Goal: Task Accomplishment & Management: Complete application form

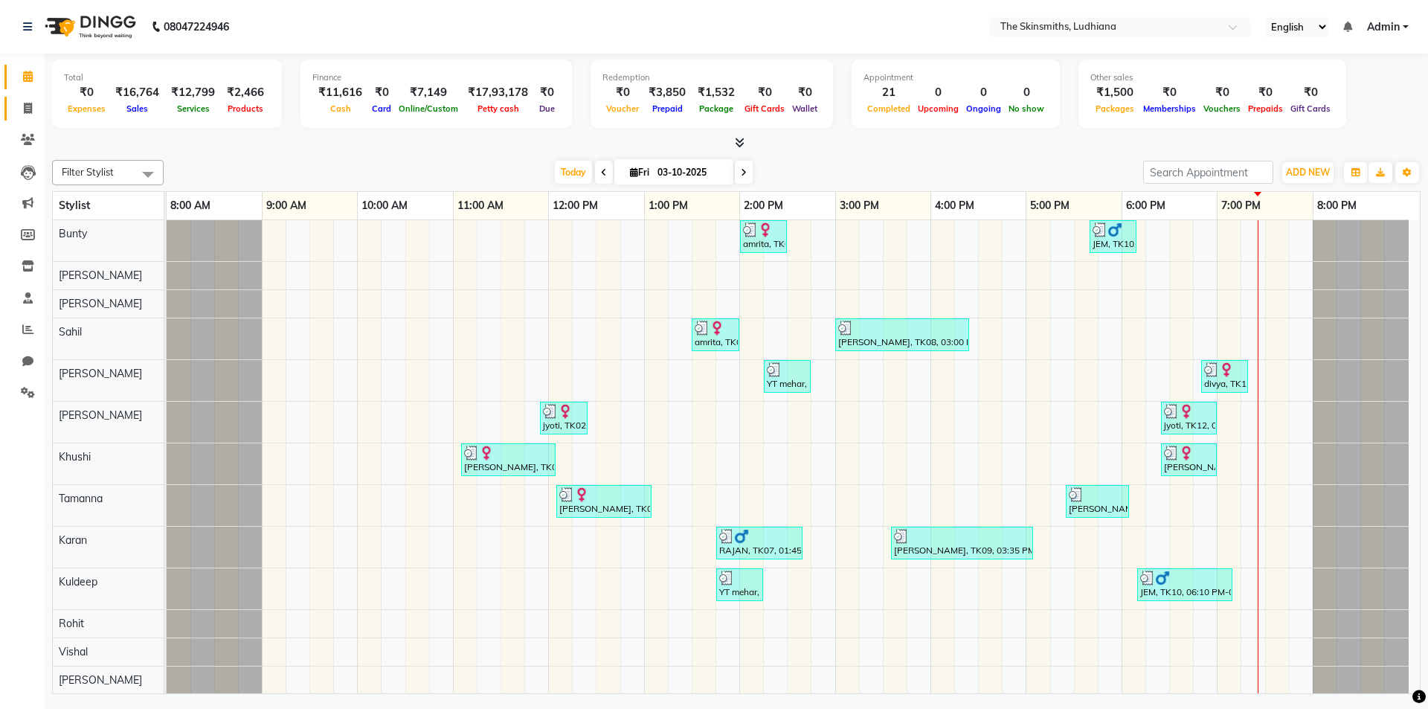
click at [28, 109] on icon at bounding box center [28, 108] width 8 height 11
select select "service"
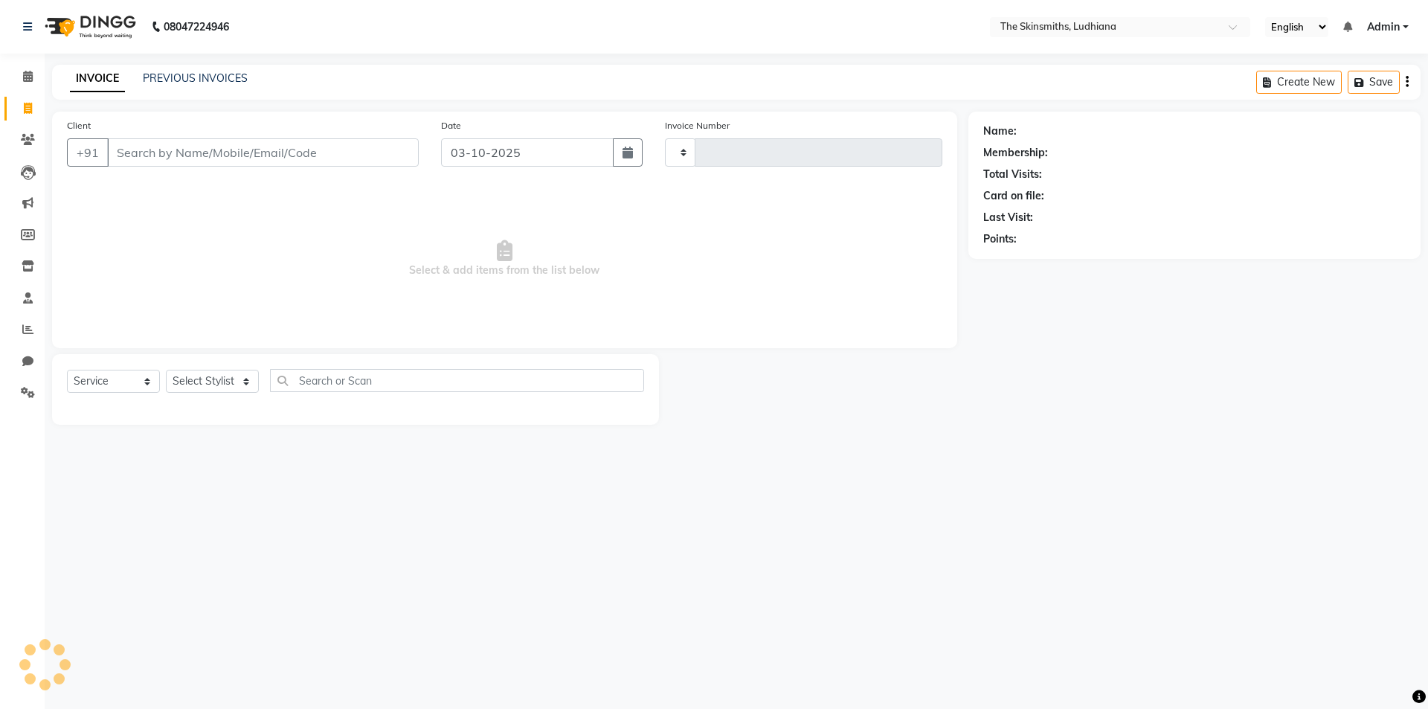
type input "1689"
select select "8115"
click at [28, 329] on icon at bounding box center [27, 329] width 11 height 11
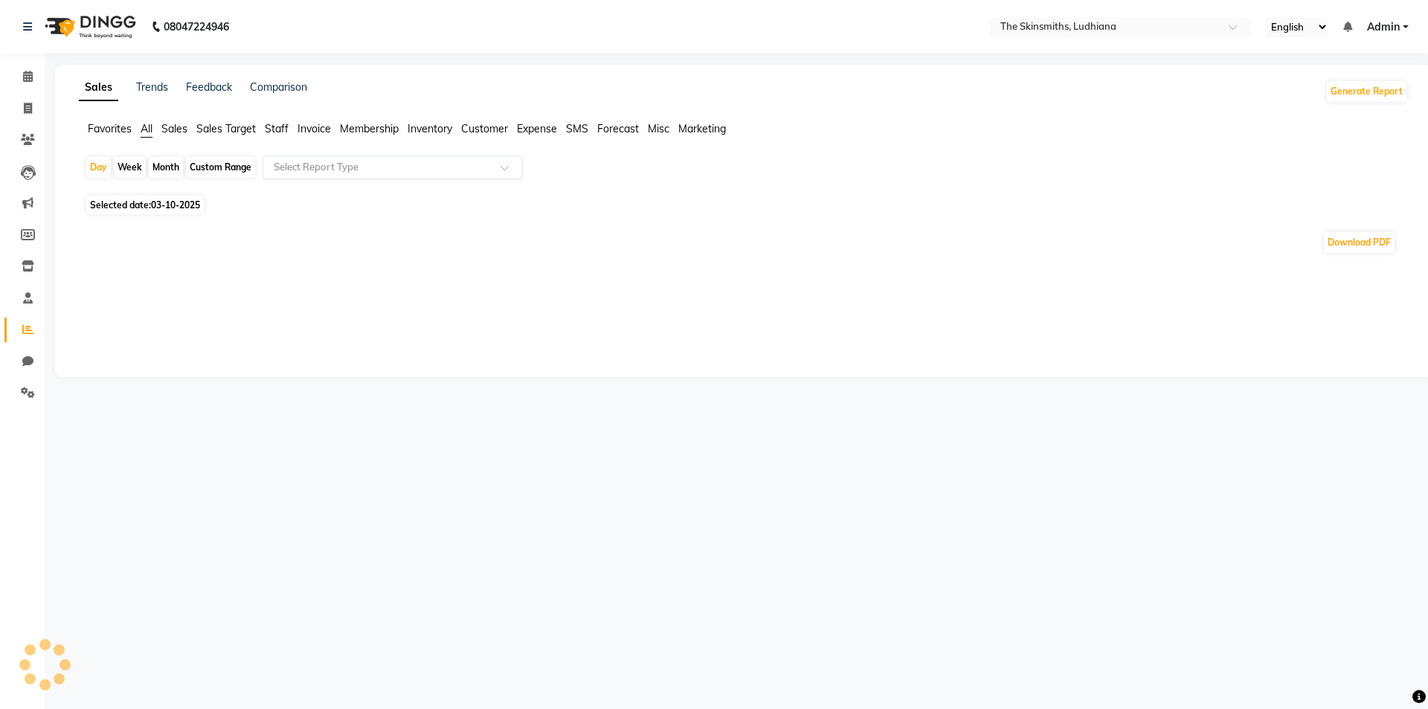
click at [411, 165] on input "text" at bounding box center [378, 167] width 214 height 15
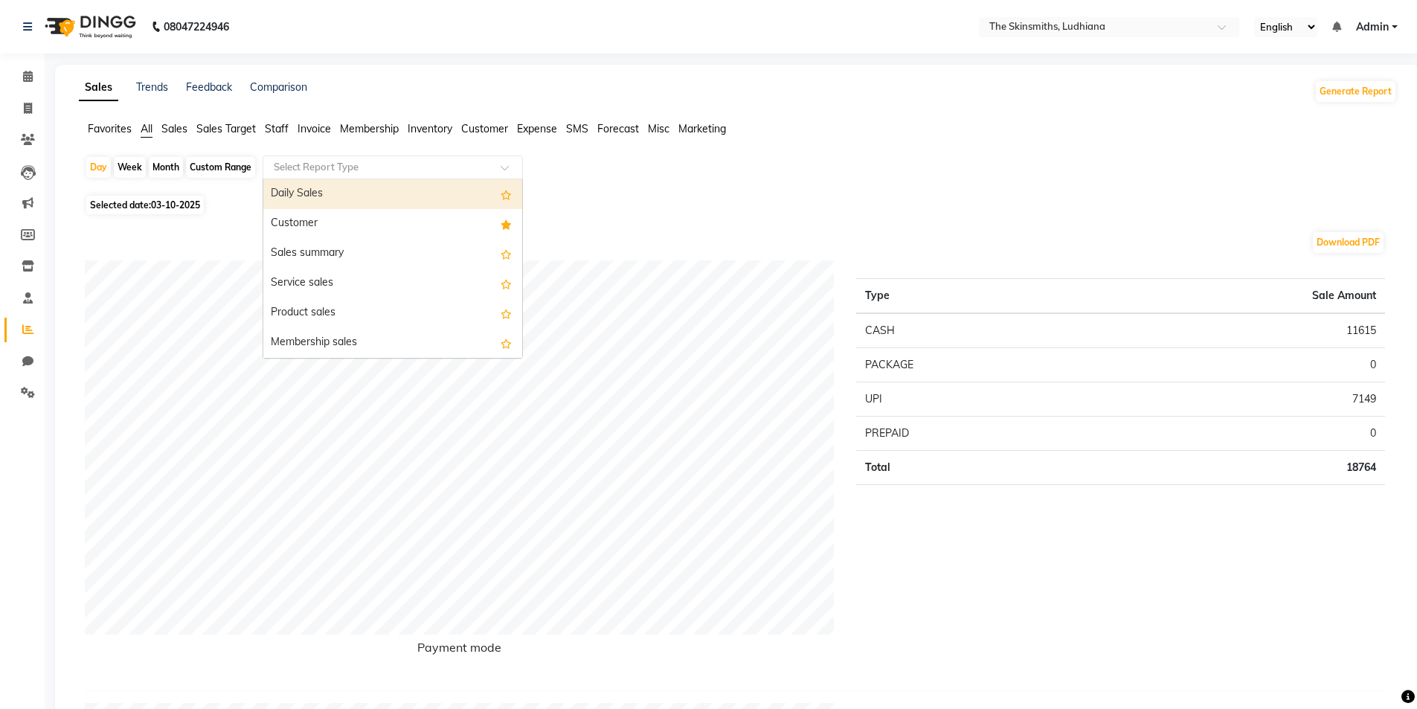
click at [354, 224] on div "Customer" at bounding box center [392, 224] width 259 height 30
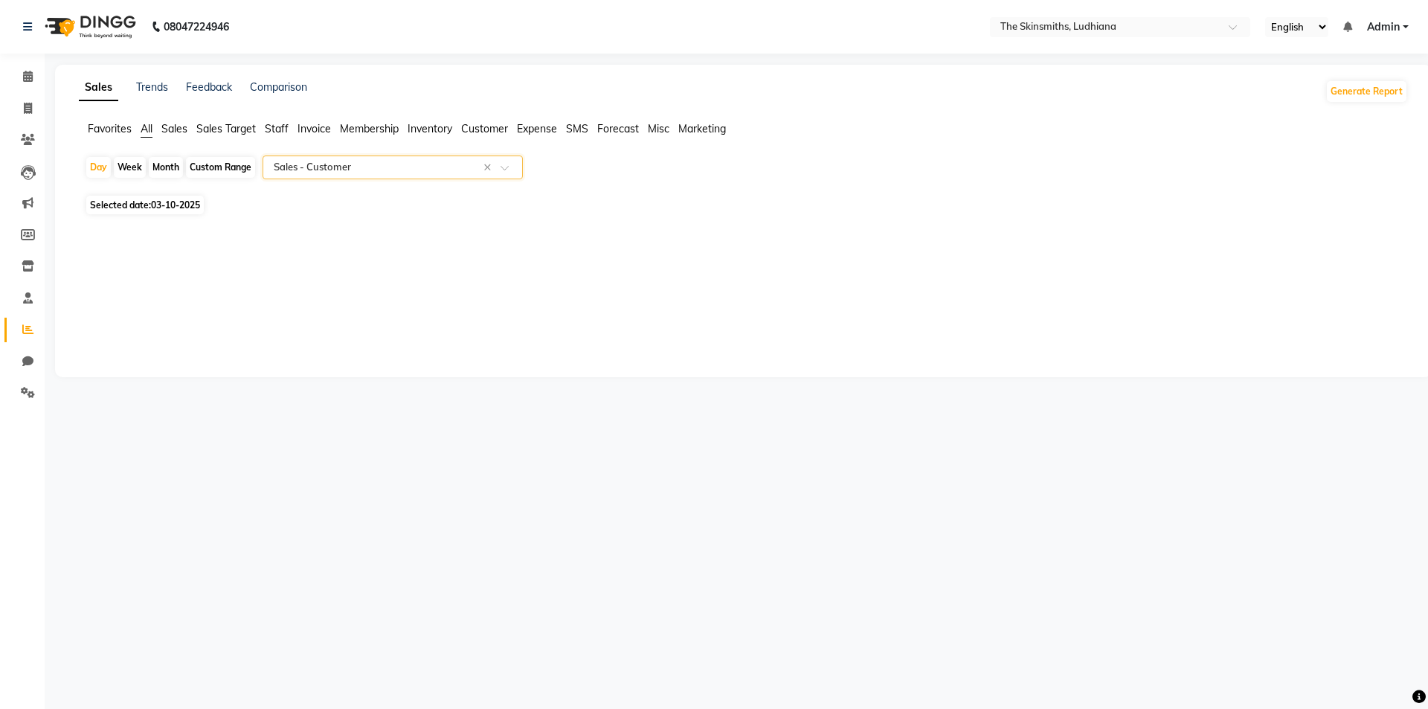
select select "full_report"
select select "csv"
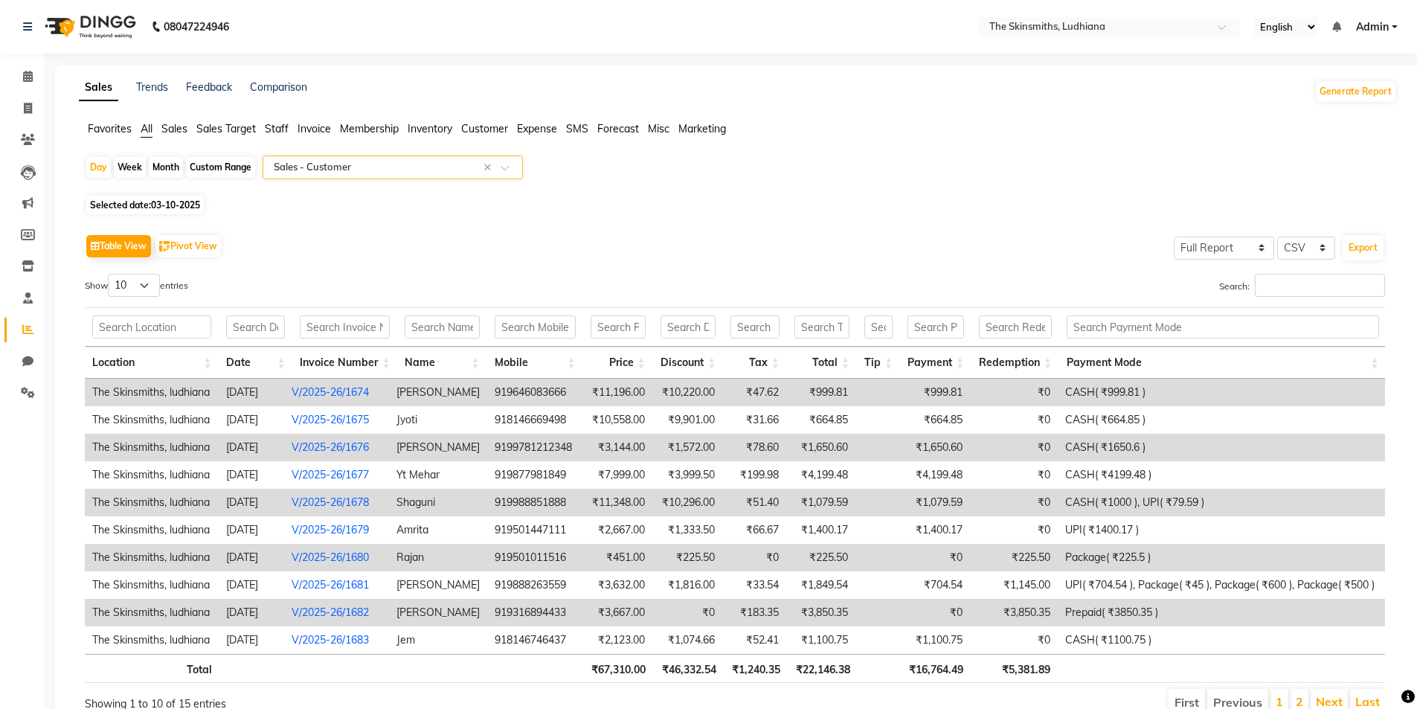
click at [590, 612] on td "₹3,667.00" at bounding box center [617, 613] width 70 height 28
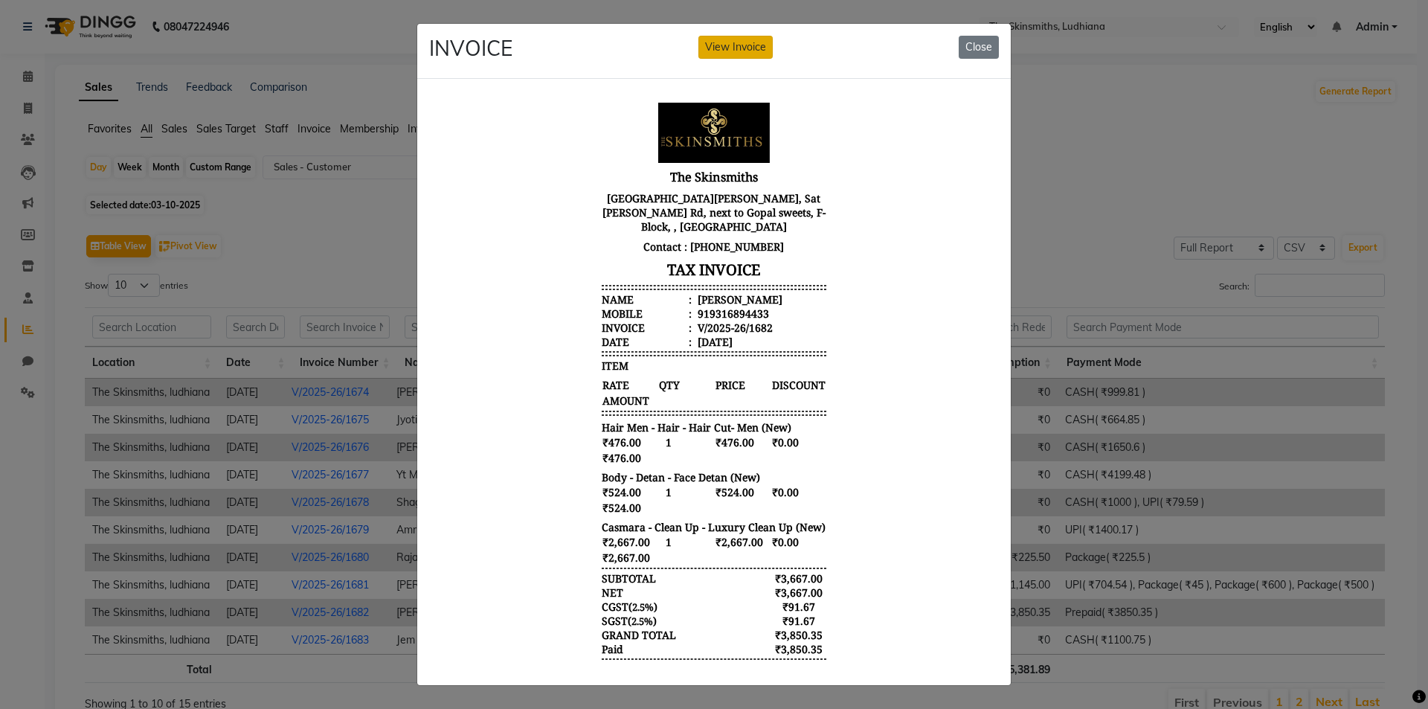
click at [725, 43] on button "View Invoice" at bounding box center [735, 47] width 74 height 23
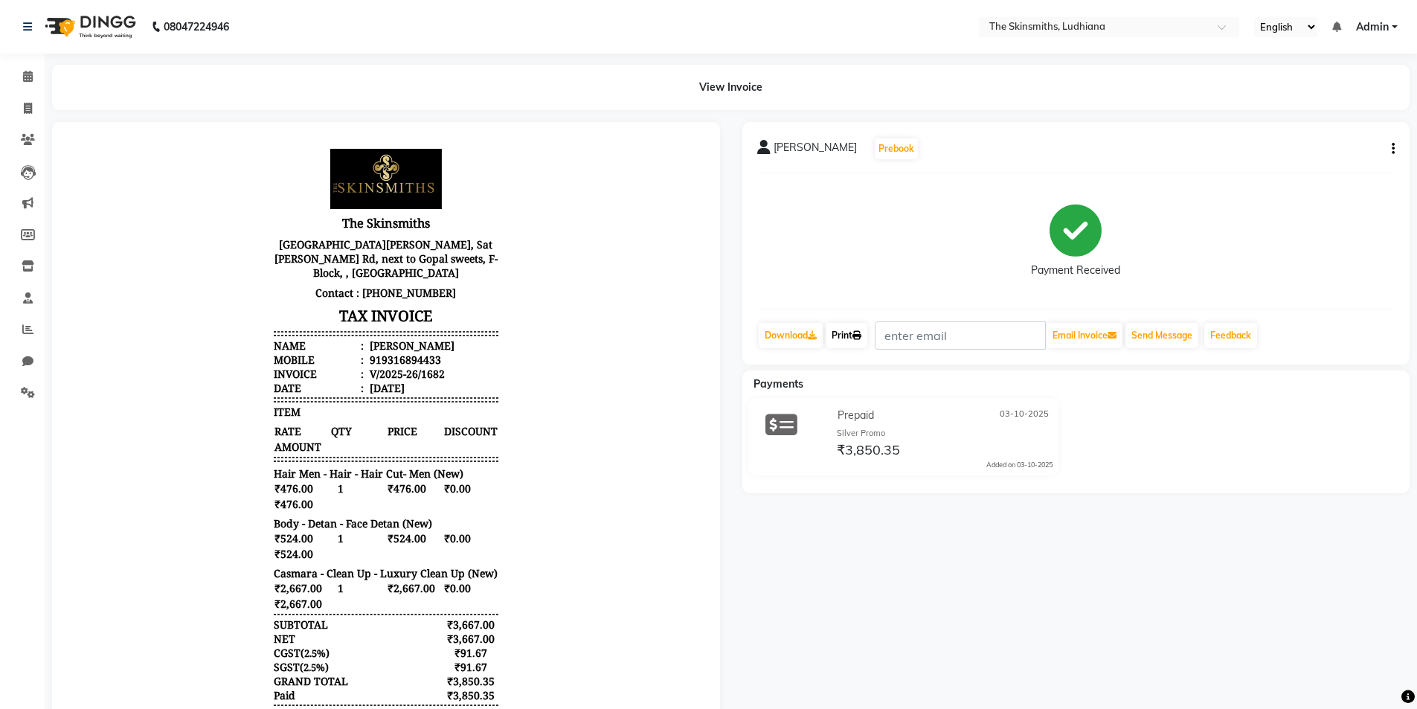
click at [830, 335] on link "Print" at bounding box center [846, 335] width 42 height 25
click at [28, 329] on icon at bounding box center [27, 329] width 11 height 11
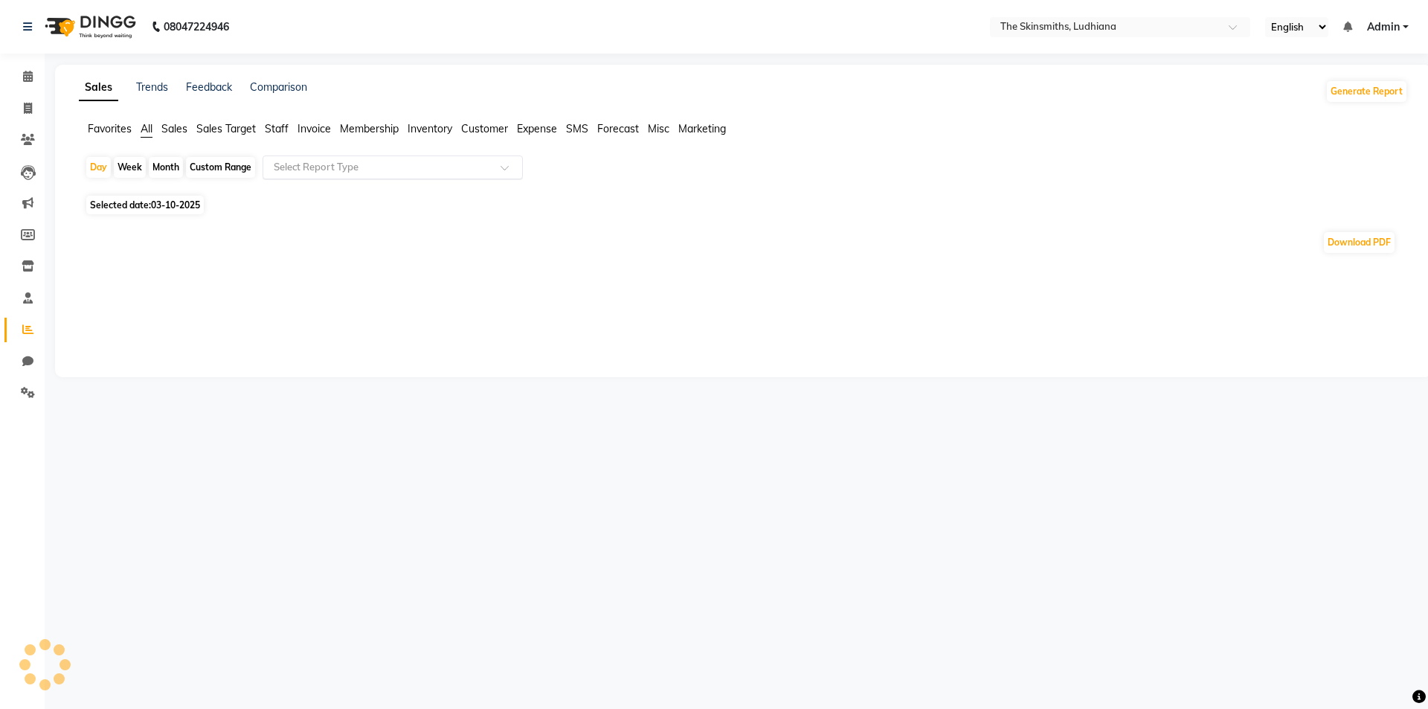
click at [355, 172] on input "text" at bounding box center [378, 167] width 214 height 15
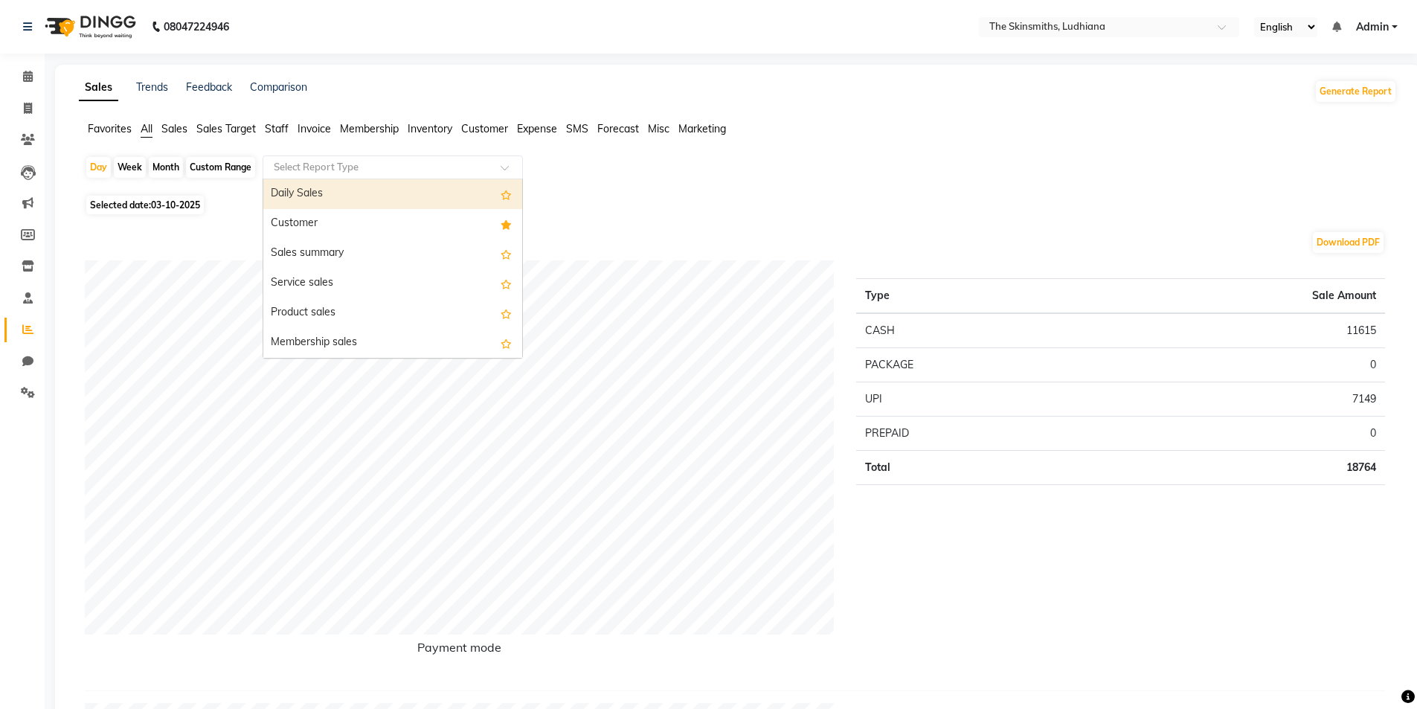
click at [343, 231] on div "Customer" at bounding box center [392, 224] width 259 height 30
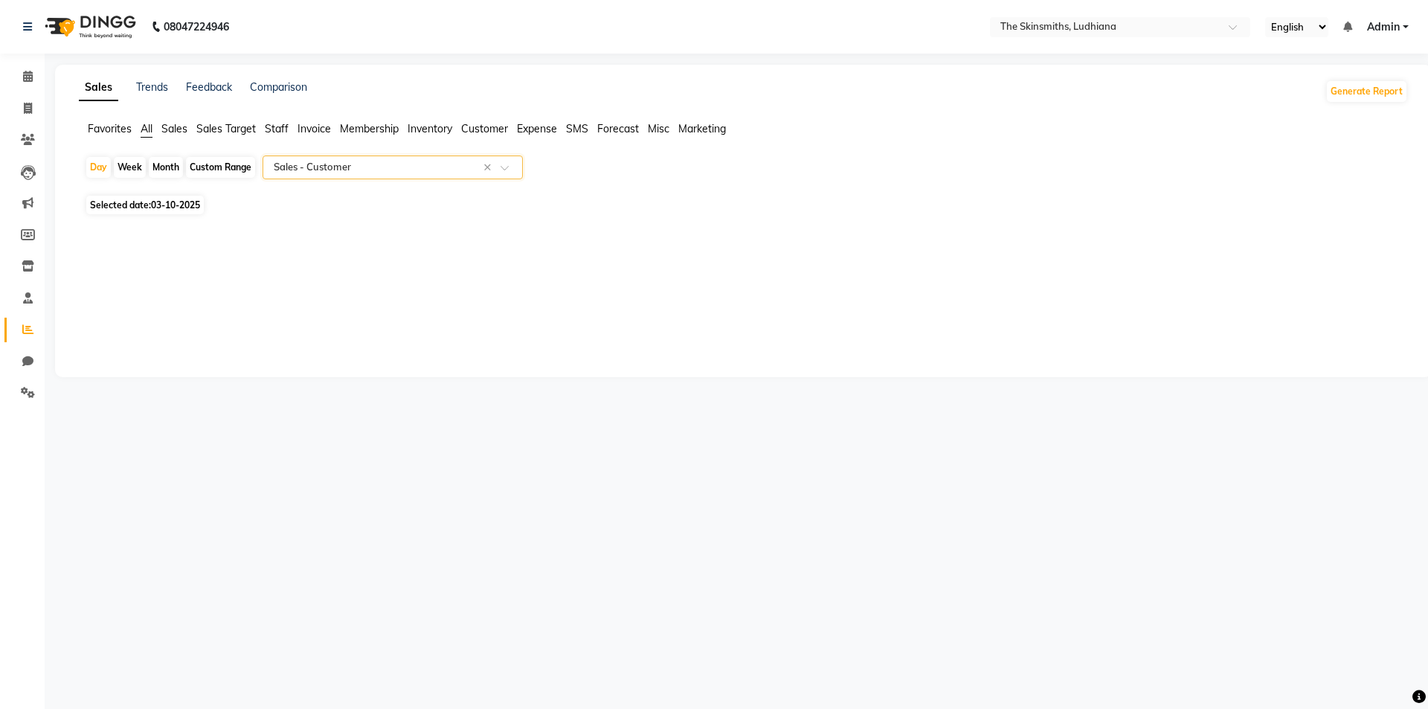
select select "full_report"
select select "csv"
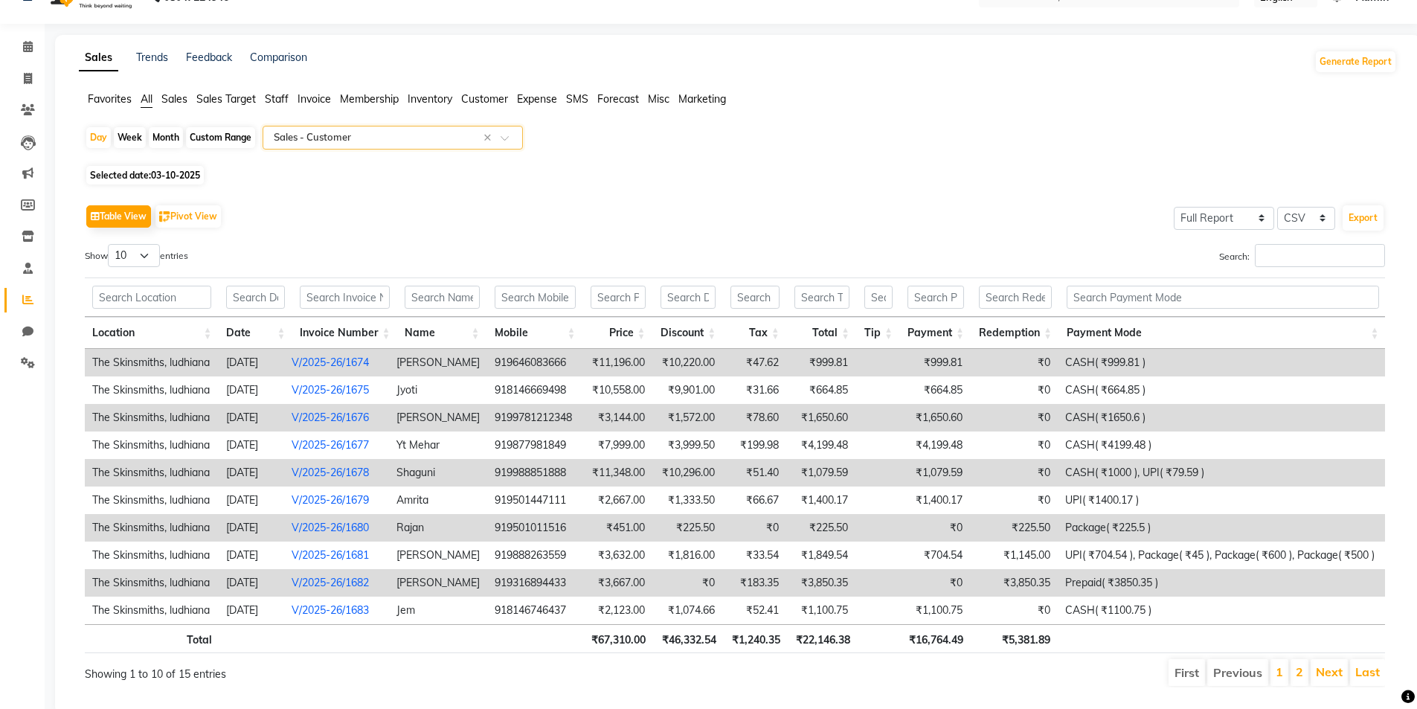
scroll to position [80, 0]
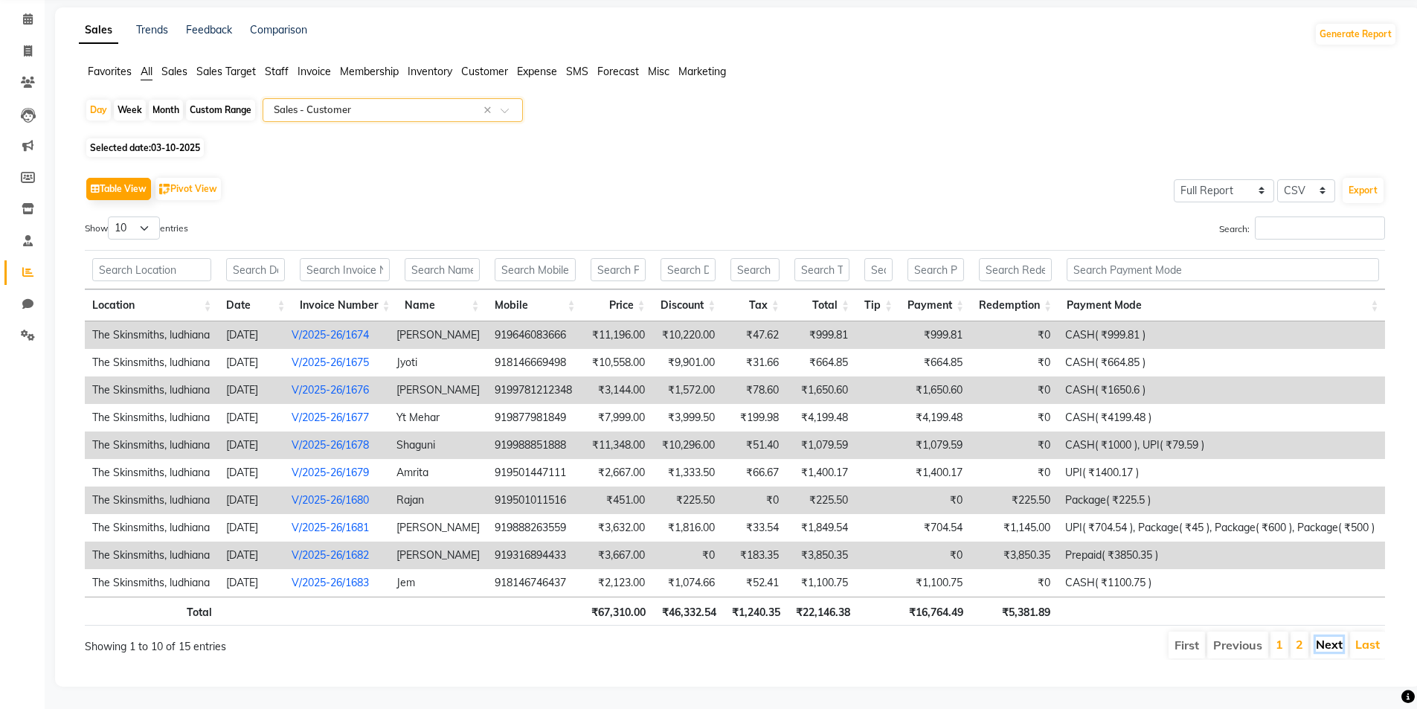
click at [1328, 639] on link "Next" at bounding box center [1329, 644] width 27 height 15
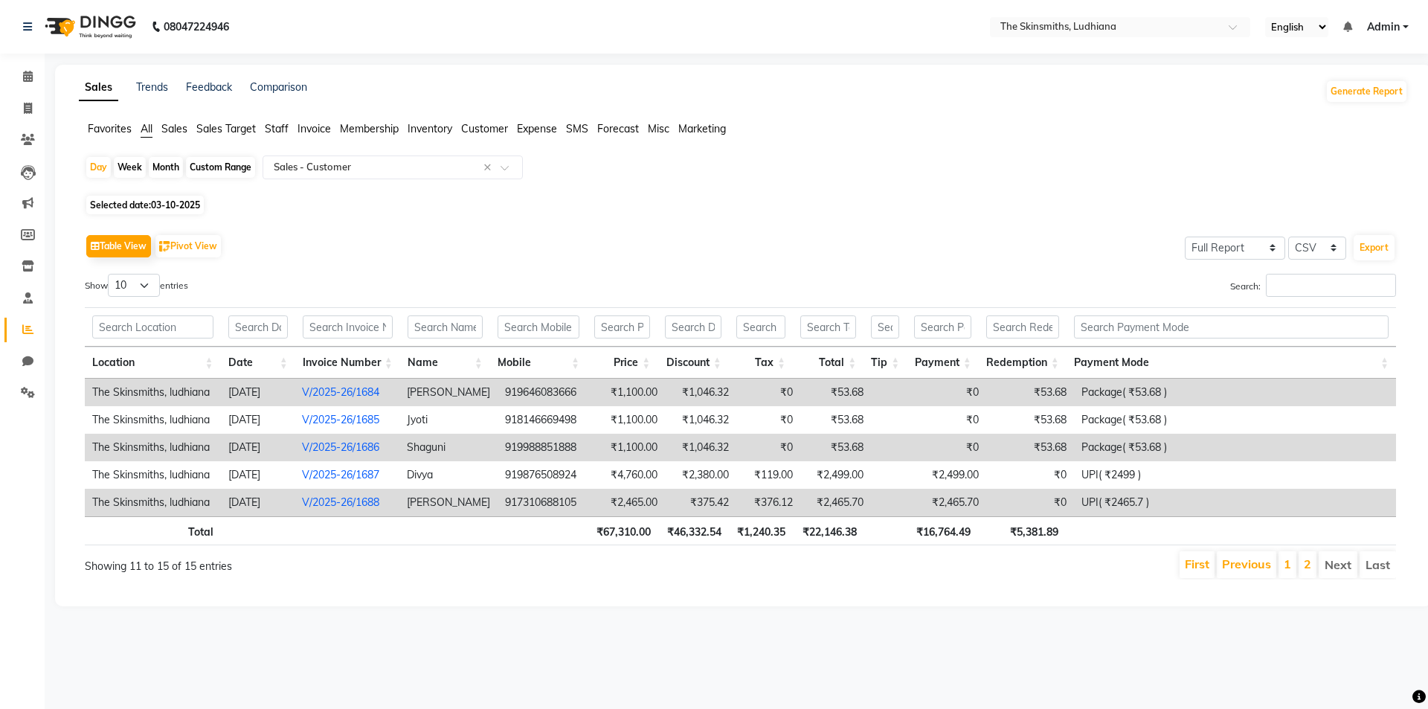
click at [574, 509] on td "917310688105" at bounding box center [546, 503] width 97 height 28
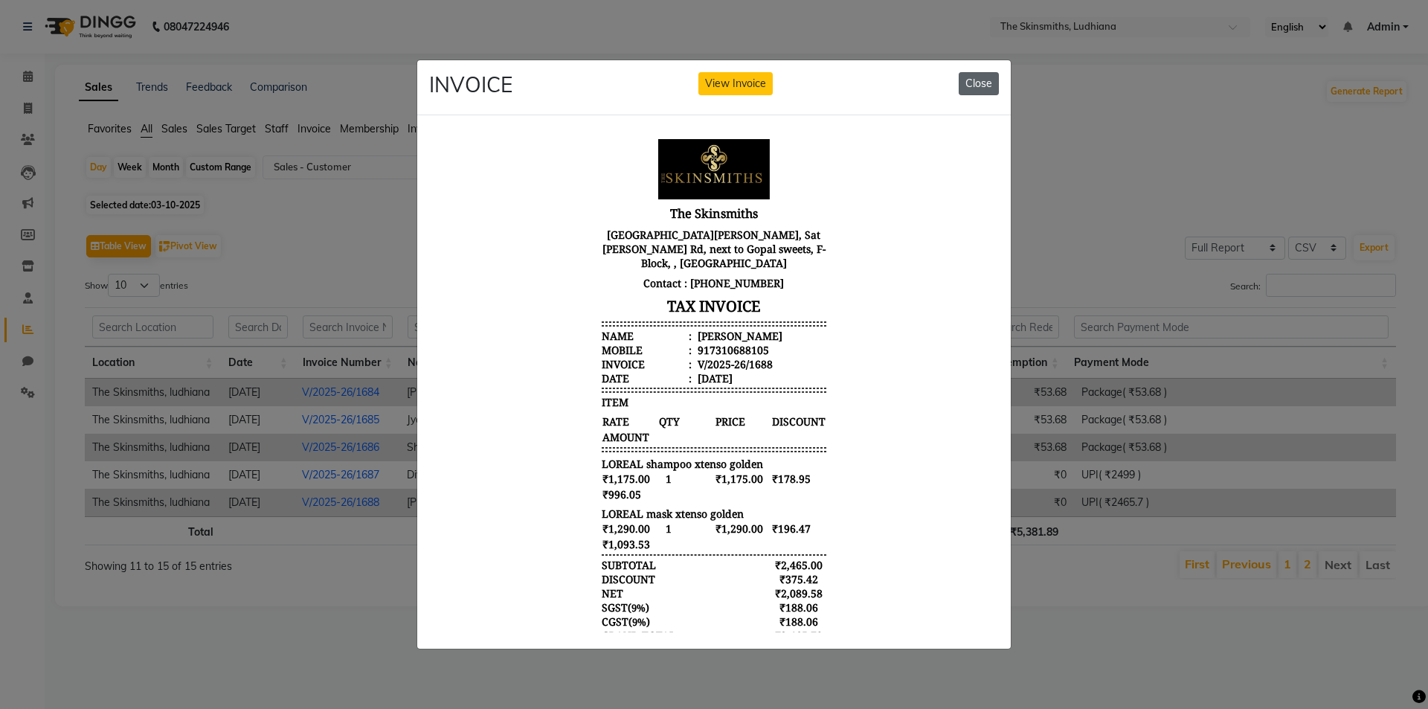
click at [968, 83] on button "Close" at bounding box center [979, 83] width 40 height 23
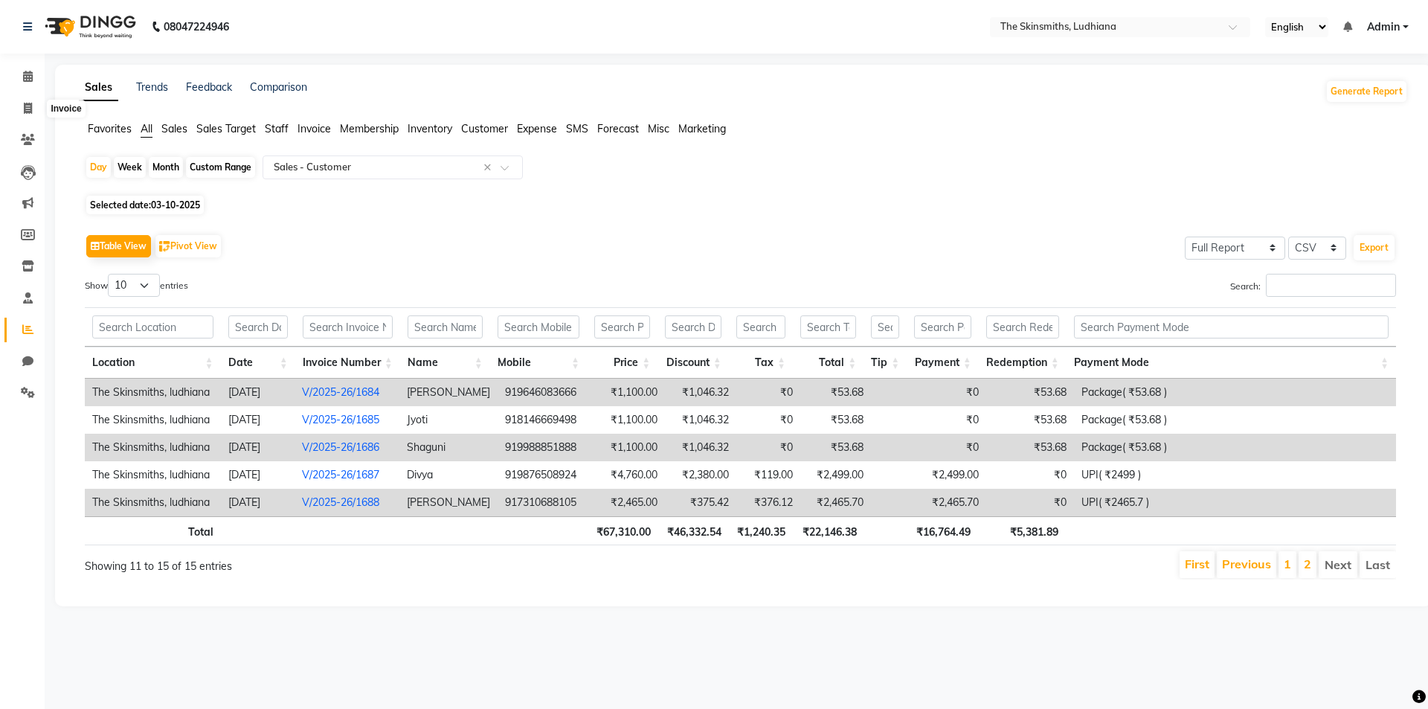
click at [32, 105] on icon at bounding box center [28, 108] width 8 height 11
select select "8115"
select select "service"
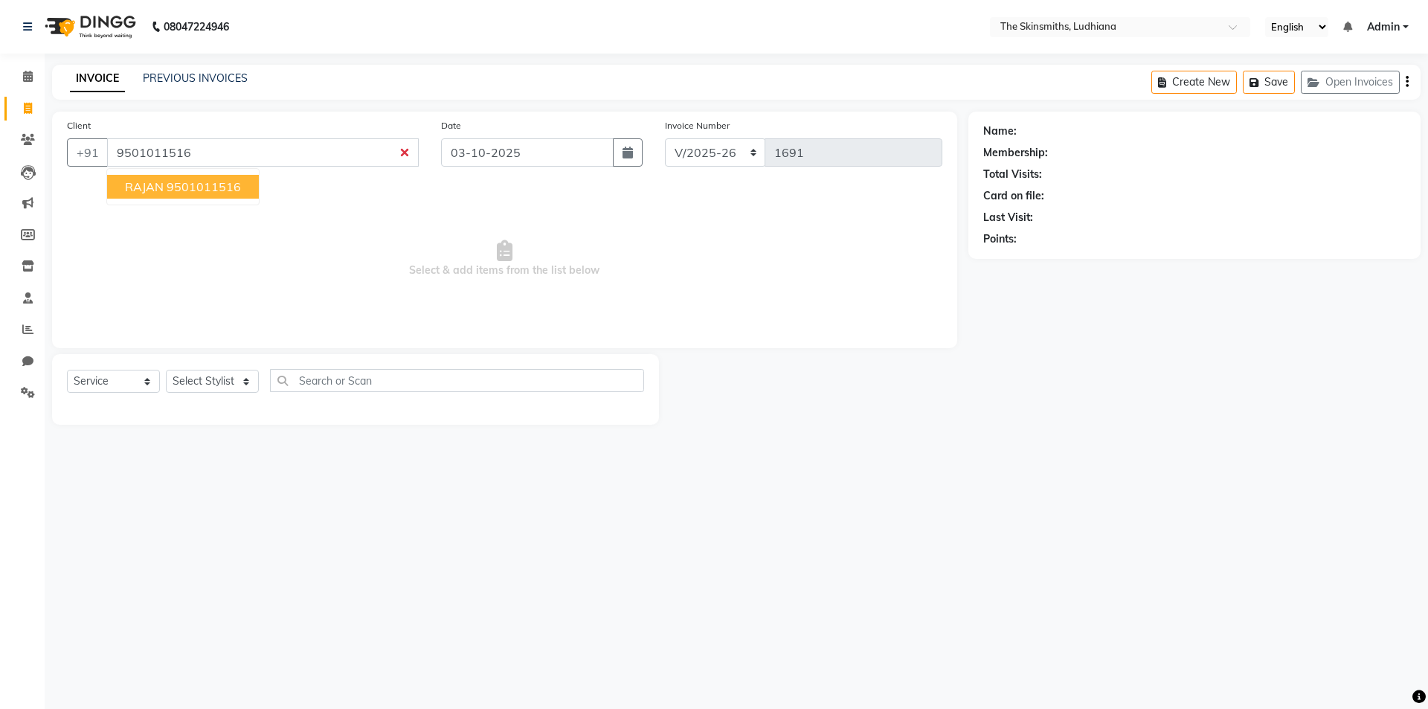
click at [210, 175] on button "RAJAN 9501011516" at bounding box center [183, 187] width 152 height 24
type input "9501011516"
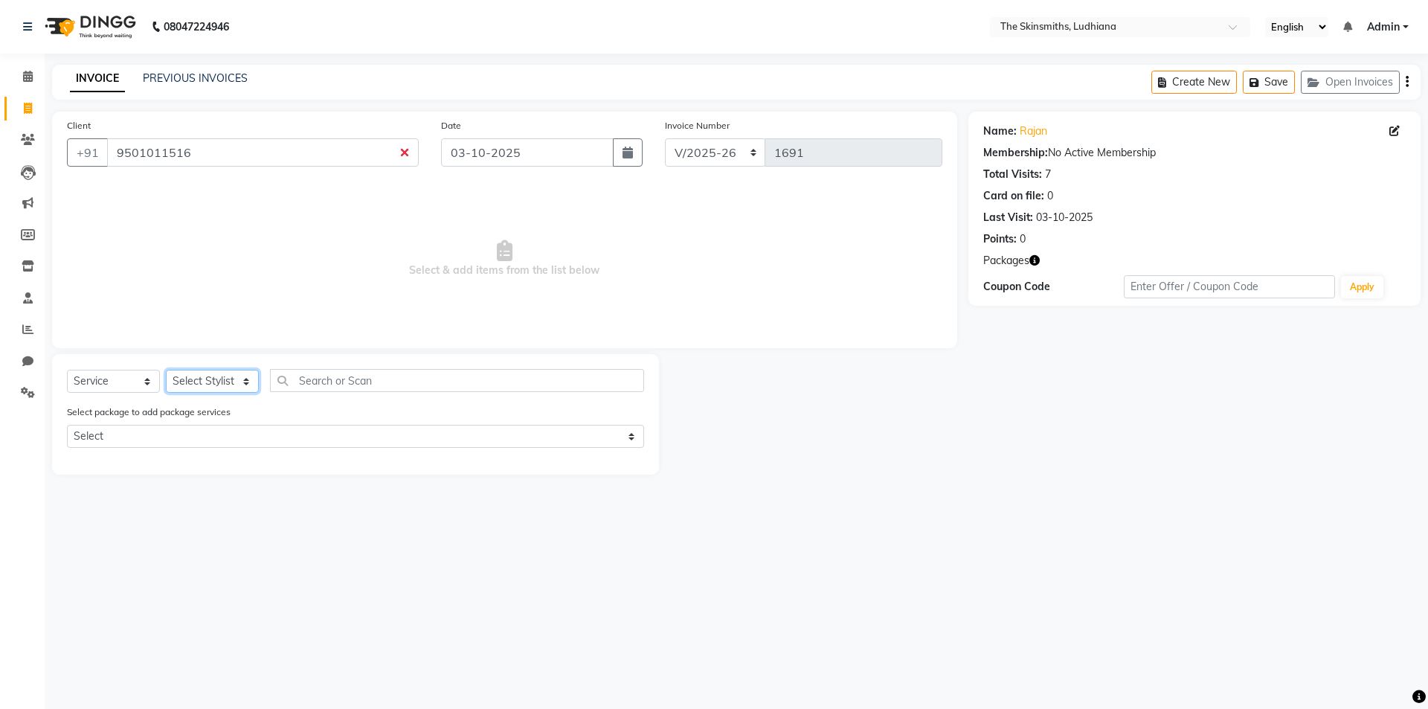
click at [207, 380] on select "Select Stylist Admin Ashu Bunty Dishika DIWAKAR Harish Karan Kawal Oberoi Khush…" at bounding box center [212, 381] width 93 height 23
select select "76552"
click at [166, 370] on select "Select Stylist Admin Ashu Bunty Dishika DIWAKAR Harish Karan Kawal Oberoi Khush…" at bounding box center [212, 381] width 93 height 23
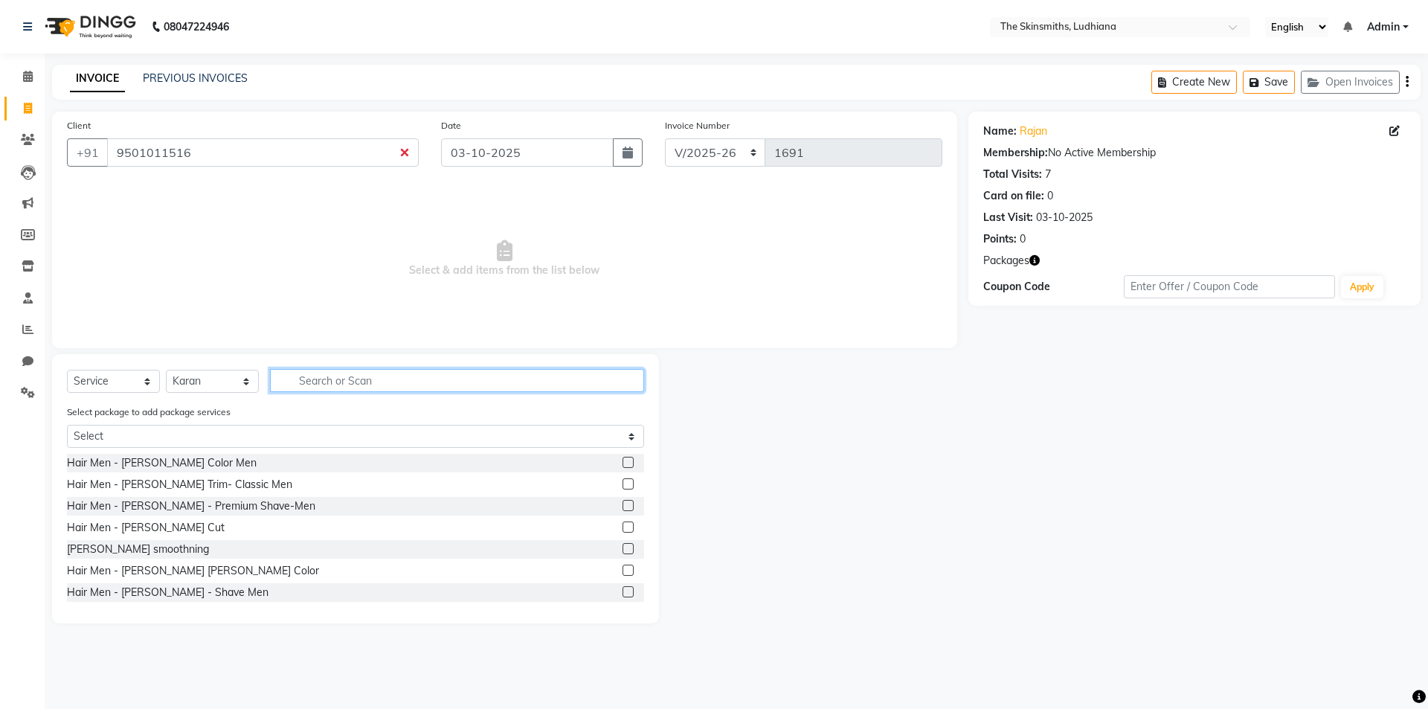
click at [337, 376] on input "text" at bounding box center [457, 380] width 374 height 23
type input "beard"
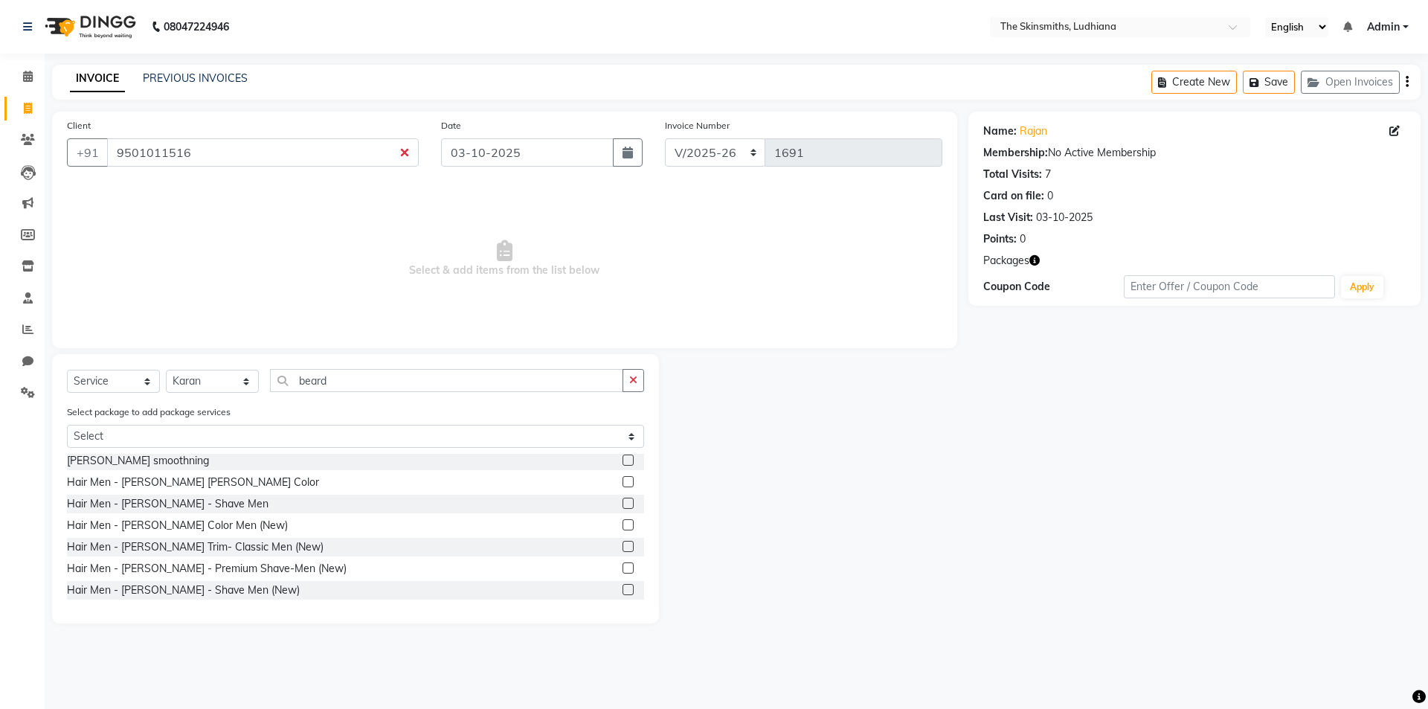
click at [622, 523] on label at bounding box center [627, 524] width 11 height 11
click at [622, 523] on input "checkbox" at bounding box center [627, 526] width 10 height 10
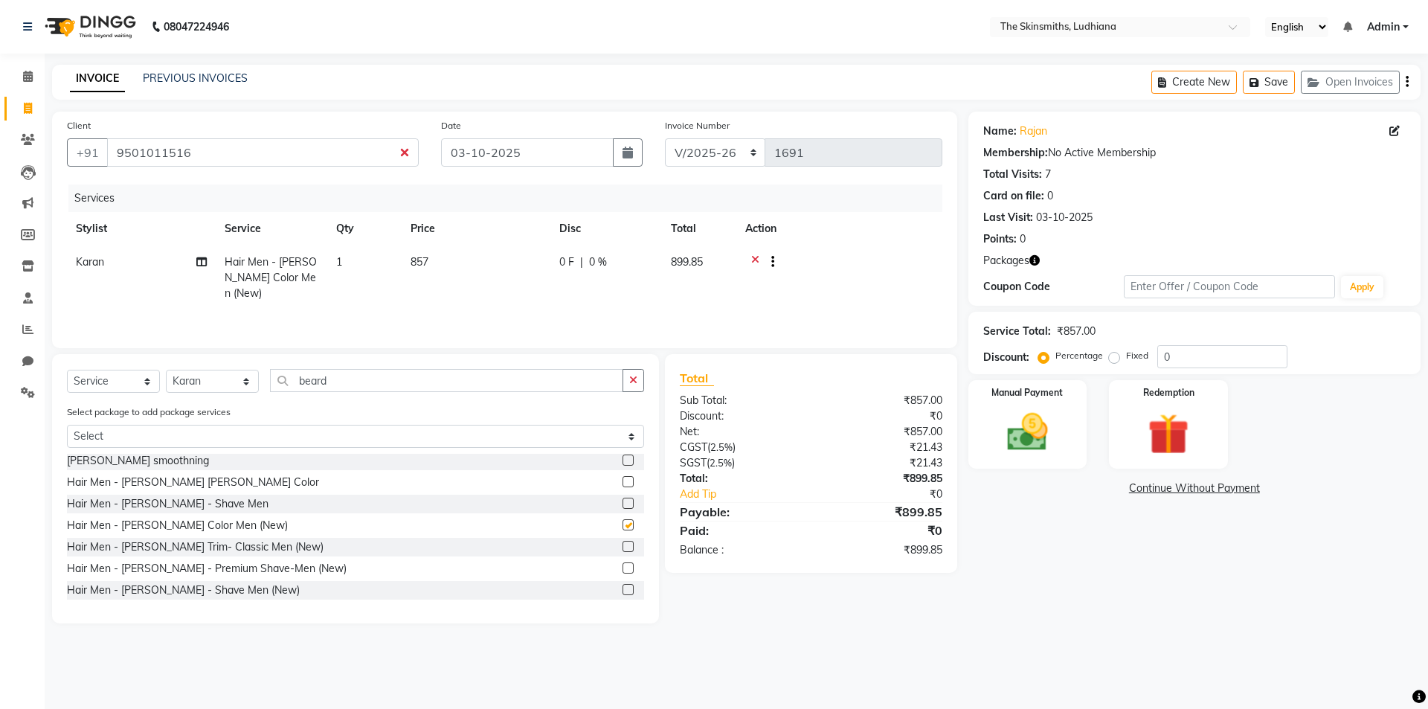
checkbox input "false"
click at [634, 379] on icon "button" at bounding box center [633, 380] width 8 height 10
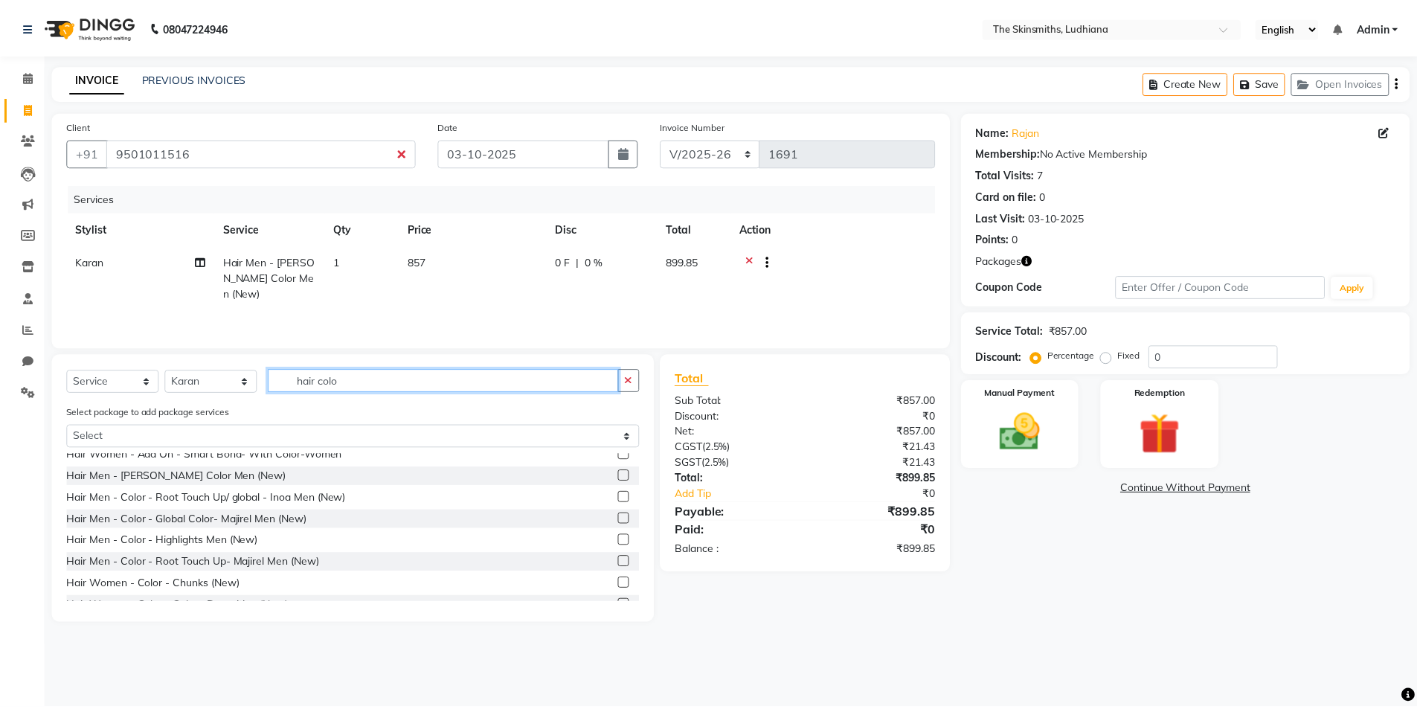
scroll to position [619, 0]
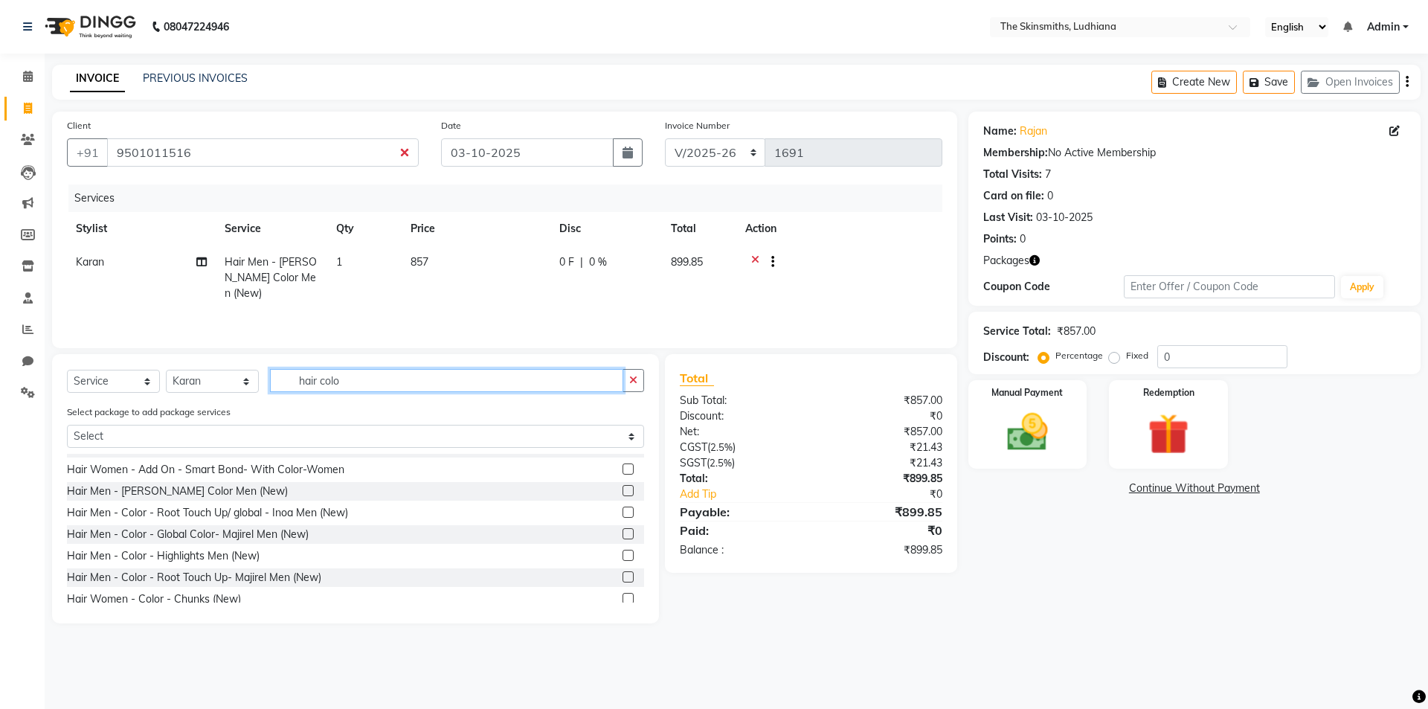
type input "hair colo"
click at [622, 512] on label at bounding box center [627, 511] width 11 height 11
click at [622, 512] on input "checkbox" at bounding box center [627, 513] width 10 height 10
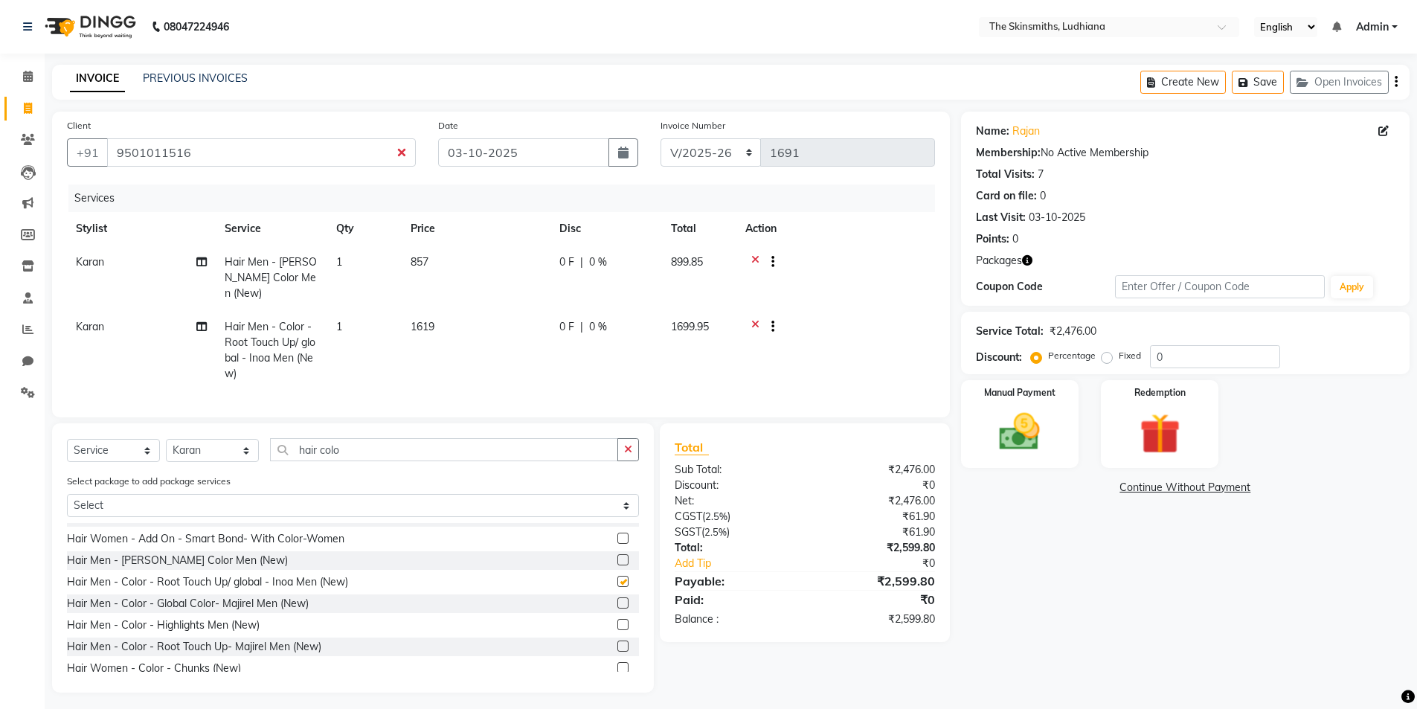
checkbox input "false"
click at [628, 454] on icon "button" at bounding box center [628, 449] width 8 height 10
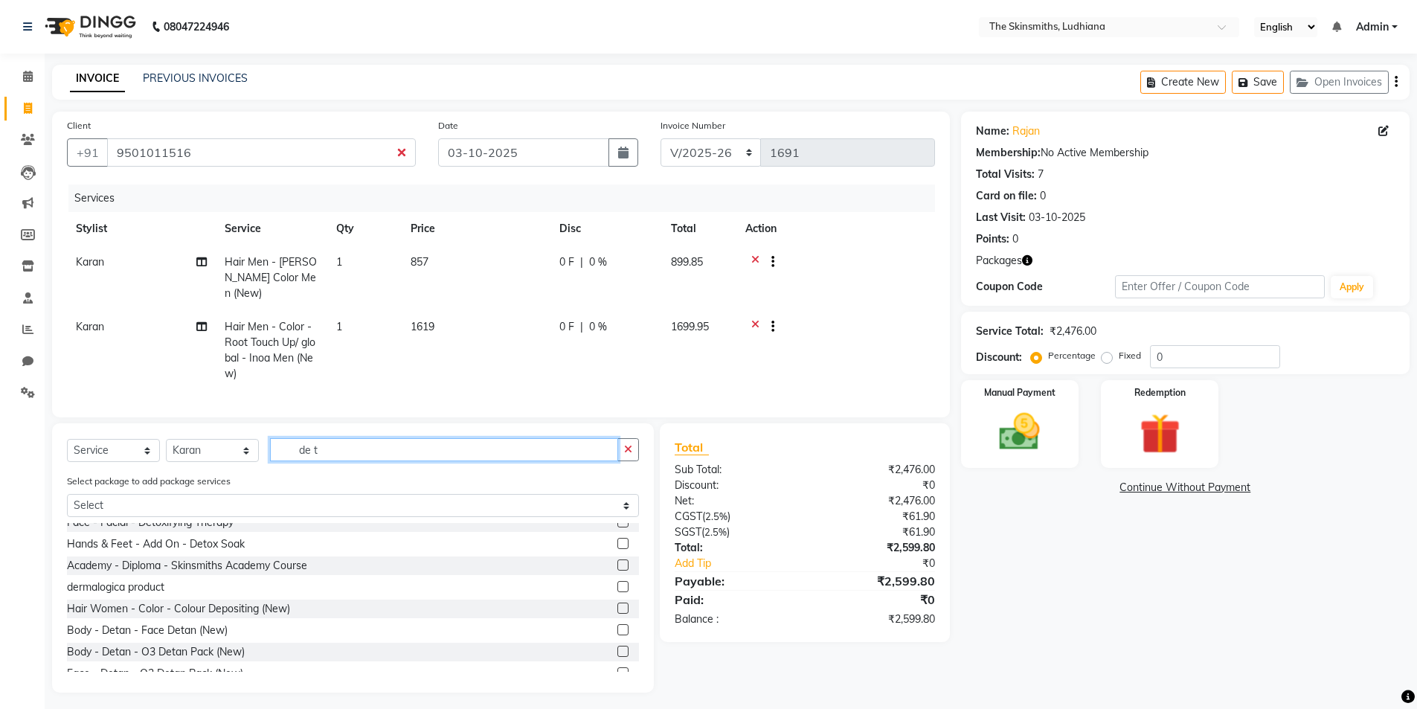
scroll to position [183, 0]
type input "de t"
click at [617, 634] on label at bounding box center [622, 628] width 11 height 11
click at [617, 634] on input "checkbox" at bounding box center [622, 630] width 10 height 10
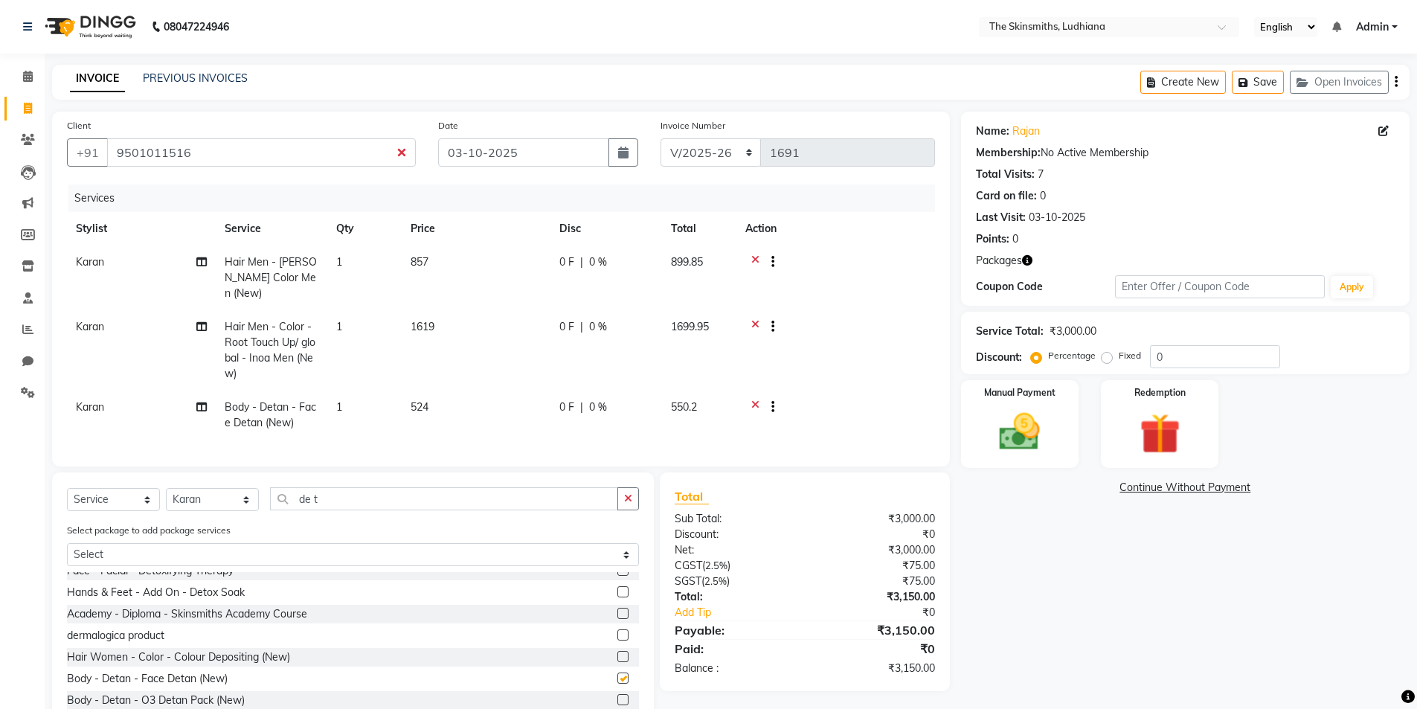
checkbox input "false"
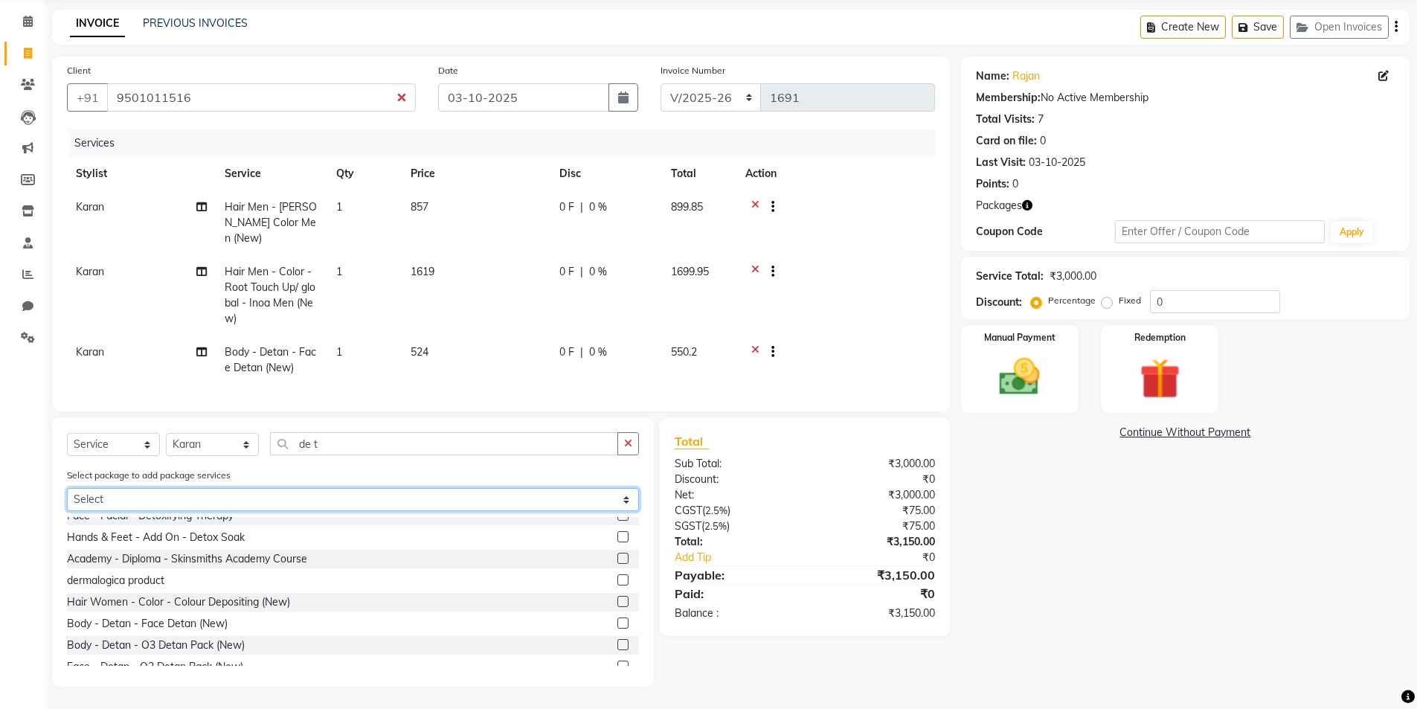
click at [234, 510] on select "Select hair cut + [PERSON_NAME] cut" at bounding box center [353, 499] width 572 height 23
select select "1: Object"
click at [67, 511] on select "Select hair cut + [PERSON_NAME] cut" at bounding box center [353, 499] width 572 height 23
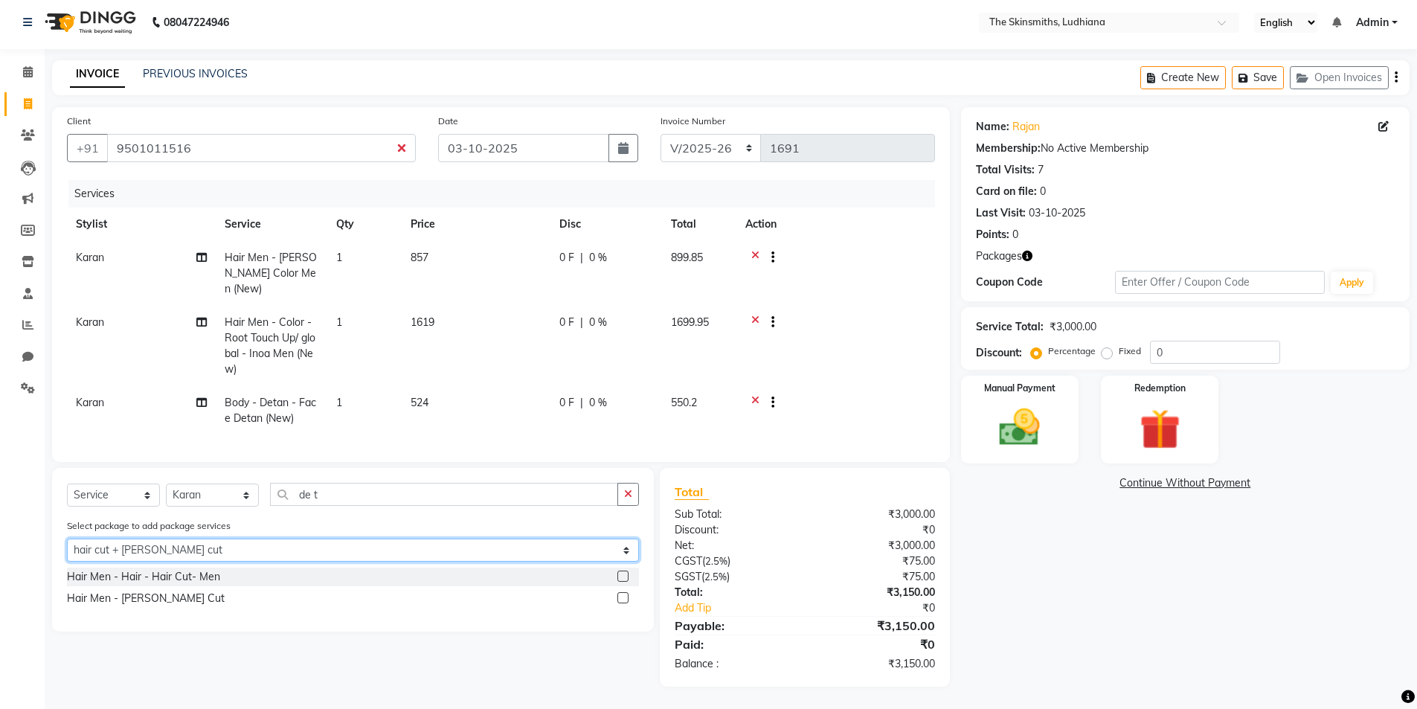
scroll to position [16, 0]
click at [624, 576] on label at bounding box center [622, 575] width 11 height 11
click at [624, 576] on input "checkbox" at bounding box center [622, 577] width 10 height 10
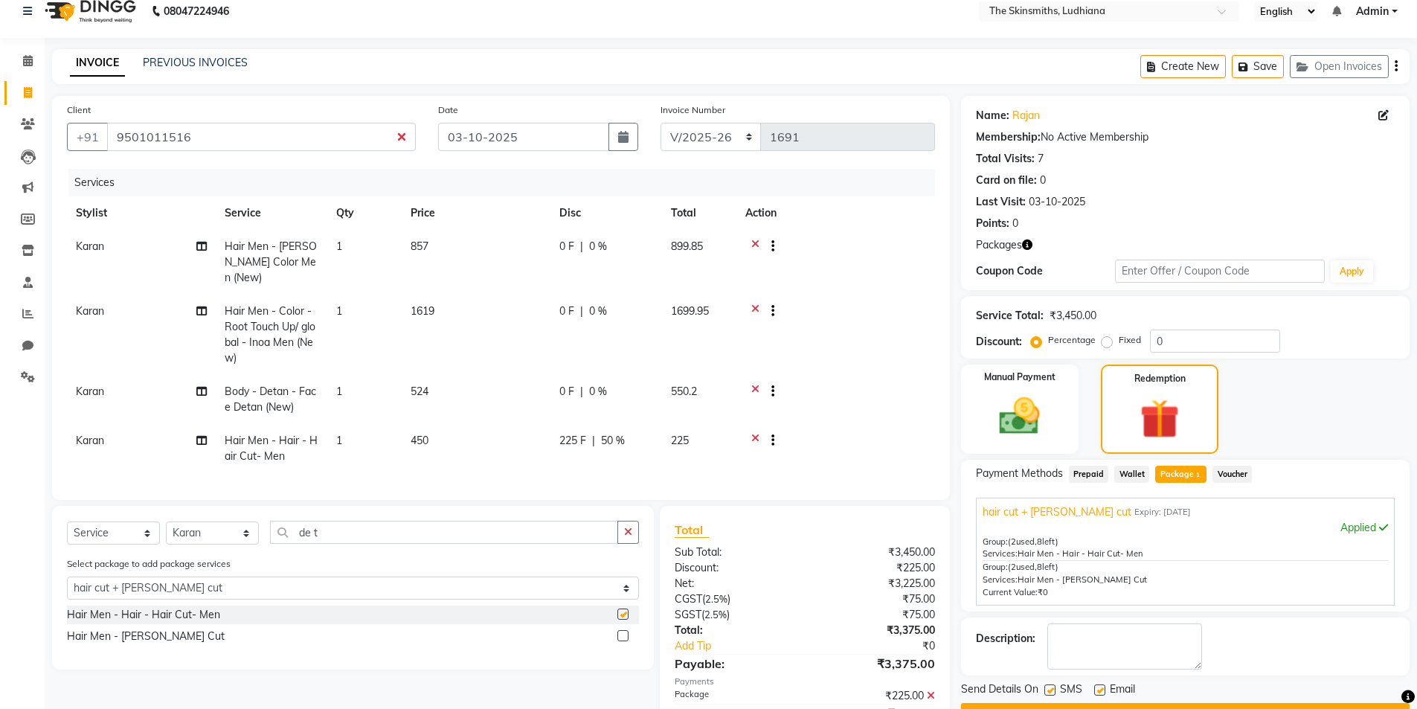
checkbox input "false"
click at [624, 641] on label at bounding box center [622, 635] width 11 height 11
click at [624, 641] on input "checkbox" at bounding box center [622, 636] width 10 height 10
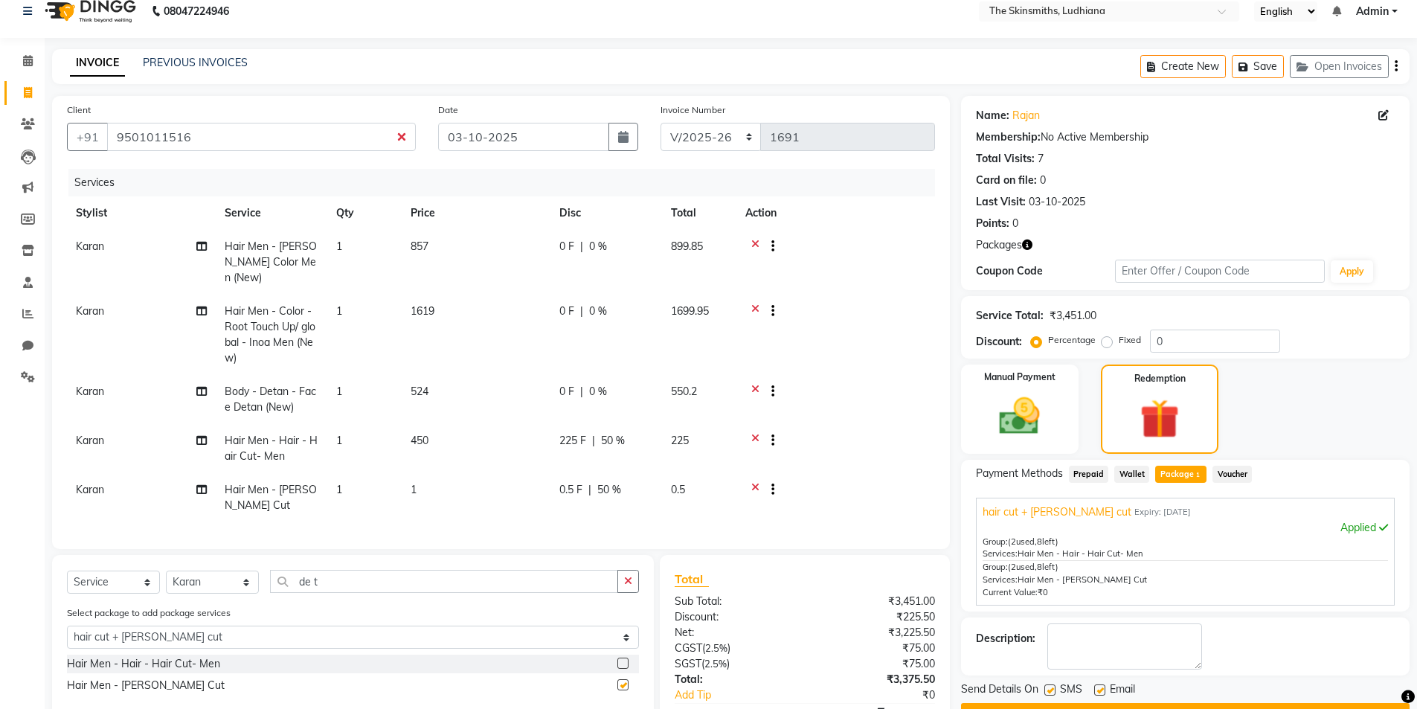
checkbox input "false"
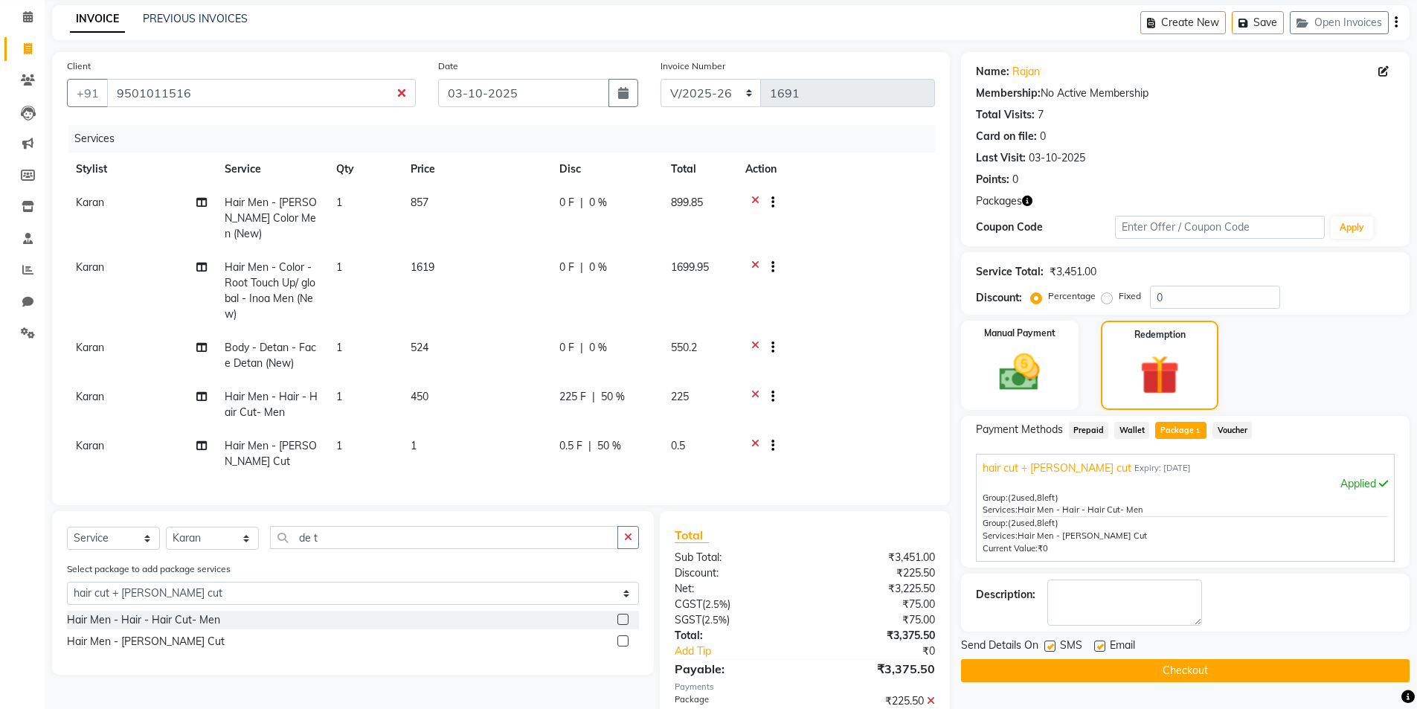
scroll to position [141, 0]
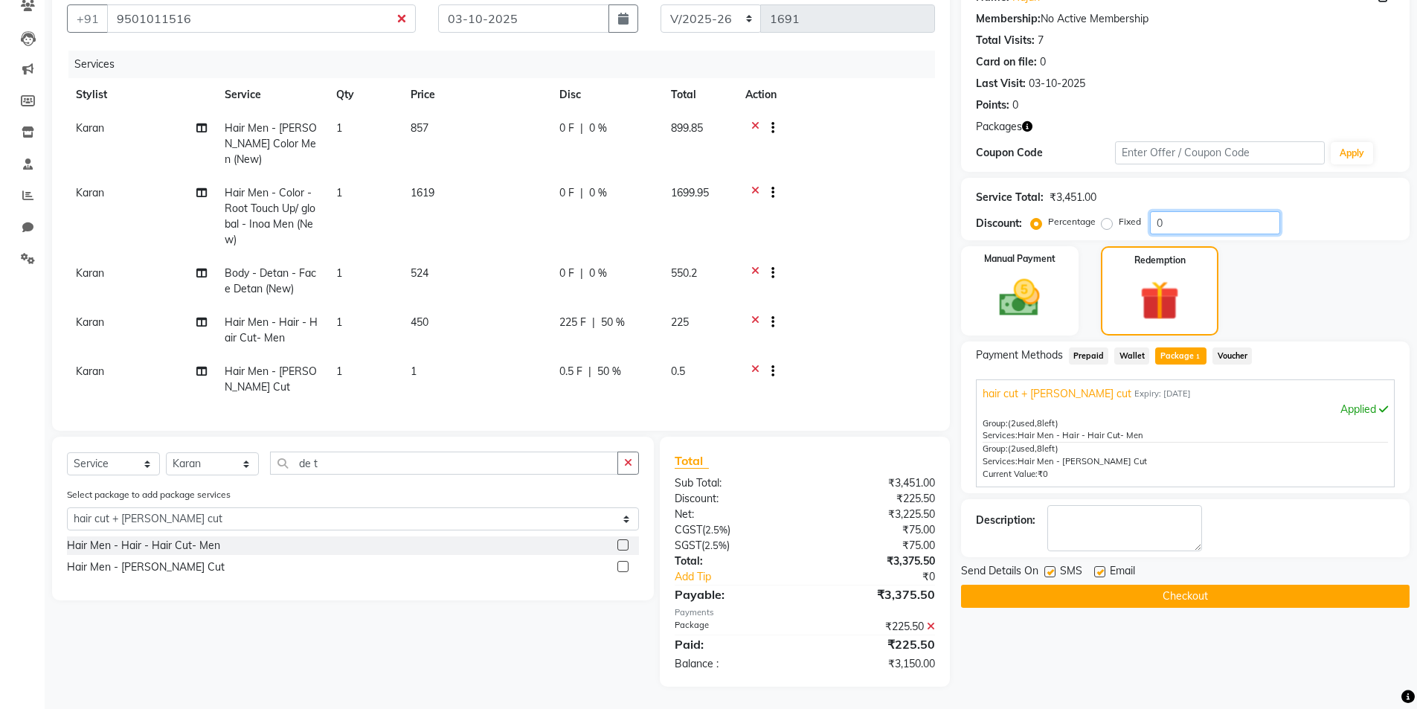
click at [1185, 215] on input "0" at bounding box center [1215, 222] width 130 height 23
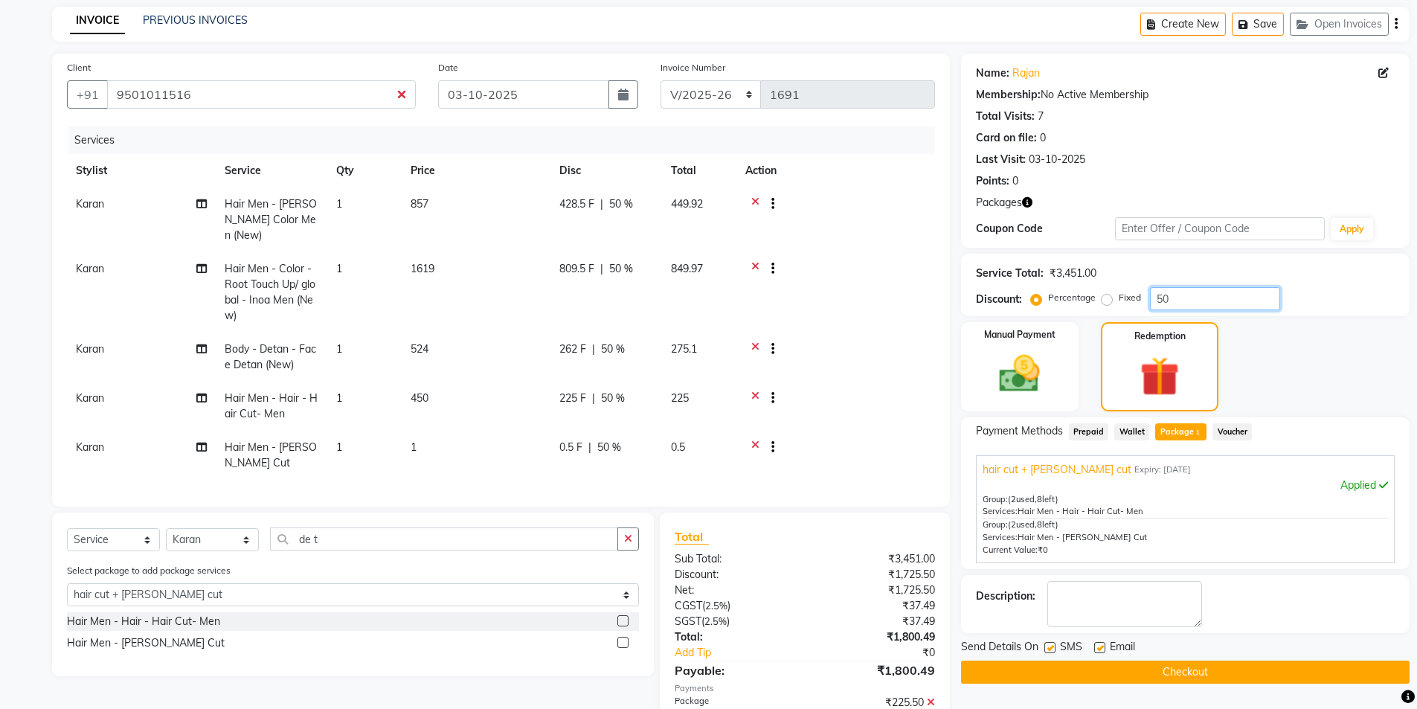
scroll to position [87, 0]
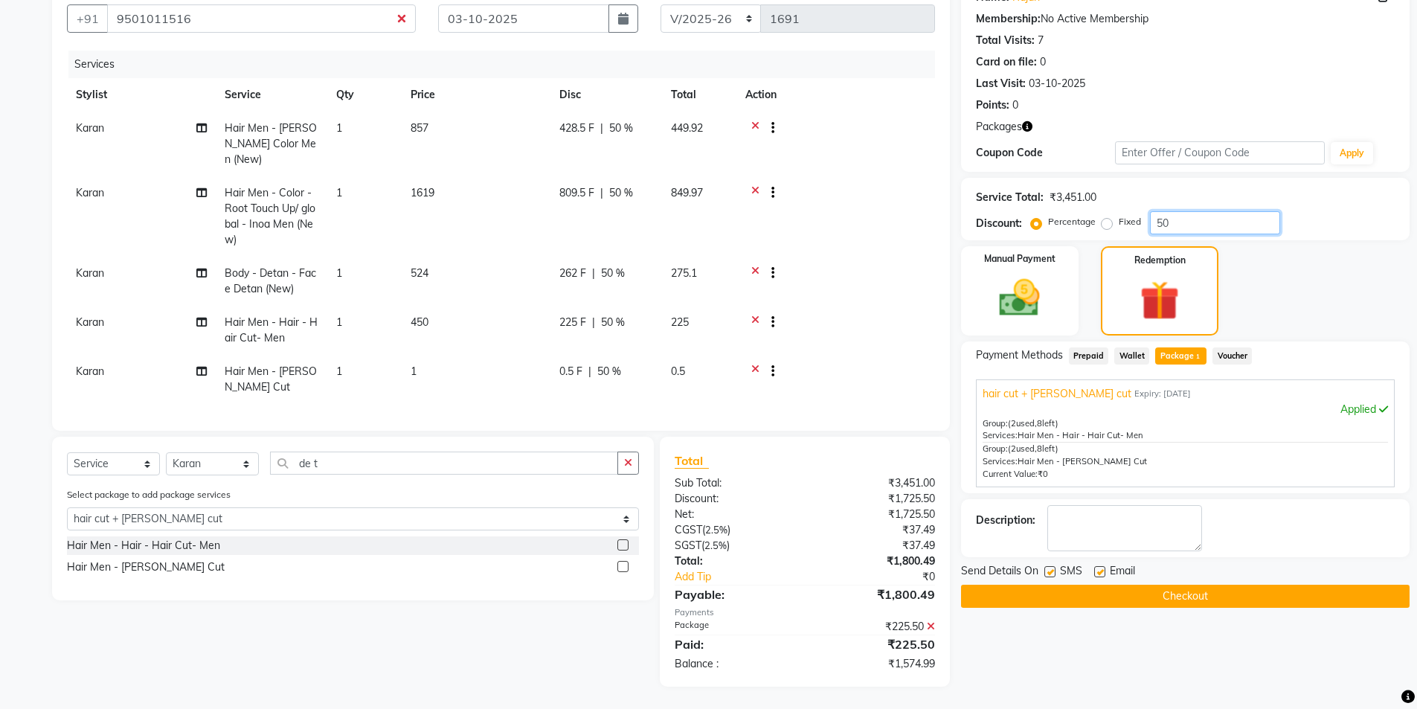
type input "5"
type input "50"
click at [1003, 294] on img at bounding box center [1019, 298] width 68 height 48
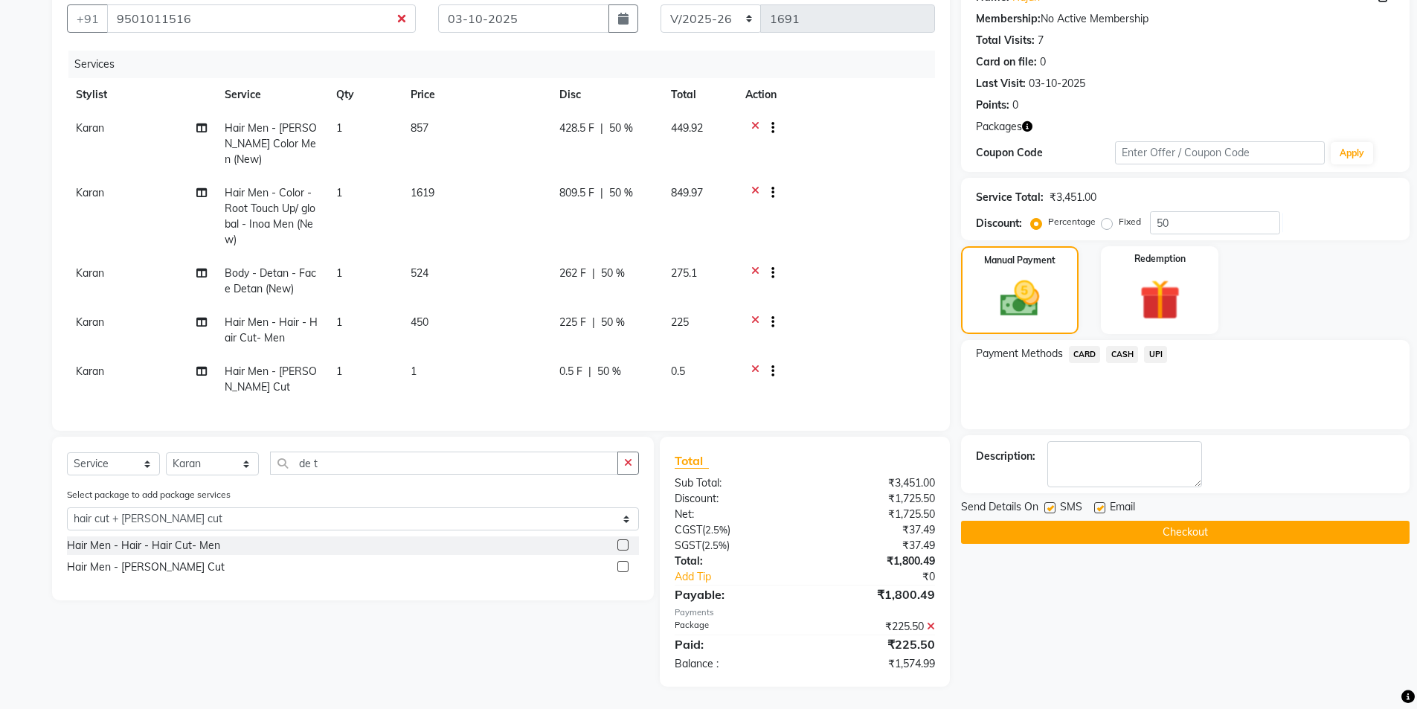
click at [1127, 346] on span "CASH" at bounding box center [1122, 354] width 32 height 17
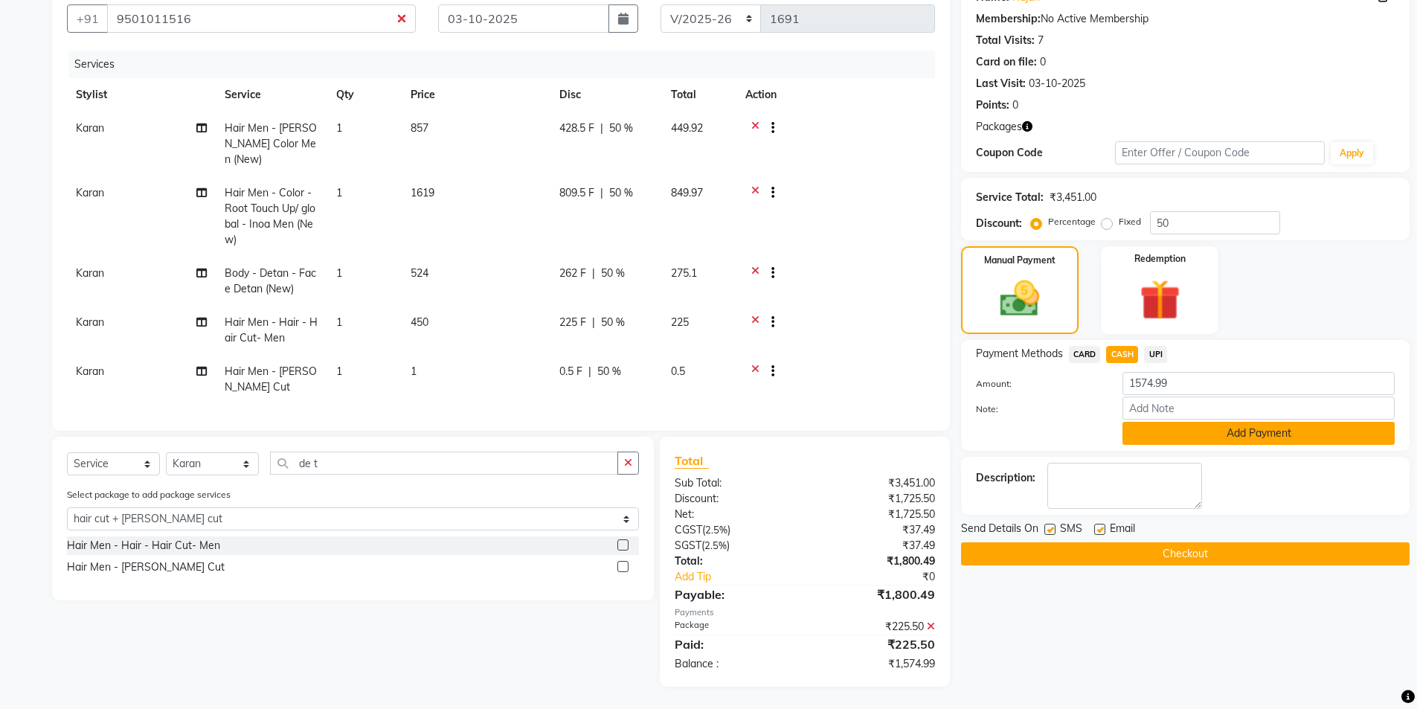
click at [1229, 422] on button "Add Payment" at bounding box center [1258, 433] width 272 height 23
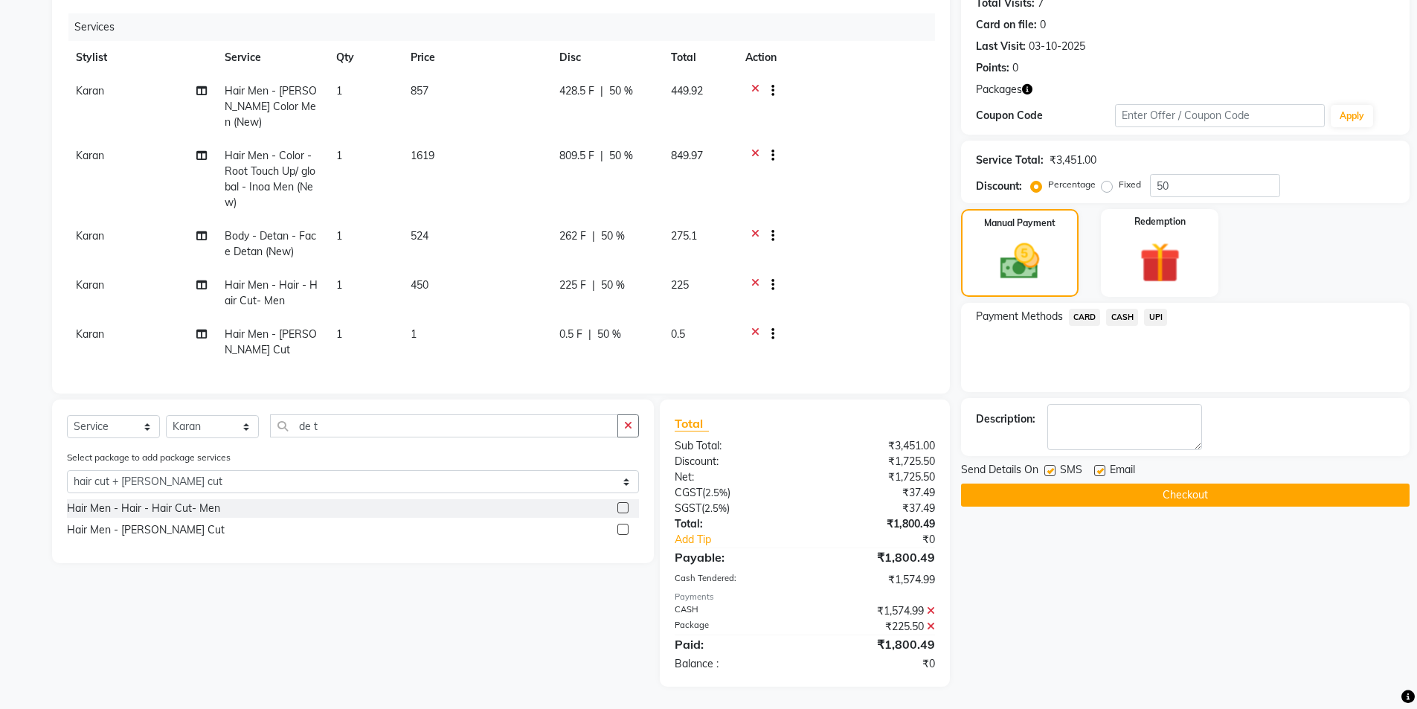
scroll to position [124, 0]
click at [1207, 488] on button "Checkout" at bounding box center [1185, 494] width 448 height 23
click at [1224, 494] on button "Checkout" at bounding box center [1185, 494] width 448 height 23
click at [1218, 486] on button "Checkout" at bounding box center [1185, 494] width 448 height 23
click at [1232, 484] on button "Checkout" at bounding box center [1185, 494] width 448 height 23
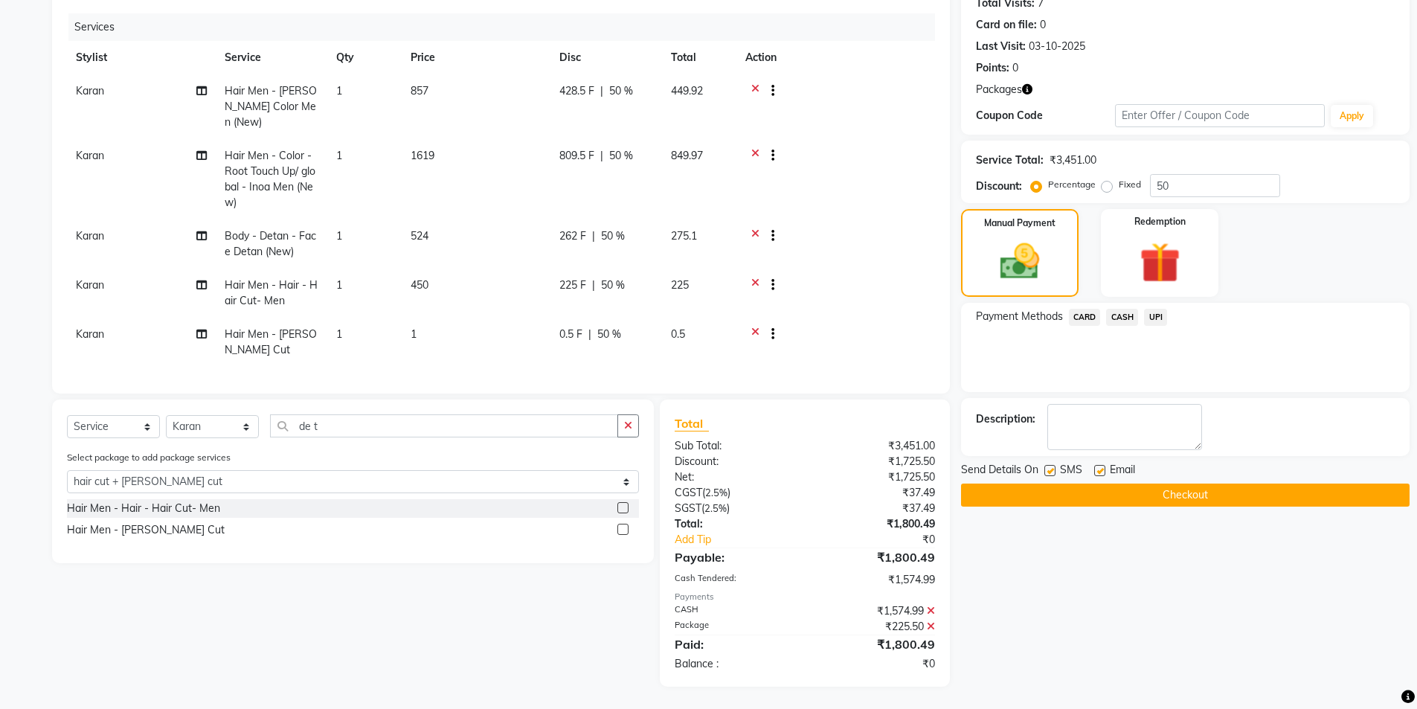
click at [1177, 498] on button "Checkout" at bounding box center [1185, 494] width 448 height 23
click at [1216, 486] on button "Checkout" at bounding box center [1185, 494] width 448 height 23
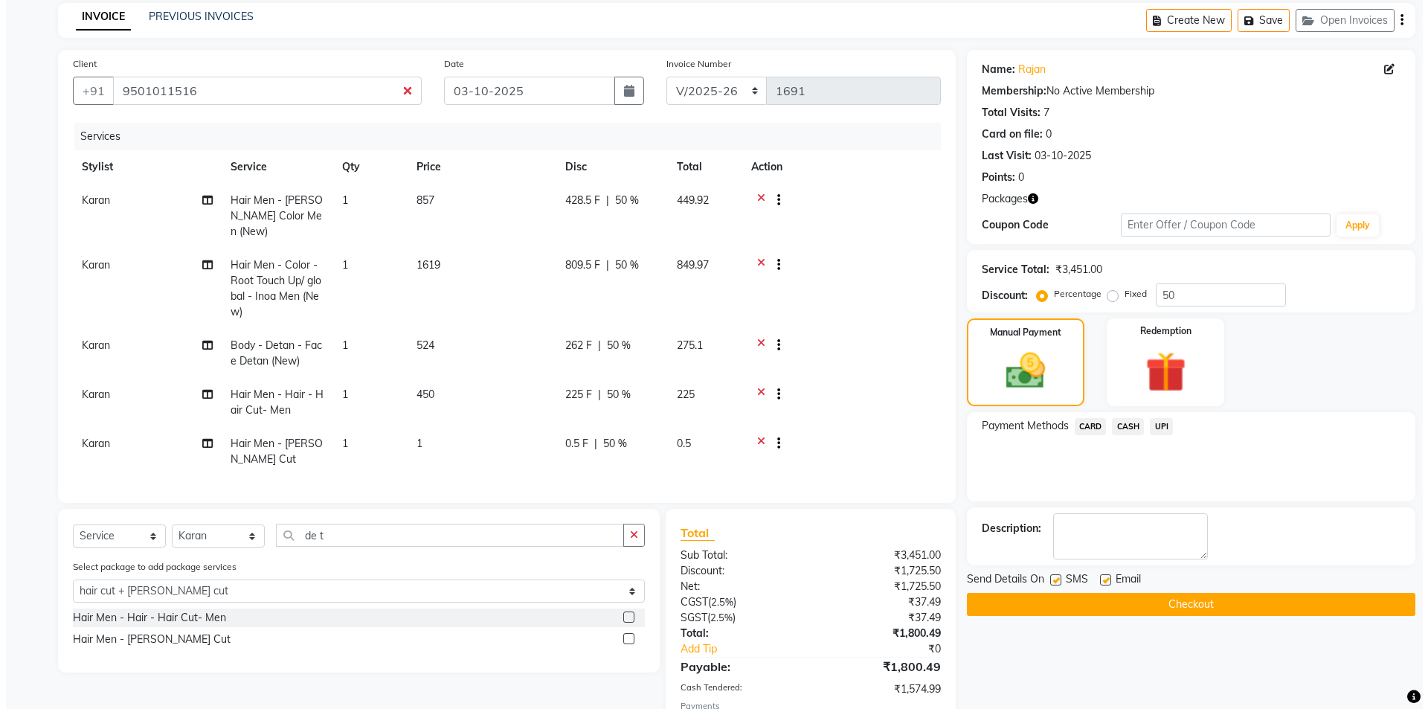
scroll to position [0, 0]
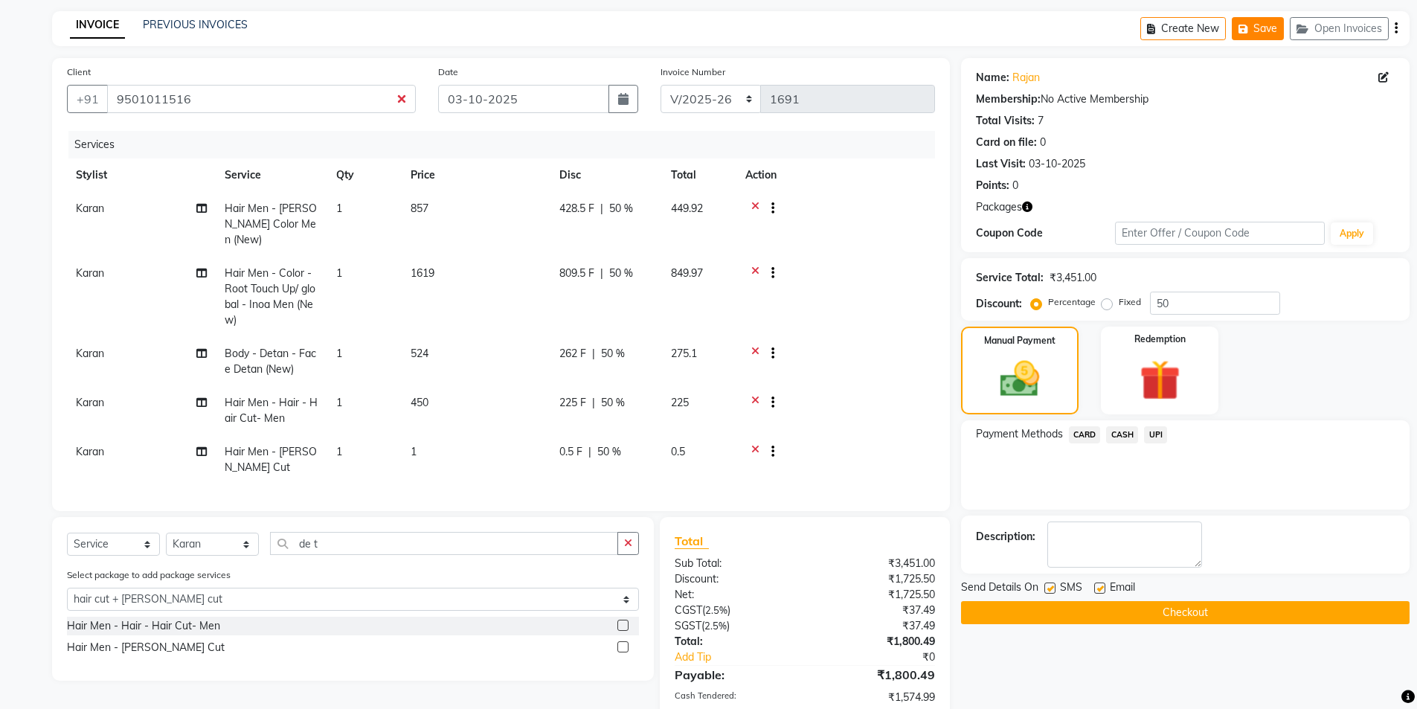
click at [1252, 33] on icon "button" at bounding box center [1245, 29] width 15 height 10
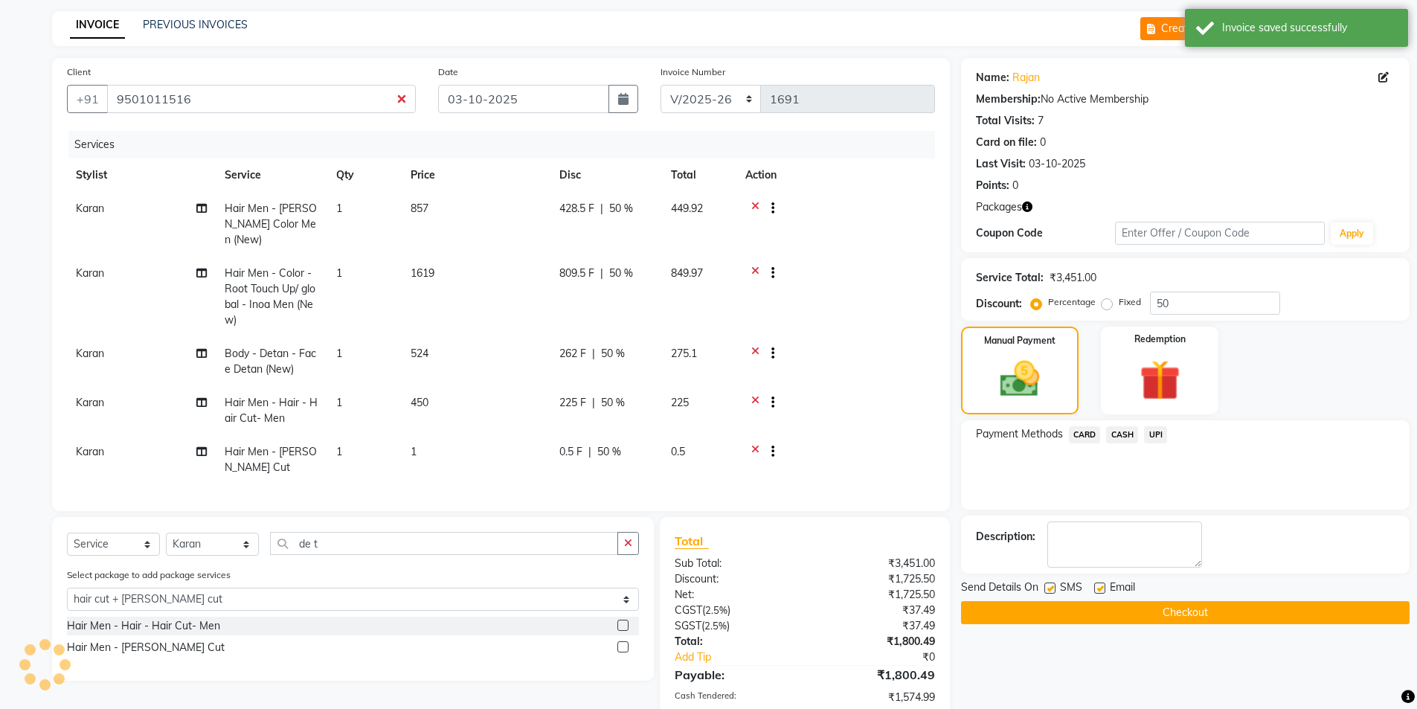
click at [1170, 34] on button "Create New" at bounding box center [1183, 28] width 86 height 23
select select "service"
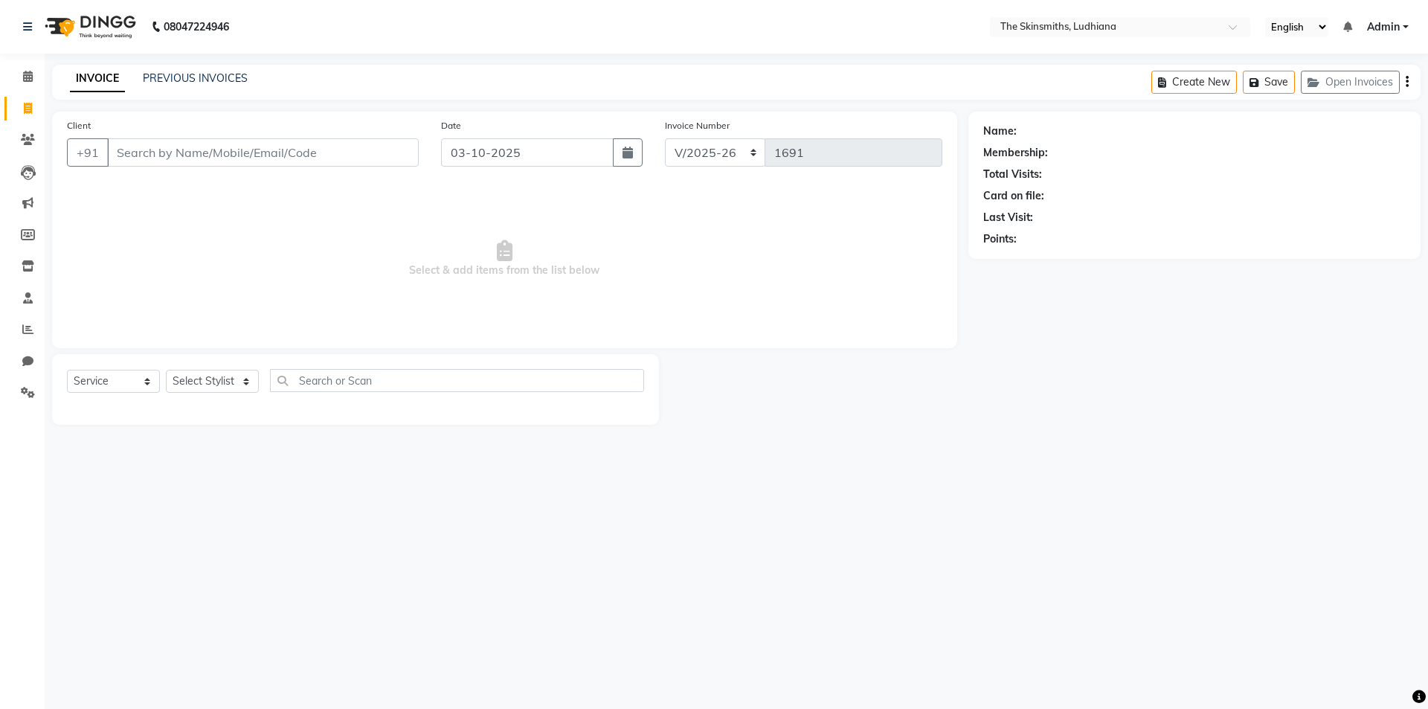
select select "8115"
select select "service"
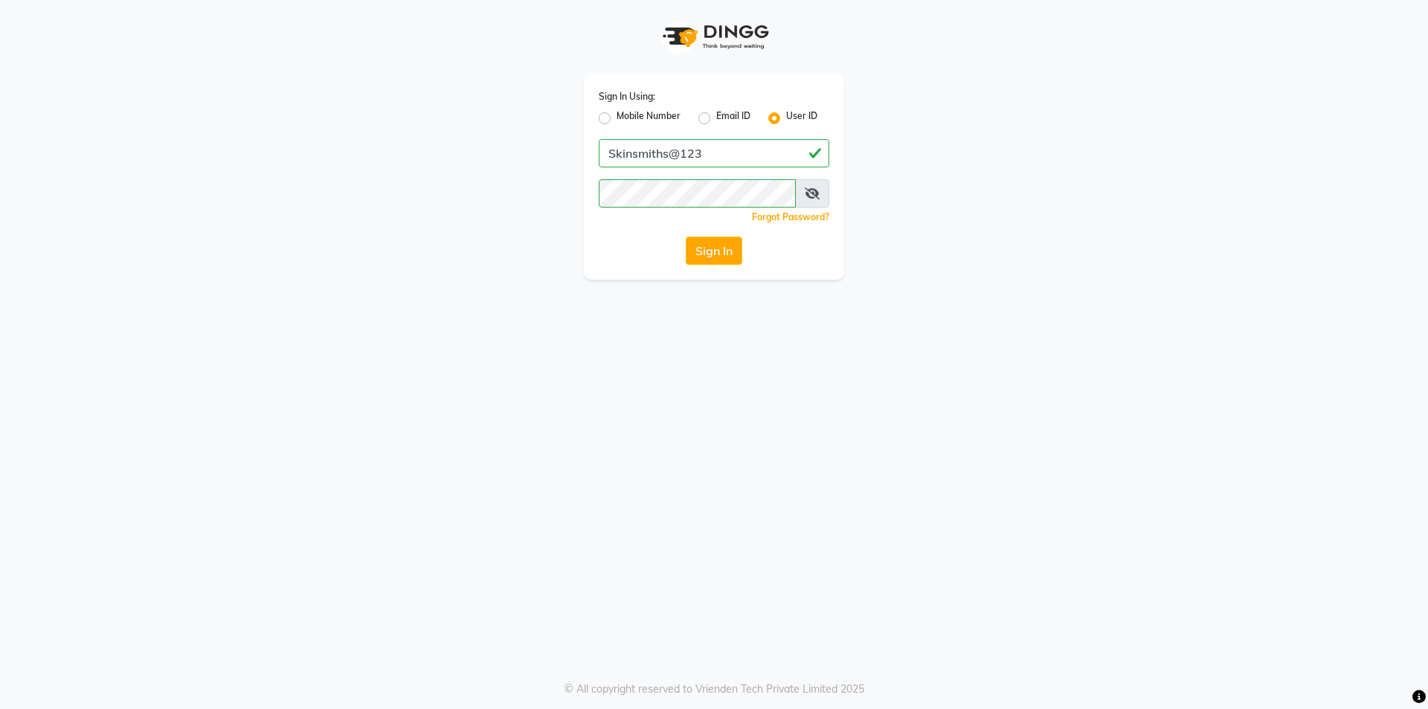
click at [735, 252] on button "Sign In" at bounding box center [714, 250] width 57 height 28
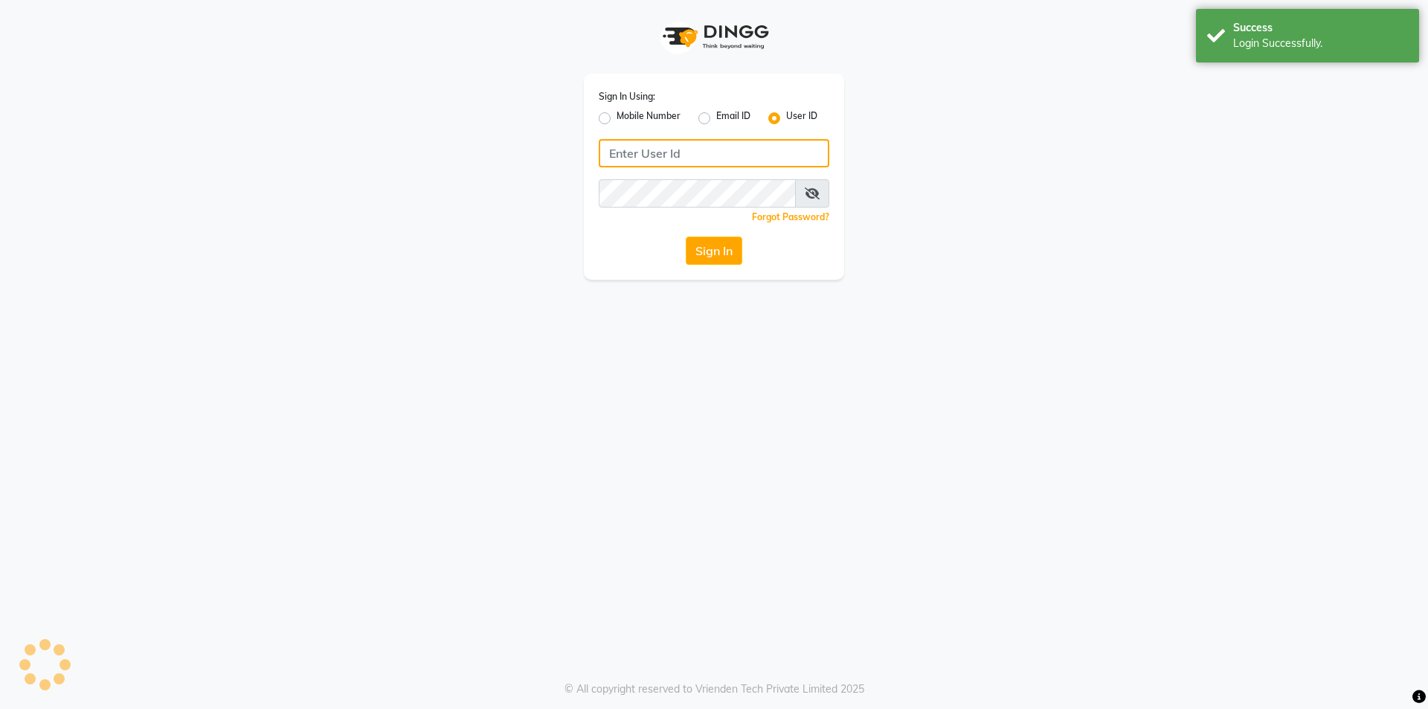
type input "Skinsmiths@123"
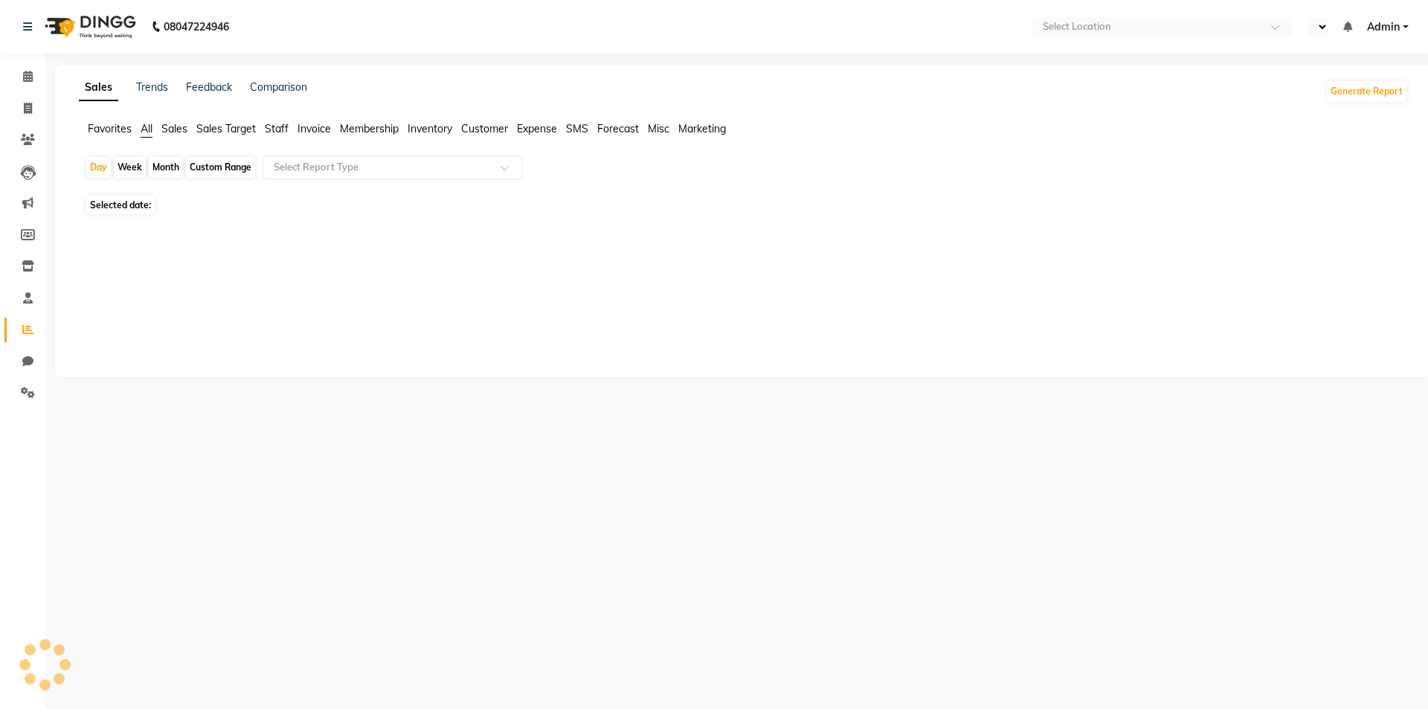
select select "en"
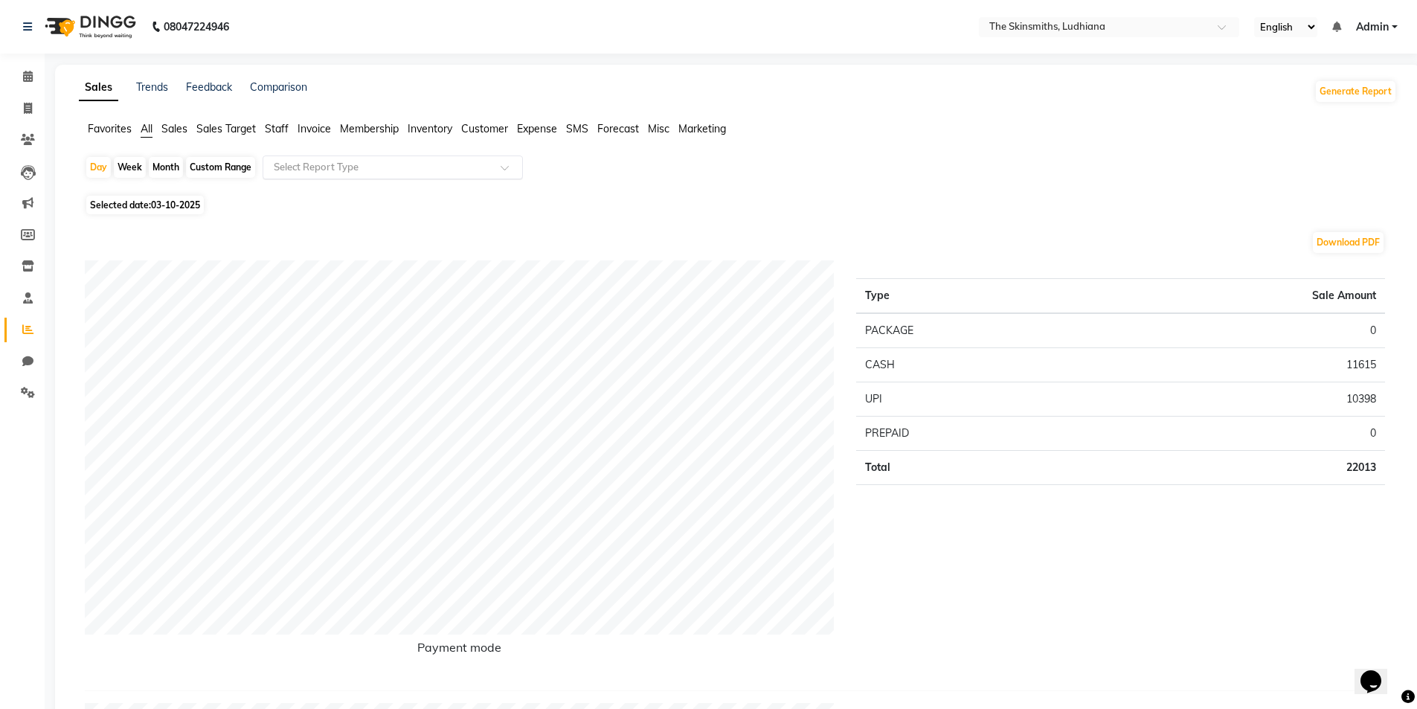
click at [393, 167] on input "text" at bounding box center [378, 167] width 214 height 15
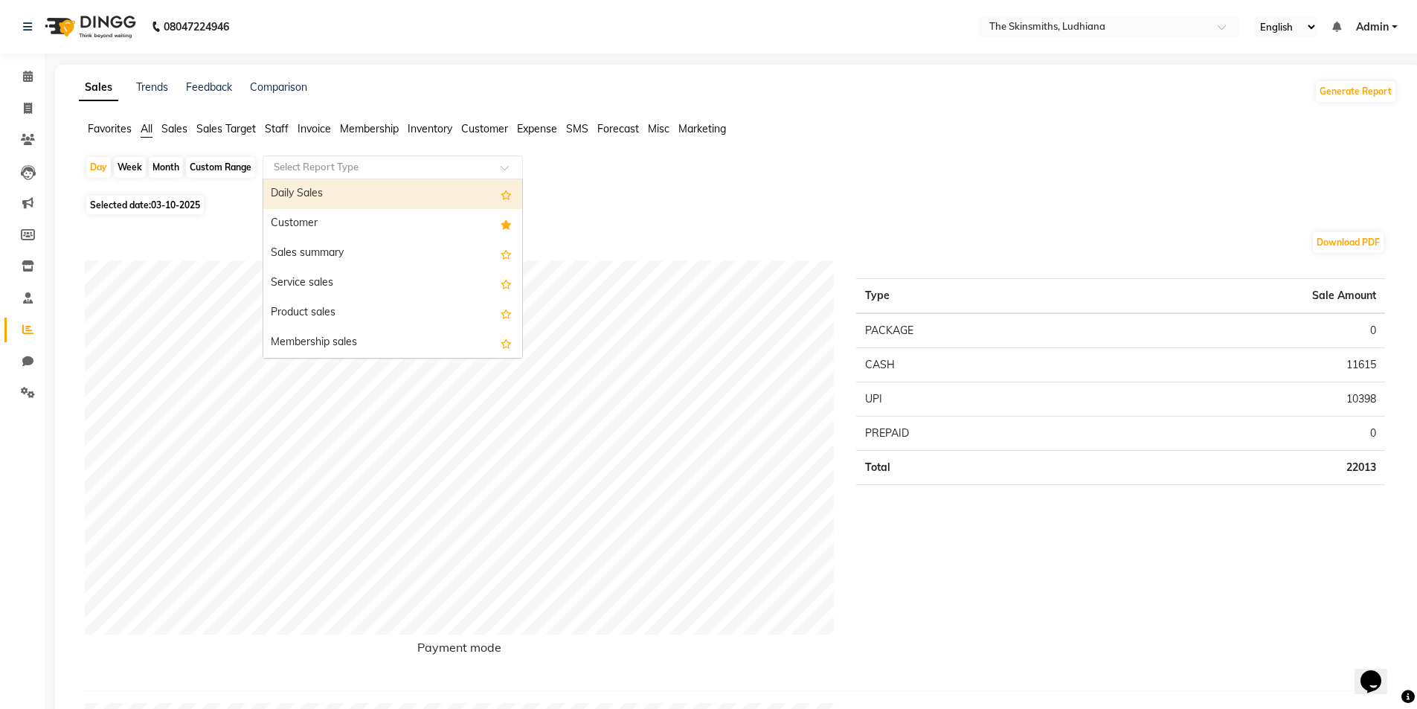
click at [345, 218] on div "Customer" at bounding box center [392, 224] width 259 height 30
select select "full_report"
select select "csv"
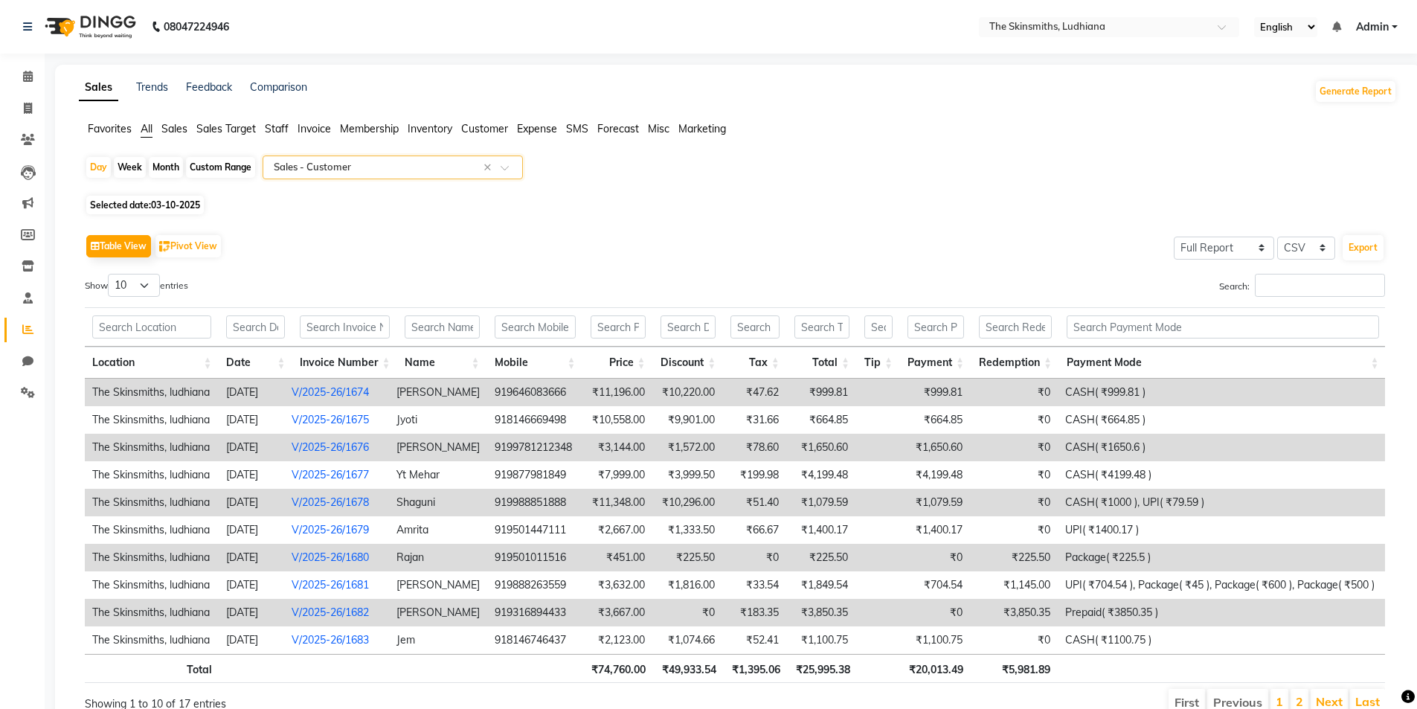
scroll to position [80, 0]
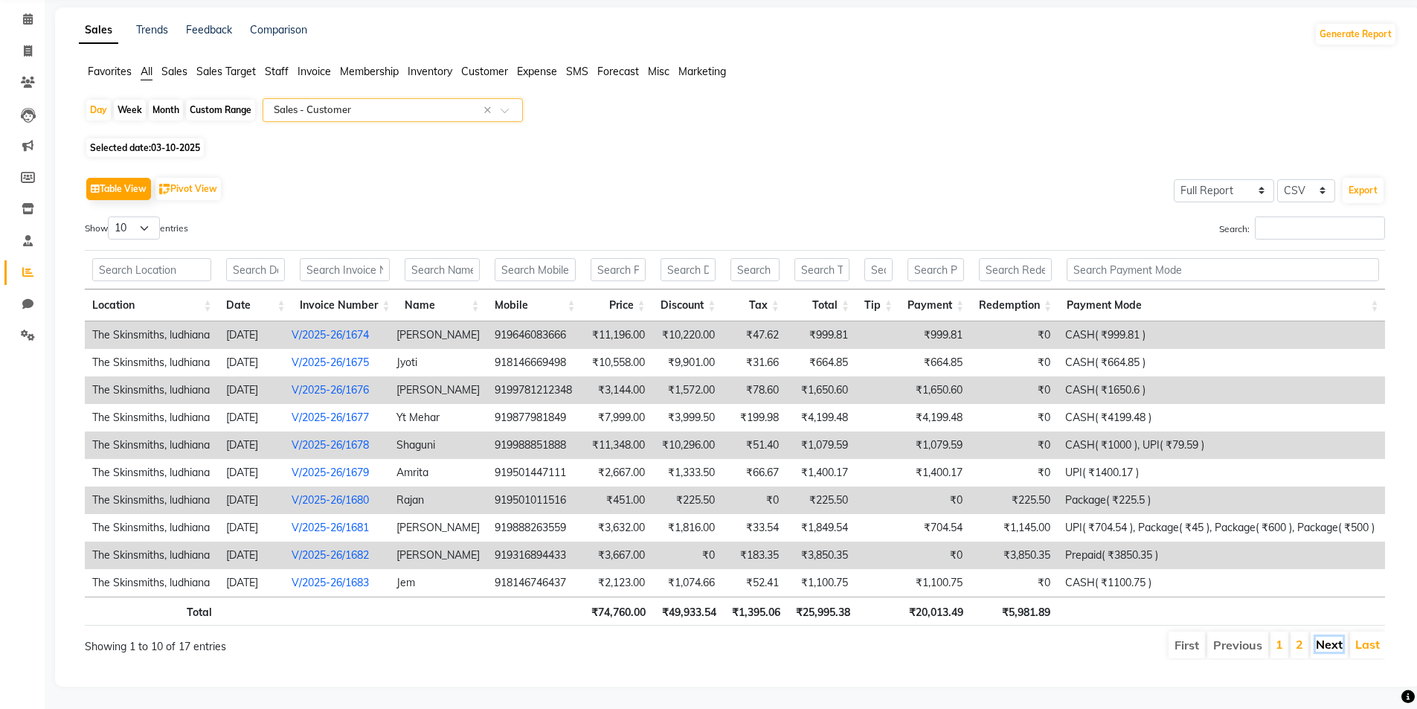
click at [1321, 637] on link "Next" at bounding box center [1329, 644] width 27 height 15
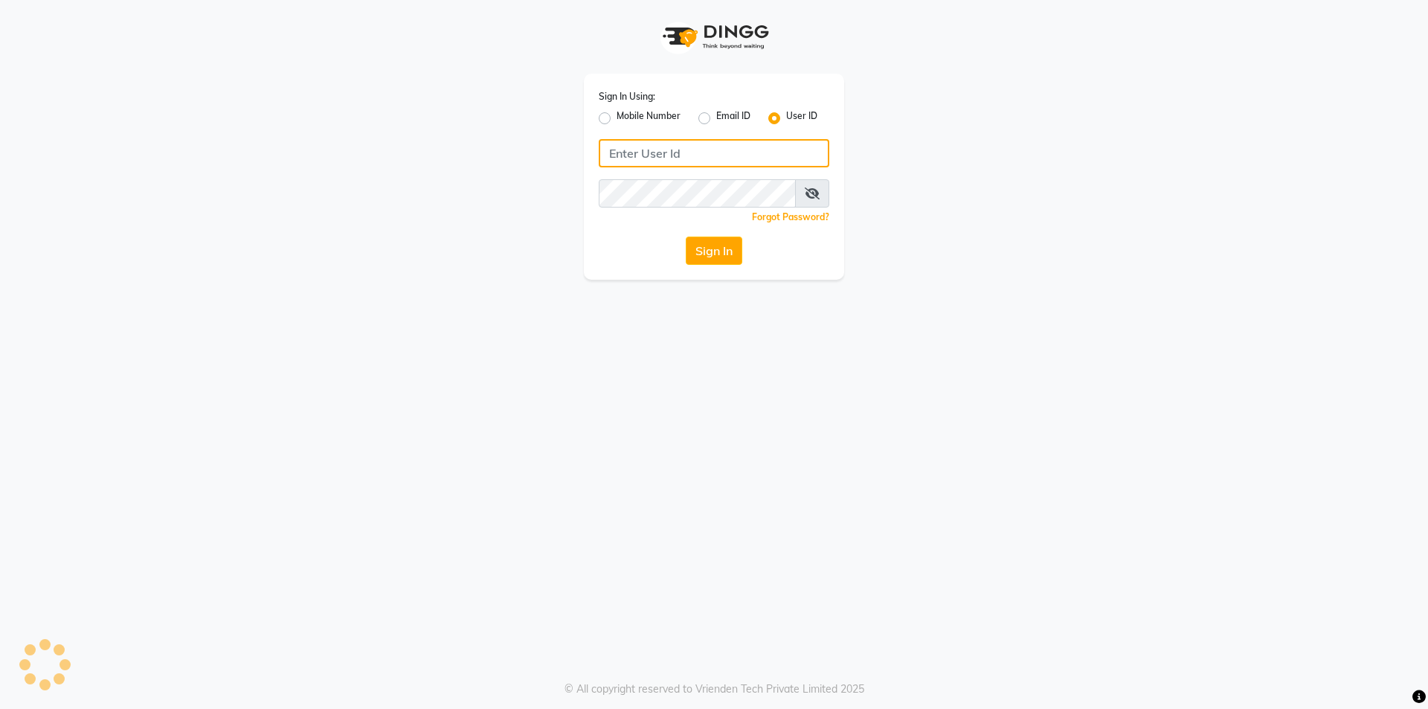
type input "Skinsmiths@123"
click at [706, 247] on button "Sign In" at bounding box center [714, 250] width 57 height 28
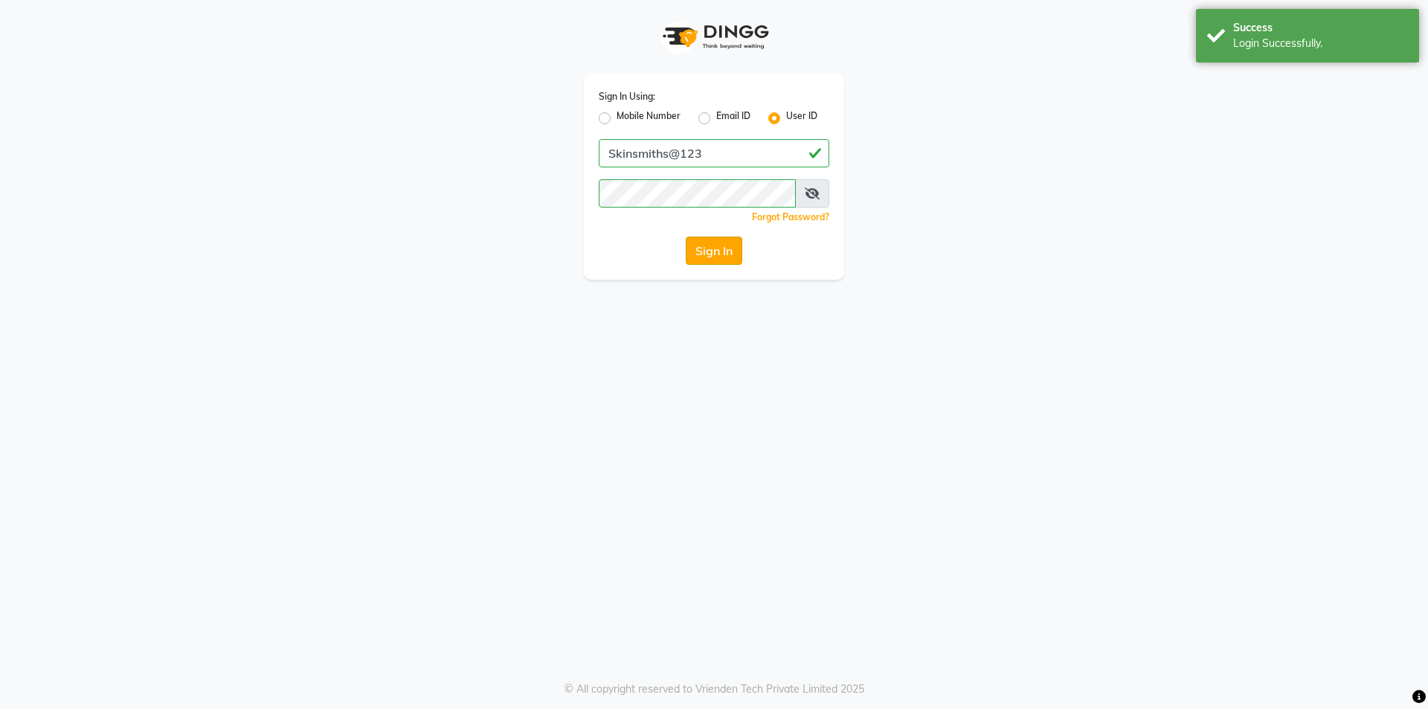
click at [722, 251] on button "Sign In" at bounding box center [714, 250] width 57 height 28
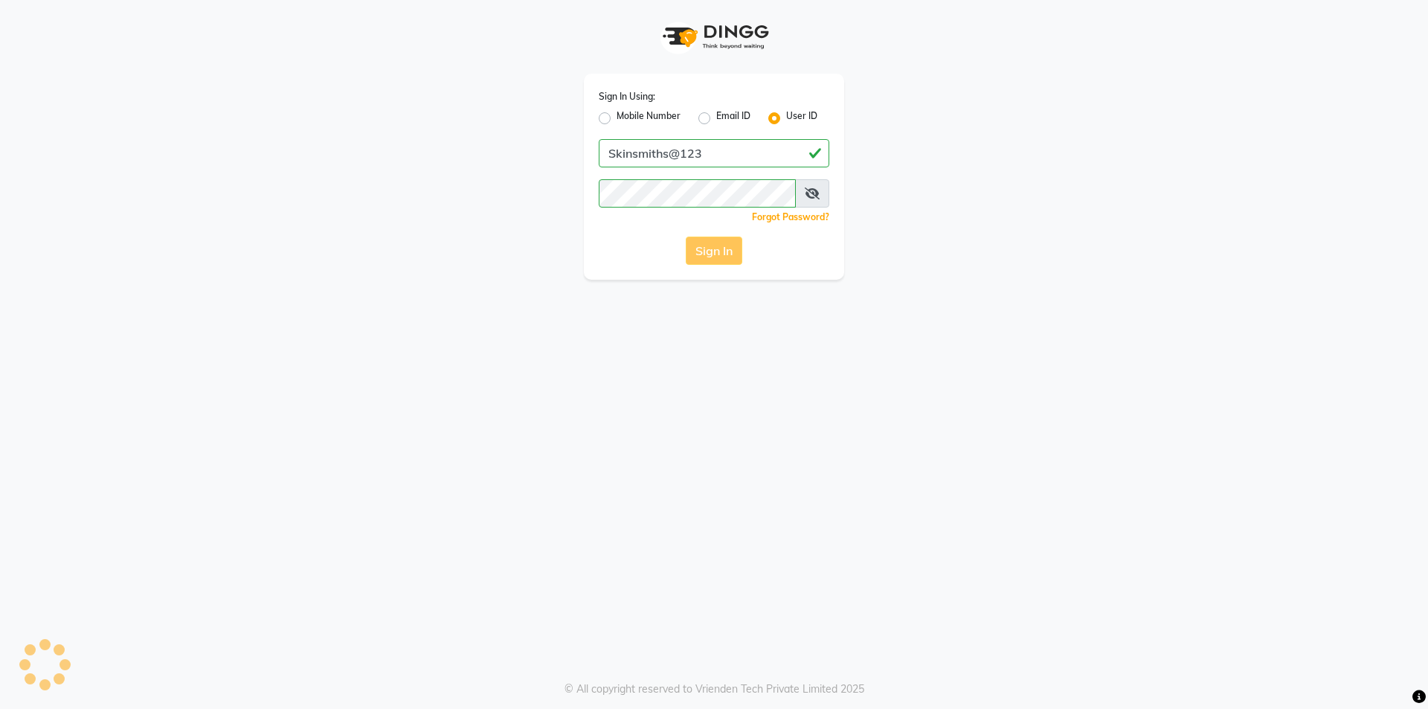
click at [617, 117] on label "Mobile Number" at bounding box center [649, 118] width 64 height 18
click at [617, 117] on input "Mobile Number" at bounding box center [622, 114] width 10 height 10
radio input "true"
radio input "false"
click at [713, 128] on div "Sign In Using: Mobile Number Email ID User ID Country Code × +91 Remember me Fo…" at bounding box center [714, 177] width 260 height 206
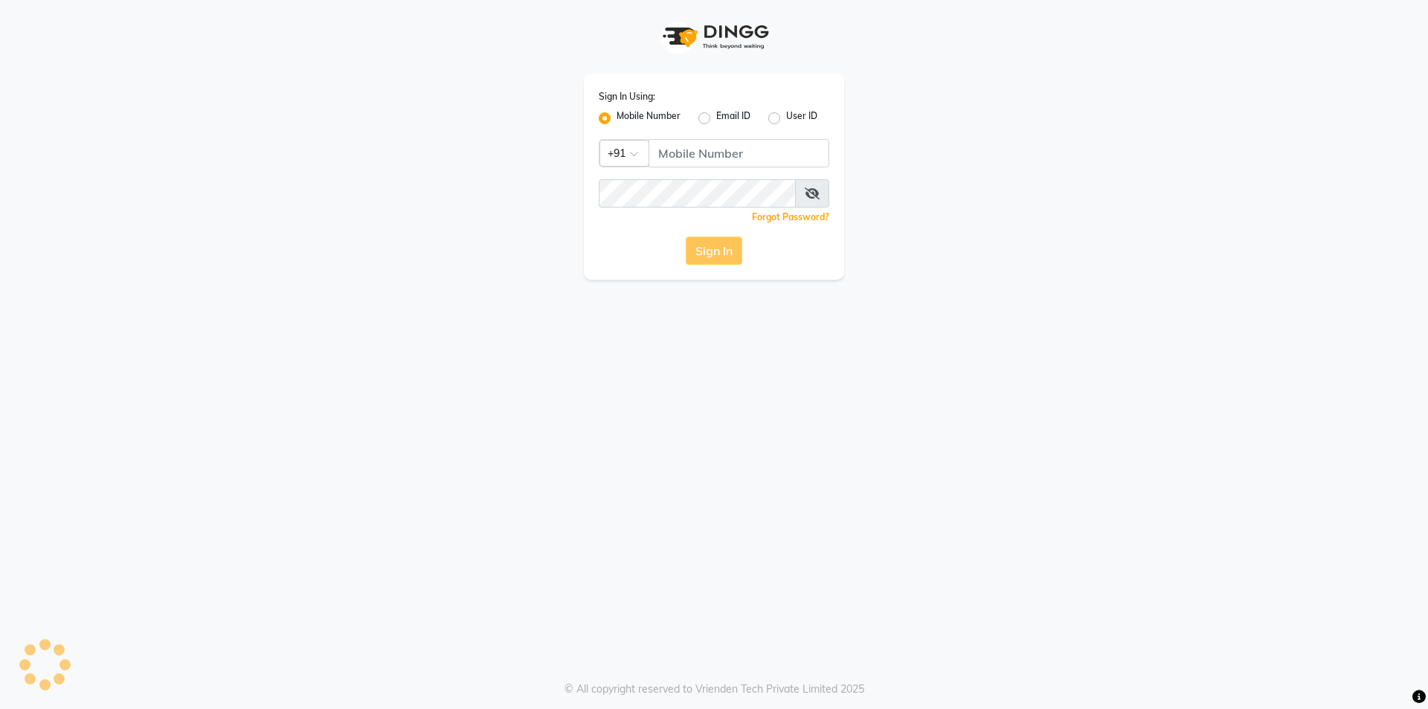
drag, startPoint x: 785, startPoint y: 114, endPoint x: 780, endPoint y: 130, distance: 17.0
click at [785, 114] on div "User ID" at bounding box center [792, 118] width 49 height 18
click at [755, 154] on input "Username" at bounding box center [738, 153] width 181 height 28
click at [806, 121] on label "User ID" at bounding box center [801, 118] width 31 height 18
click at [796, 119] on input "User ID" at bounding box center [791, 114] width 10 height 10
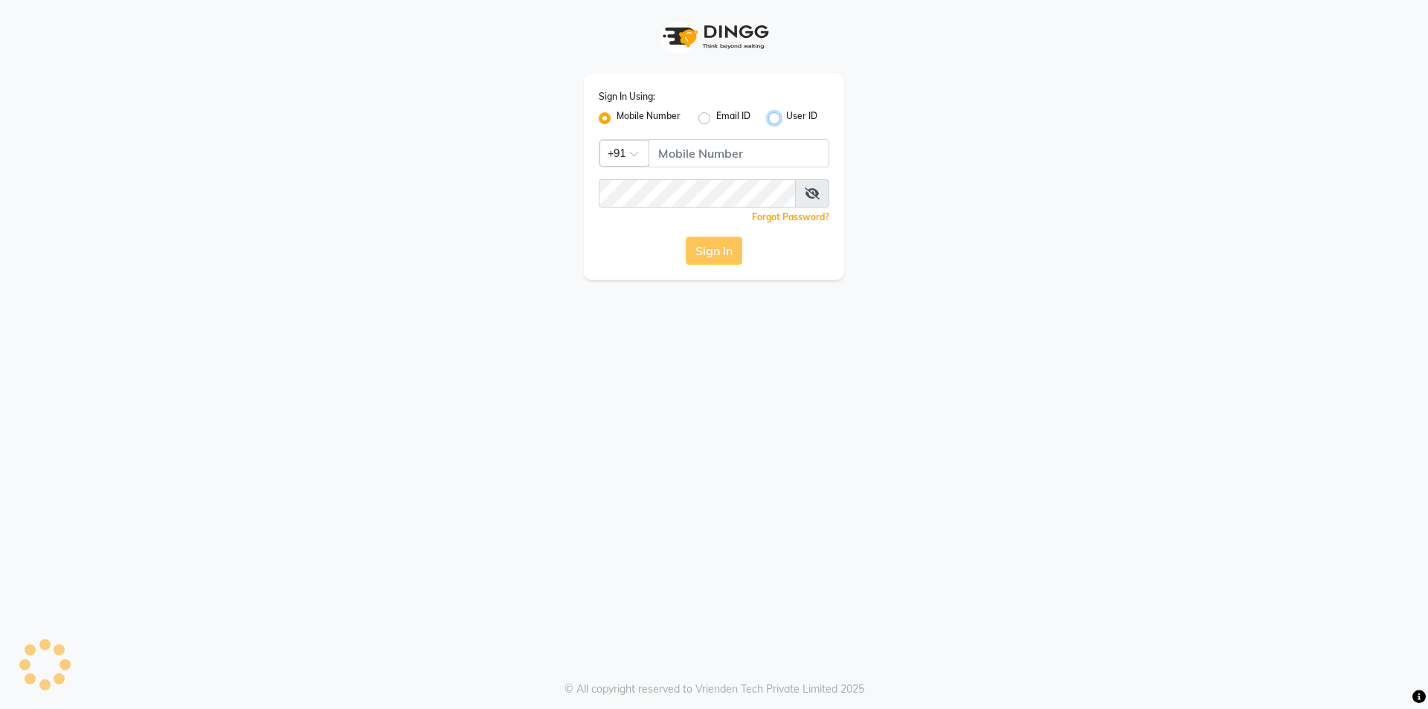
radio input "true"
radio input "false"
click at [776, 164] on input "Username" at bounding box center [714, 153] width 231 height 28
type input "Skinsmiths@123"
click at [712, 249] on div "Sign In" at bounding box center [714, 250] width 231 height 28
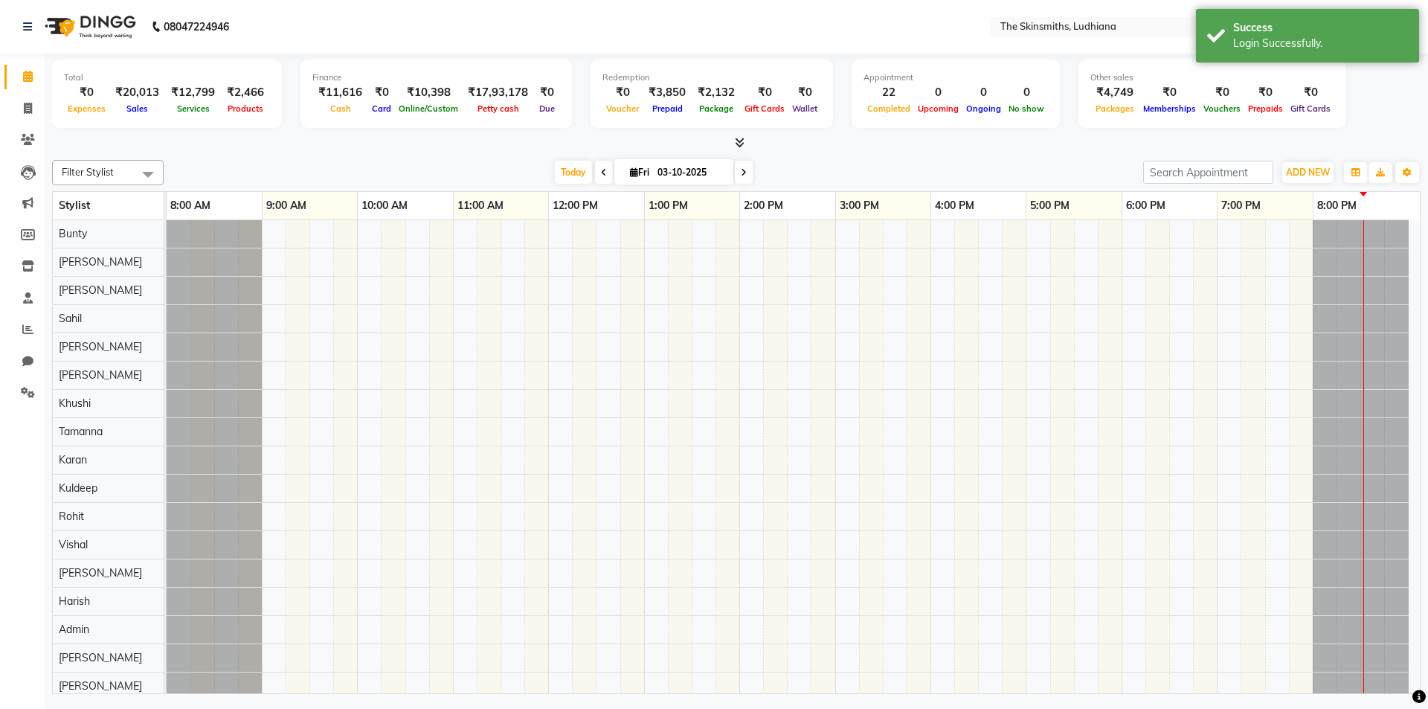
select select "en"
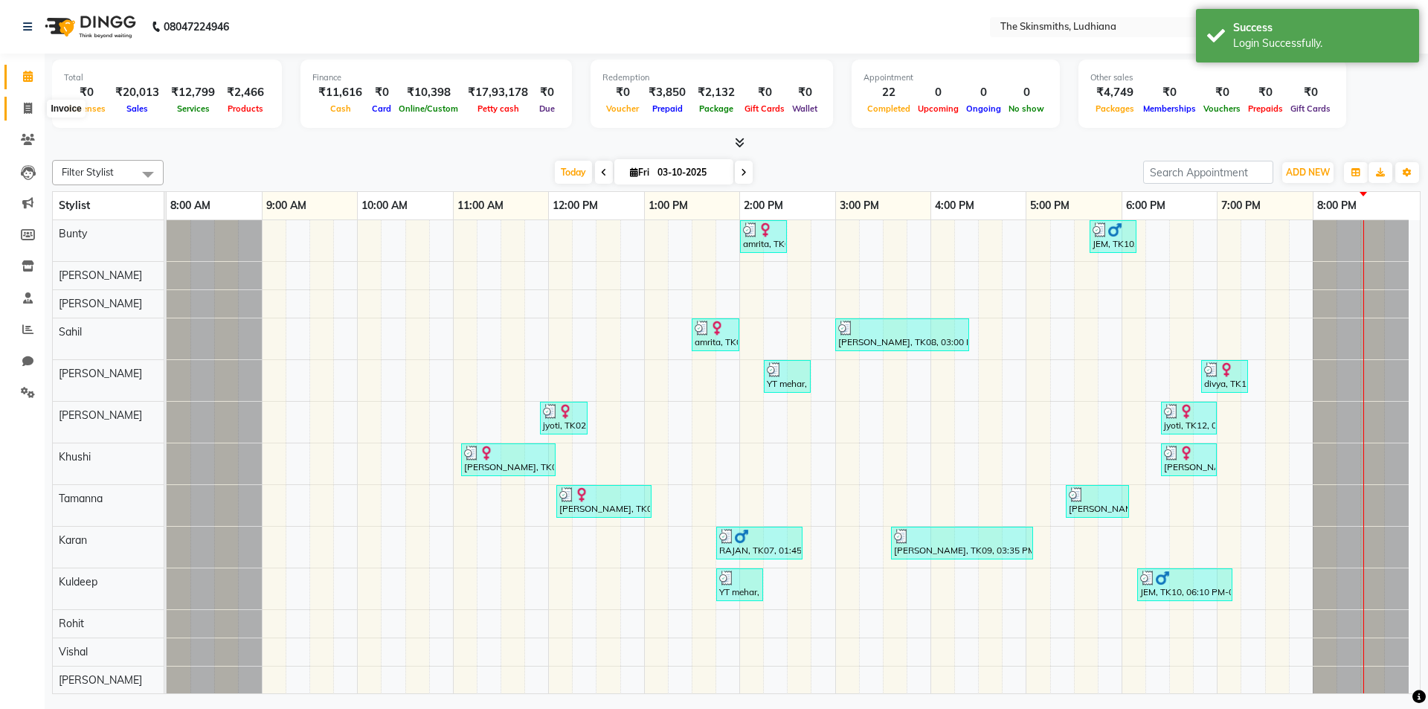
click at [30, 116] on span at bounding box center [28, 108] width 26 height 17
select select "service"
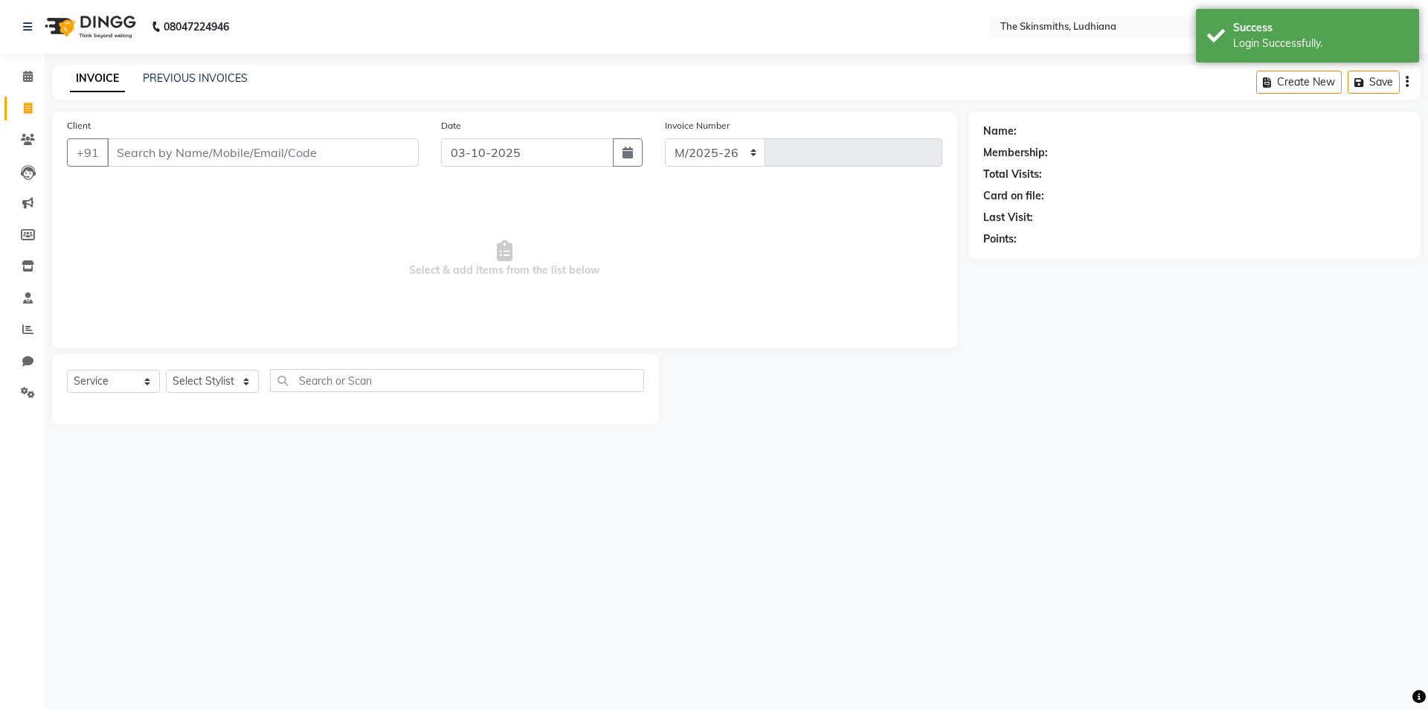
select select "8115"
type input "1691"
drag, startPoint x: 1378, startPoint y: 69, endPoint x: 1373, endPoint y: 81, distance: 13.0
click at [1378, 71] on div "Create New Save Open Invoices" at bounding box center [1285, 82] width 269 height 35
click at [1371, 82] on button "Open Invoices" at bounding box center [1350, 82] width 99 height 23
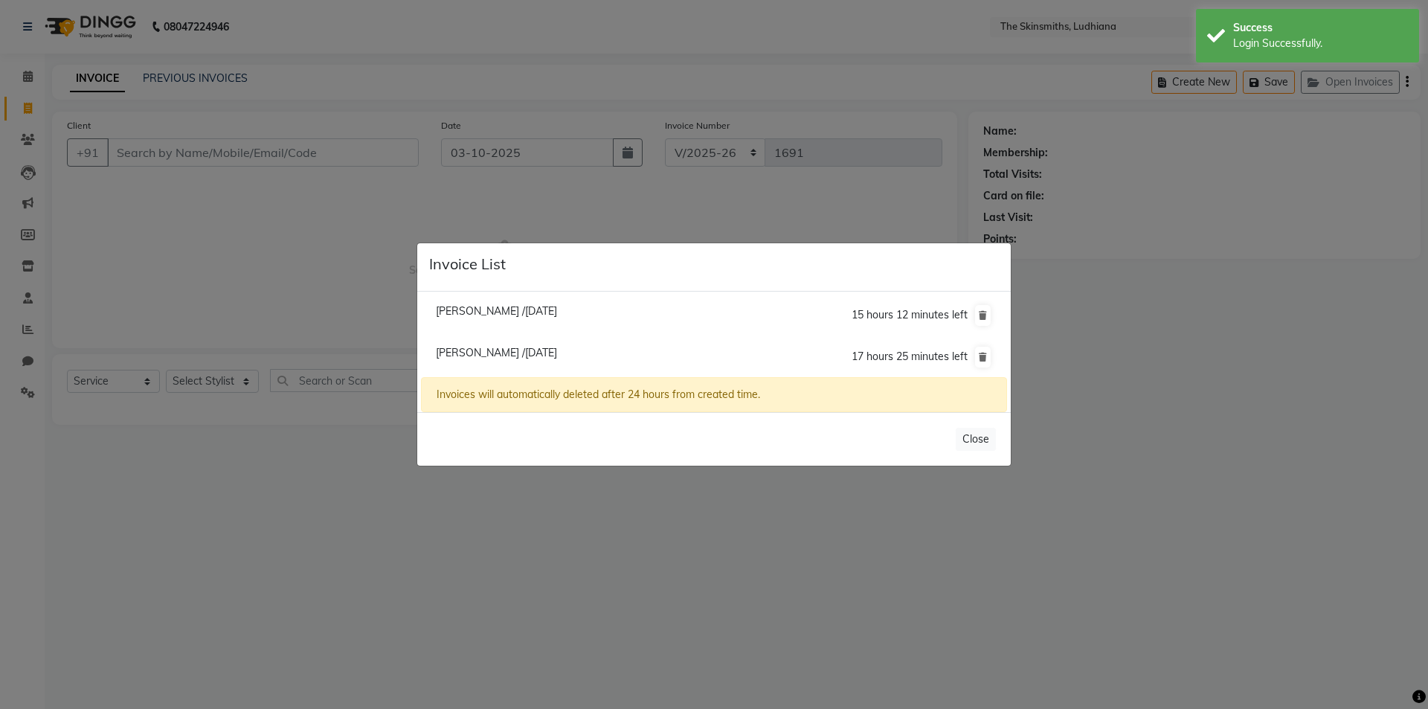
drag, startPoint x: 839, startPoint y: 557, endPoint x: 1177, endPoint y: 342, distance: 400.9
click at [841, 557] on ngb-modal-window "Invoice List [PERSON_NAME] /[DATE] 15 hours 12 minutes left [GEOGRAPHIC_DATA] /…" at bounding box center [714, 354] width 1428 height 709
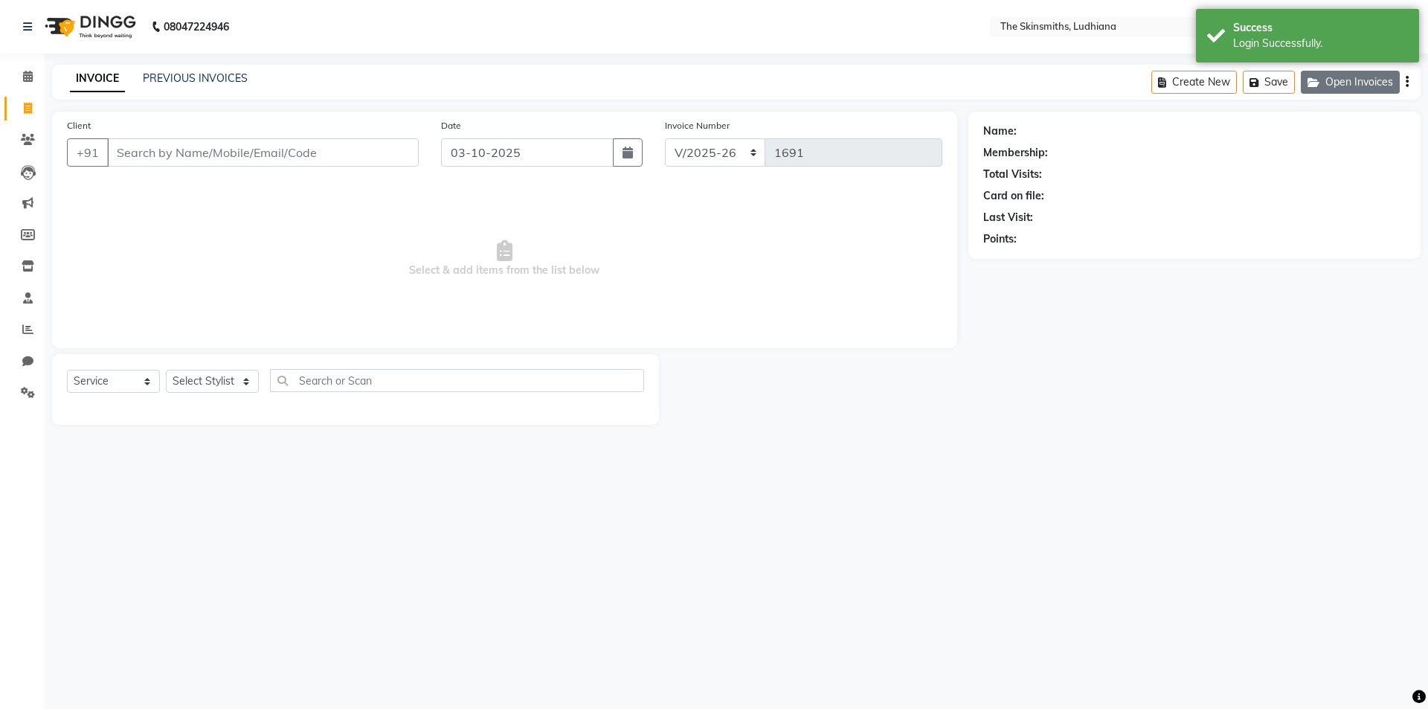
click at [1356, 76] on button "Open Invoices" at bounding box center [1350, 82] width 99 height 23
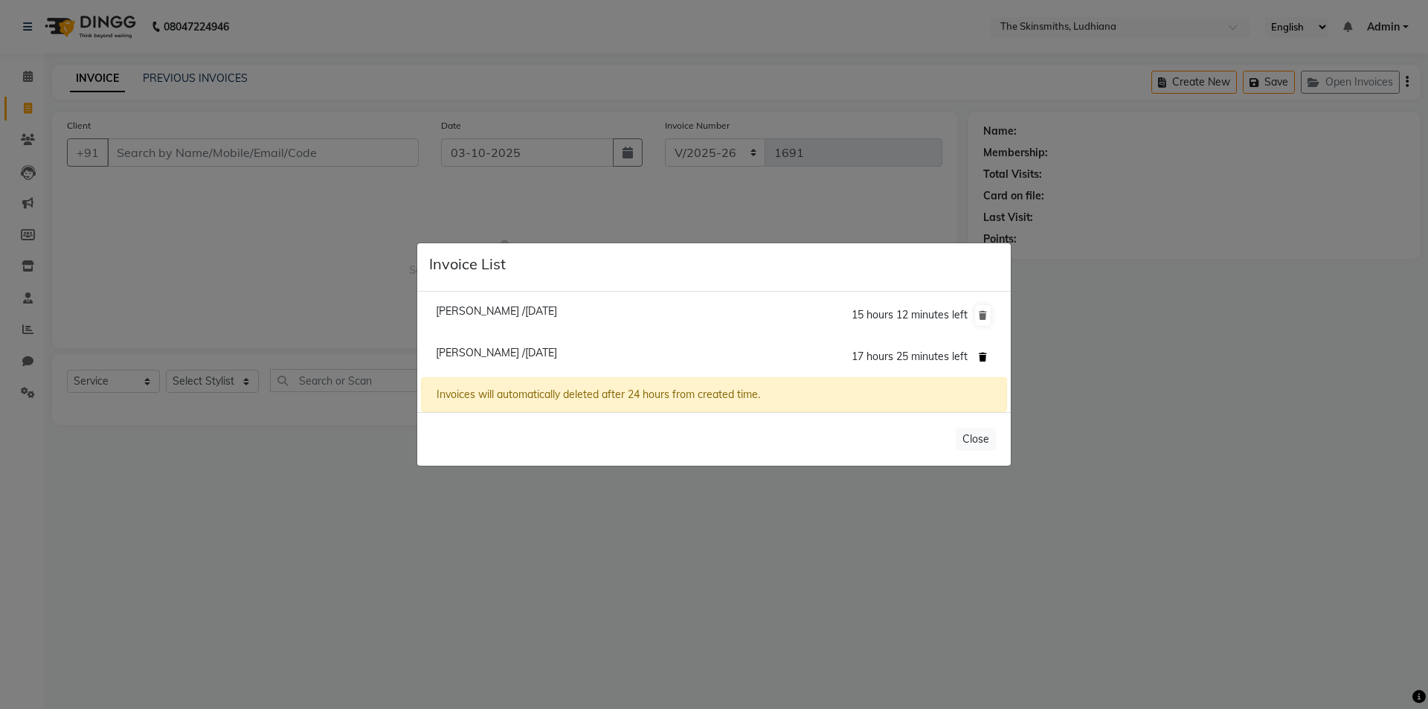
click at [978, 354] on button at bounding box center [983, 357] width 16 height 21
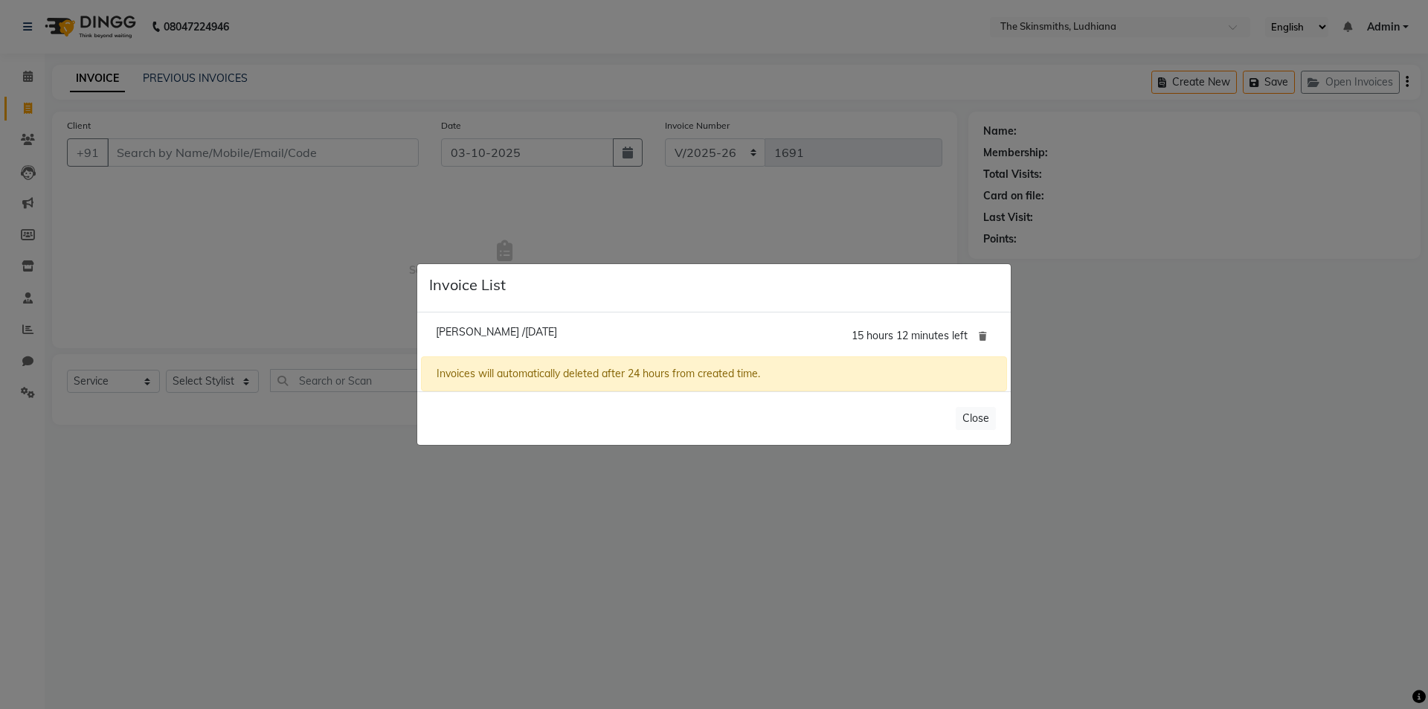
click at [978, 335] on button at bounding box center [983, 336] width 16 height 21
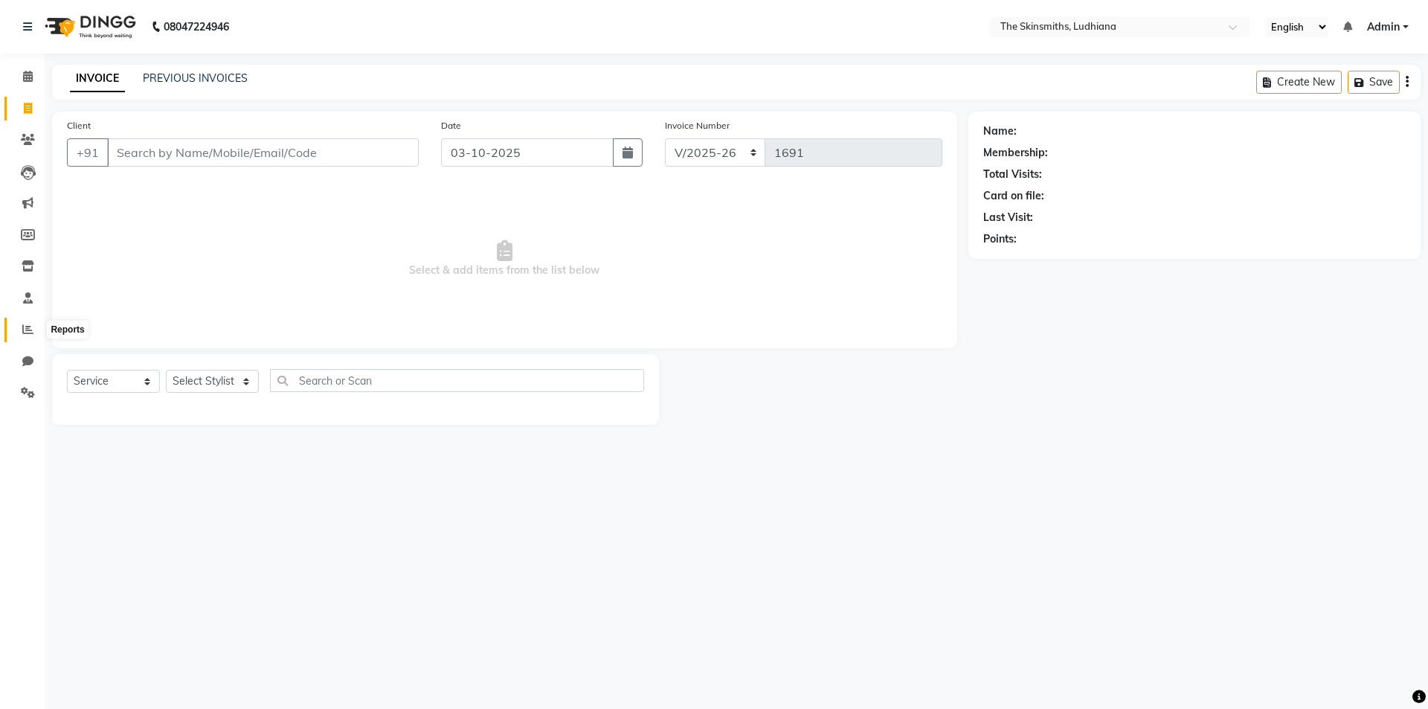
click at [25, 328] on icon at bounding box center [27, 329] width 11 height 11
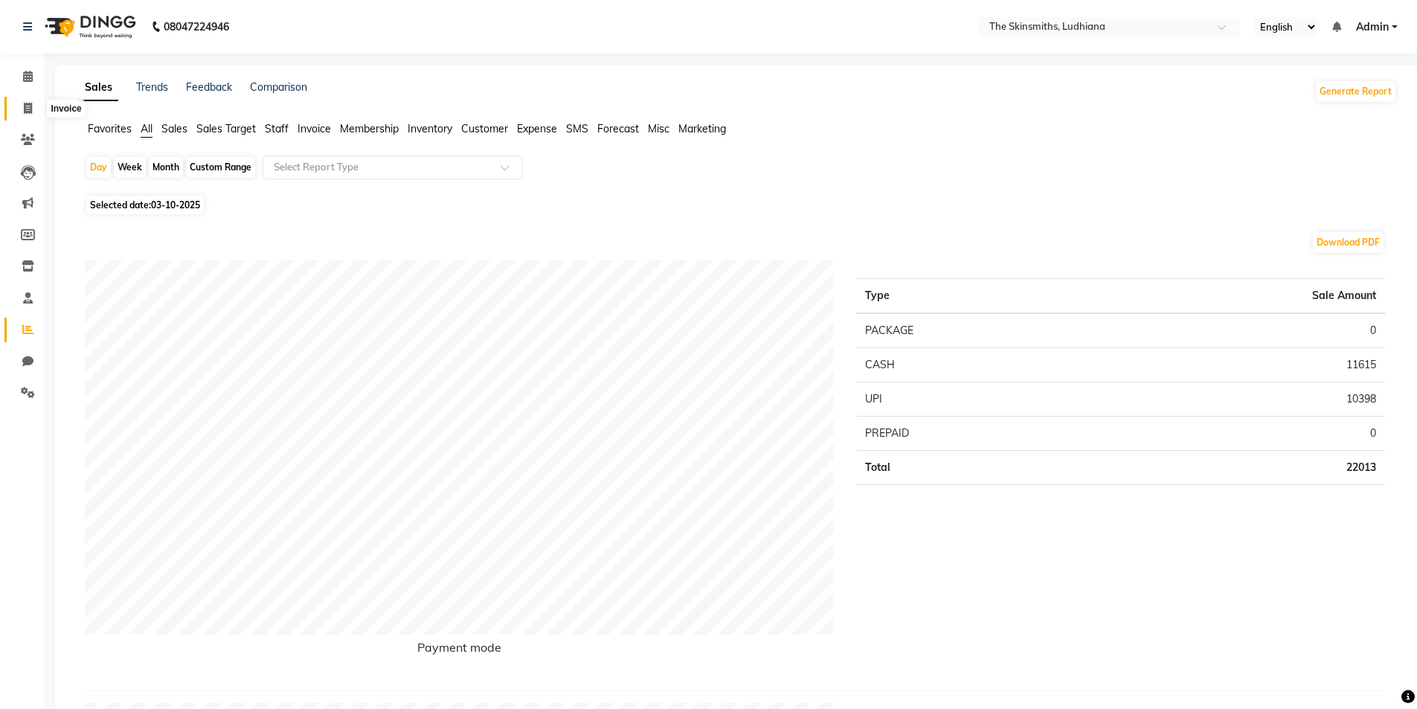
click at [34, 103] on span at bounding box center [28, 108] width 26 height 17
select select "service"
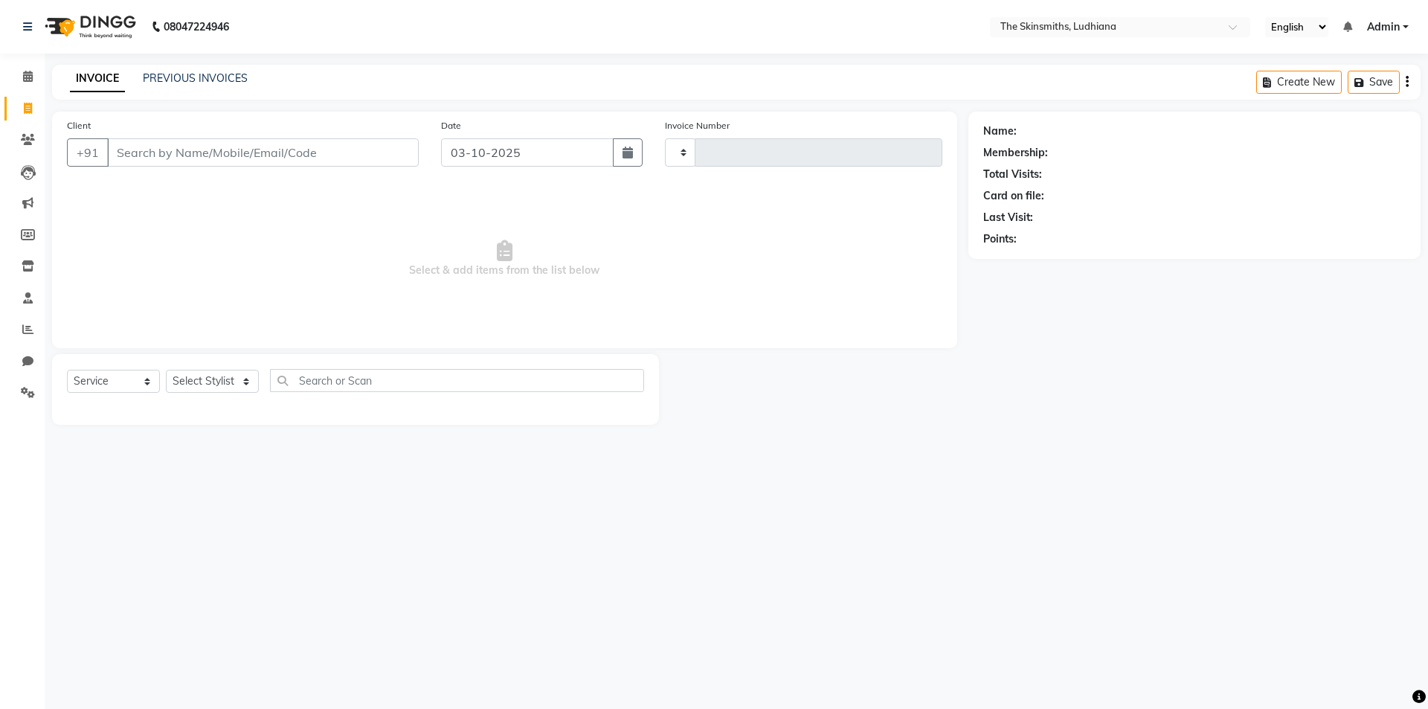
type input "1691"
select select "8115"
click at [33, 333] on icon at bounding box center [27, 329] width 11 height 11
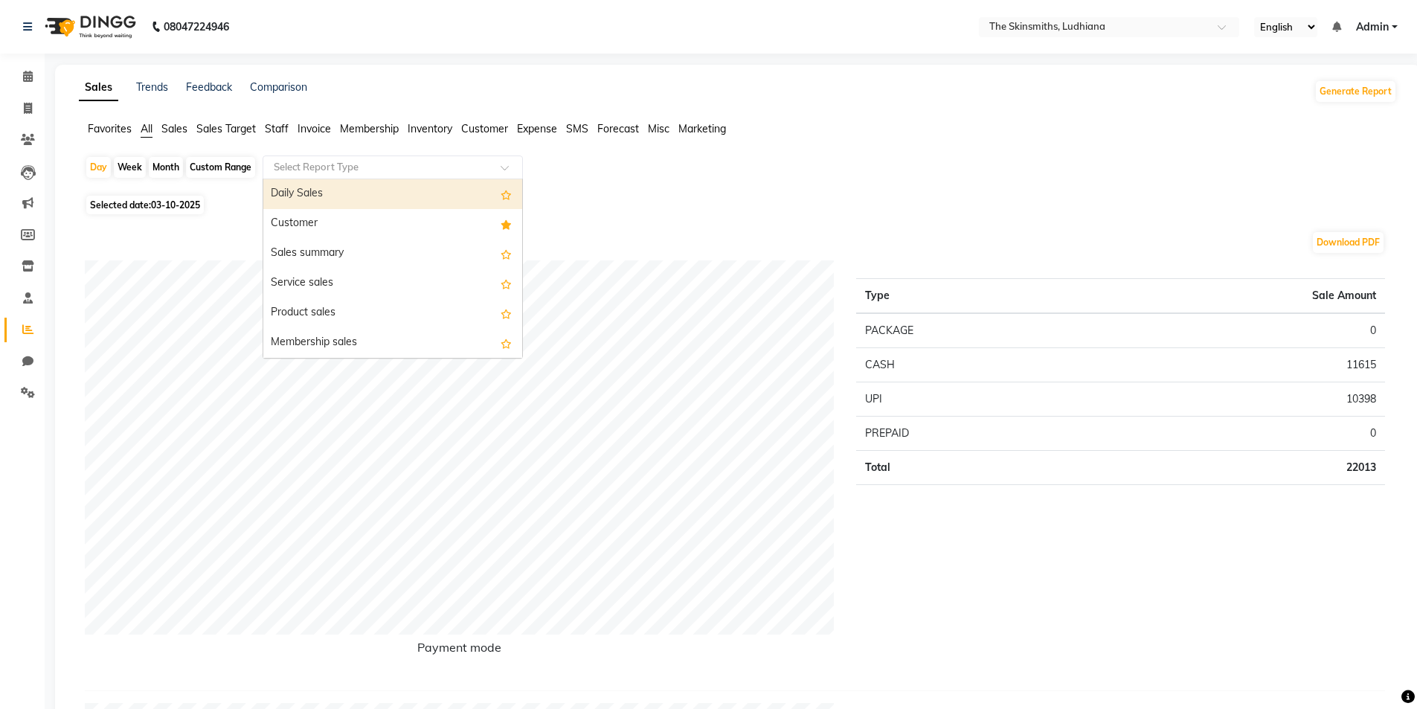
click at [347, 176] on div "Select Report Type" at bounding box center [393, 167] width 260 height 24
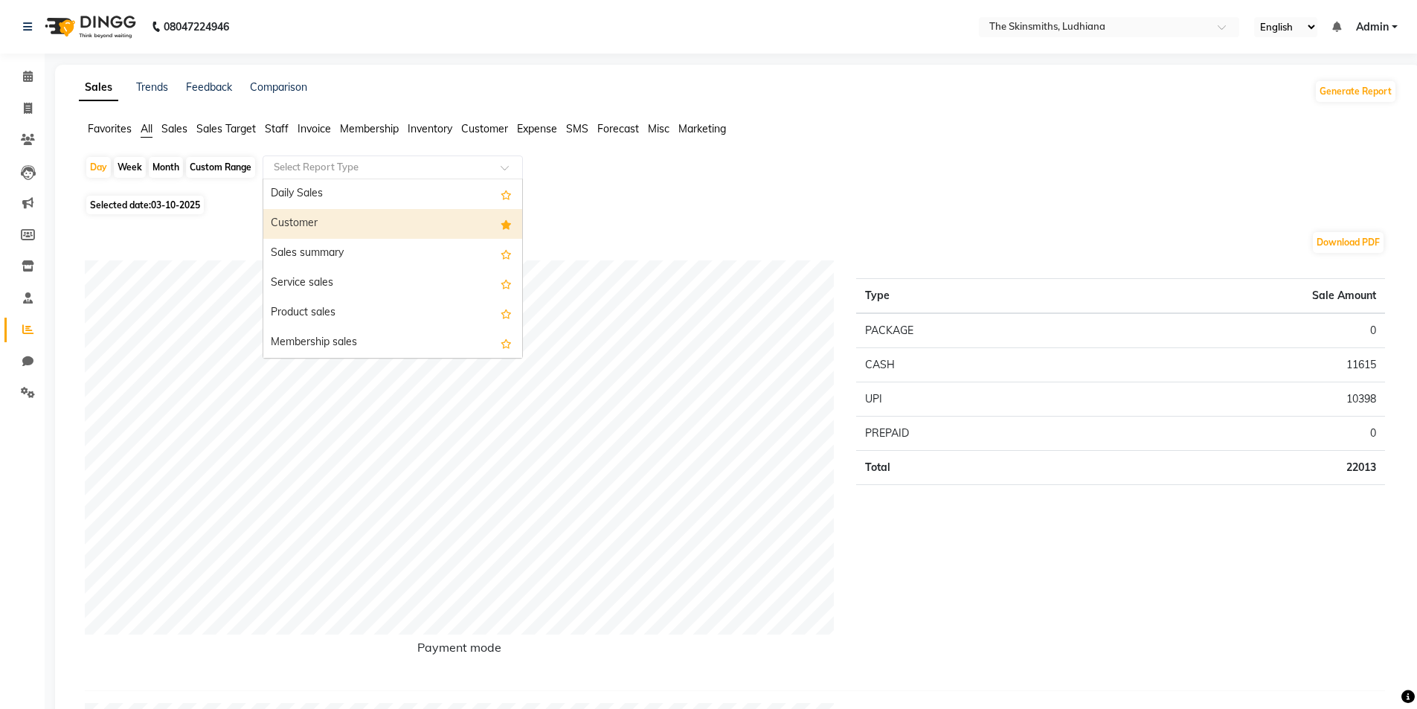
click at [325, 219] on div "Customer" at bounding box center [392, 224] width 259 height 30
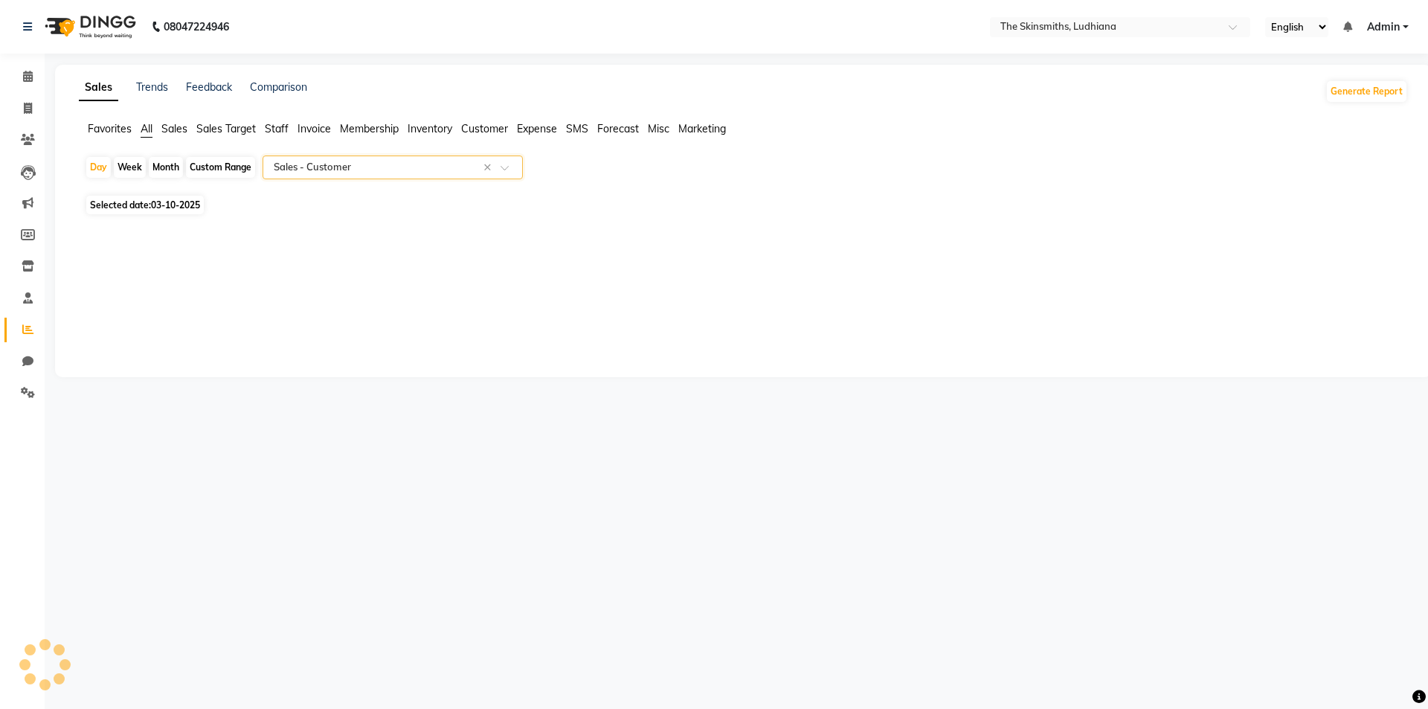
select select "full_report"
select select "csv"
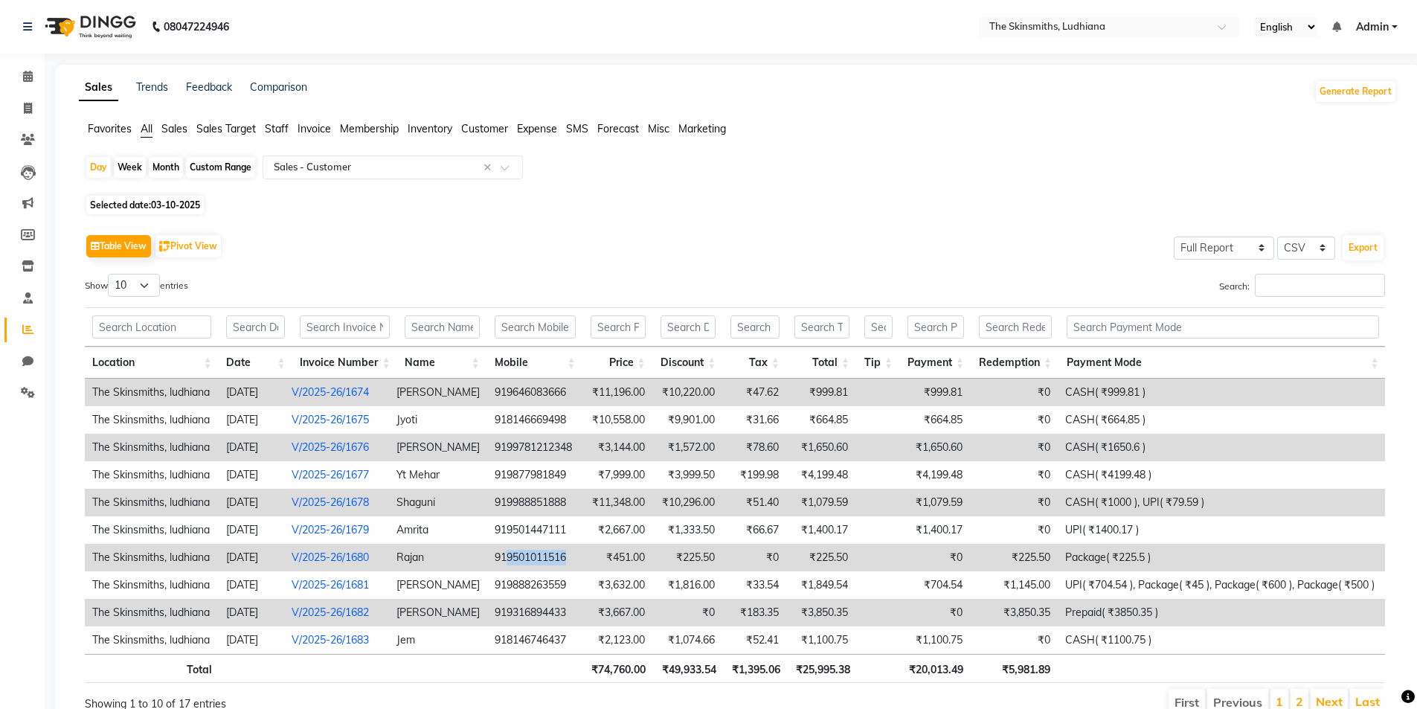
drag, startPoint x: 507, startPoint y: 556, endPoint x: 574, endPoint y: 559, distance: 67.0
click at [574, 559] on td "919501011516" at bounding box center [534, 558] width 94 height 28
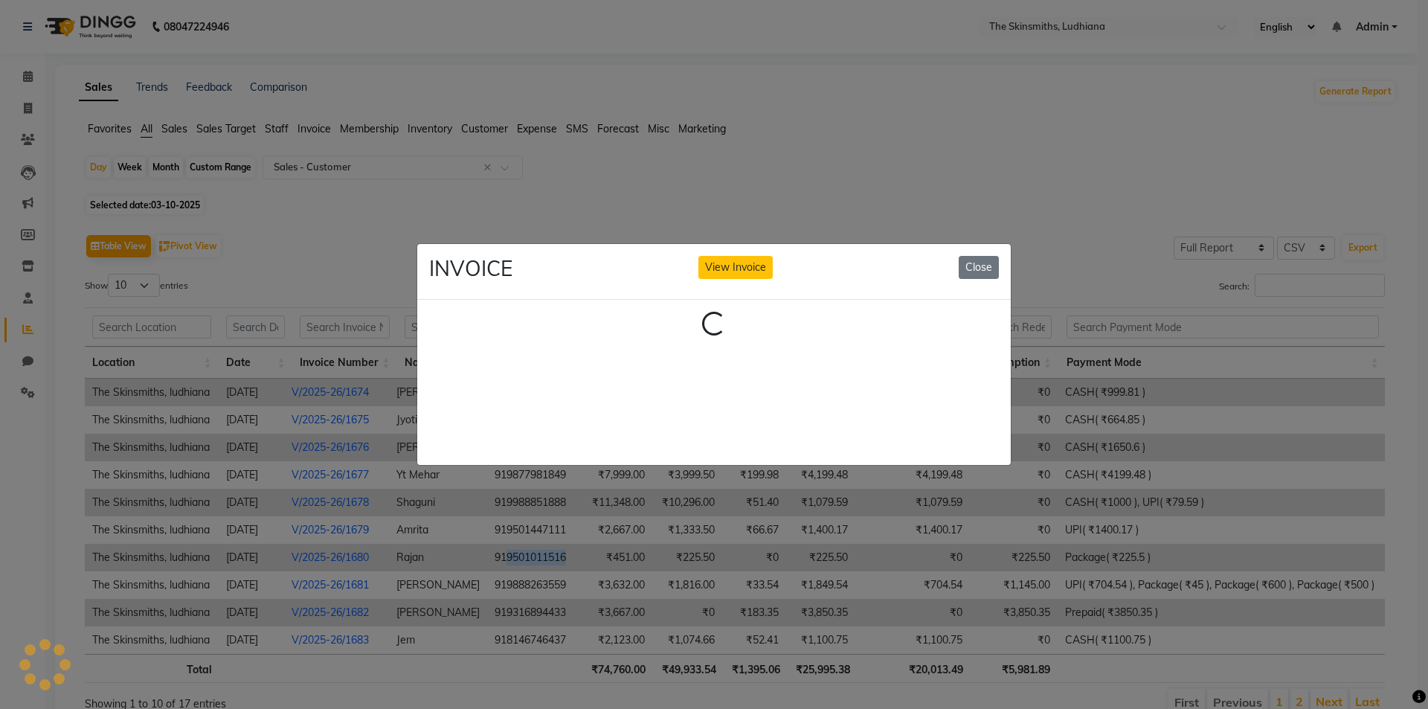
copy td "9501011516"
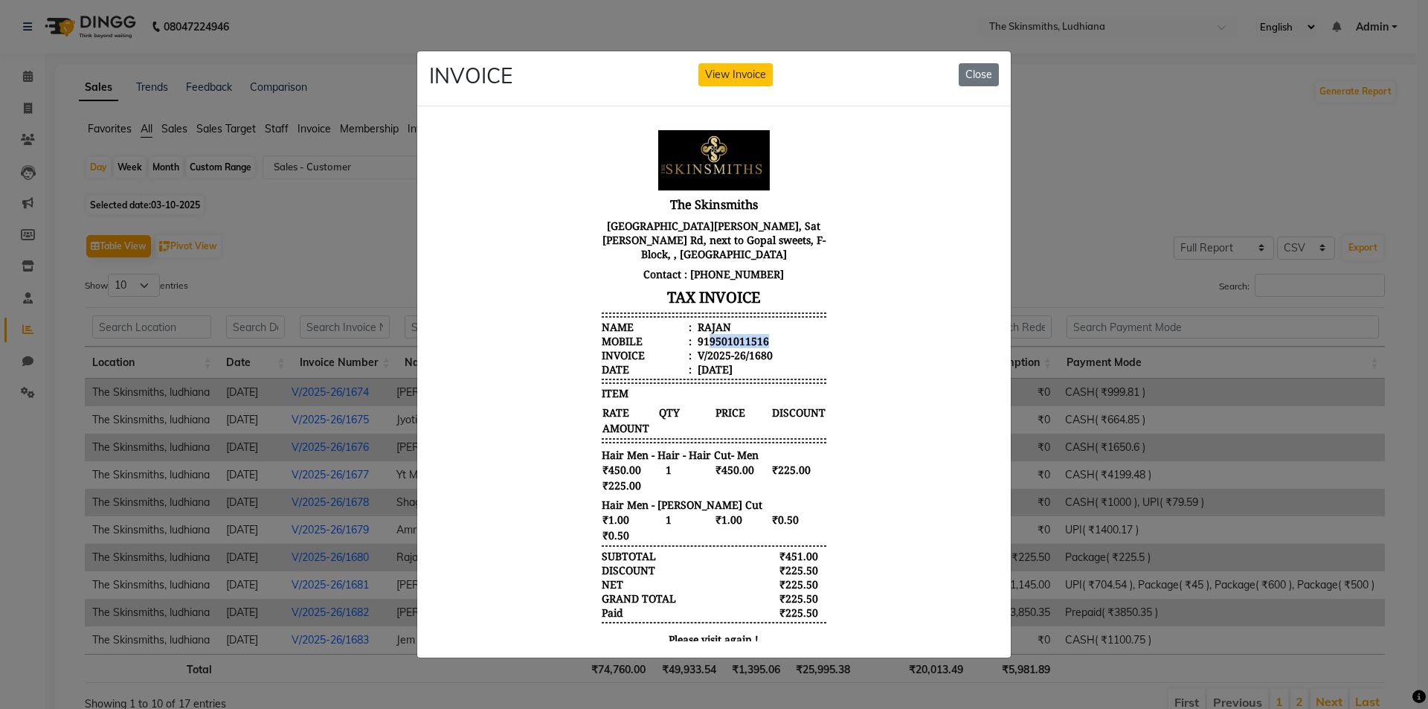
drag, startPoint x: 695, startPoint y: 340, endPoint x: 757, endPoint y: 335, distance: 61.9
click at [757, 335] on li "Mobile : 919501011516" at bounding box center [714, 341] width 225 height 14
copy div "9501011516"
click at [976, 74] on button "Close" at bounding box center [979, 74] width 40 height 23
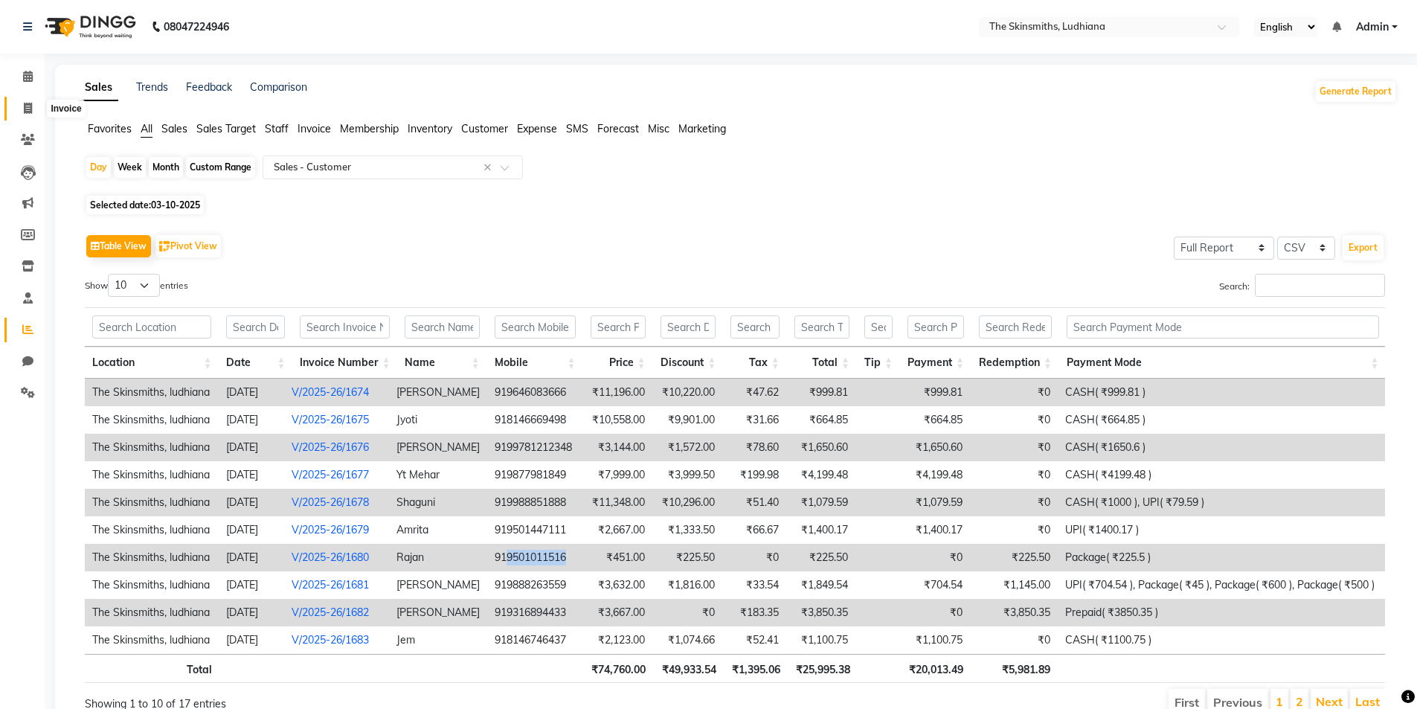
click at [28, 113] on icon at bounding box center [28, 108] width 8 height 11
select select "service"
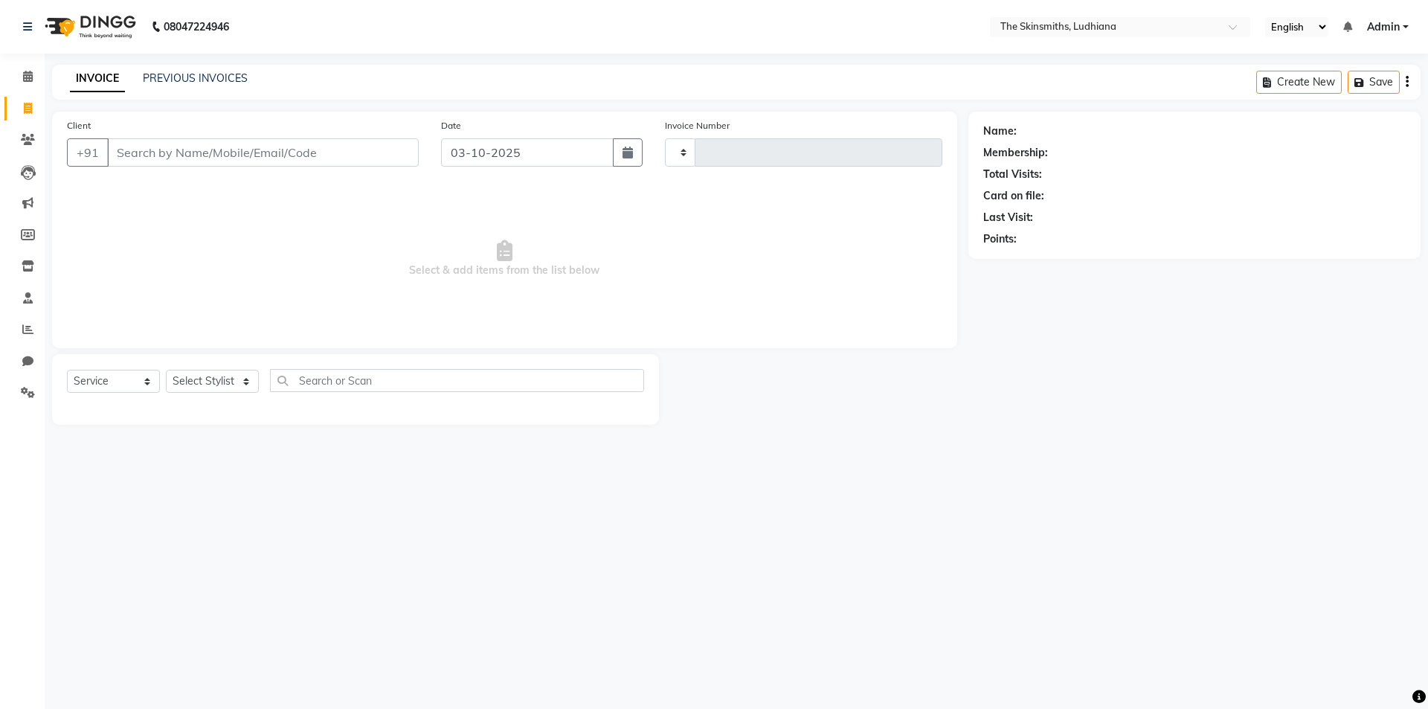
type input "1691"
select select "8115"
type input "9501011516"
click at [179, 378] on select "Select Stylist Admin [PERSON_NAME] [PERSON_NAME] [PERSON_NAME] [PERSON_NAME] [P…" at bounding box center [212, 381] width 93 height 23
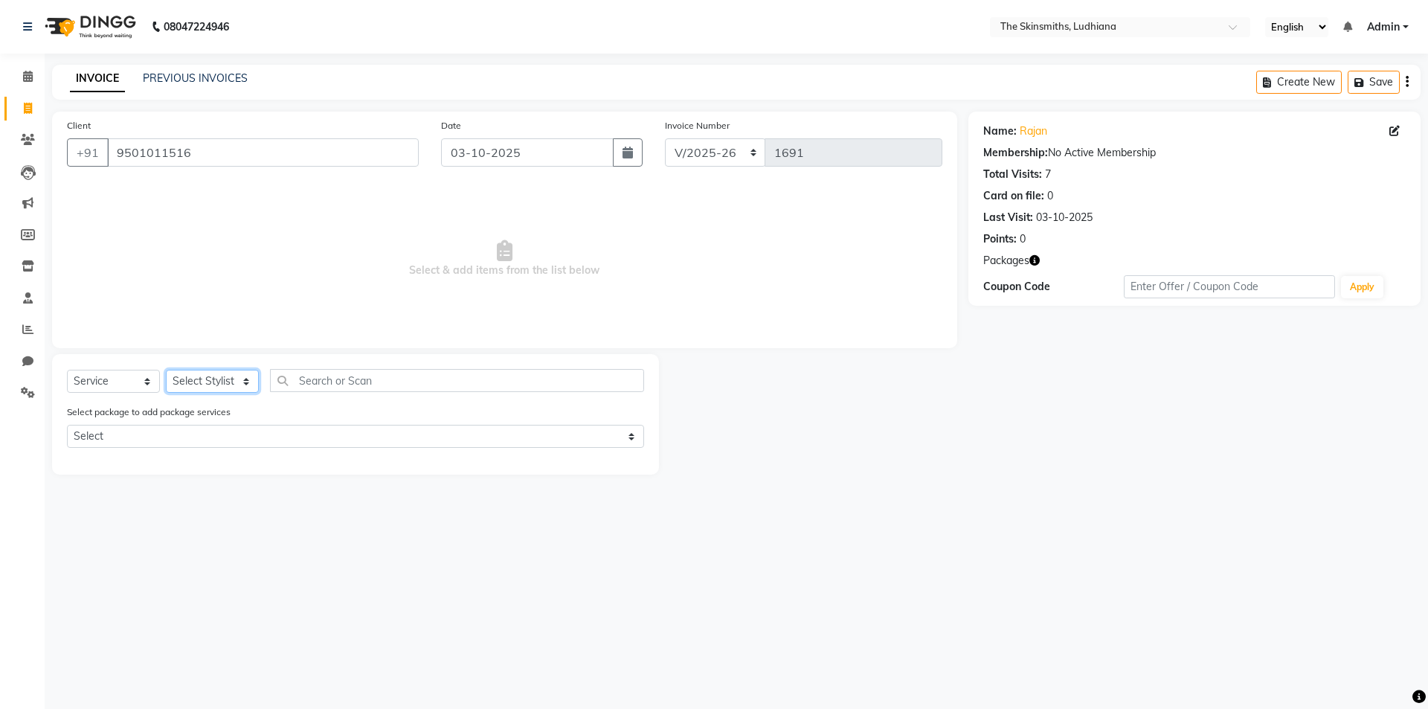
select select "76552"
click at [366, 382] on input "text" at bounding box center [457, 380] width 374 height 23
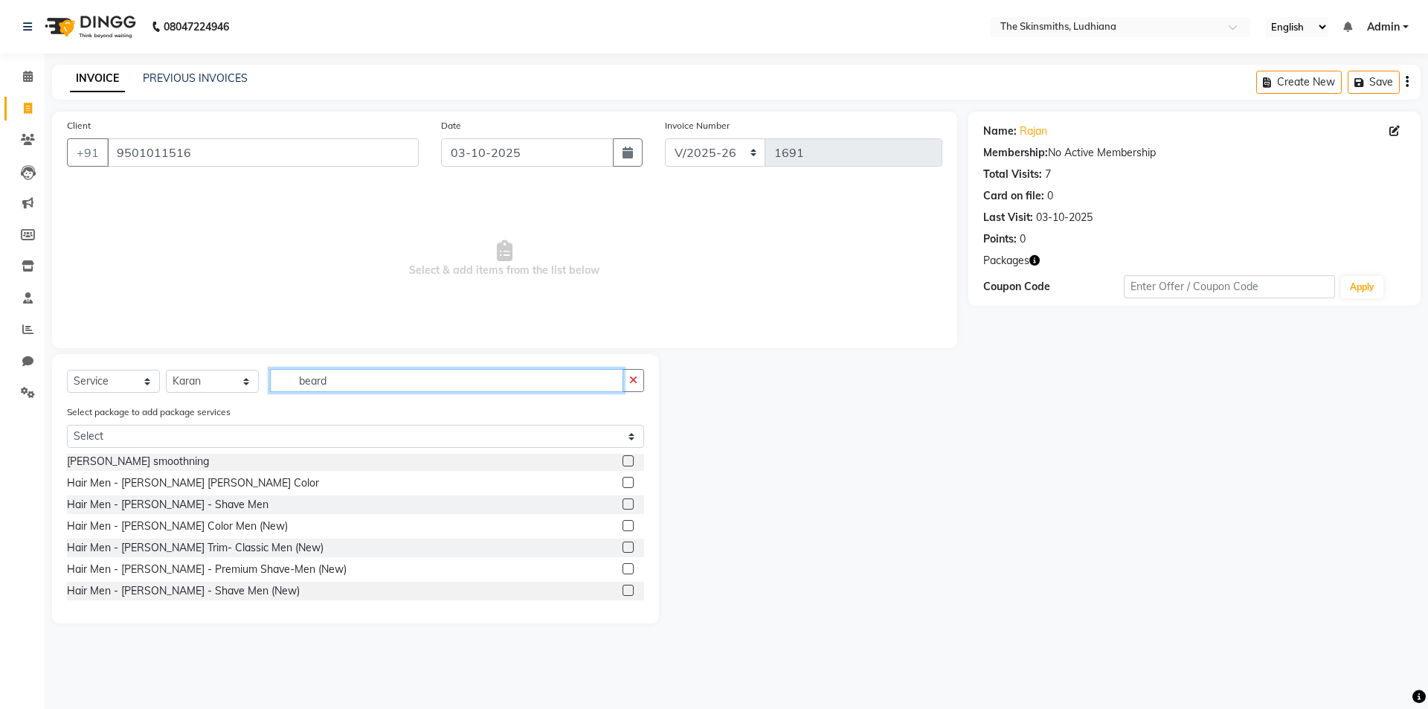
scroll to position [88, 0]
type input "beard"
click at [622, 522] on label at bounding box center [627, 524] width 11 height 11
click at [622, 522] on input "checkbox" at bounding box center [627, 526] width 10 height 10
checkbox input "true"
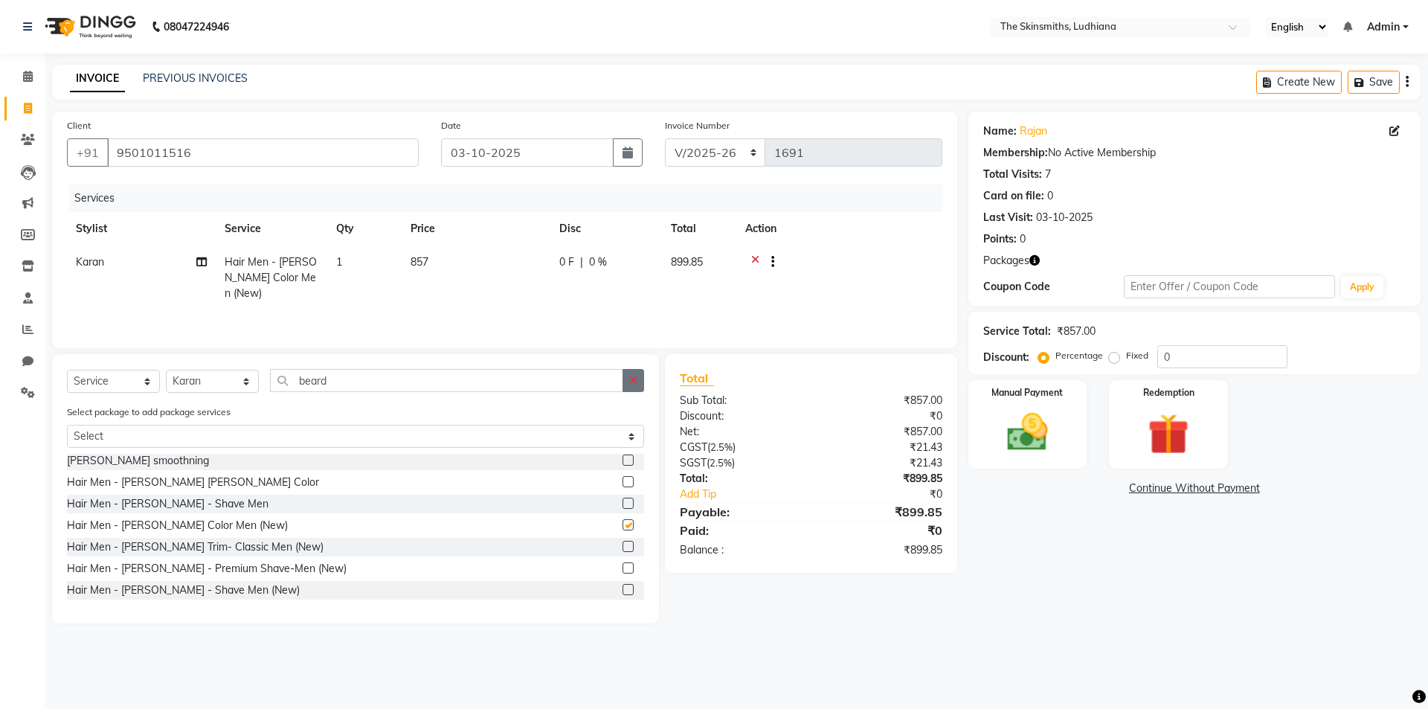
click at [628, 378] on button "button" at bounding box center [633, 380] width 22 height 23
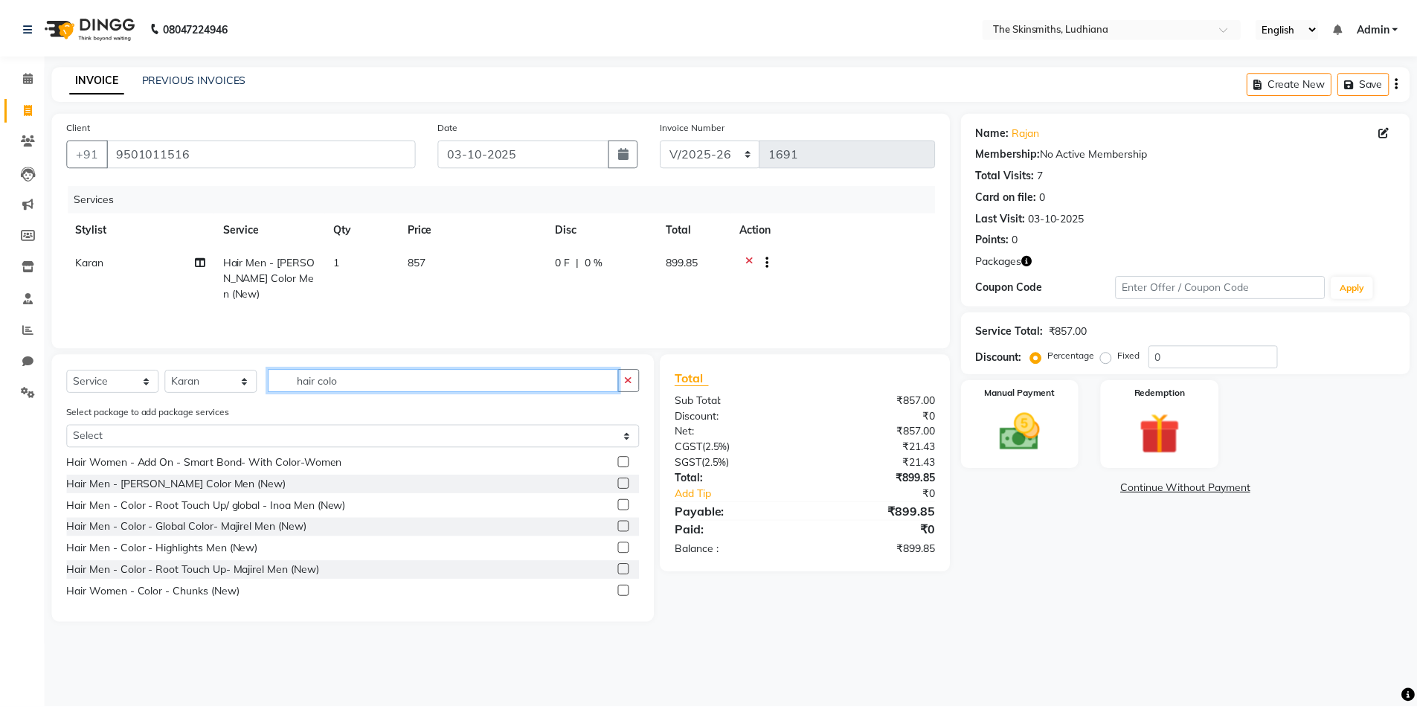
scroll to position [626, 0]
type input "hair colo"
click at [622, 505] on label at bounding box center [627, 504] width 11 height 11
click at [622, 505] on input "checkbox" at bounding box center [627, 505] width 10 height 10
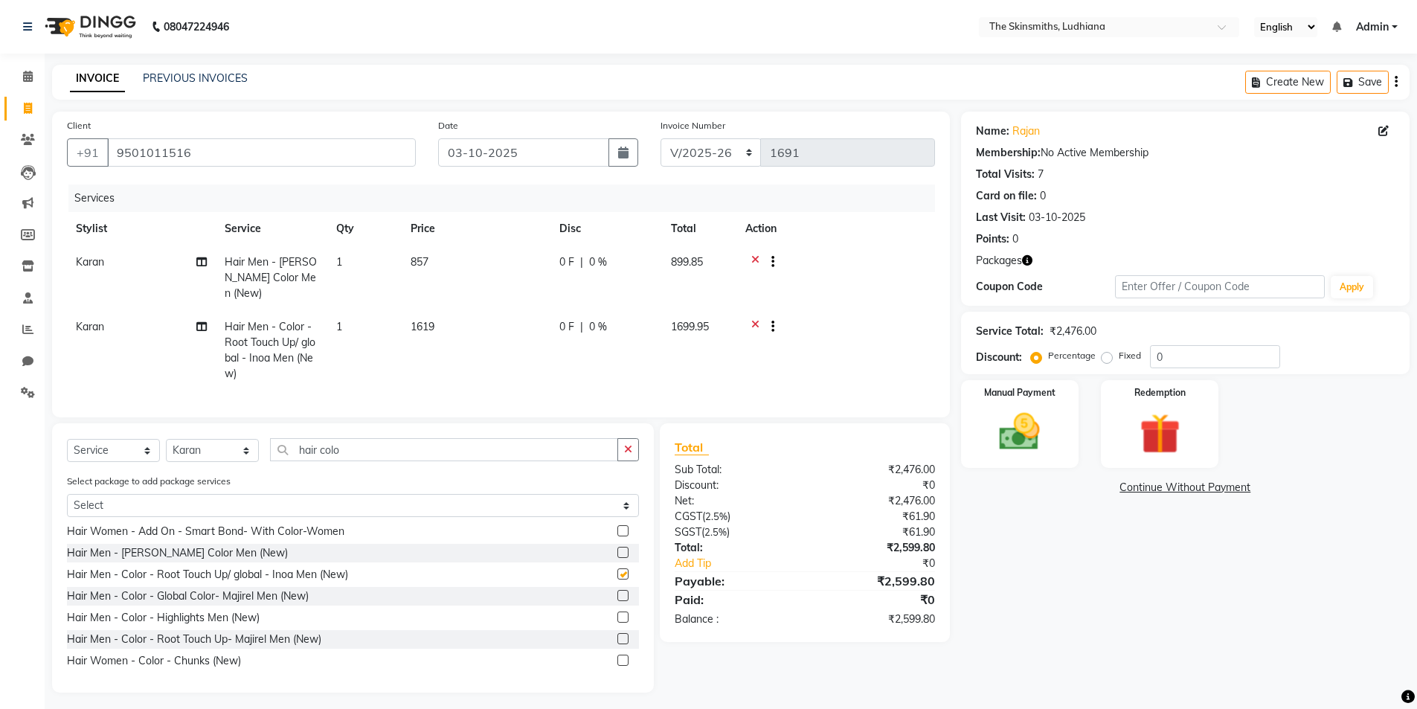
checkbox input "false"
click at [625, 454] on icon "button" at bounding box center [628, 449] width 8 height 10
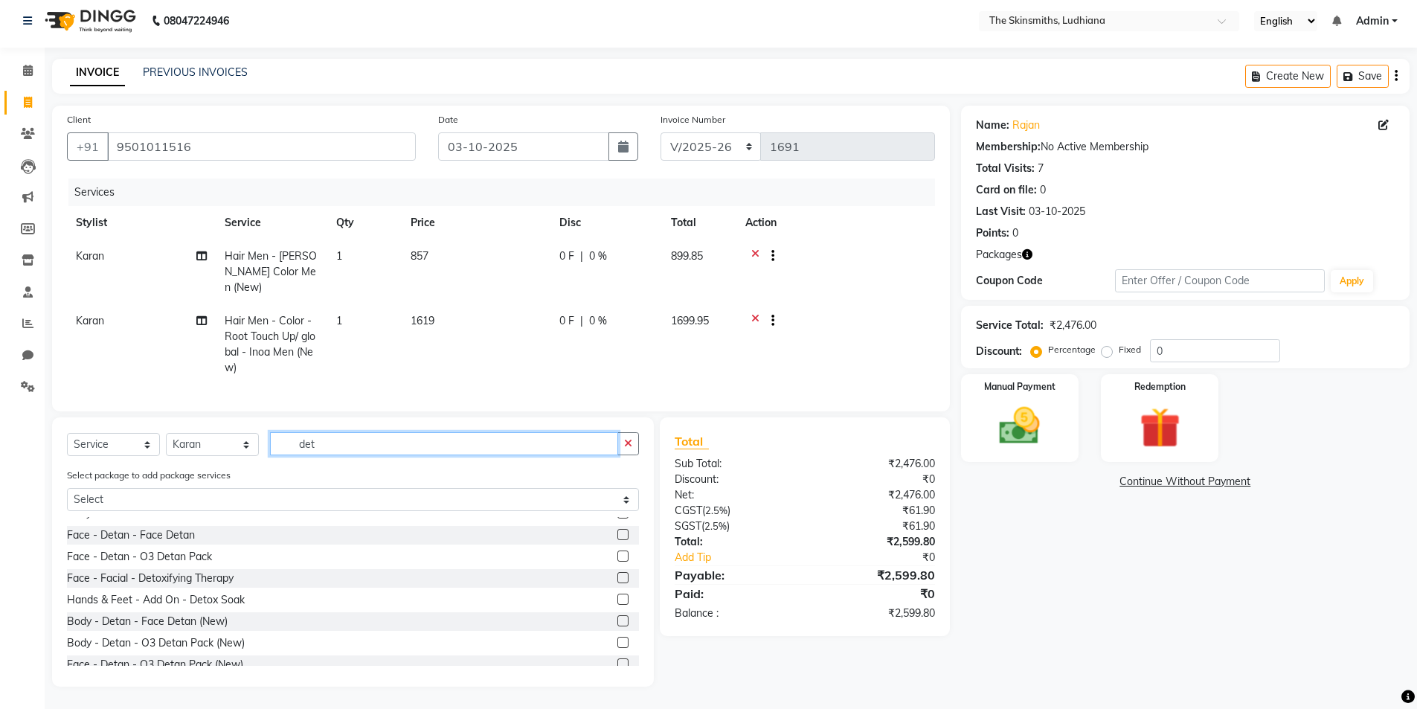
scroll to position [47, 0]
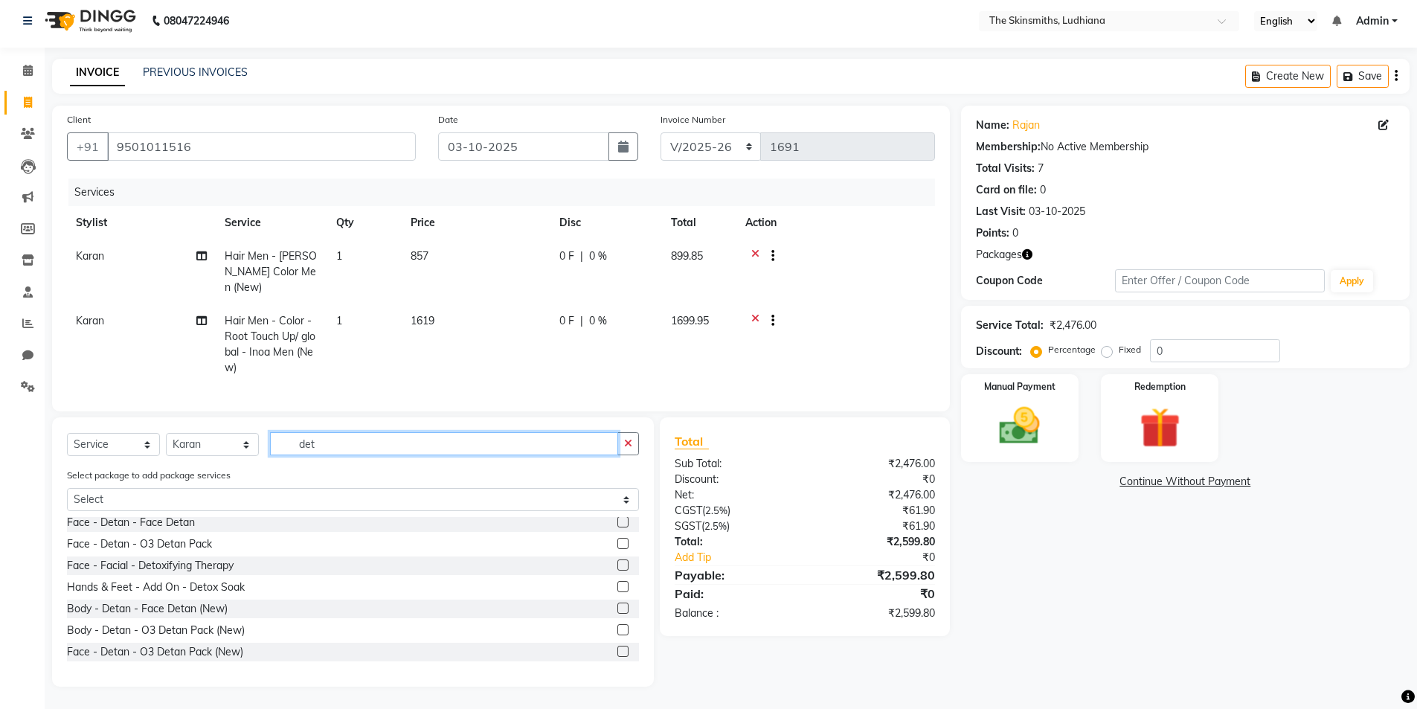
type input "det"
click at [617, 603] on label at bounding box center [622, 607] width 11 height 11
click at [617, 604] on input "checkbox" at bounding box center [622, 609] width 10 height 10
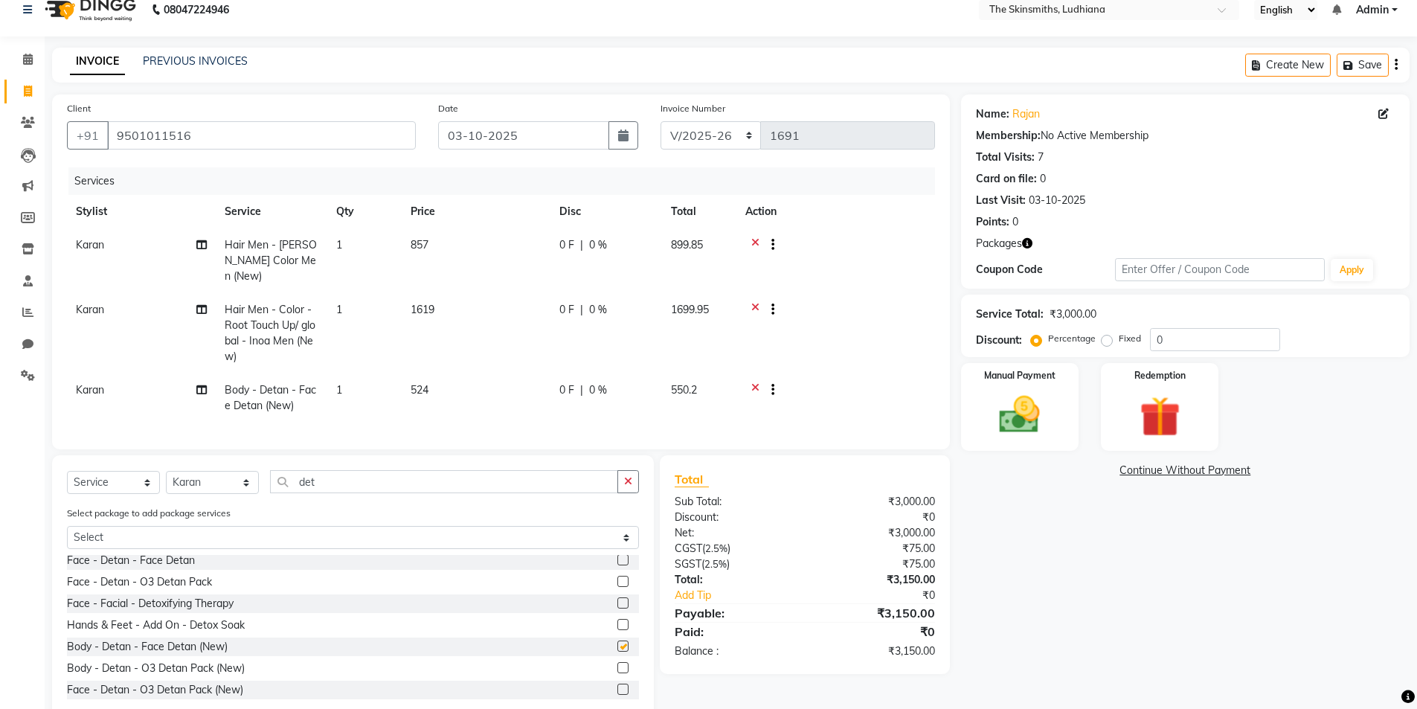
checkbox input "false"
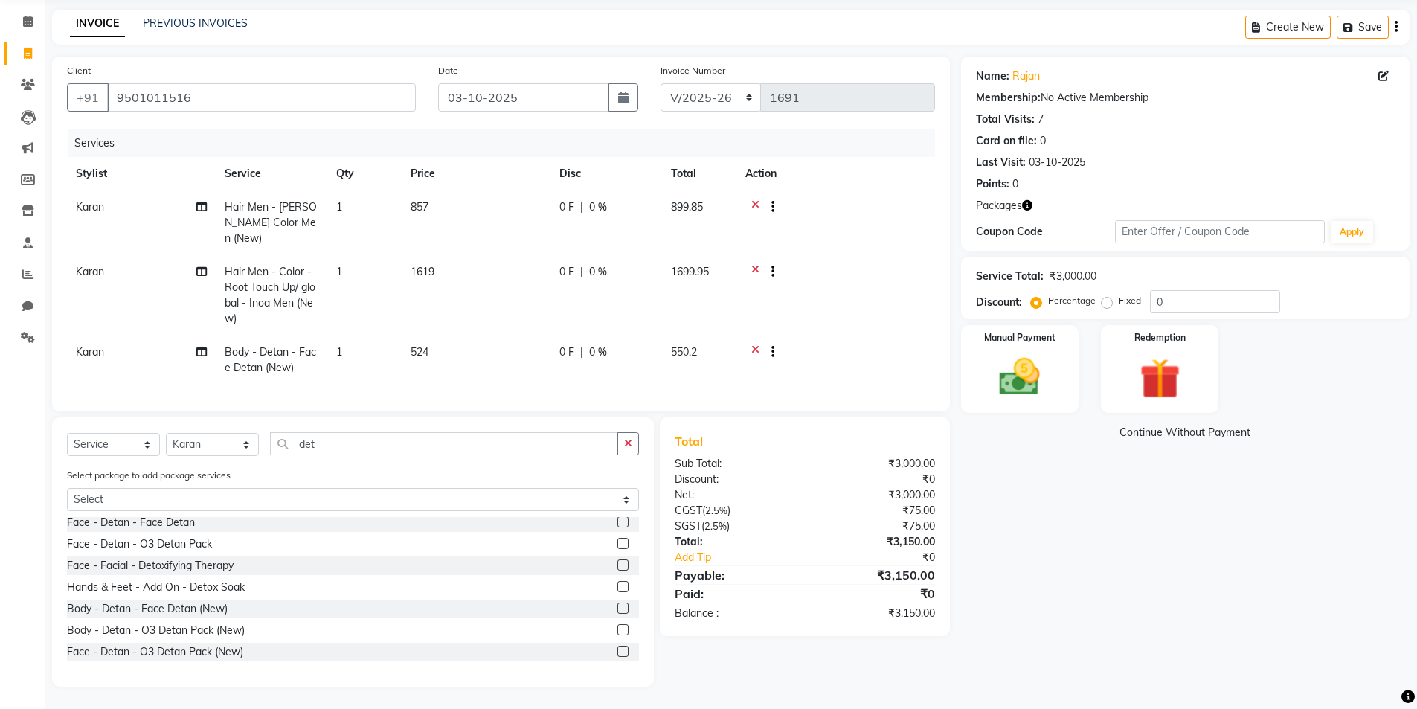
scroll to position [66, 0]
click at [632, 444] on icon "button" at bounding box center [628, 443] width 8 height 10
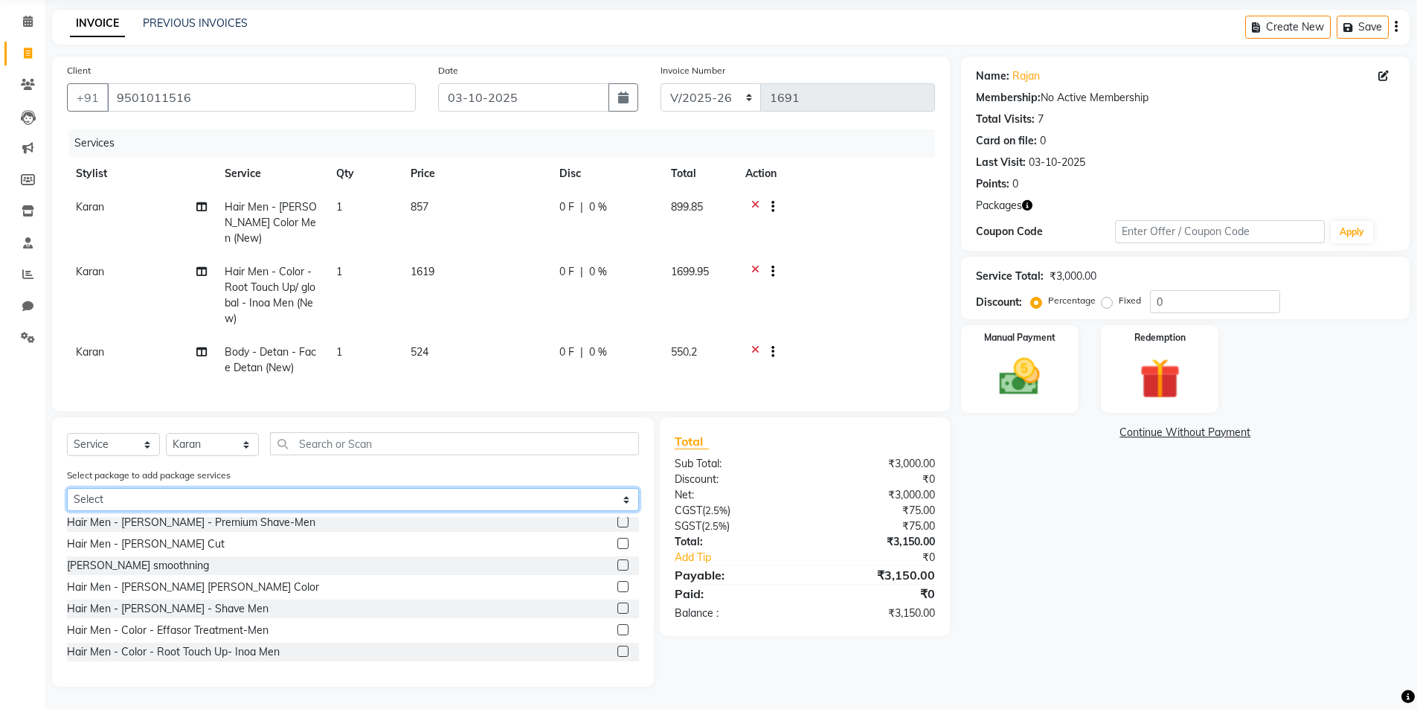
click at [252, 505] on select "Select hair cut + [PERSON_NAME] cut" at bounding box center [353, 499] width 572 height 23
select select "1: Object"
click at [67, 511] on select "Select hair cut + [PERSON_NAME] cut" at bounding box center [353, 499] width 572 height 23
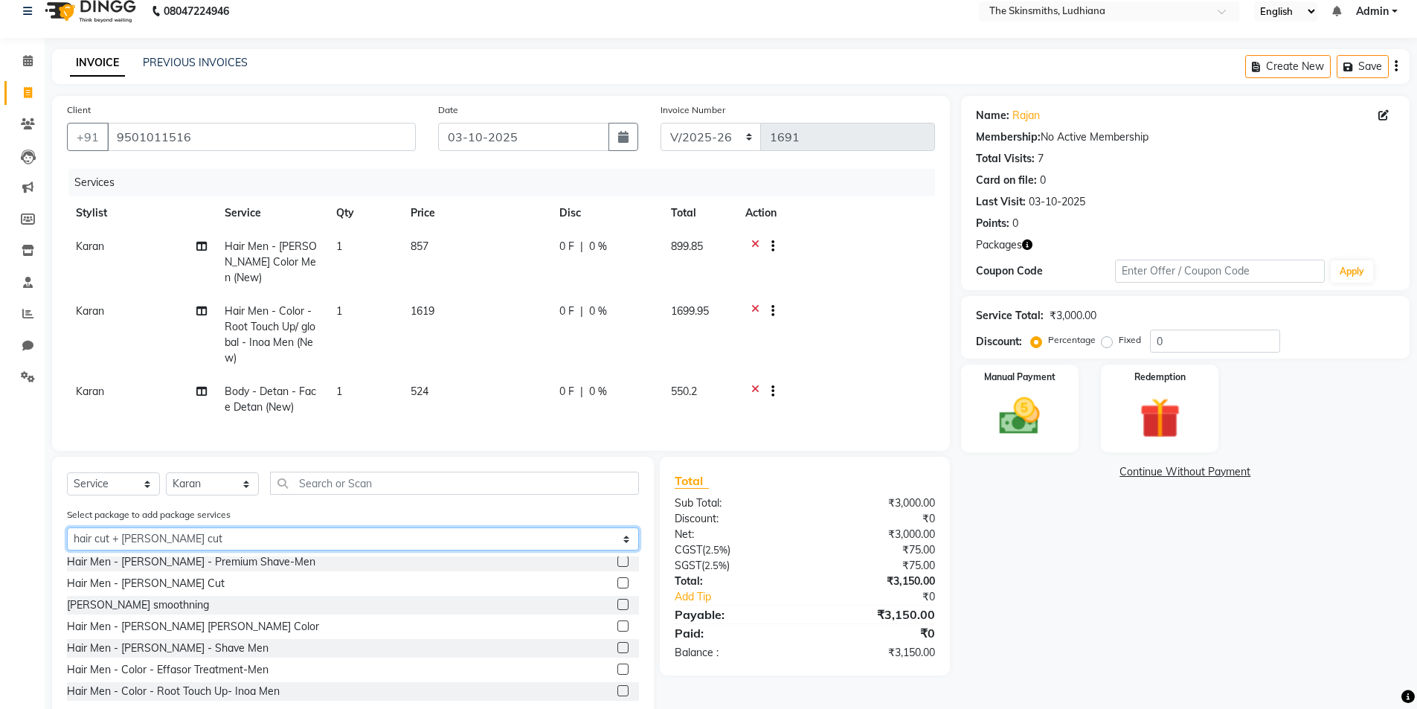
scroll to position [0, 0]
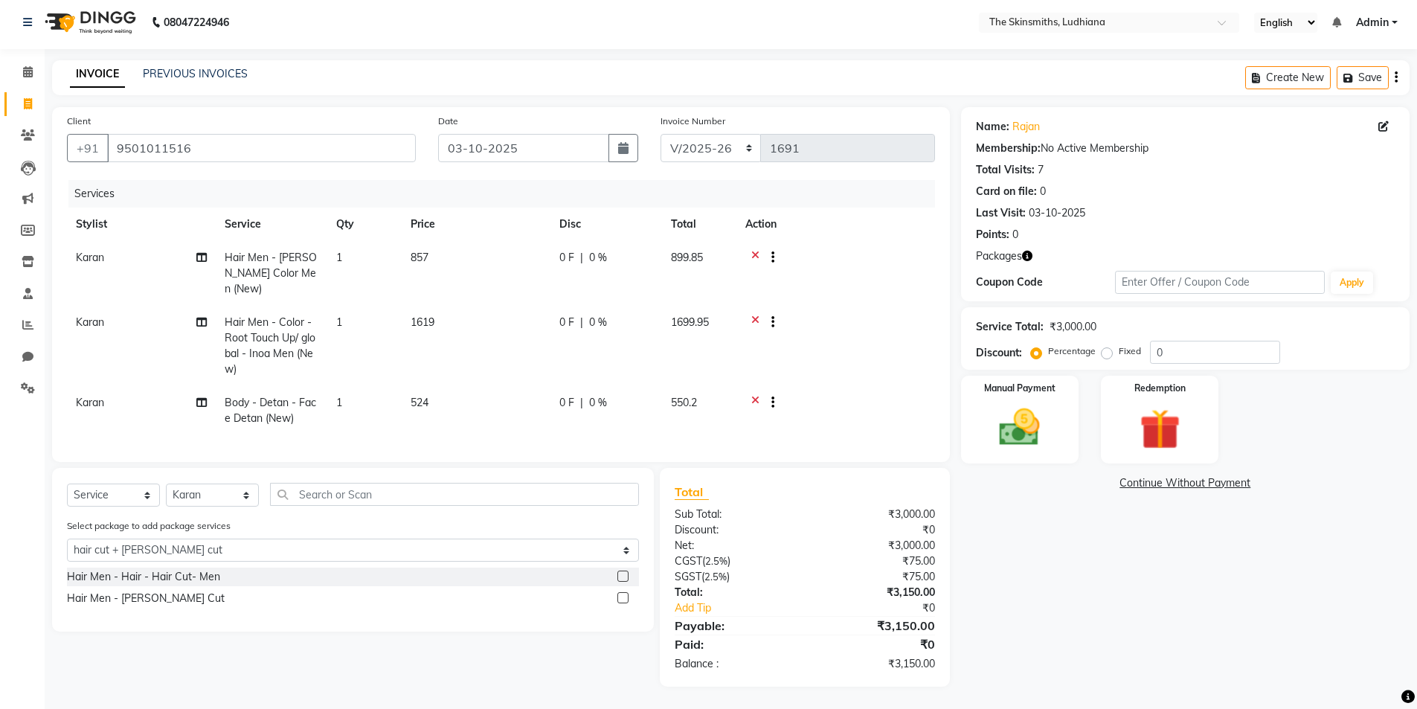
click at [624, 577] on label at bounding box center [622, 575] width 11 height 11
click at [624, 577] on input "checkbox" at bounding box center [622, 577] width 10 height 10
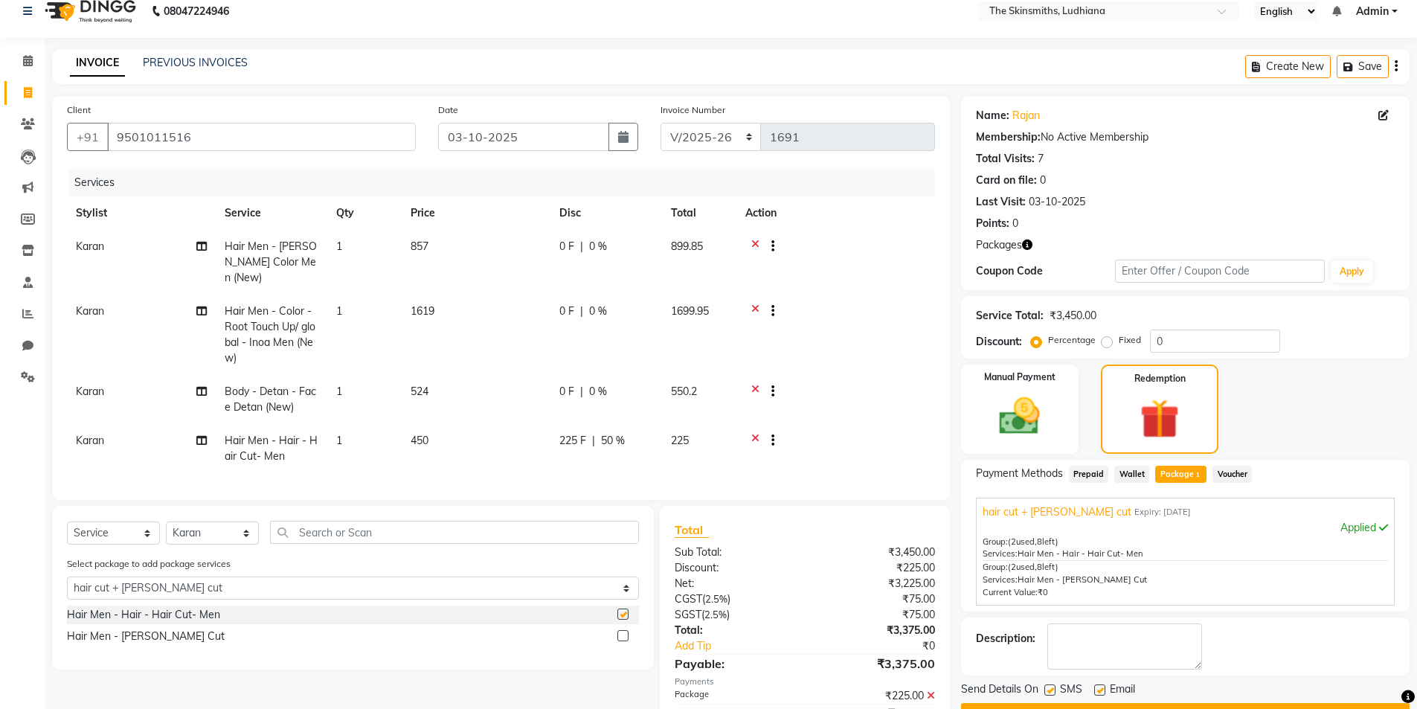
checkbox input "false"
click at [624, 641] on label at bounding box center [622, 635] width 11 height 11
click at [624, 641] on input "checkbox" at bounding box center [622, 636] width 10 height 10
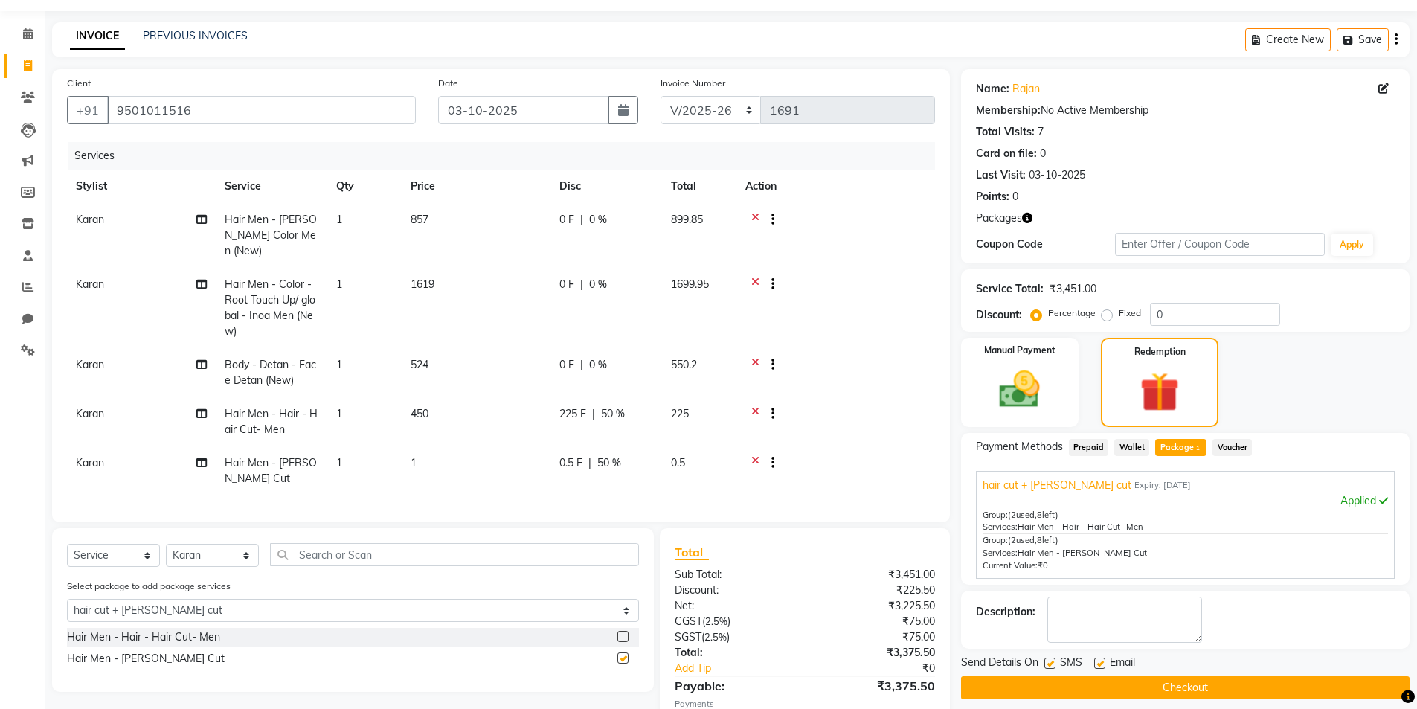
checkbox input "false"
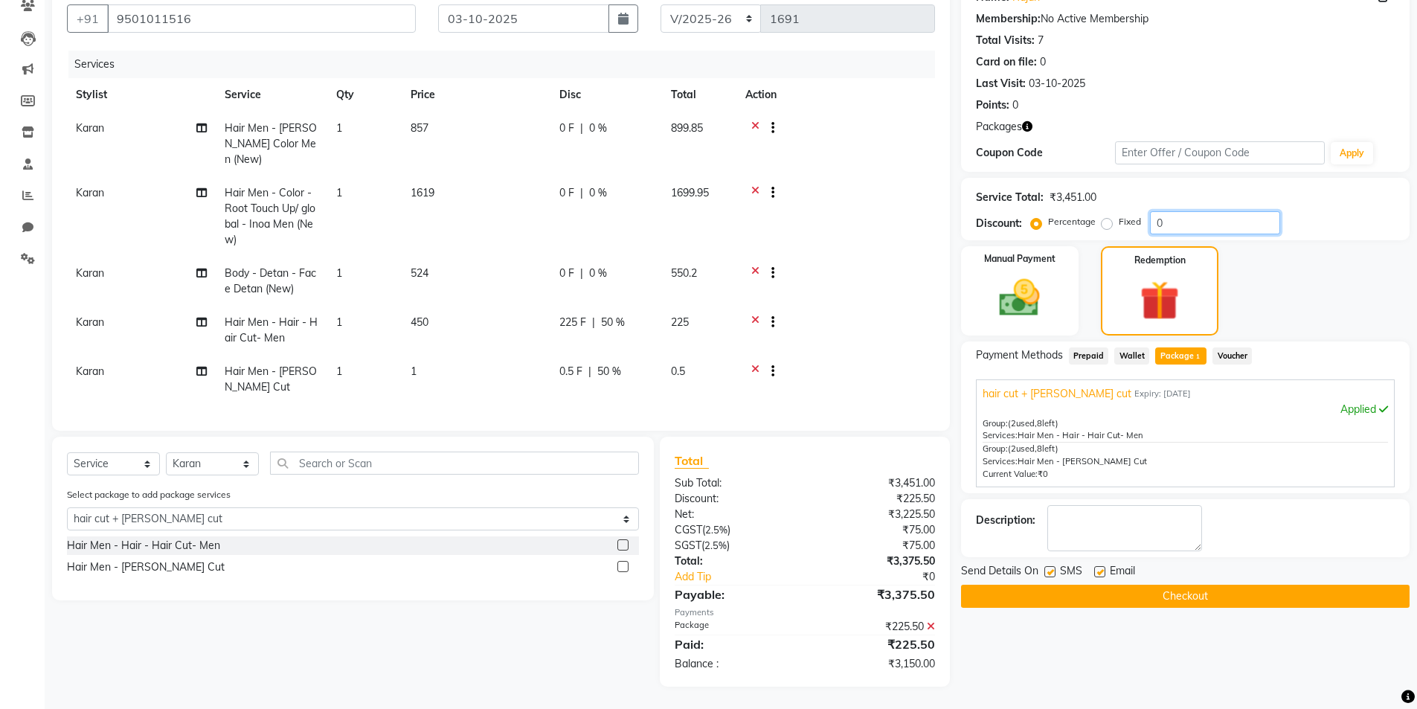
click at [1184, 217] on input "0" at bounding box center [1215, 222] width 130 height 23
type input "50"
click at [1216, 592] on button "Checkout" at bounding box center [1185, 596] width 448 height 23
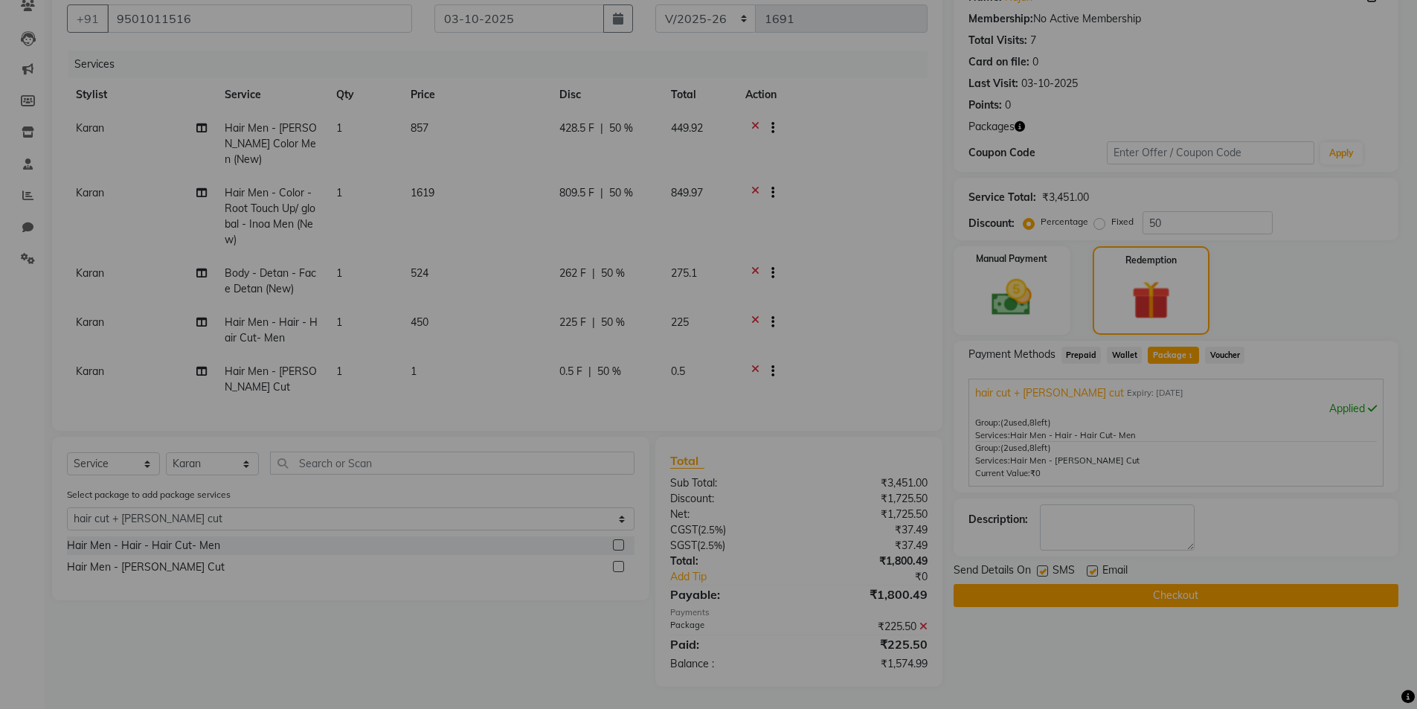
scroll to position [134, 0]
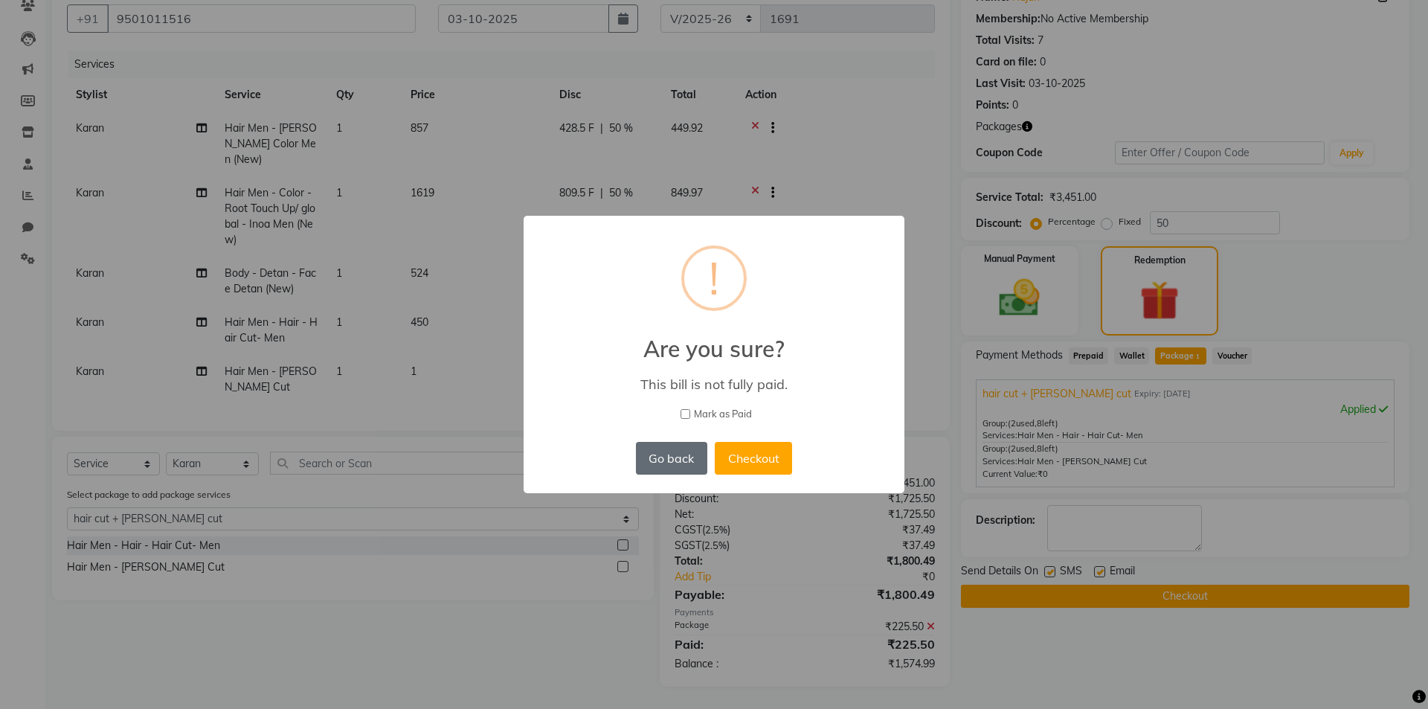
click at [667, 457] on button "Go back" at bounding box center [671, 458] width 71 height 33
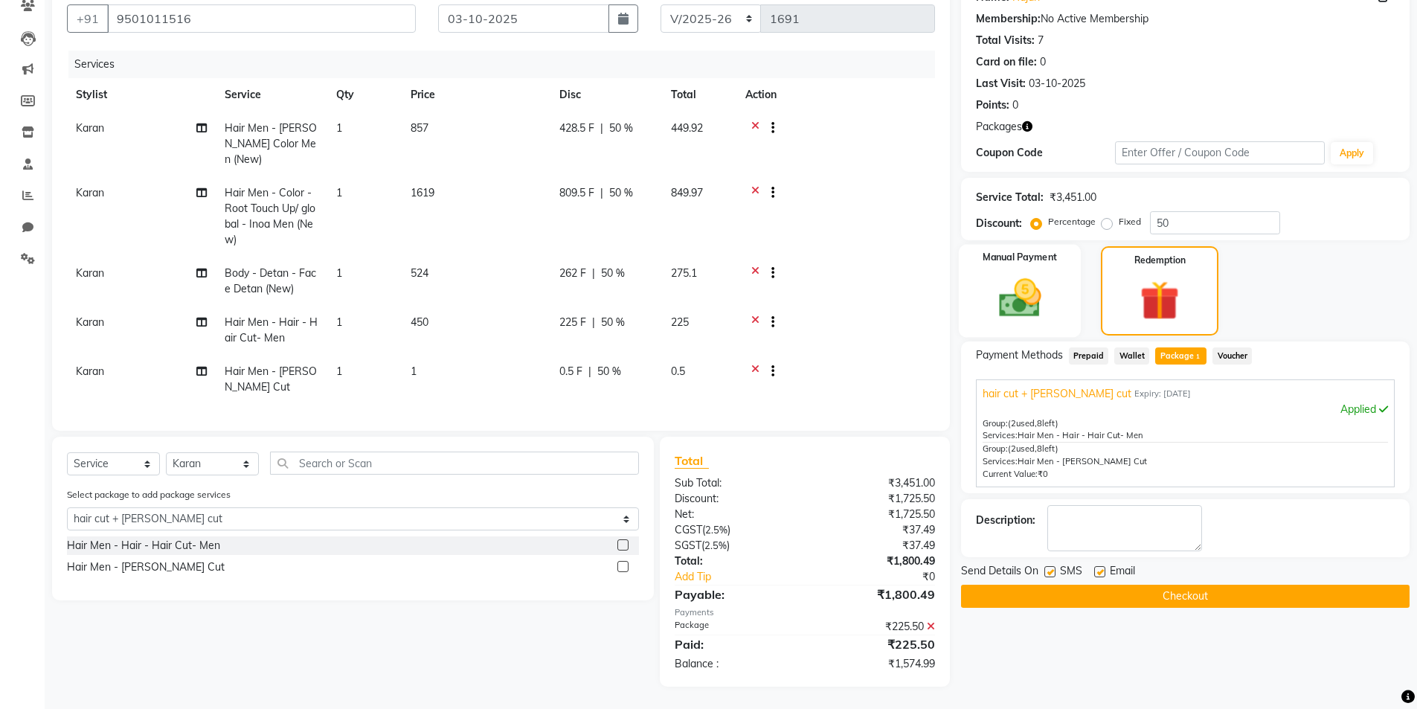
click at [1023, 278] on img at bounding box center [1019, 298] width 68 height 48
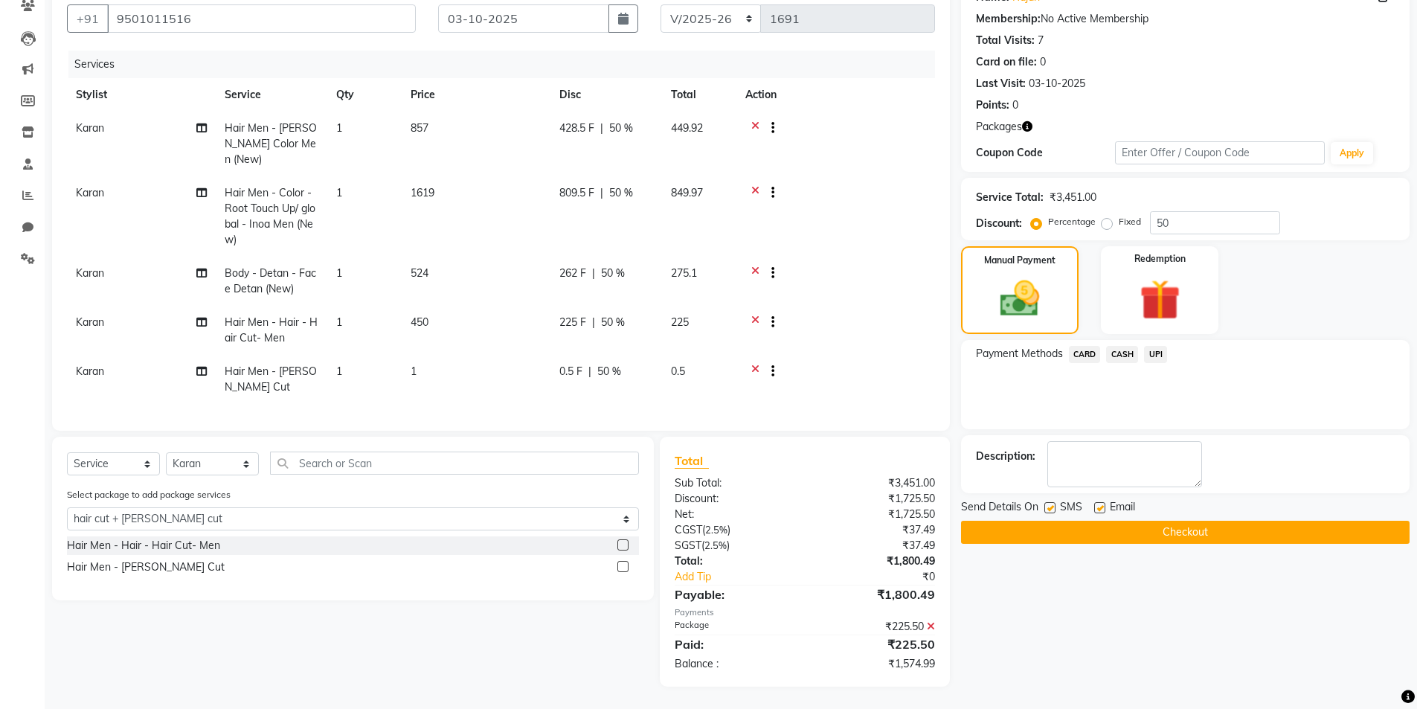
click at [1124, 354] on span "CASH" at bounding box center [1122, 354] width 32 height 17
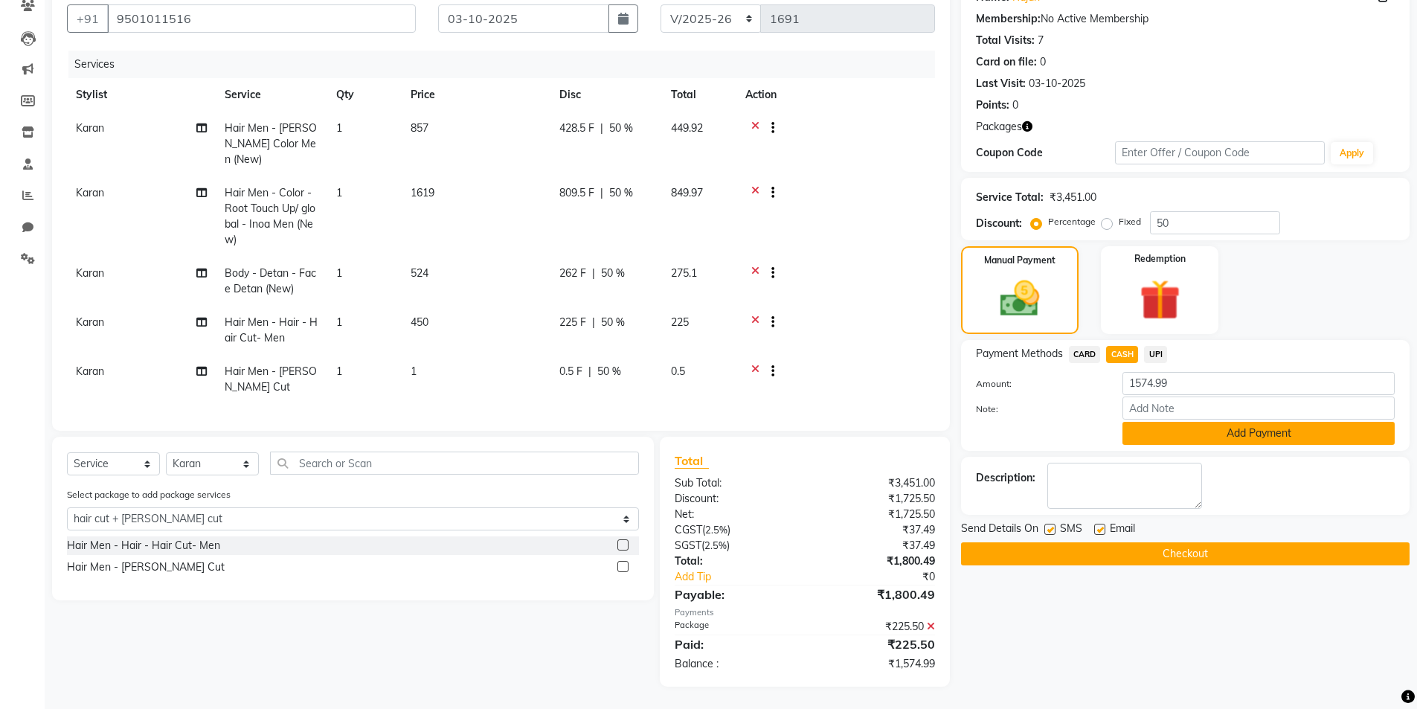
click at [1204, 442] on button "Add Payment" at bounding box center [1258, 433] width 272 height 23
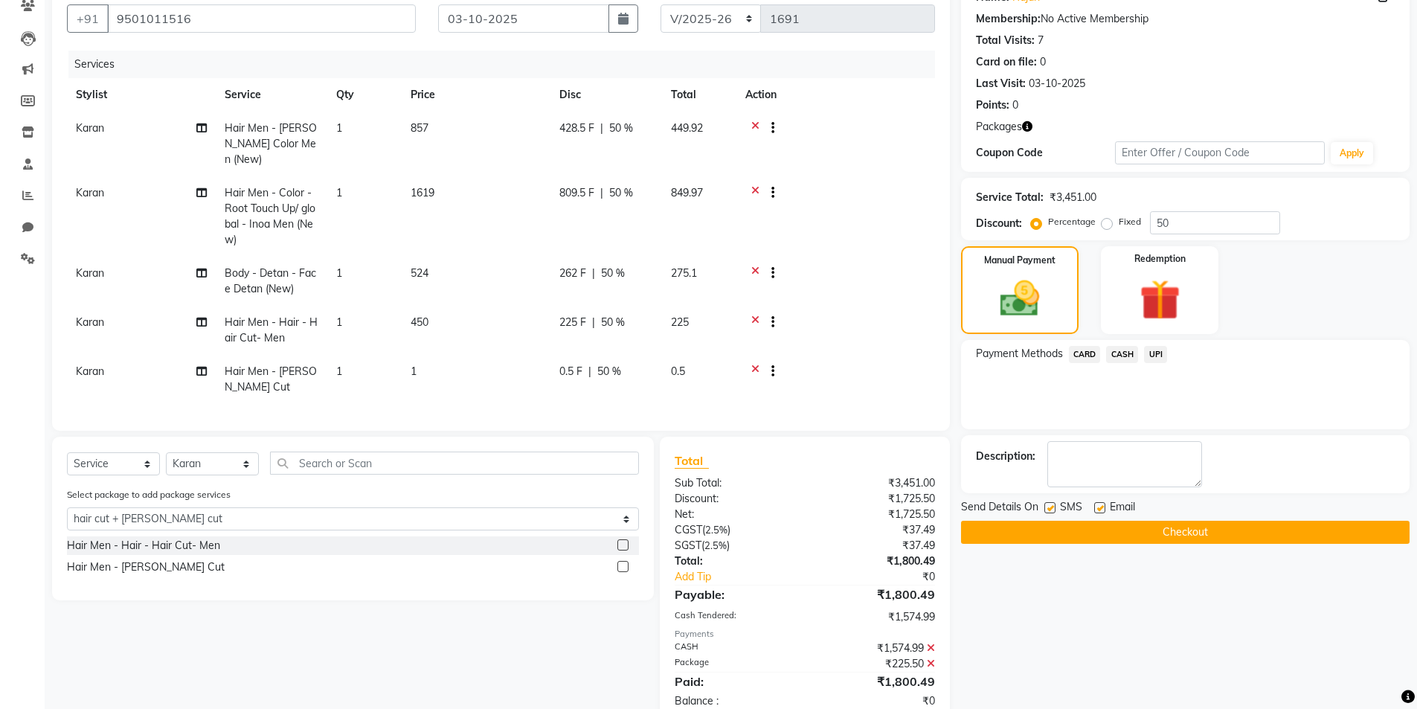
click at [1118, 532] on button "Checkout" at bounding box center [1185, 532] width 448 height 23
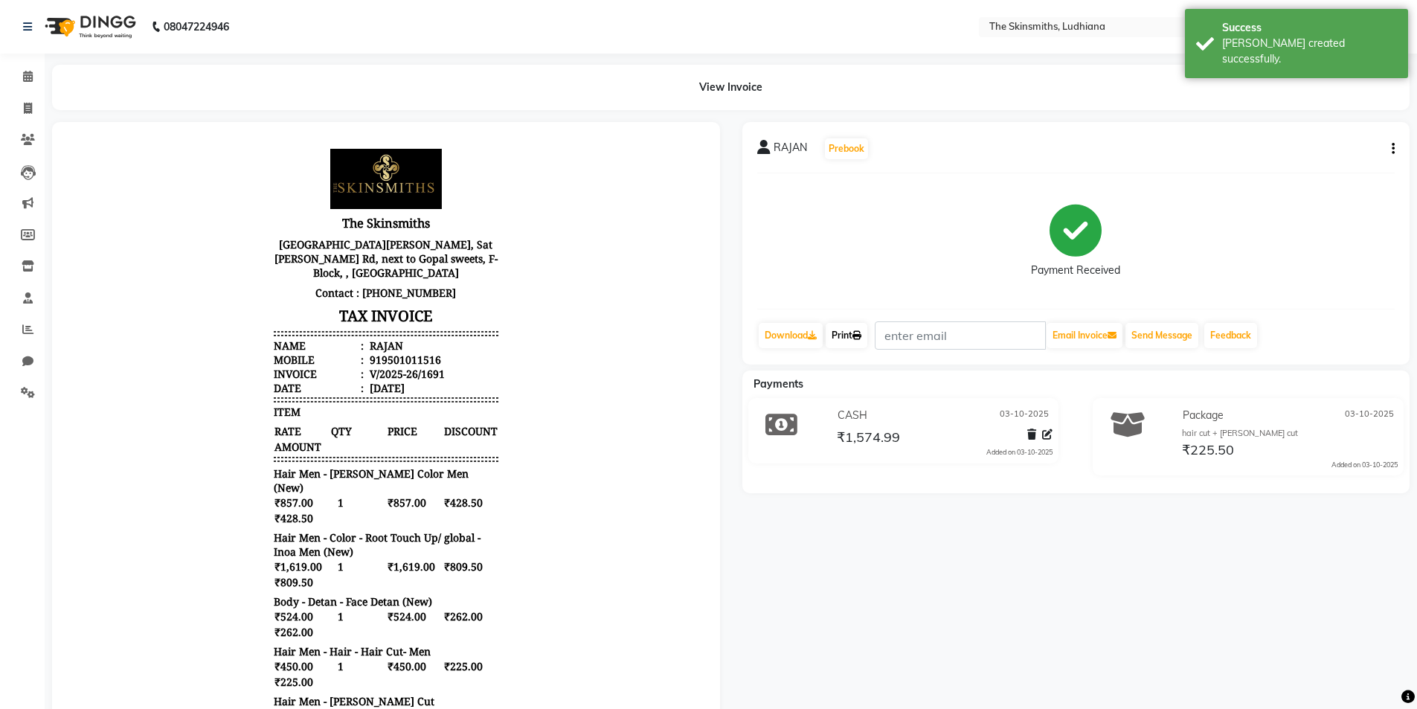
click at [847, 324] on link "Print" at bounding box center [846, 335] width 42 height 25
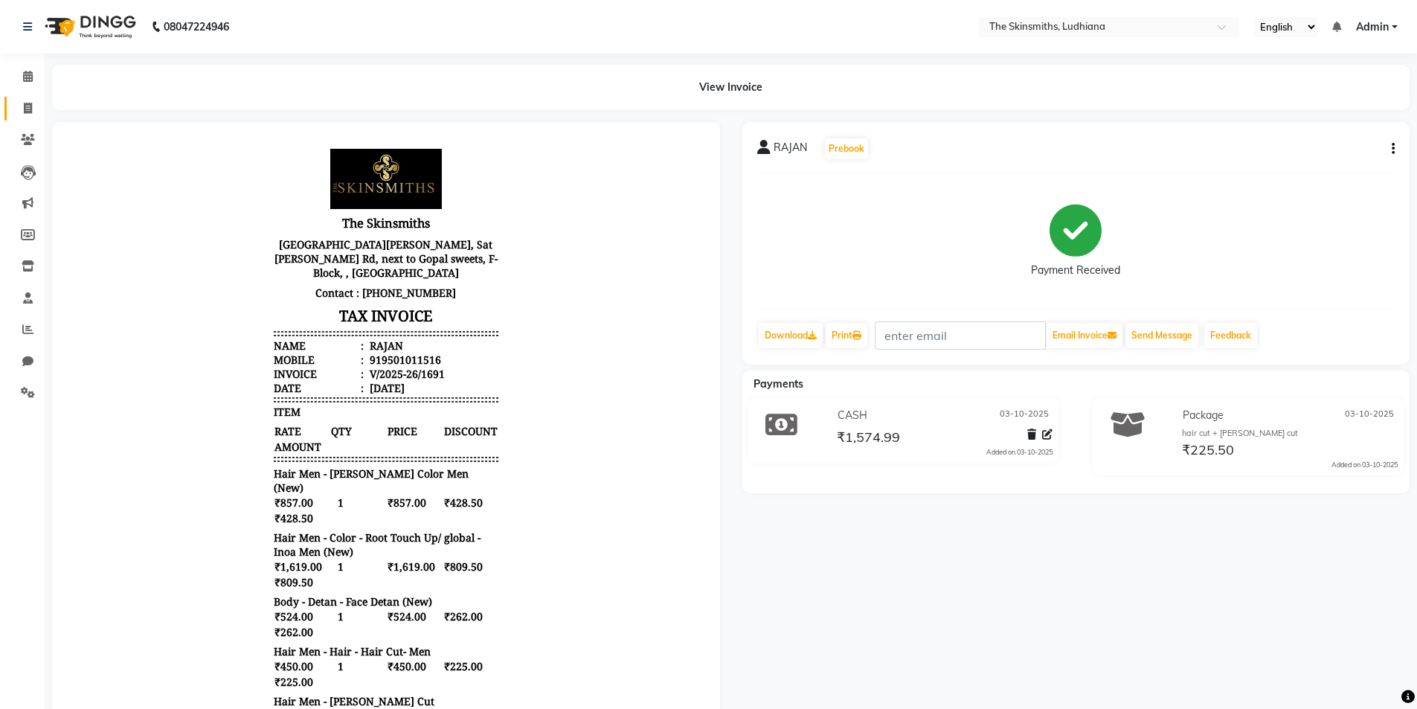
click at [13, 97] on link "Invoice" at bounding box center [22, 109] width 36 height 25
select select "service"
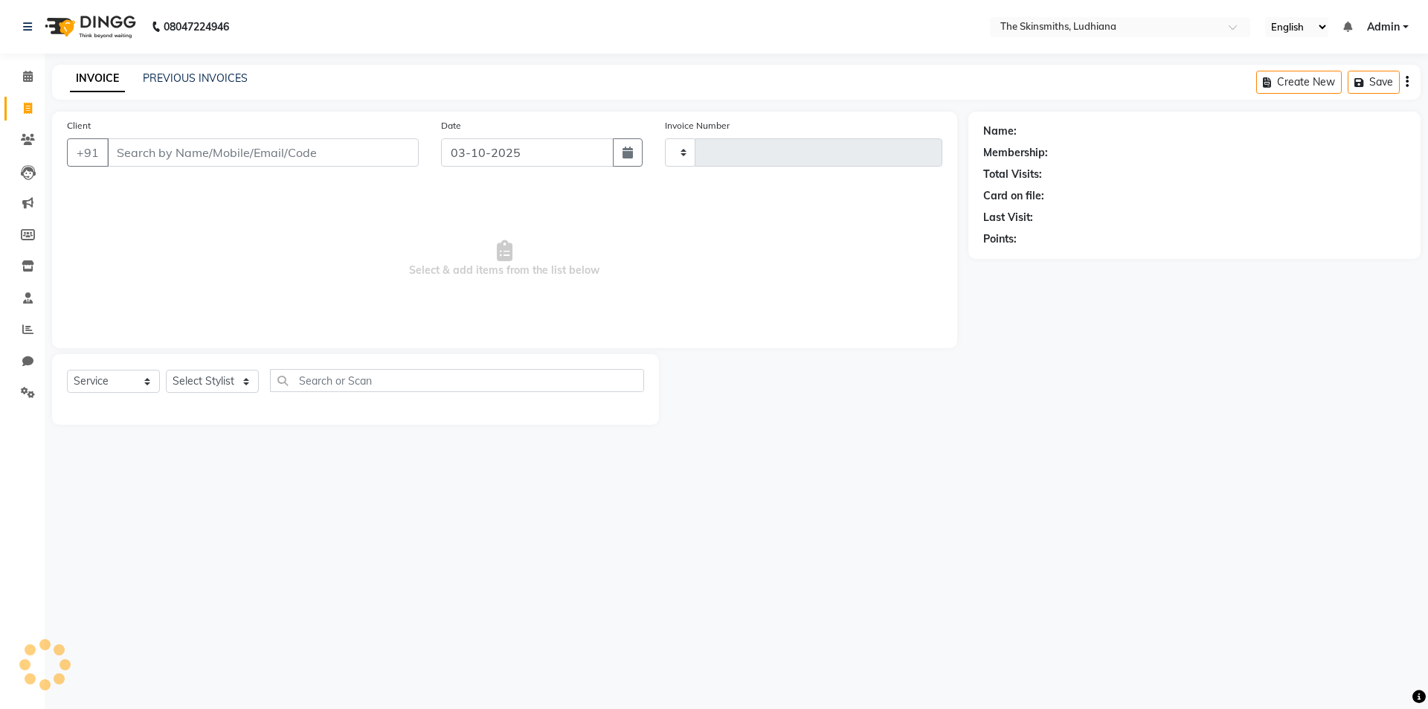
type input "1692"
select select "8115"
type input "7973154440"
click at [408, 143] on button "Add Client" at bounding box center [380, 152] width 77 height 28
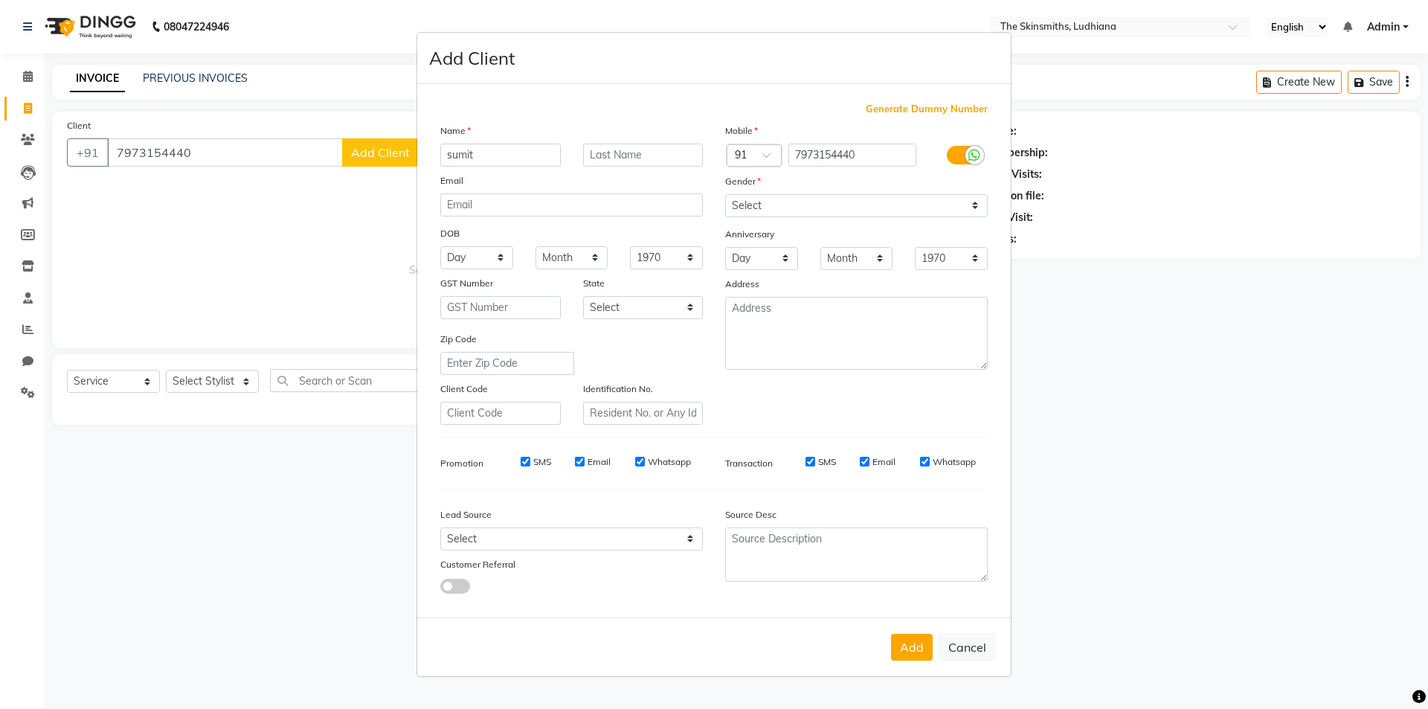
type input "sumit"
click at [802, 201] on select "Select [DEMOGRAPHIC_DATA] [DEMOGRAPHIC_DATA] Other Prefer Not To Say" at bounding box center [856, 205] width 263 height 23
click at [725, 194] on select "Select [DEMOGRAPHIC_DATA] [DEMOGRAPHIC_DATA] Other Prefer Not To Say" at bounding box center [856, 205] width 263 height 23
click at [783, 205] on select "Select [DEMOGRAPHIC_DATA] [DEMOGRAPHIC_DATA] Other Prefer Not To Say" at bounding box center [856, 205] width 263 height 23
select select "[DEMOGRAPHIC_DATA]"
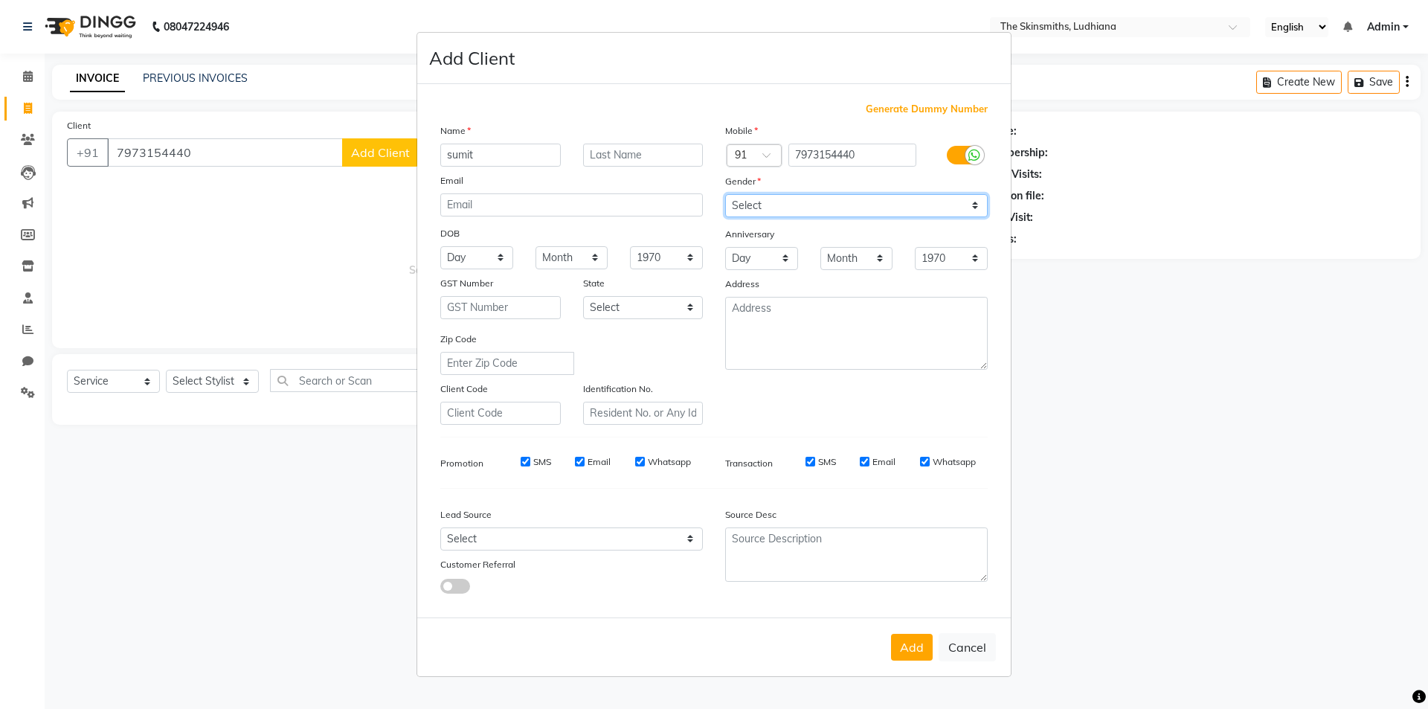
click at [725, 194] on select "Select [DEMOGRAPHIC_DATA] [DEMOGRAPHIC_DATA] Other Prefer Not To Say" at bounding box center [856, 205] width 263 height 23
click at [500, 573] on div "Customer Referral" at bounding box center [500, 566] width 143 height 21
click at [541, 537] on select "Select Walk-in Referral Internet Friend Word of Mouth Advertisement Facebook Ju…" at bounding box center [571, 538] width 263 height 23
select select "53827"
click at [440, 527] on select "Select Walk-in Referral Internet Friend Word of Mouth Advertisement Facebook Ju…" at bounding box center [571, 538] width 263 height 23
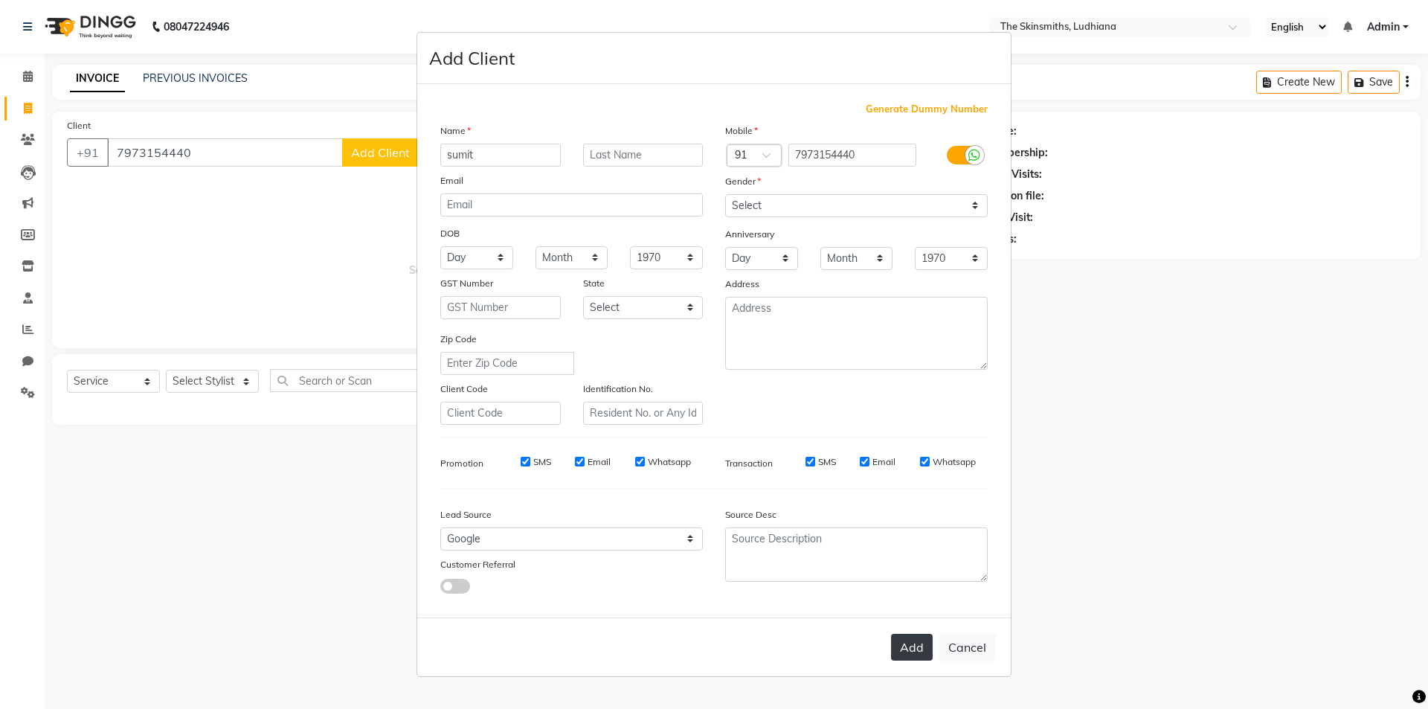
click at [915, 642] on button "Add" at bounding box center [912, 647] width 42 height 27
select select
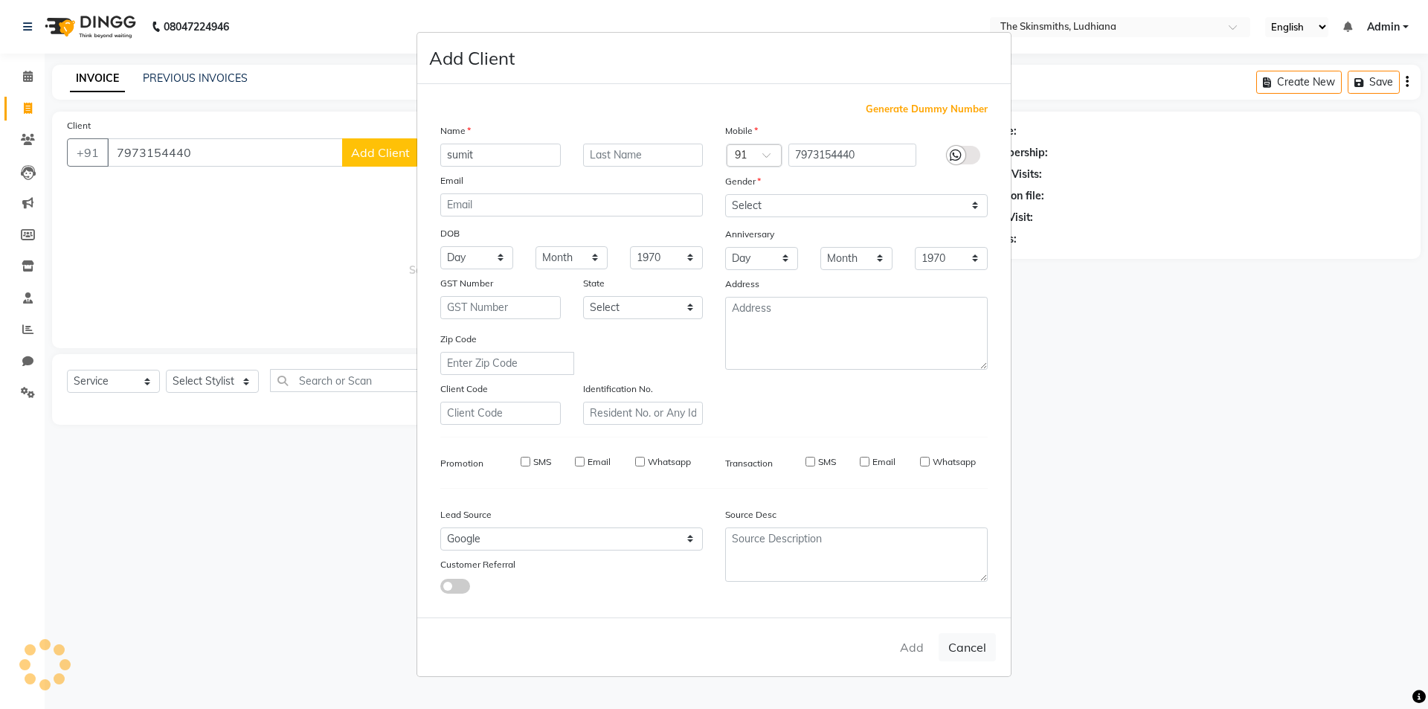
select select
checkbox input "false"
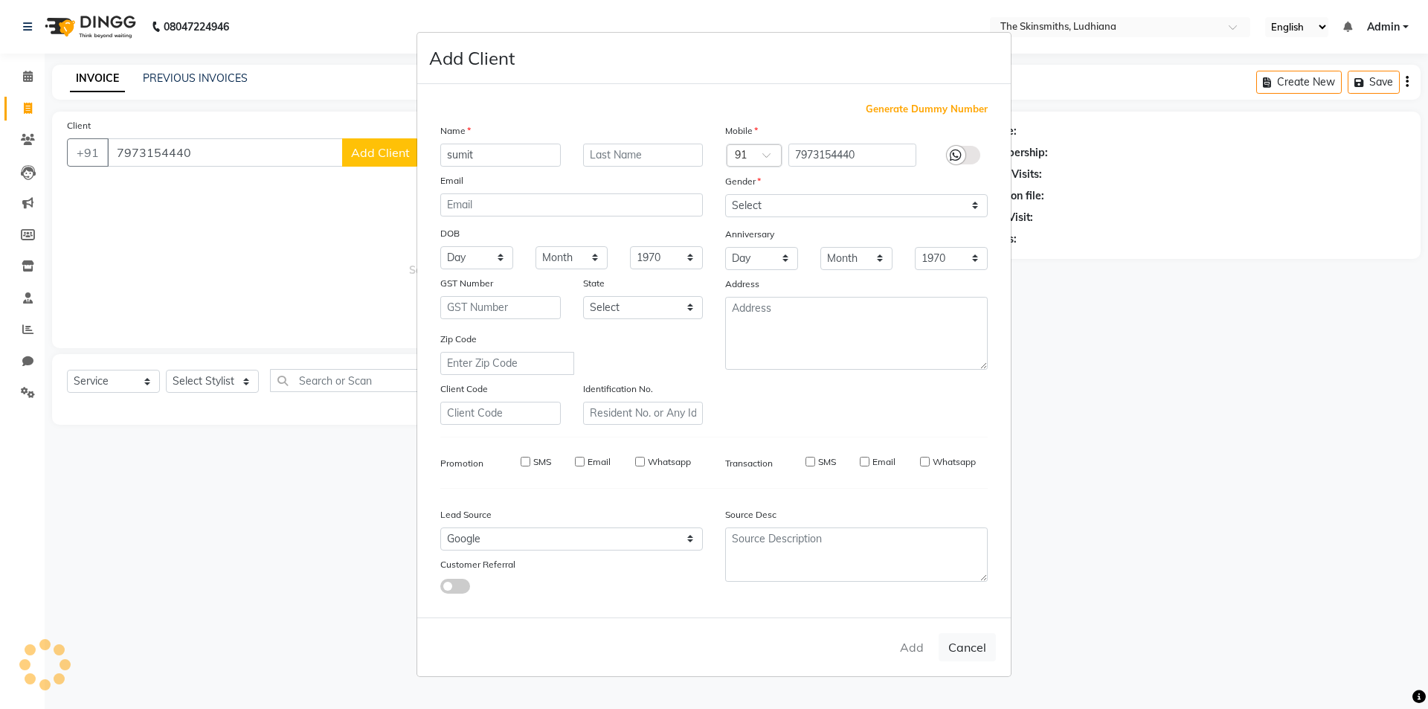
checkbox input "false"
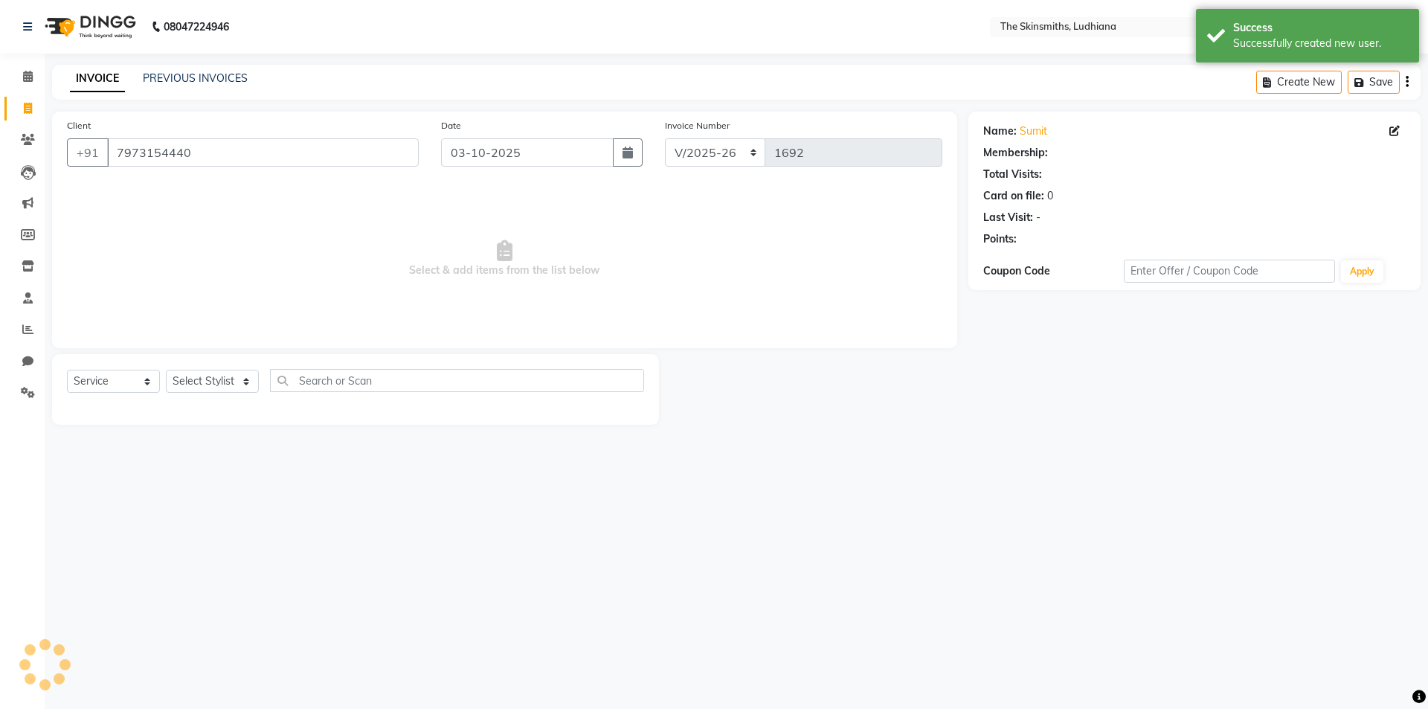
select select "1: Object"
click at [217, 372] on select "Select Stylist Admin [PERSON_NAME] [PERSON_NAME] [PERSON_NAME] [PERSON_NAME] [P…" at bounding box center [212, 381] width 93 height 23
select select "79055"
click at [166, 370] on select "Select Stylist Admin [PERSON_NAME] [PERSON_NAME] [PERSON_NAME] [PERSON_NAME] [P…" at bounding box center [212, 381] width 93 height 23
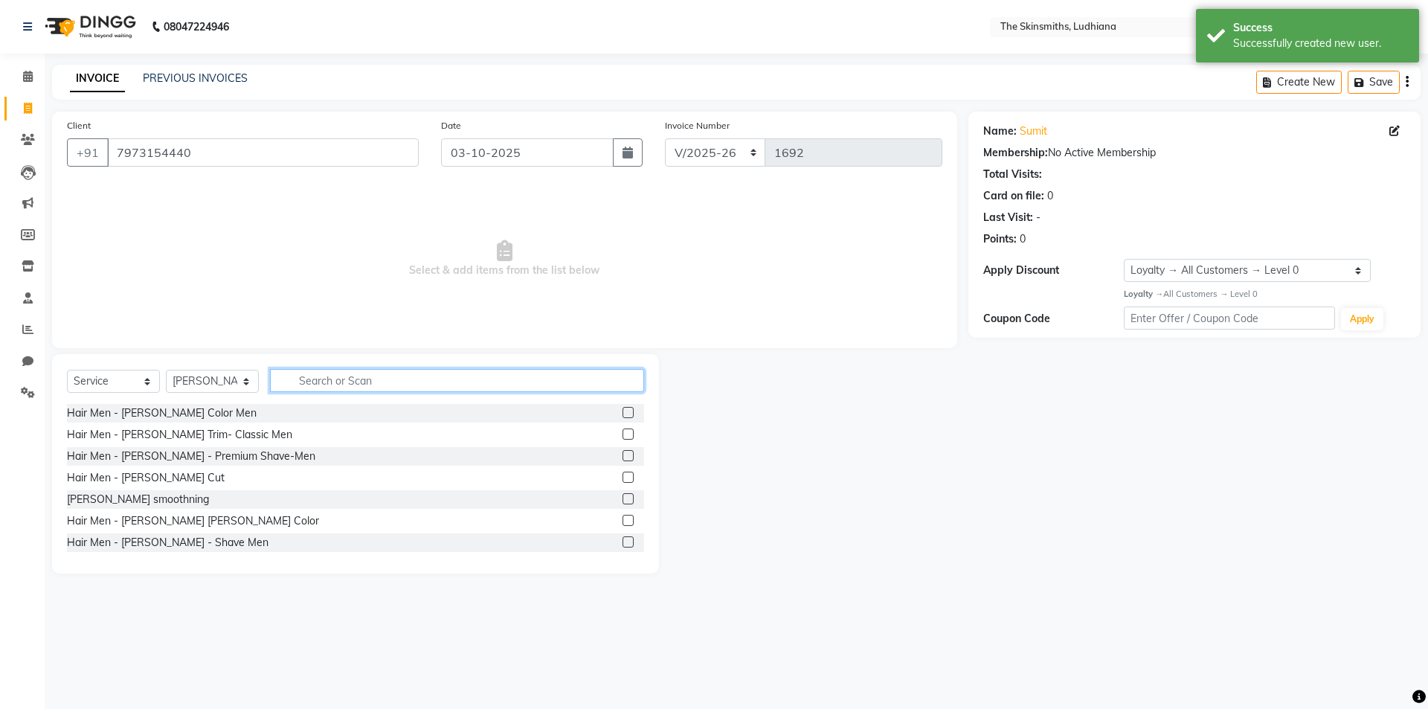
click at [370, 382] on input "text" at bounding box center [457, 380] width 374 height 23
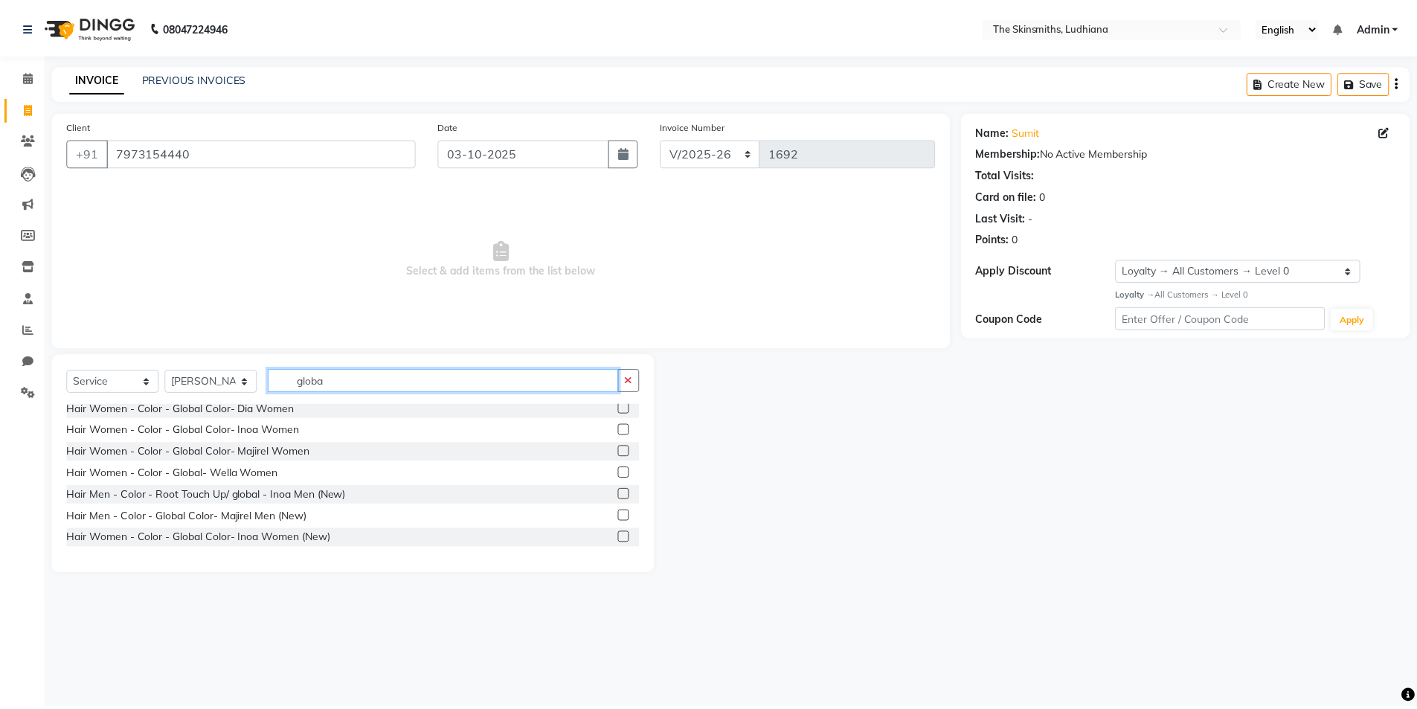
scroll to position [153, 0]
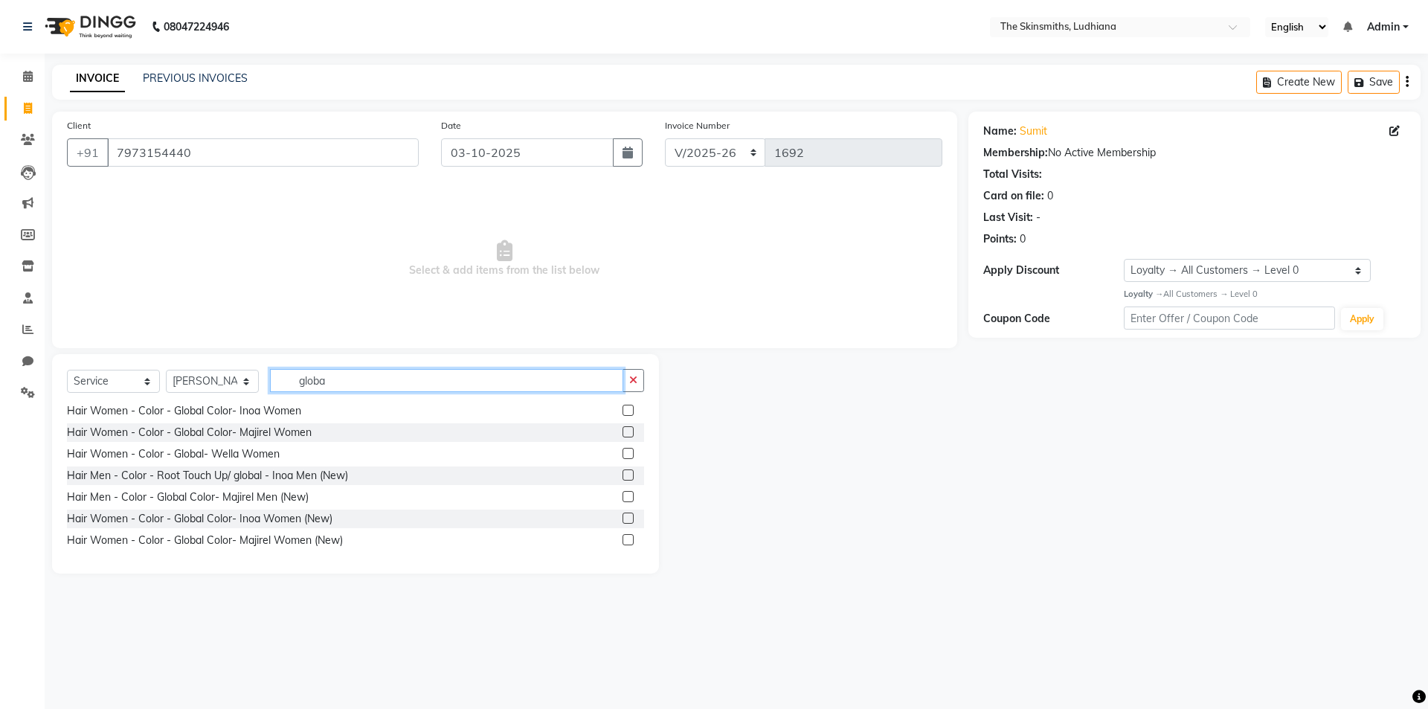
type input "globa"
click at [622, 518] on label at bounding box center [627, 517] width 11 height 11
click at [622, 518] on input "checkbox" at bounding box center [627, 519] width 10 height 10
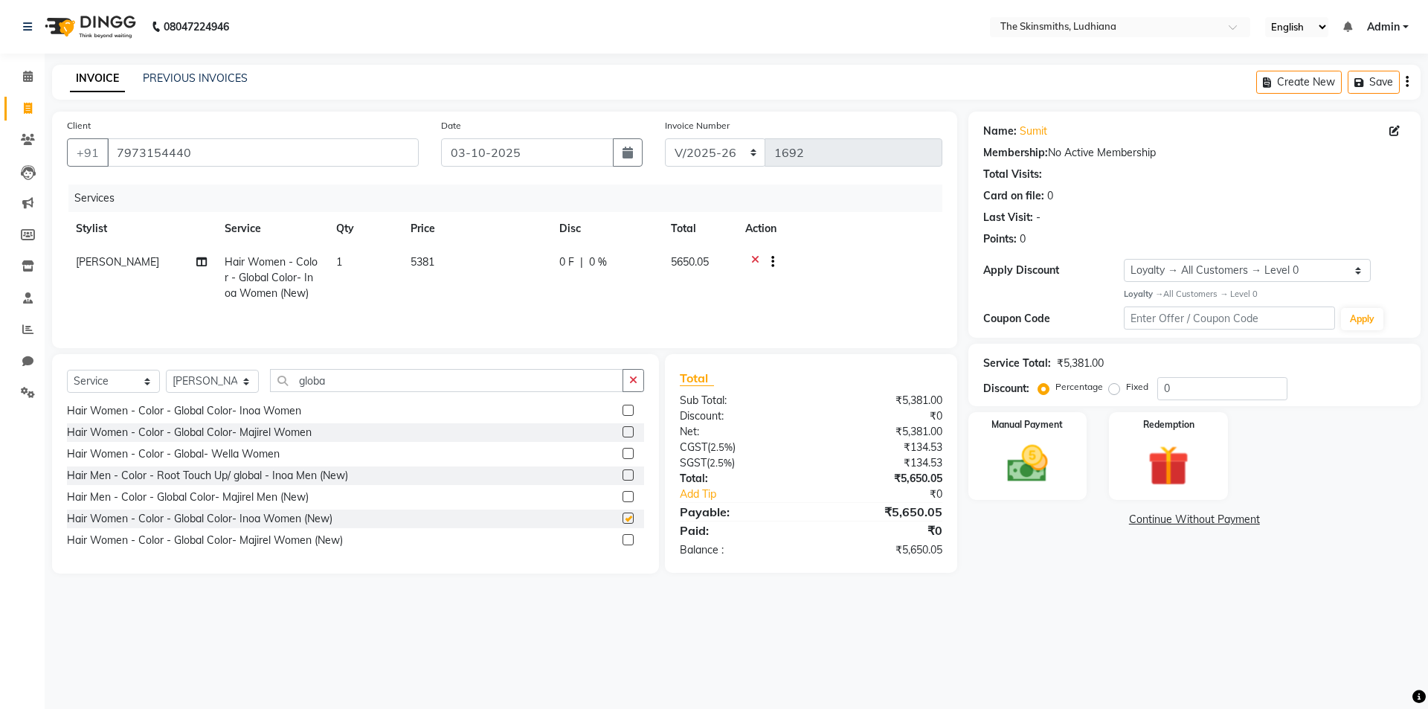
checkbox input "false"
click at [449, 266] on td "5381" at bounding box center [476, 277] width 149 height 65
select select "79055"
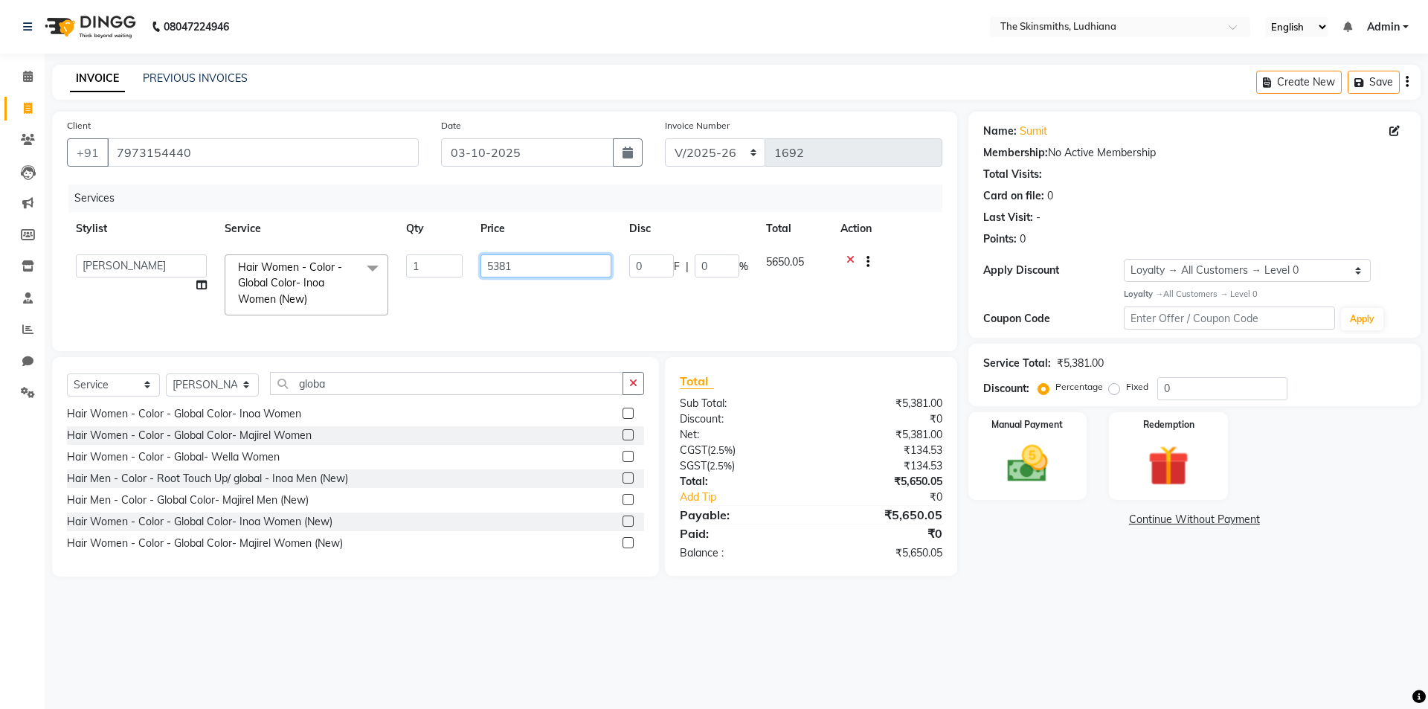
click at [529, 264] on input "5381" at bounding box center [545, 265] width 131 height 23
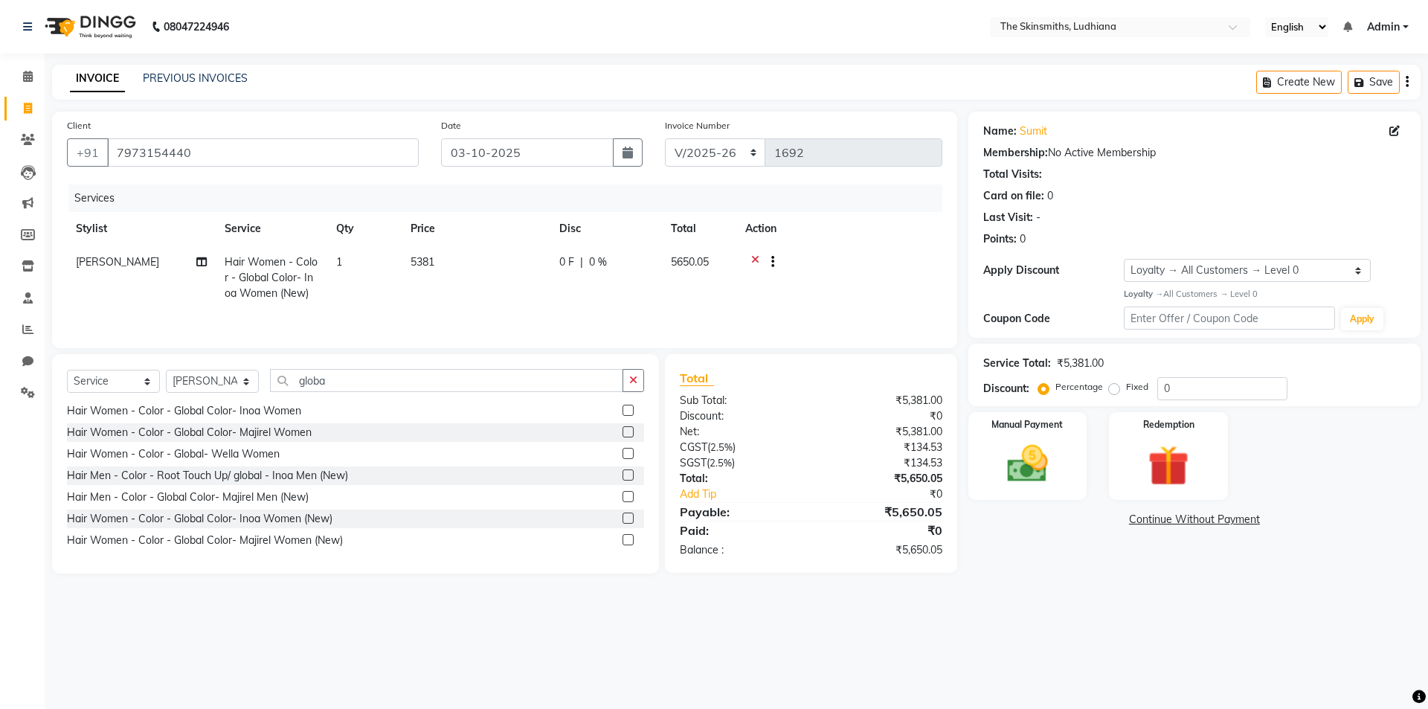
click at [366, 256] on td "1" at bounding box center [364, 277] width 74 height 65
select select "79055"
click at [425, 260] on input "1" at bounding box center [434, 265] width 57 height 23
type input "2"
click at [852, 628] on div "08047224946 Select Location × The Skinsmiths, Ludhiana English ENGLISH Español …" at bounding box center [714, 354] width 1428 height 709
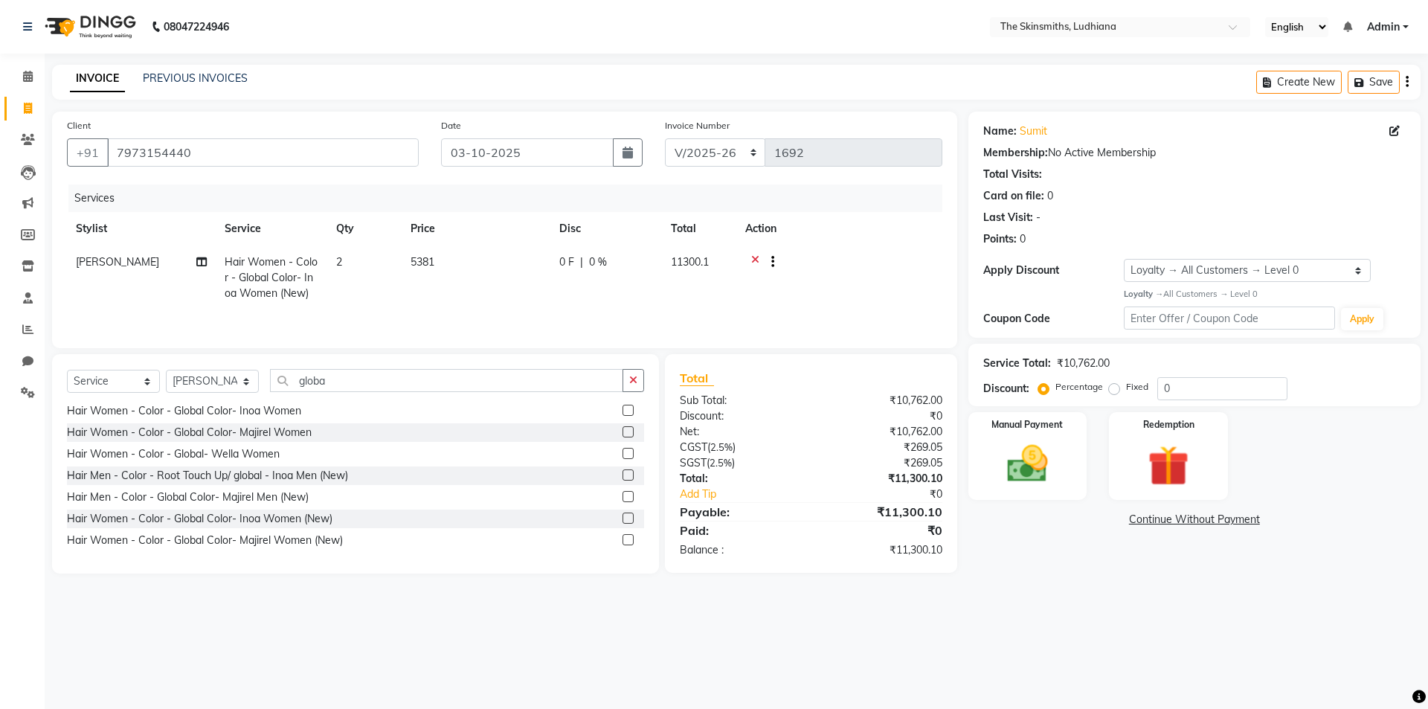
click at [446, 265] on td "5381" at bounding box center [476, 277] width 149 height 65
select select "79055"
click at [541, 263] on input "5381" at bounding box center [545, 265] width 131 height 23
type input "5"
type input "6500"
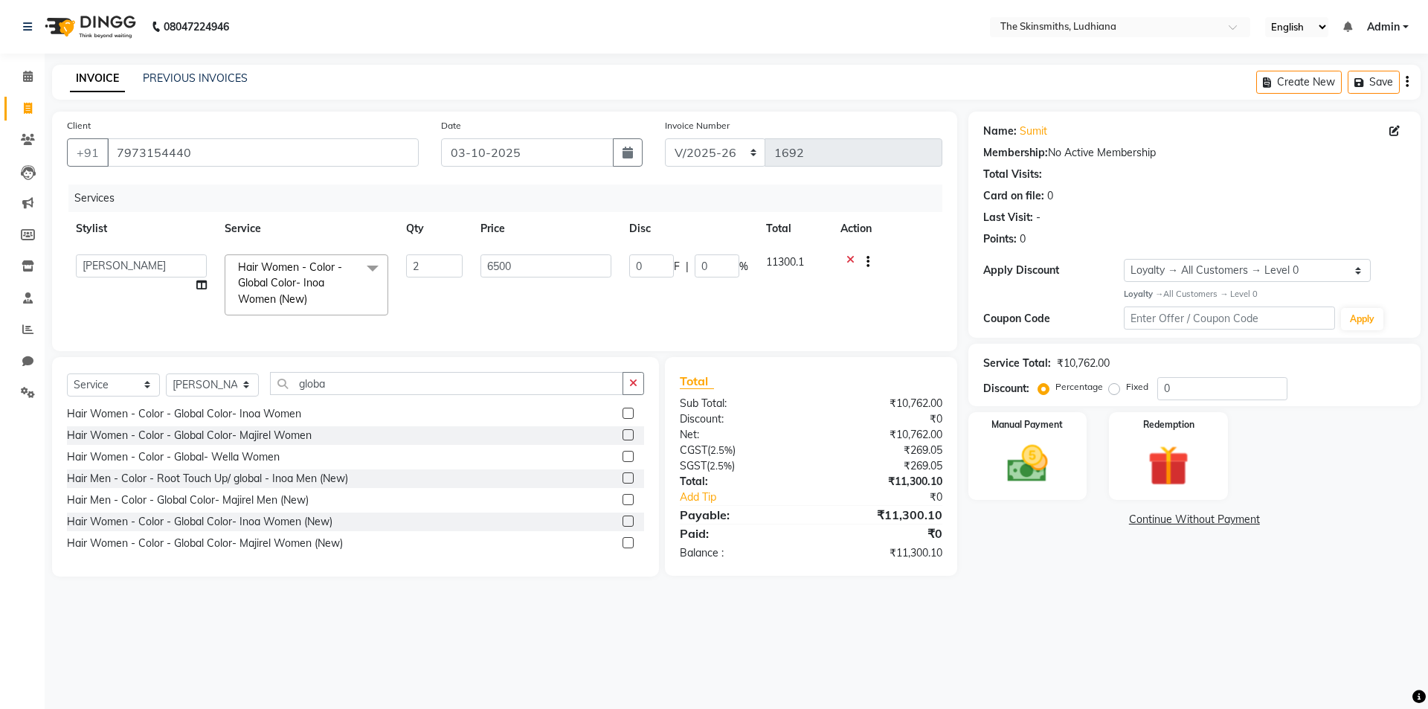
click at [1089, 584] on main "INVOICE PREVIOUS INVOICES Create New Save Client [PHONE_NUMBER] Date [DATE] Inv…" at bounding box center [736, 332] width 1383 height 534
click at [446, 259] on td "6500" at bounding box center [476, 277] width 149 height 65
select select "79055"
click at [537, 268] on input "6500" at bounding box center [545, 265] width 131 height 23
type input "6"
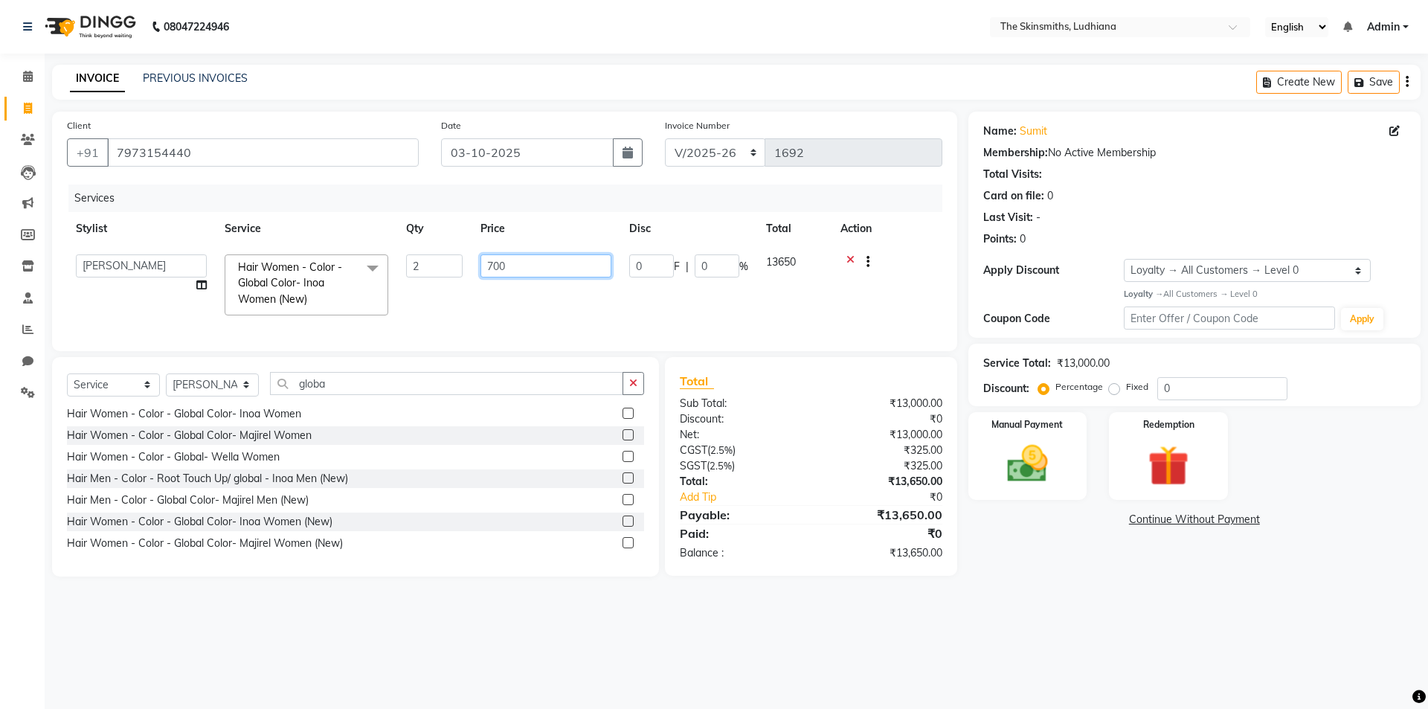
type input "7000"
click at [1063, 559] on div "Name: Sumit Membership: No Active Membership Total Visits: Card on file: 0 Last…" at bounding box center [1199, 344] width 463 height 465
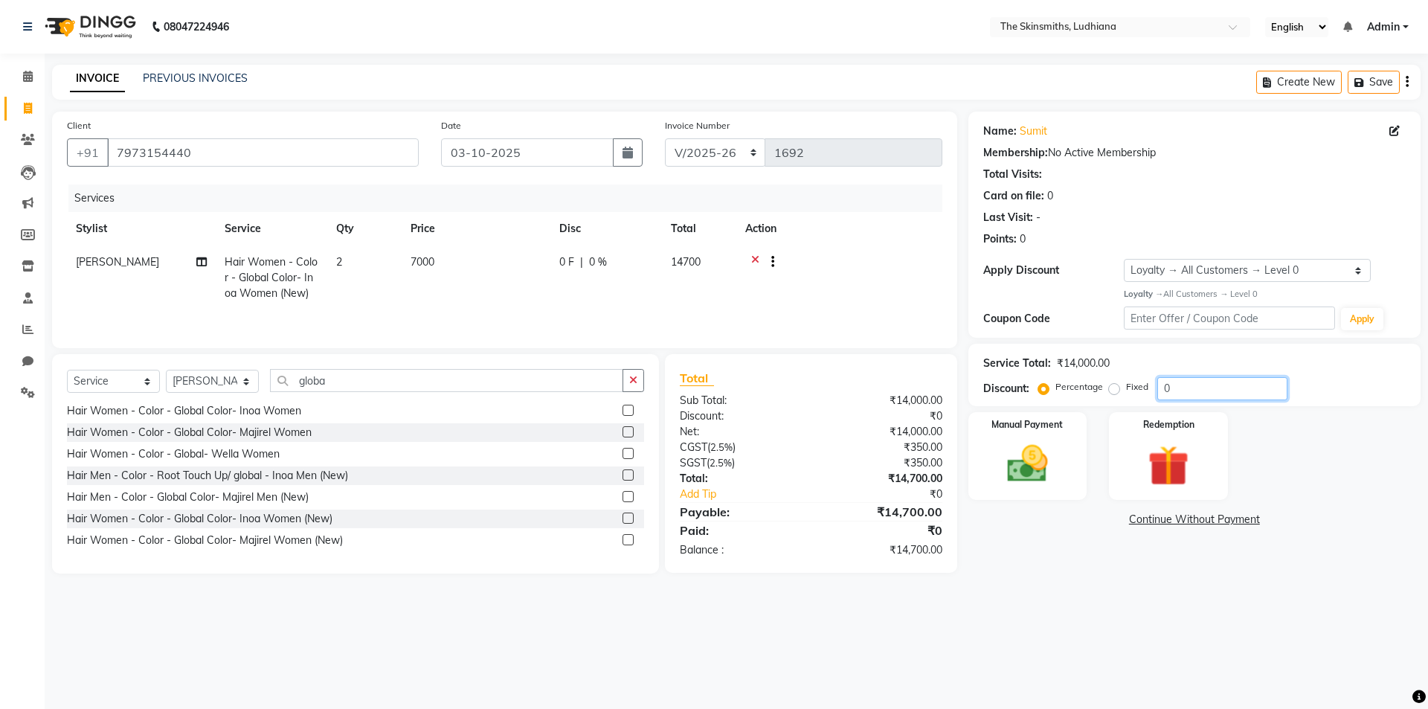
click at [1202, 395] on input "0" at bounding box center [1222, 388] width 130 height 23
type input "52.3805"
click at [1038, 456] on img at bounding box center [1027, 464] width 69 height 49
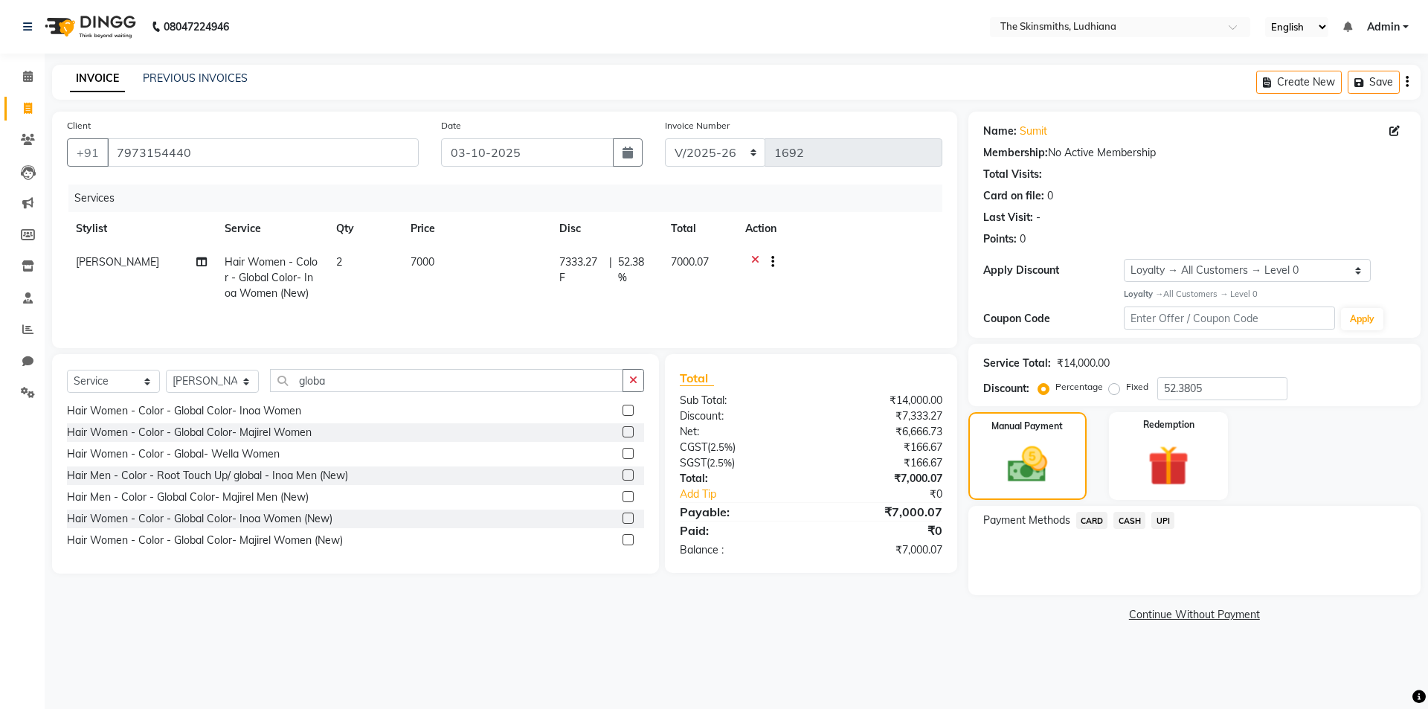
click at [1087, 516] on span "CARD" at bounding box center [1092, 520] width 32 height 17
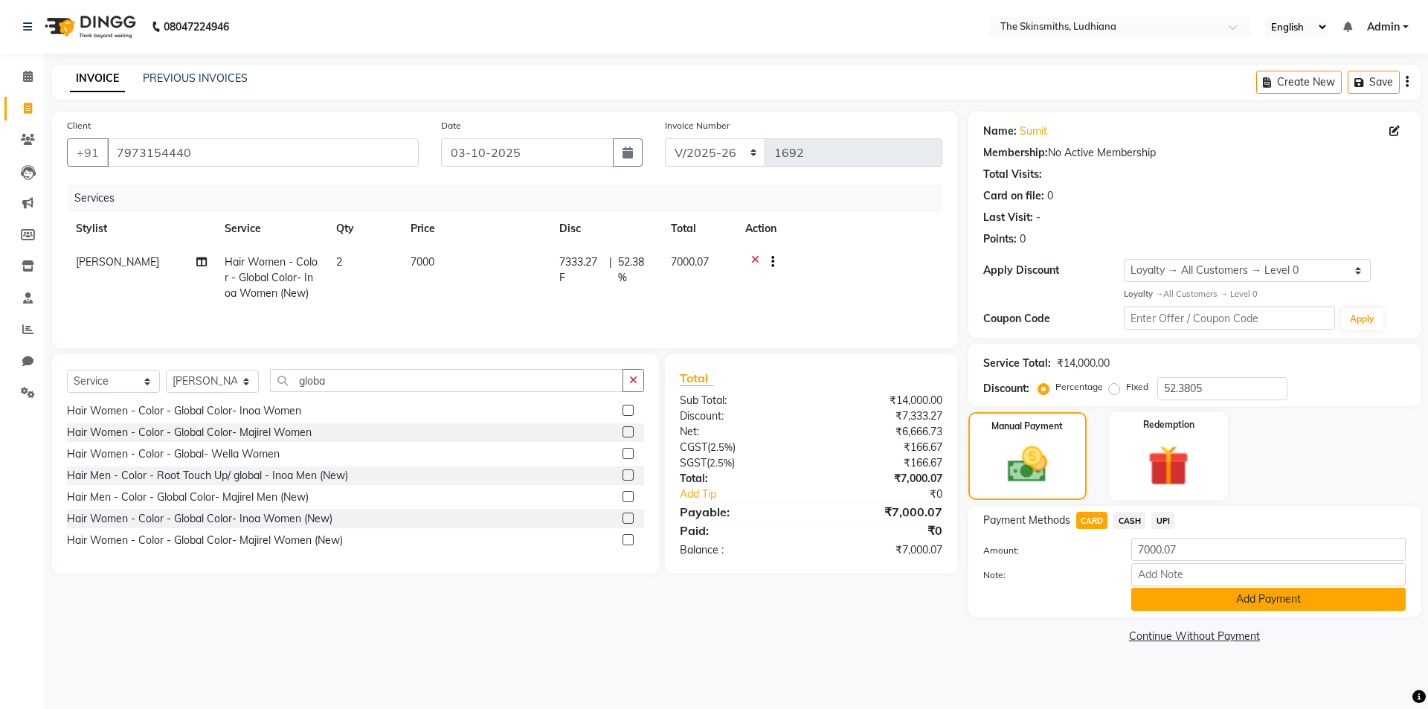
click at [1244, 599] on button "Add Payment" at bounding box center [1268, 599] width 274 height 23
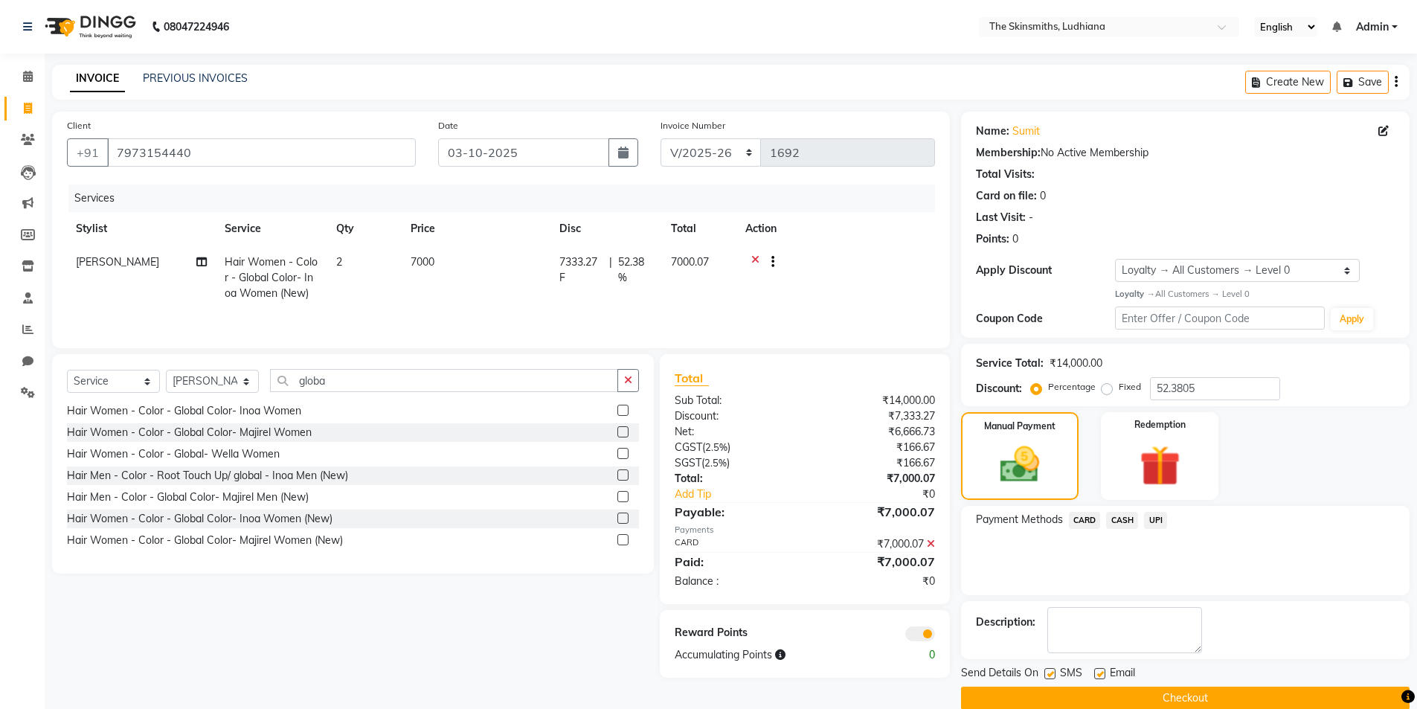
click at [1281, 705] on button "Checkout" at bounding box center [1185, 697] width 448 height 23
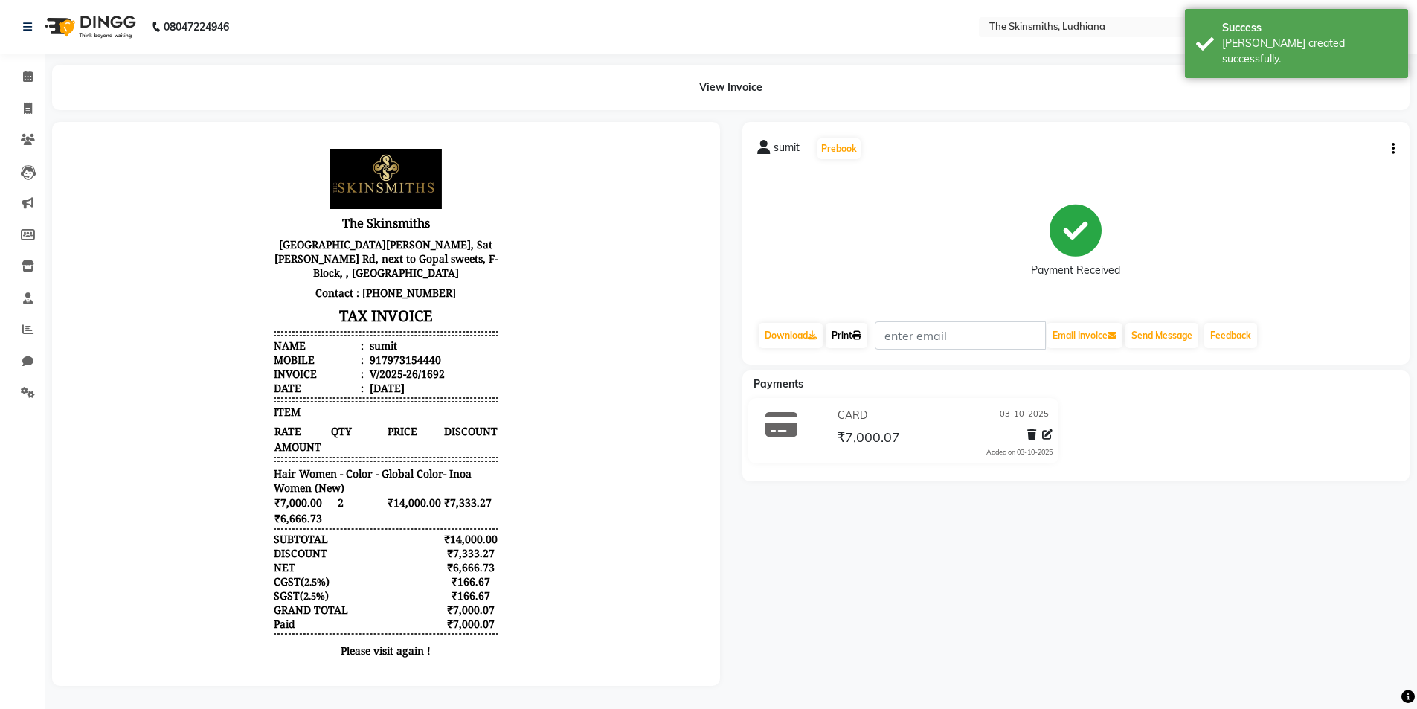
click at [850, 326] on link "Print" at bounding box center [846, 335] width 42 height 25
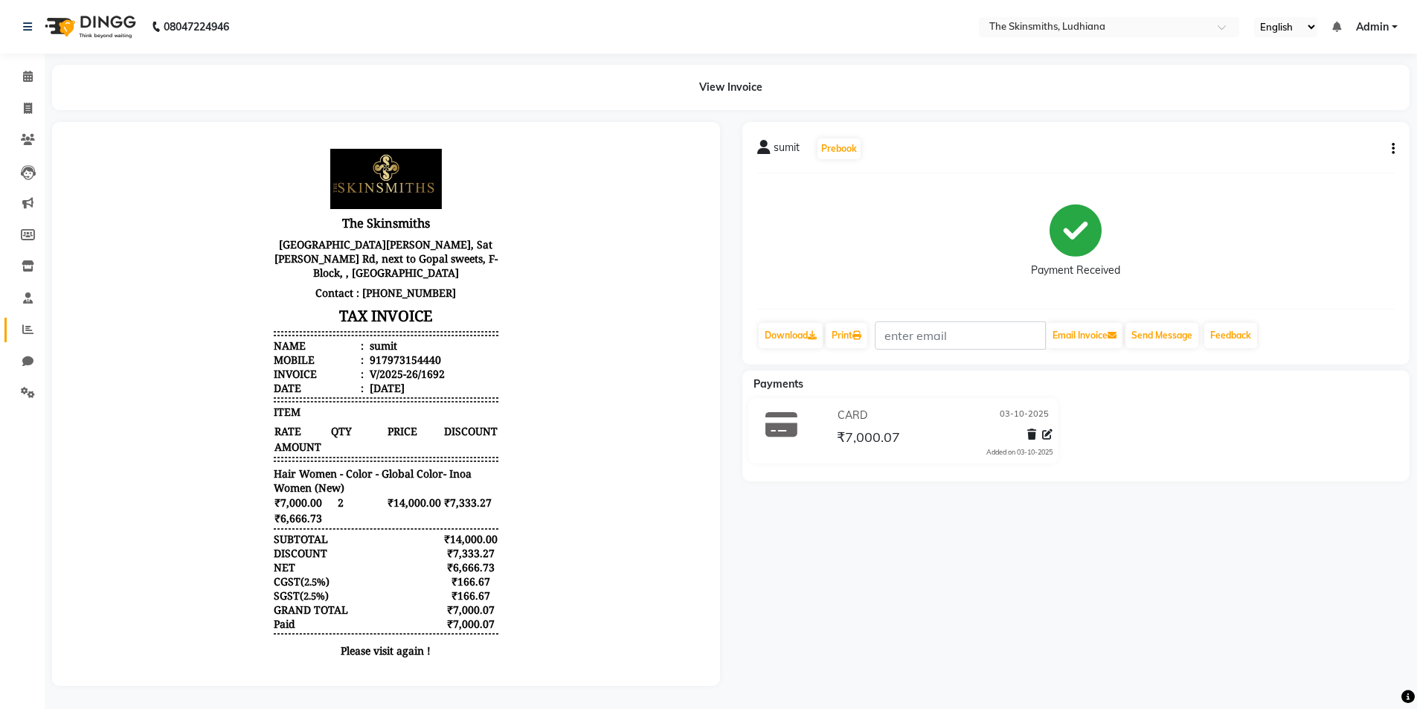
click at [28, 330] on icon at bounding box center [27, 329] width 11 height 11
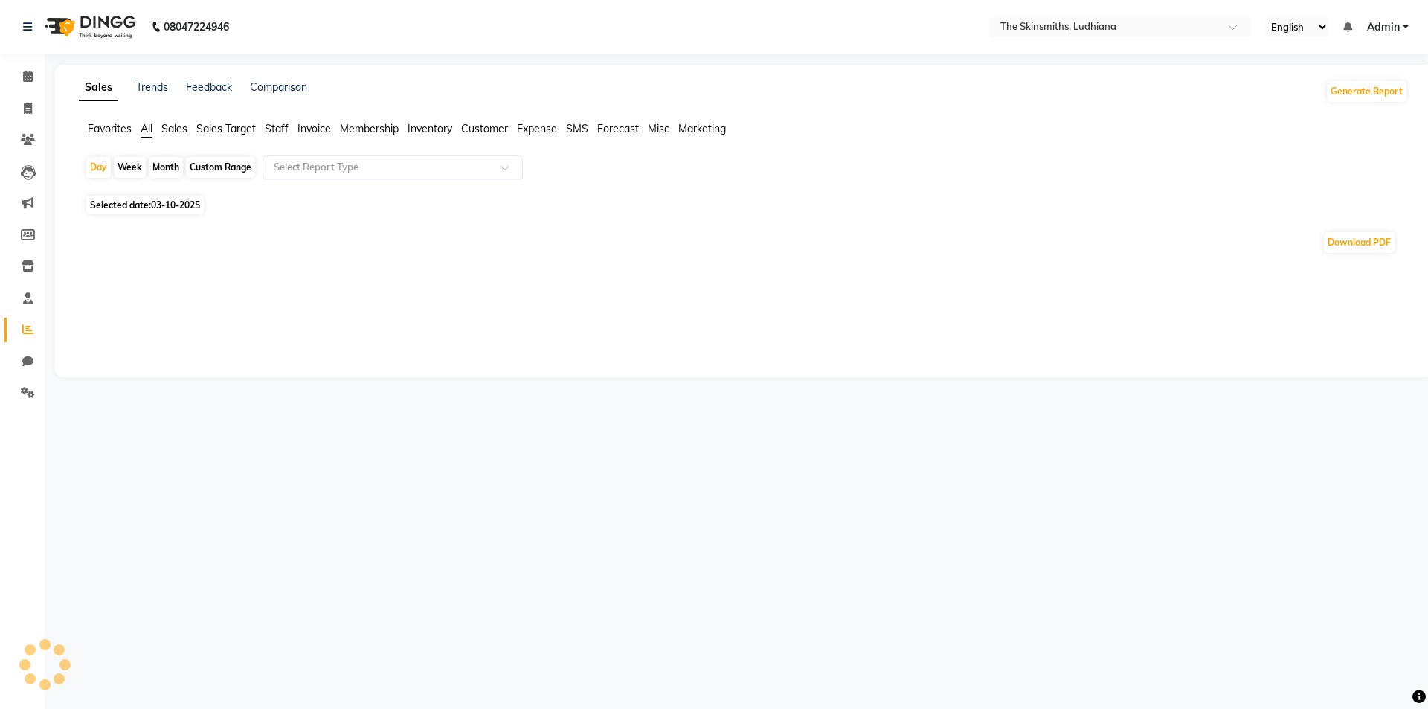
click at [364, 164] on input "text" at bounding box center [378, 167] width 214 height 15
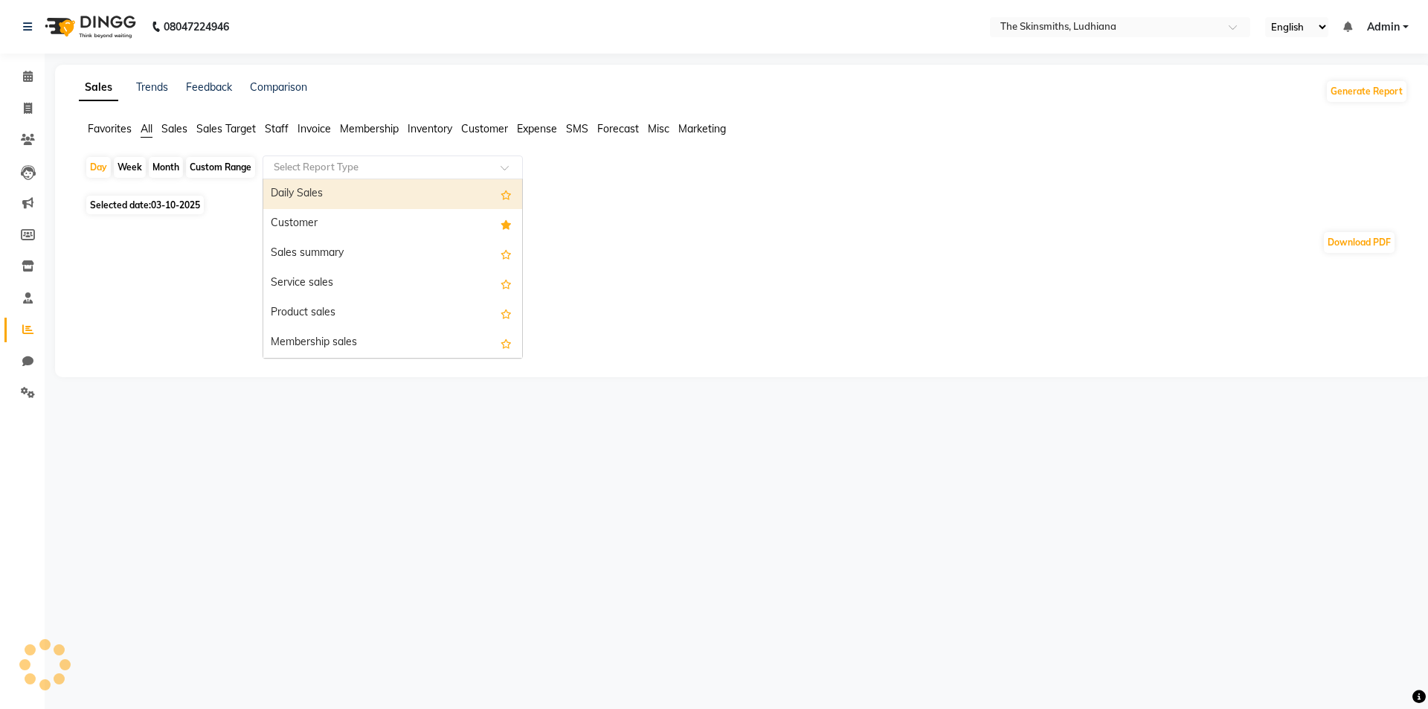
click at [337, 222] on div "Customer" at bounding box center [392, 224] width 259 height 30
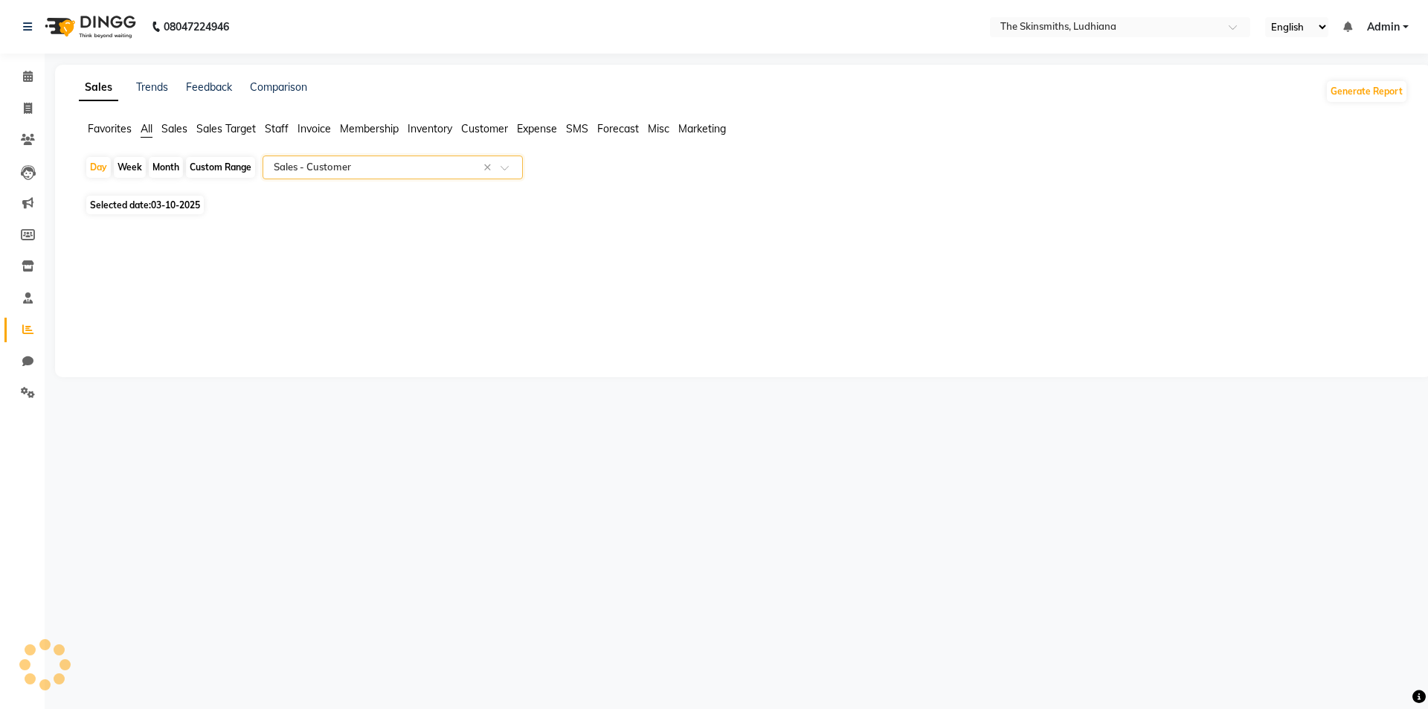
select select "full_report"
select select "csv"
click at [425, 165] on input "text" at bounding box center [378, 167] width 214 height 15
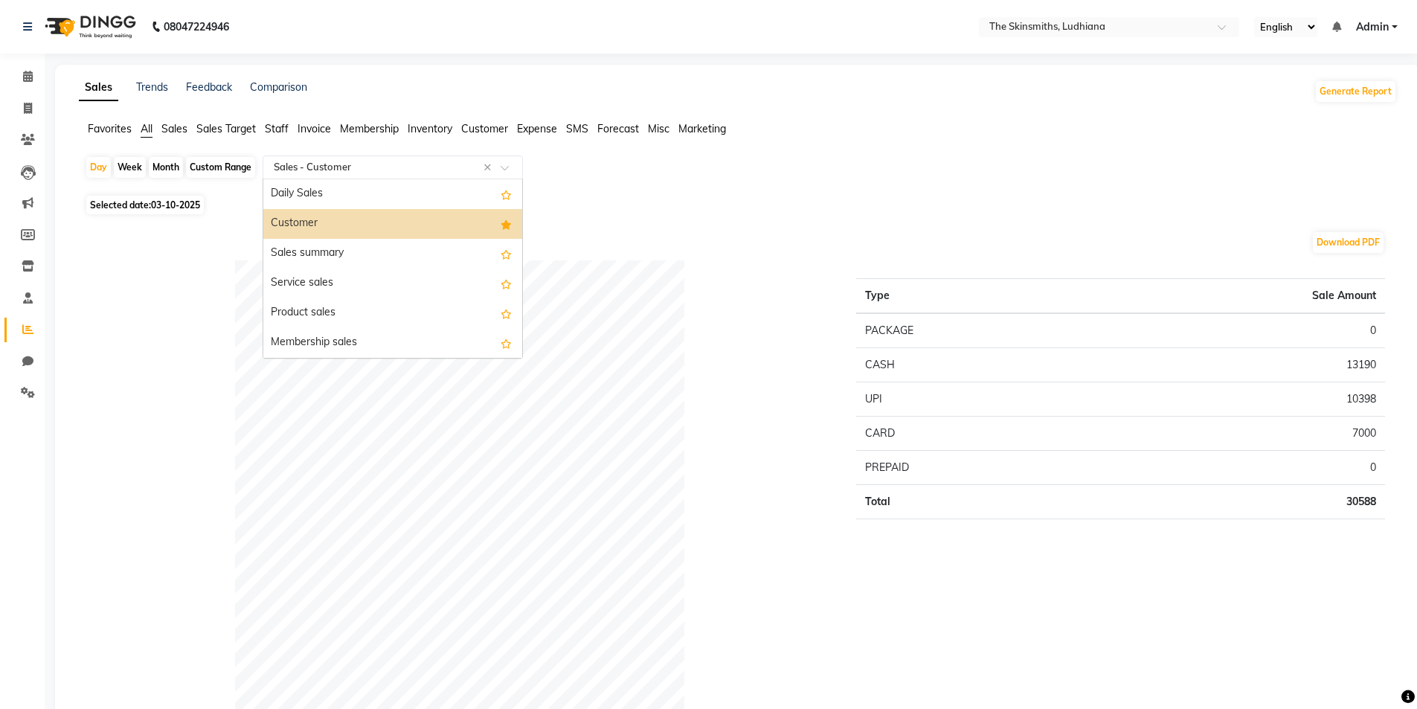
click at [371, 224] on div "Customer" at bounding box center [392, 224] width 259 height 30
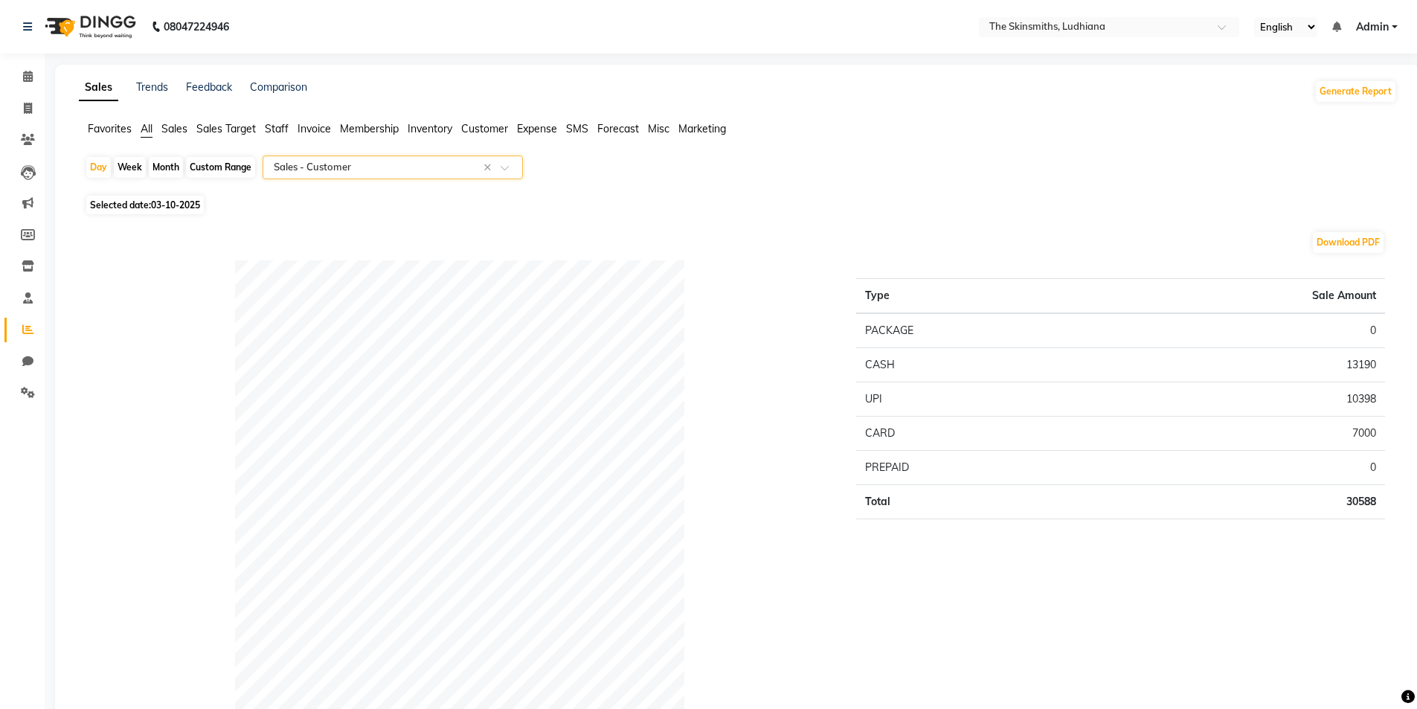
click at [435, 160] on input "text" at bounding box center [378, 167] width 214 height 15
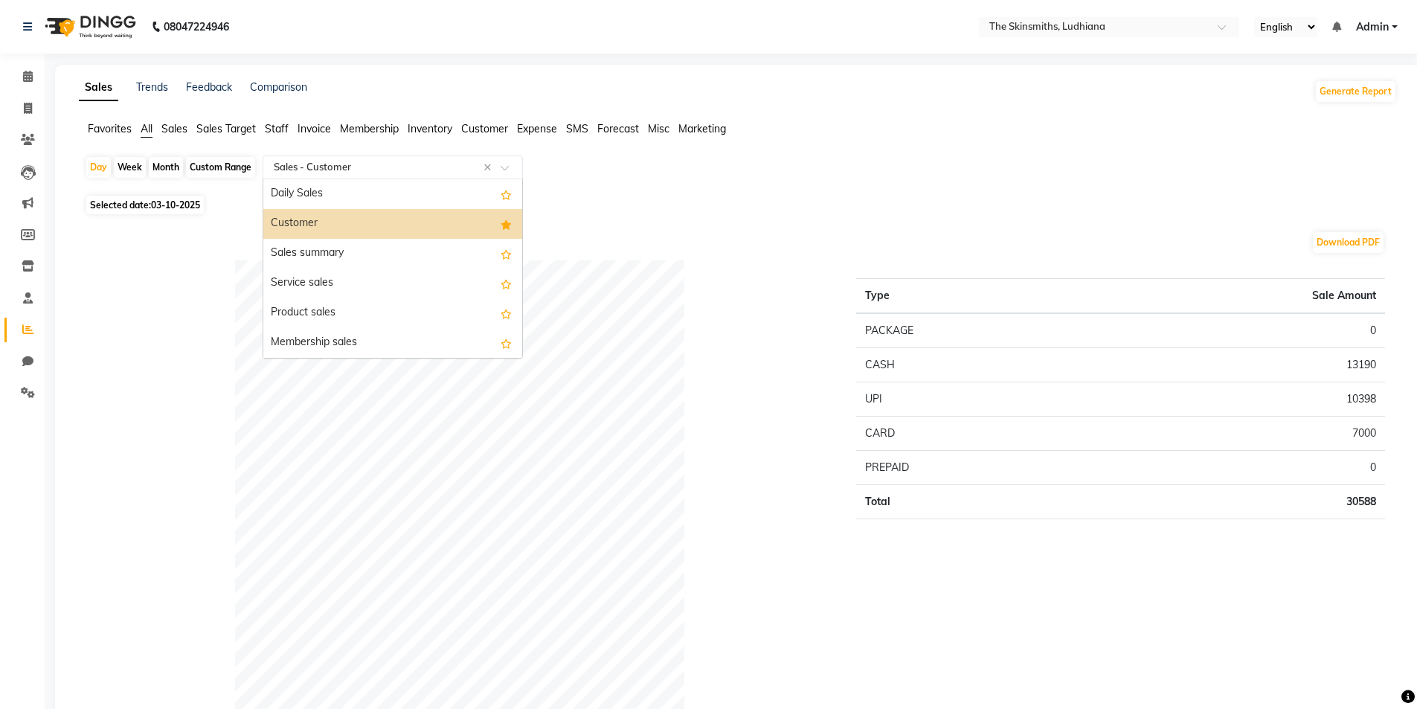
click at [369, 199] on div "Daily Sales" at bounding box center [392, 194] width 259 height 30
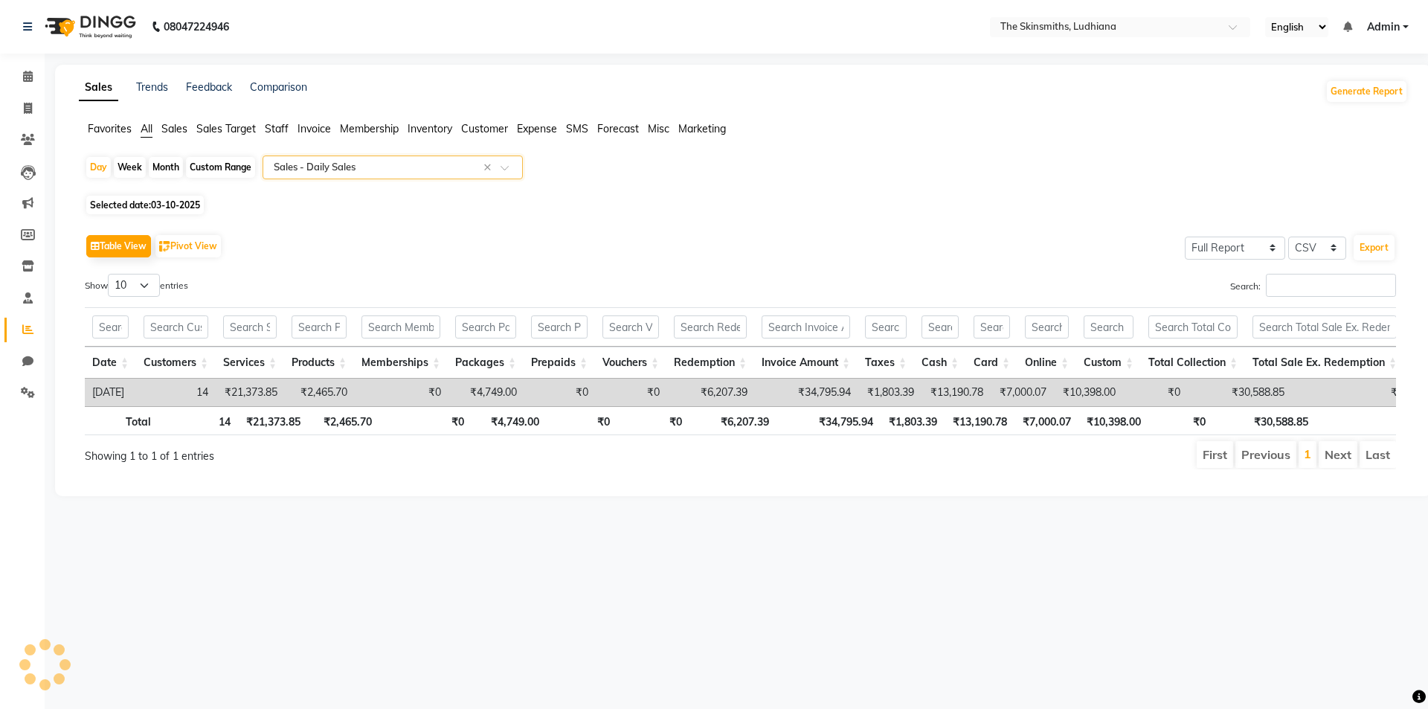
click at [396, 166] on input "text" at bounding box center [378, 167] width 214 height 15
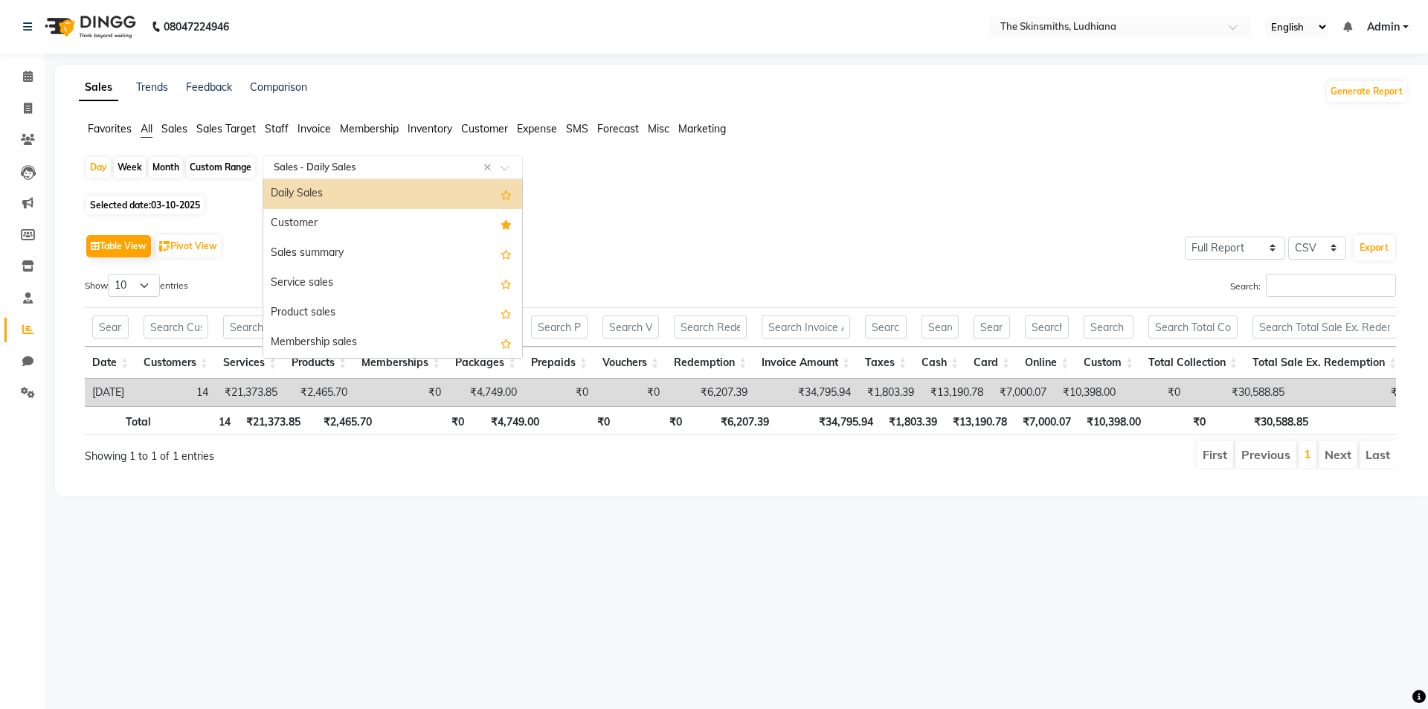
click at [376, 222] on div "Customer" at bounding box center [392, 224] width 259 height 30
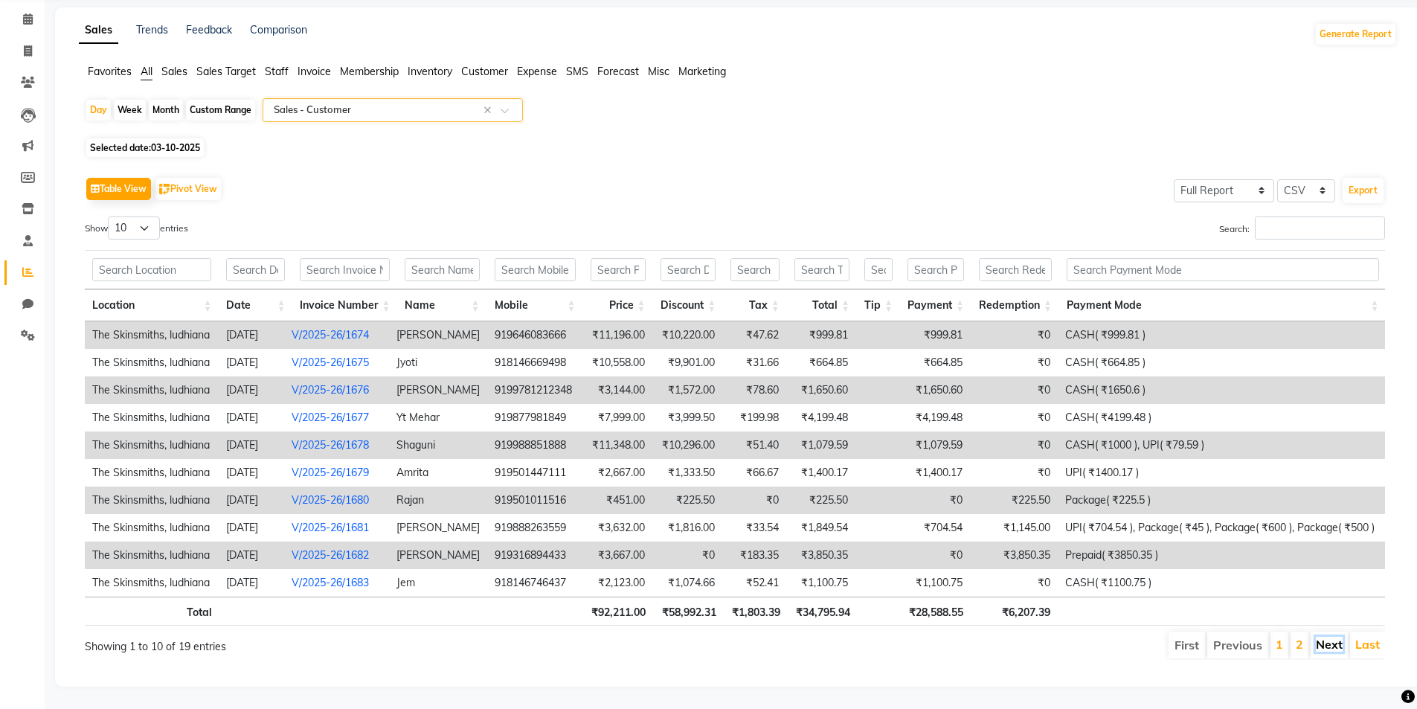
click at [1333, 637] on link "Next" at bounding box center [1329, 644] width 27 height 15
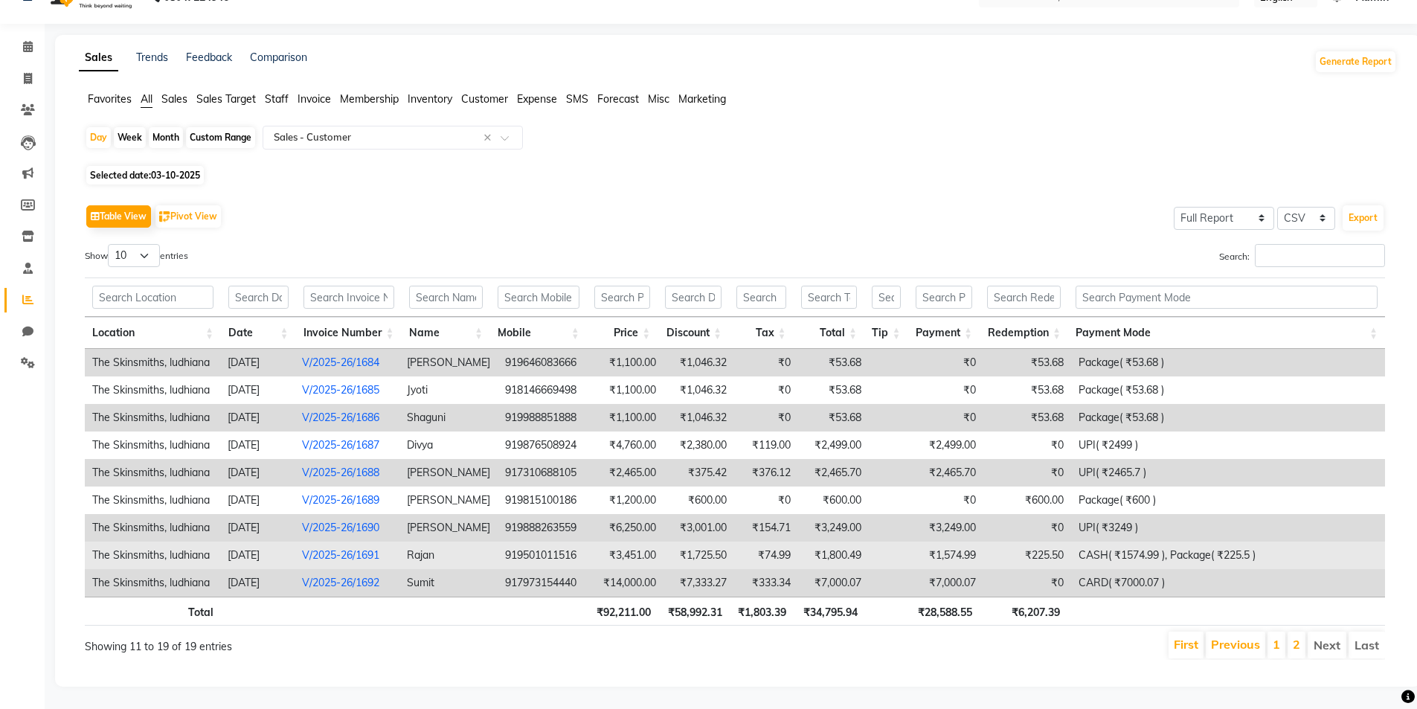
click at [545, 557] on td "919501011516" at bounding box center [546, 555] width 96 height 28
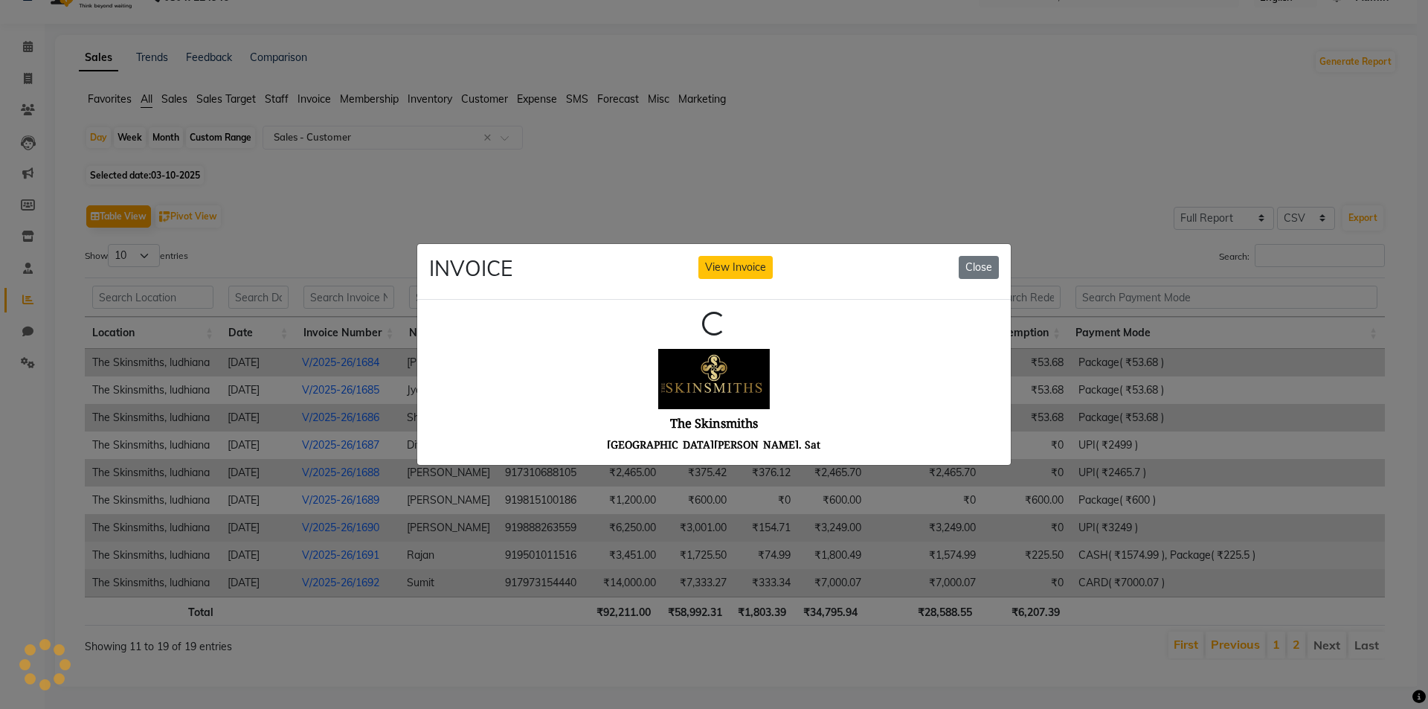
scroll to position [0, 0]
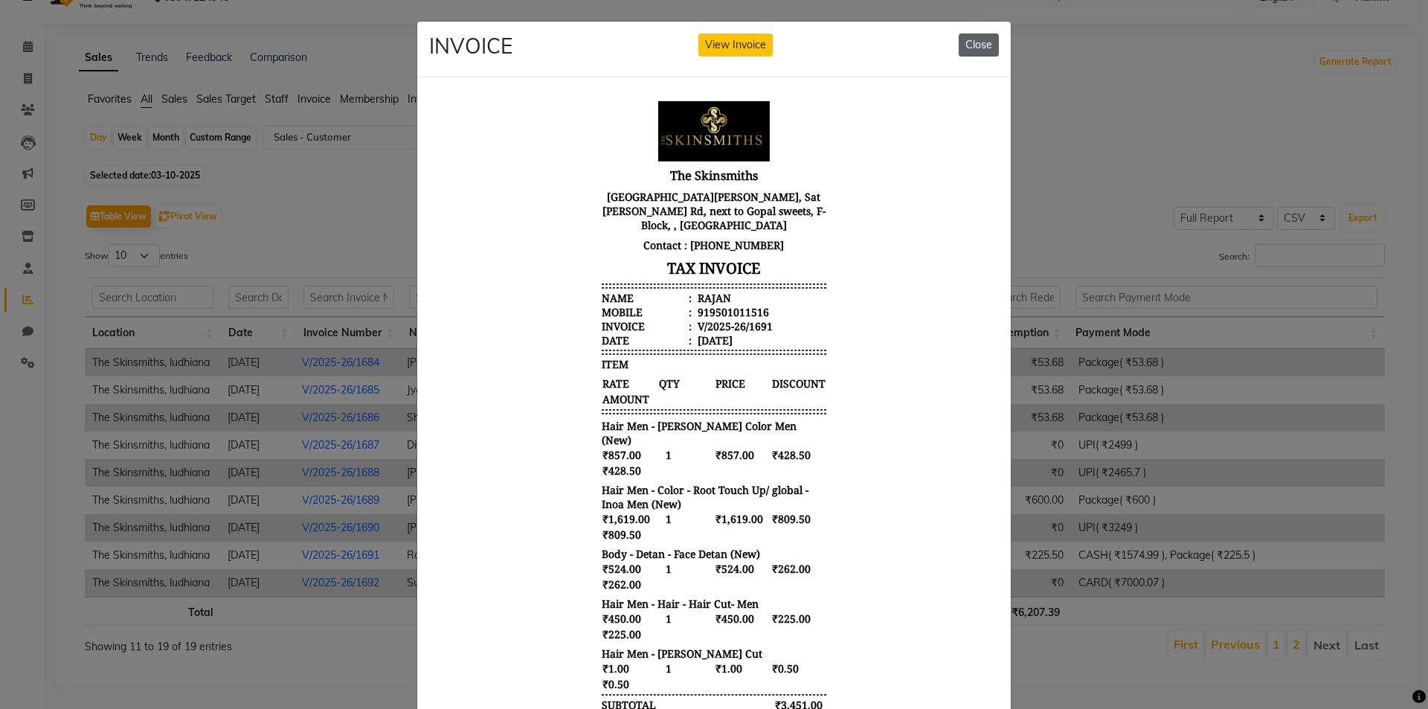
click at [978, 48] on button "Close" at bounding box center [979, 44] width 40 height 23
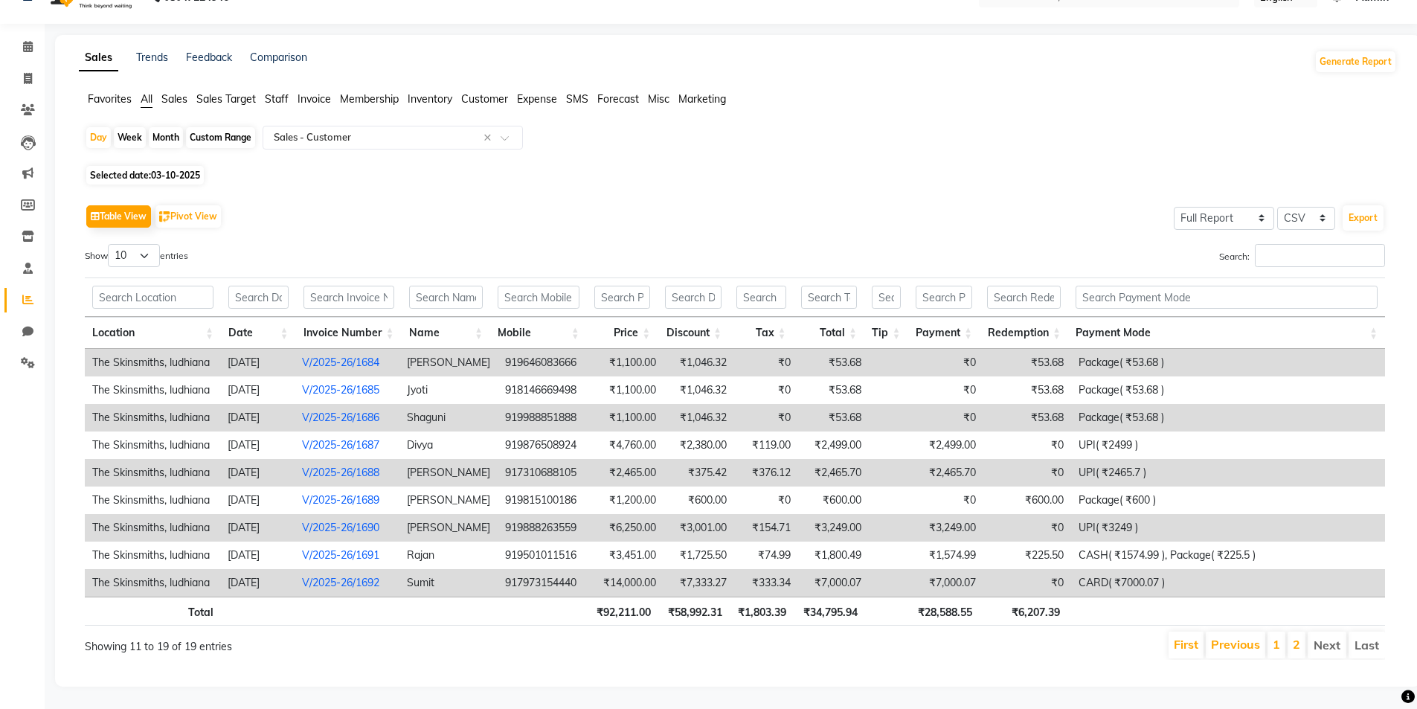
click at [545, 581] on td "917973154440" at bounding box center [546, 583] width 96 height 28
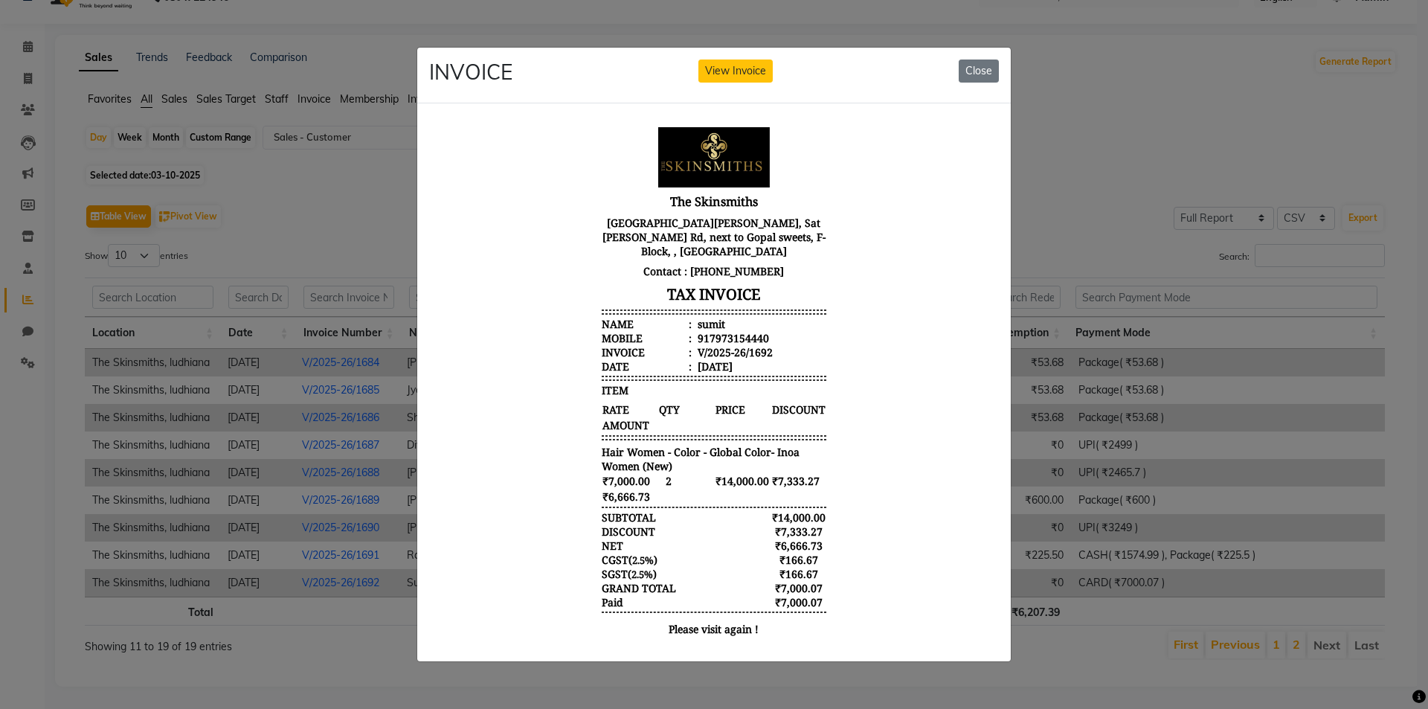
click at [725, 62] on button "View Invoice" at bounding box center [735, 70] width 74 height 23
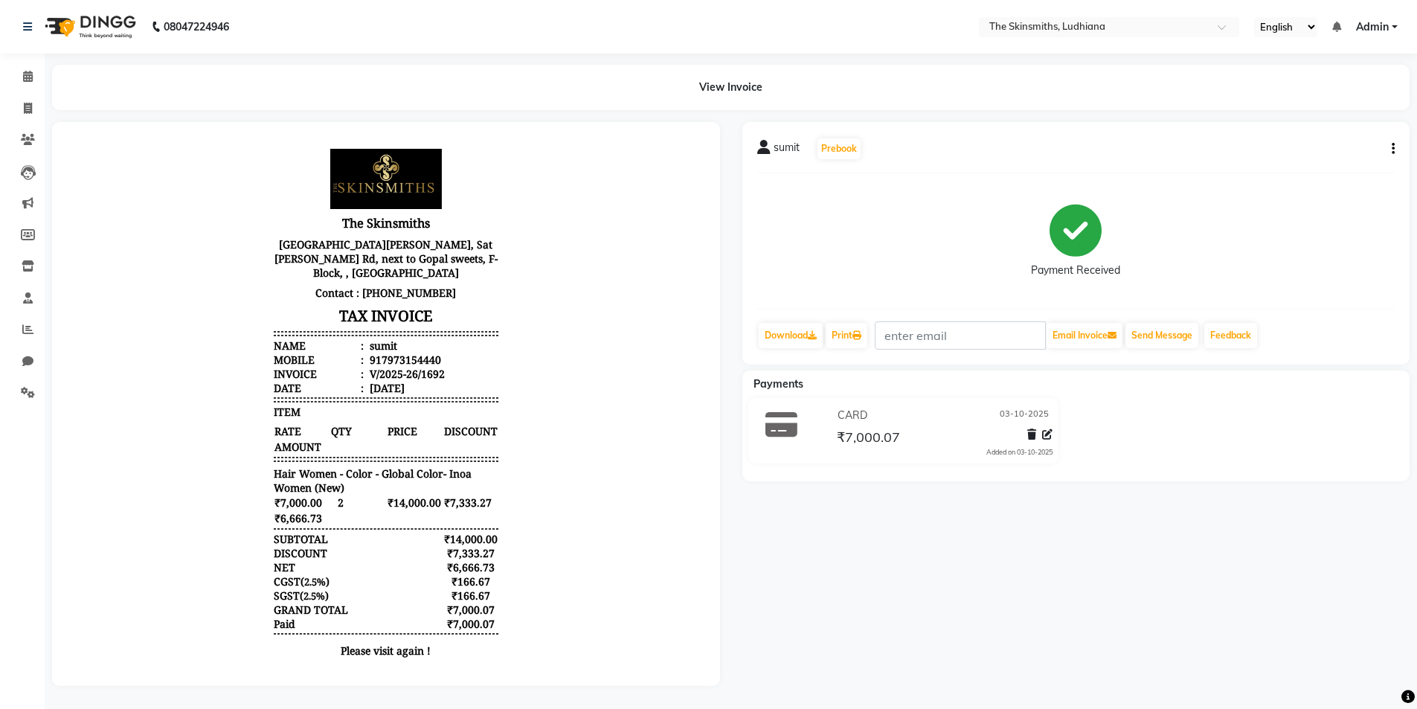
click at [1392, 149] on icon "button" at bounding box center [1392, 149] width 3 height 1
click at [1327, 147] on div "Edit Item Staff" at bounding box center [1319, 149] width 102 height 19
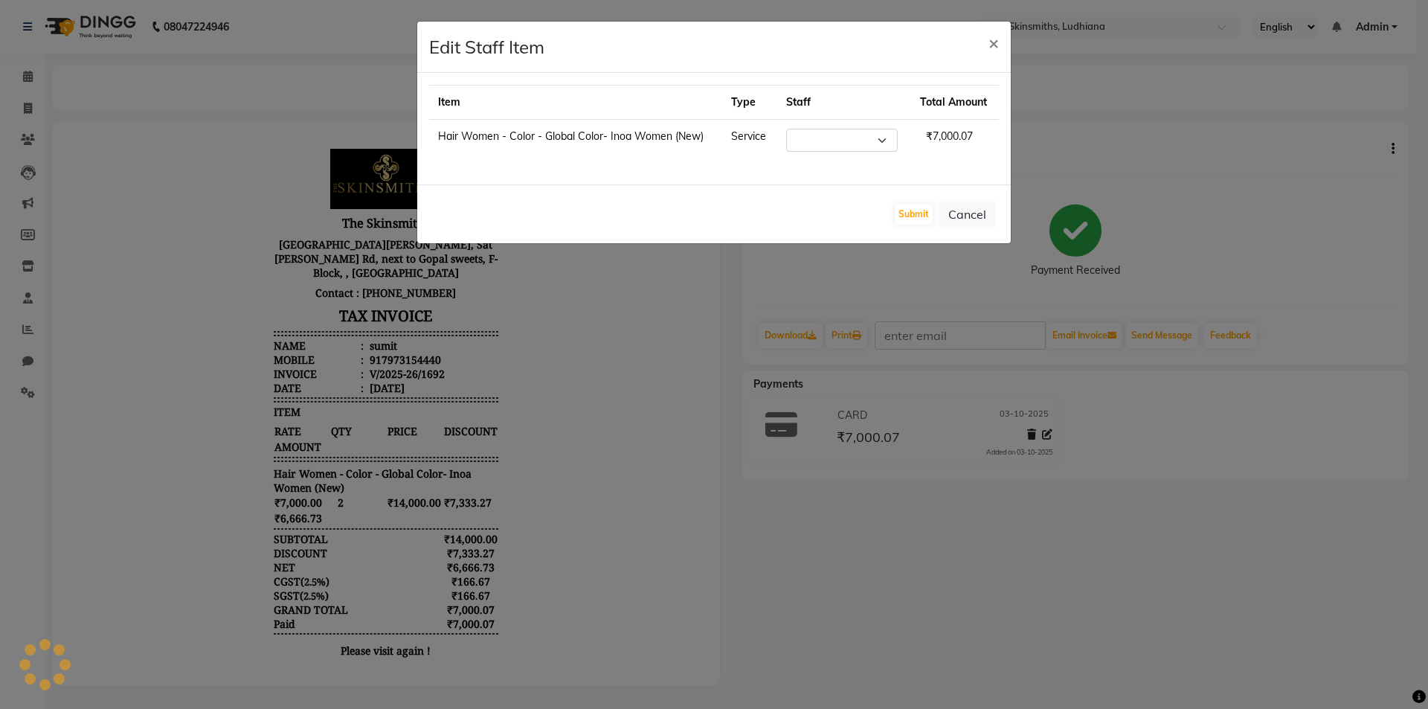
select select "79055"
click at [973, 216] on button "Cancel" at bounding box center [967, 214] width 57 height 28
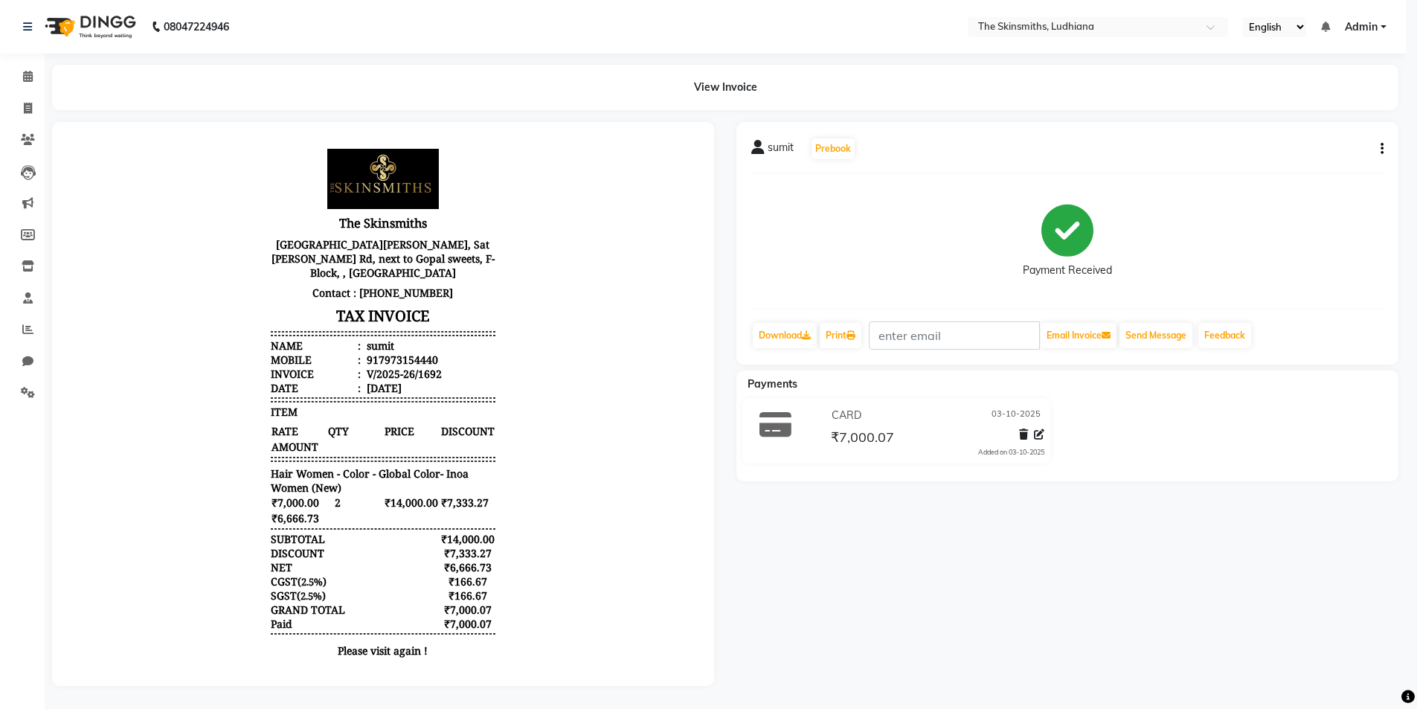
click at [1383, 149] on icon "button" at bounding box center [1381, 149] width 3 height 1
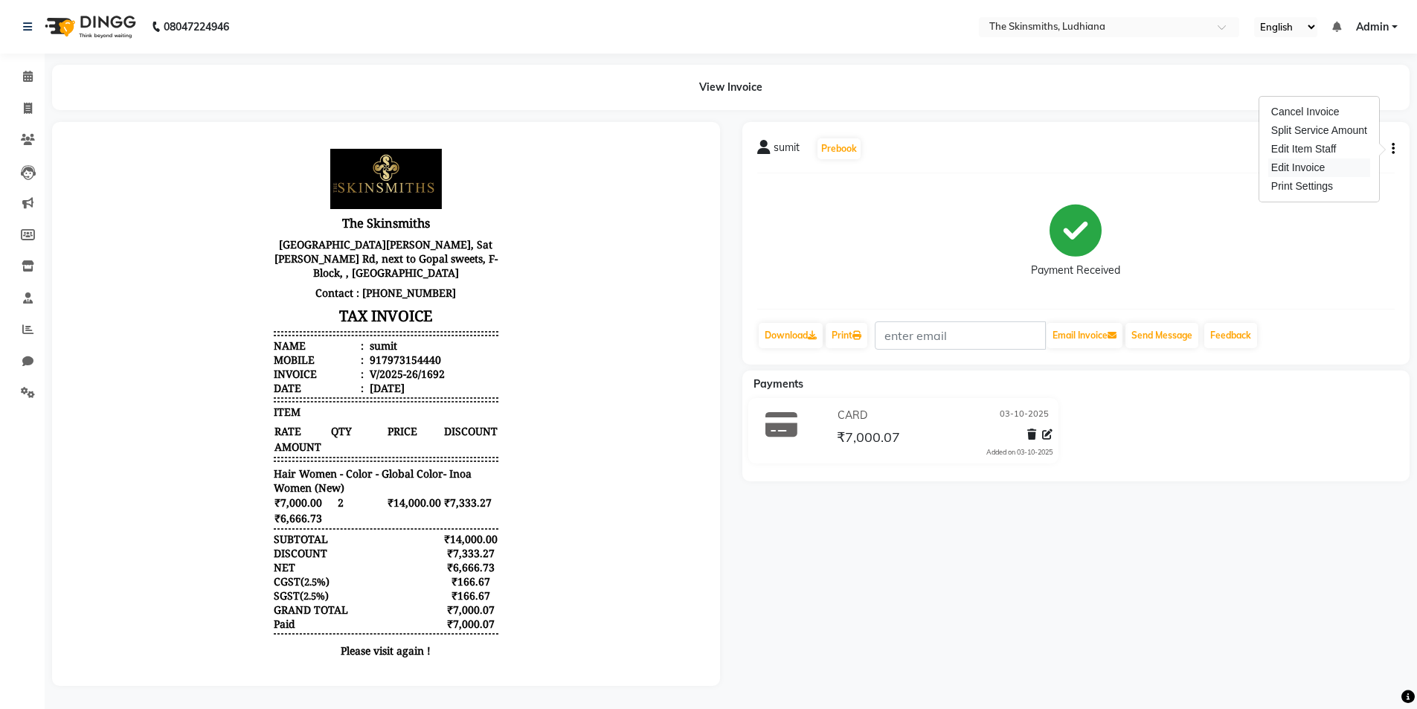
click at [1321, 164] on div "Edit Invoice" at bounding box center [1319, 167] width 102 height 19
select select "service"
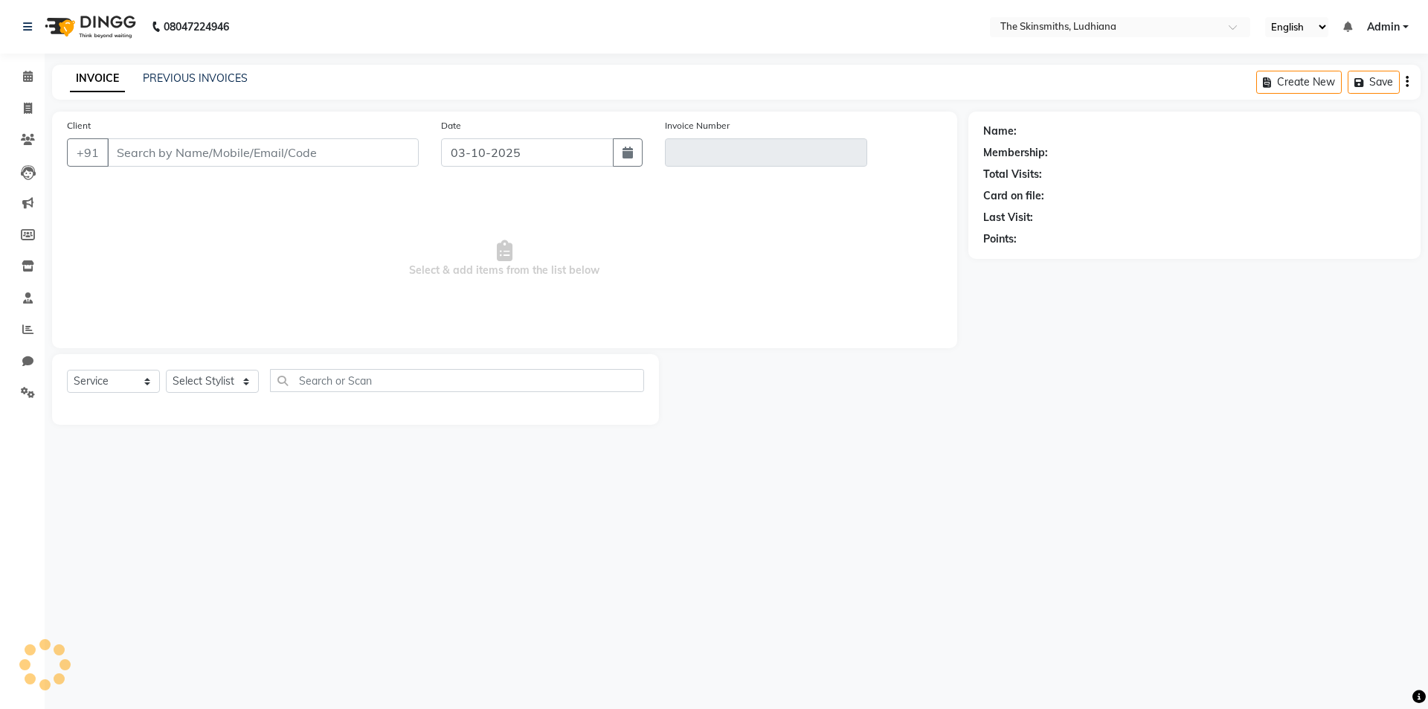
click at [598, 563] on div "08047224946 Select Location × The Skinsmiths, Ludhiana English ENGLISH Español …" at bounding box center [714, 354] width 1428 height 709
type input "7973154440"
type input "V/2025-26/1692"
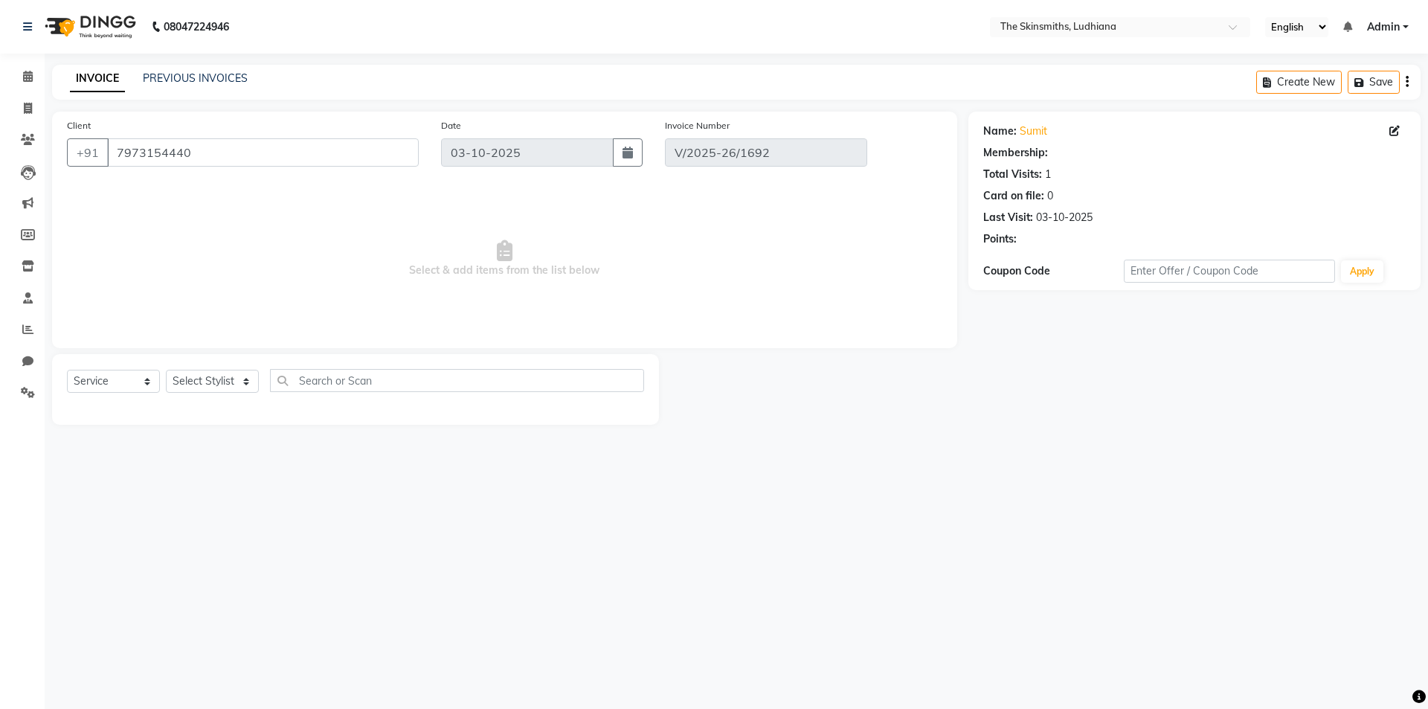
select select "1: Object"
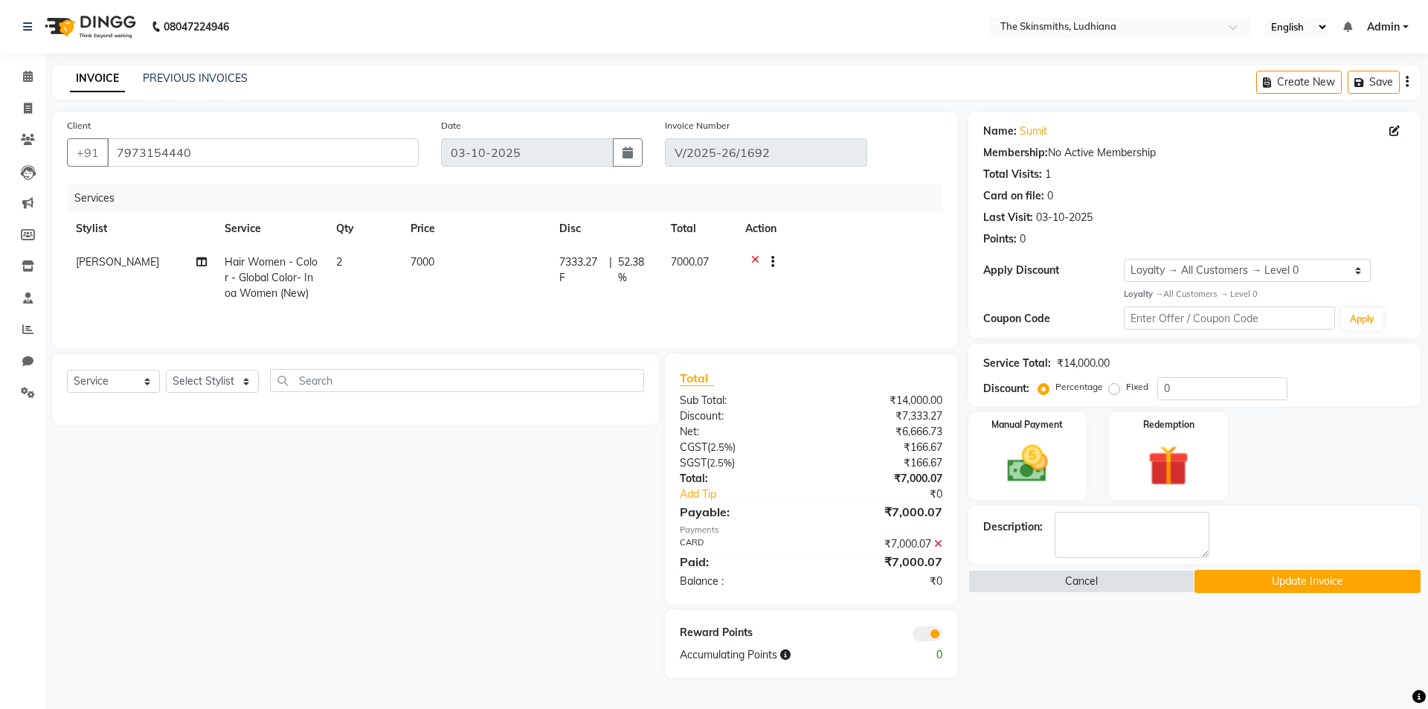
select select "select"
click at [200, 261] on icon at bounding box center [201, 262] width 10 height 10
select select "79055"
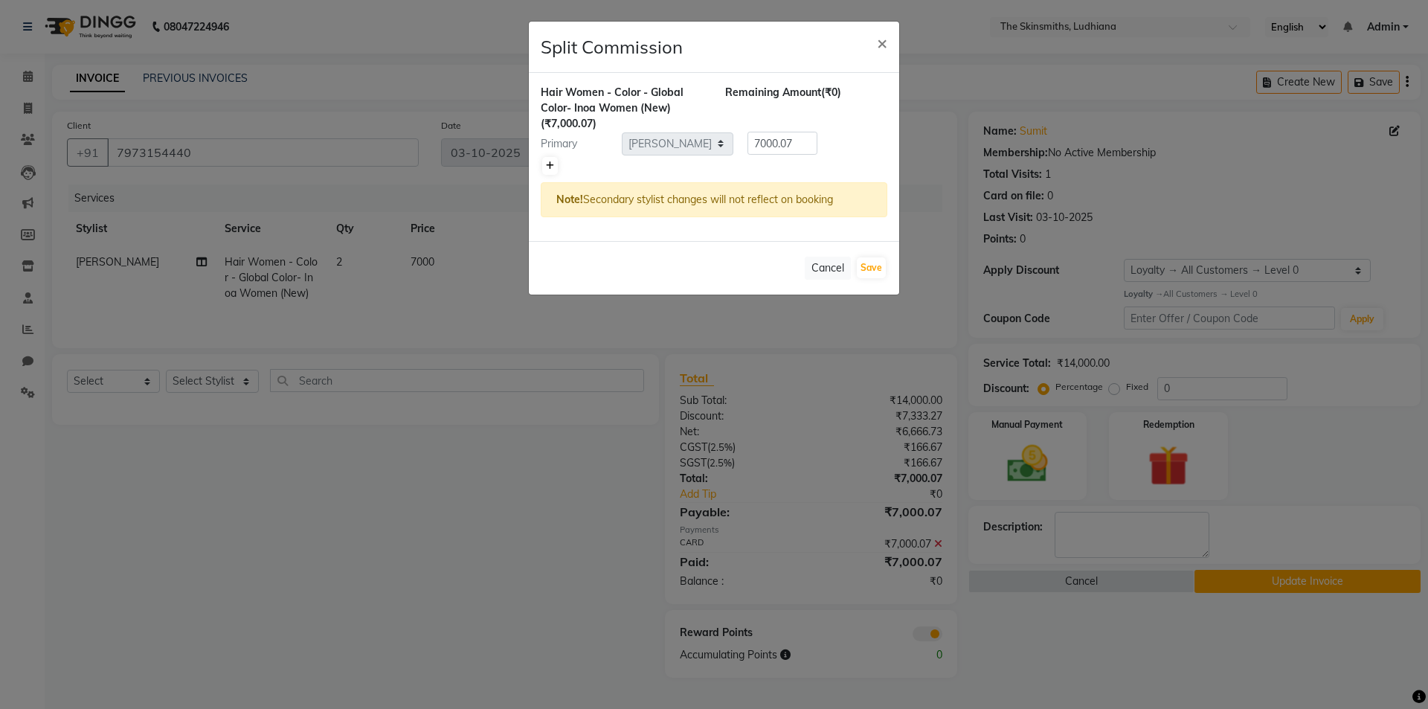
click at [547, 163] on icon at bounding box center [550, 165] width 8 height 9
type input "3500.03"
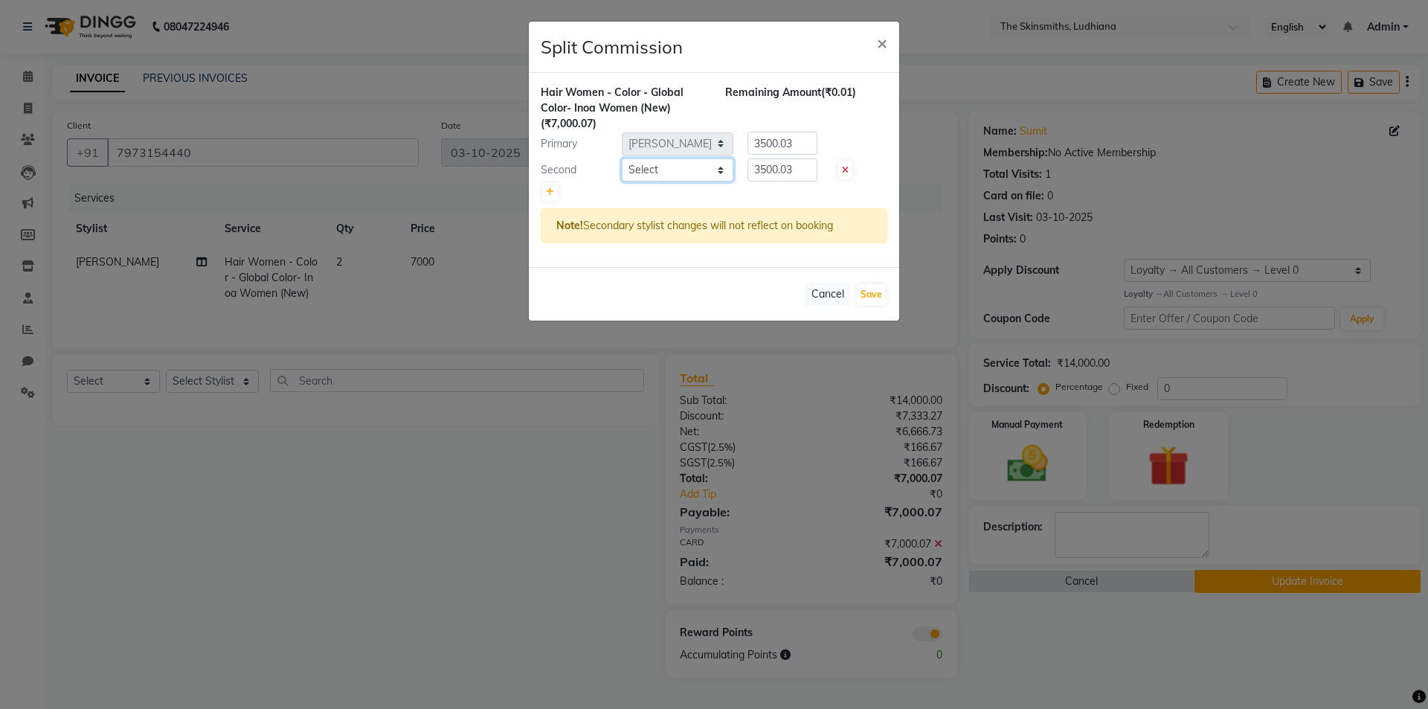
click at [676, 171] on select "Select Admin [PERSON_NAME] [PERSON_NAME] [PERSON_NAME] [PERSON_NAME] [PERSON_NA…" at bounding box center [678, 169] width 112 height 23
select select "76547"
click at [622, 158] on select "Select Admin [PERSON_NAME] [PERSON_NAME] [PERSON_NAME] [PERSON_NAME] [PERSON_NA…" at bounding box center [678, 169] width 112 height 23
click at [552, 192] on icon at bounding box center [550, 191] width 8 height 9
type input "2333.36"
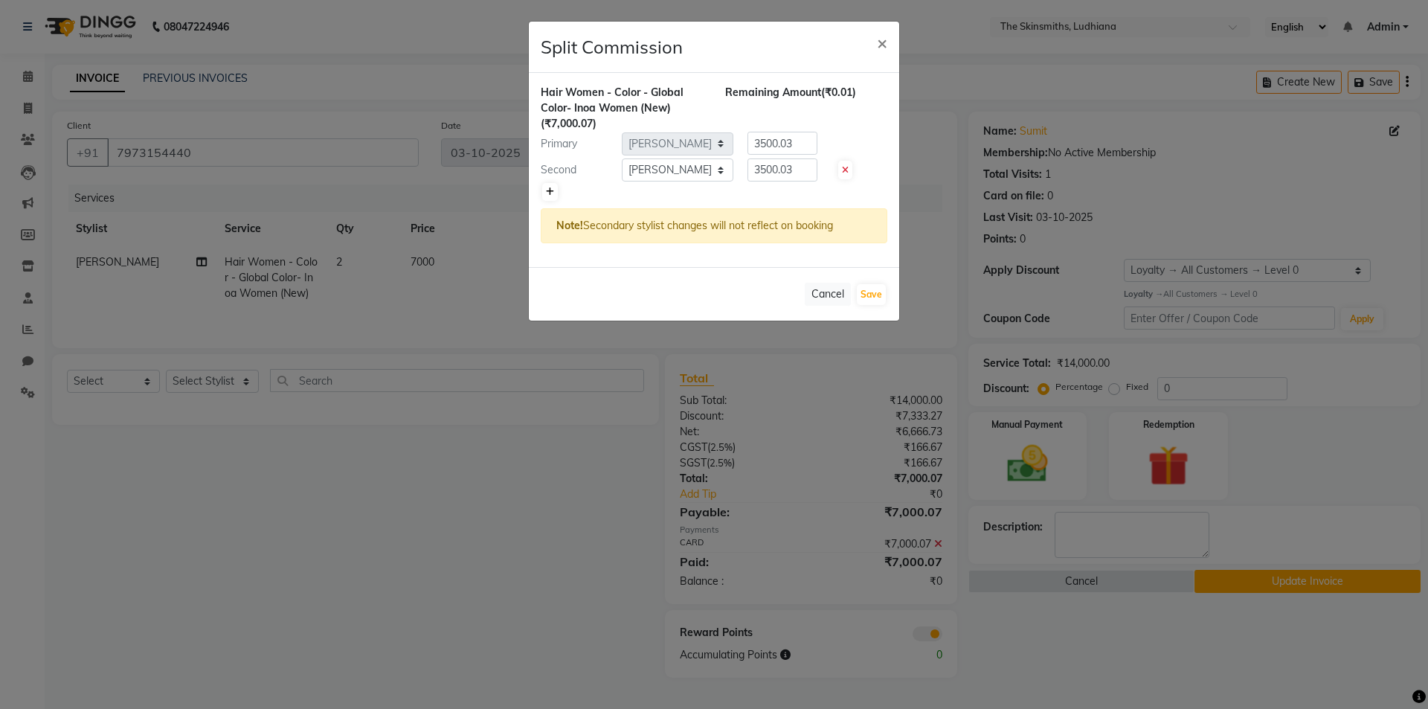
type input "2333.36"
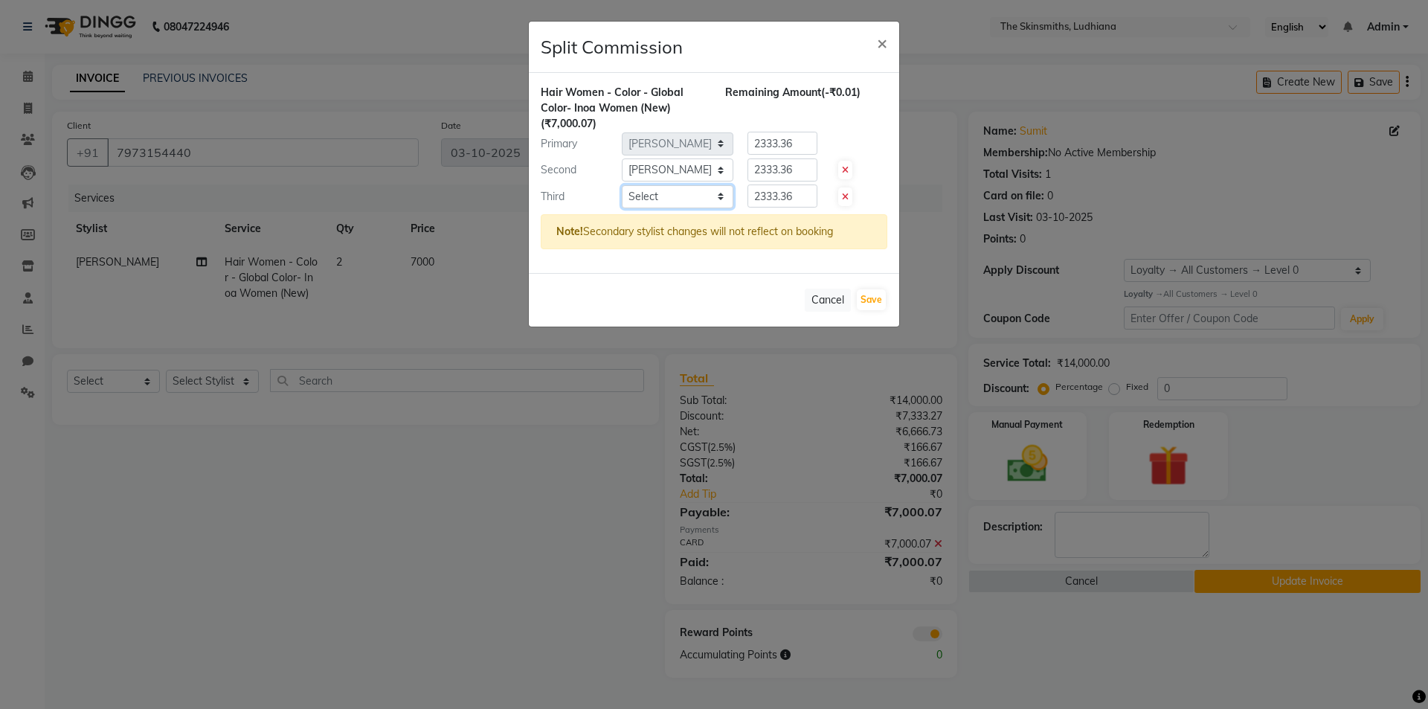
click at [672, 194] on select "Select Admin [PERSON_NAME] [PERSON_NAME] [PERSON_NAME] [PERSON_NAME] [PERSON_NA…" at bounding box center [678, 196] width 112 height 23
click at [622, 185] on select "Select Admin [PERSON_NAME] [PERSON_NAME] [PERSON_NAME] [PERSON_NAME] [PERSON_NA…" at bounding box center [678, 196] width 112 height 23
click at [680, 193] on select "Select Admin [PERSON_NAME] [PERSON_NAME] [PERSON_NAME] [PERSON_NAME] [PERSON_NA…" at bounding box center [678, 196] width 112 height 23
select select "76546"
click at [622, 185] on select "Select Admin [PERSON_NAME] [PERSON_NAME] [PERSON_NAME] [PERSON_NAME] [PERSON_NA…" at bounding box center [678, 196] width 112 height 23
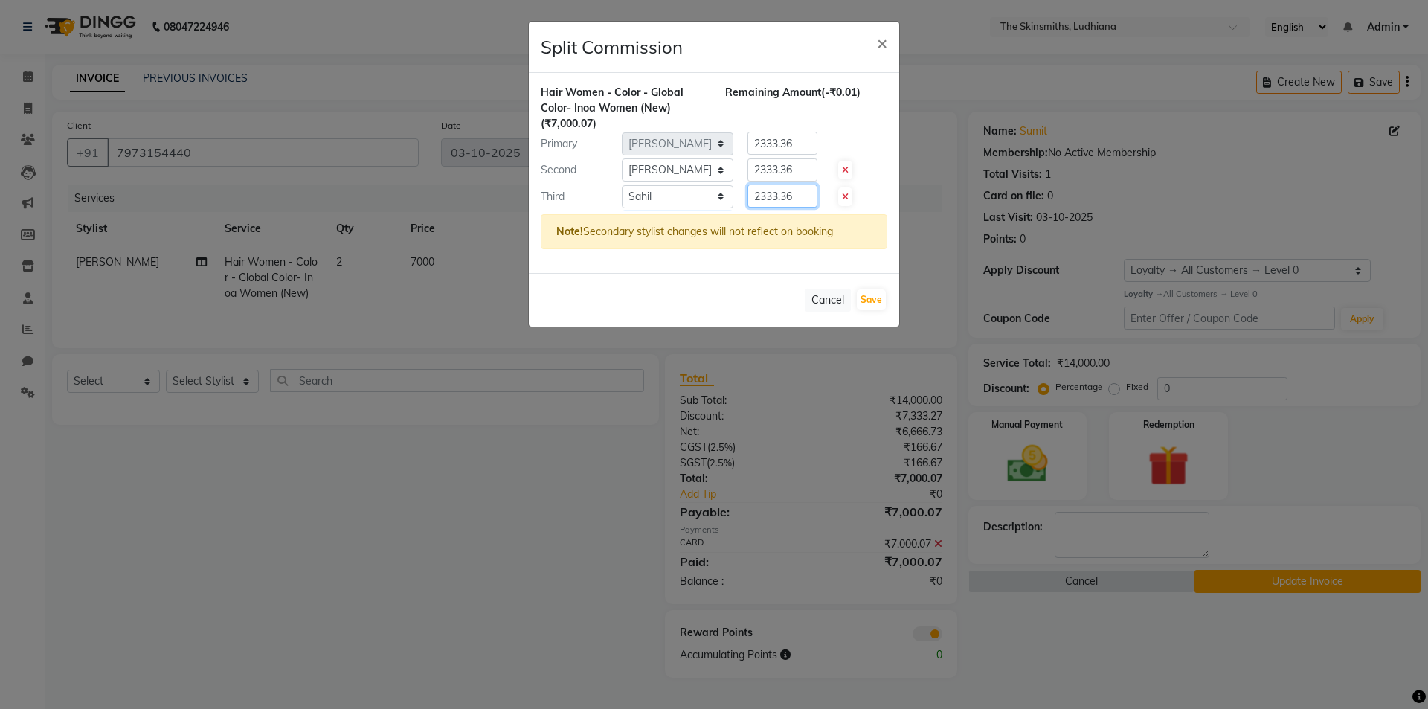
click at [794, 194] on input "2333.36" at bounding box center [782, 195] width 70 height 23
type input "2"
type input "1200"
click at [728, 297] on div "Cancel Save" at bounding box center [714, 300] width 370 height 54
click at [802, 167] on input "2333.36" at bounding box center [782, 169] width 70 height 23
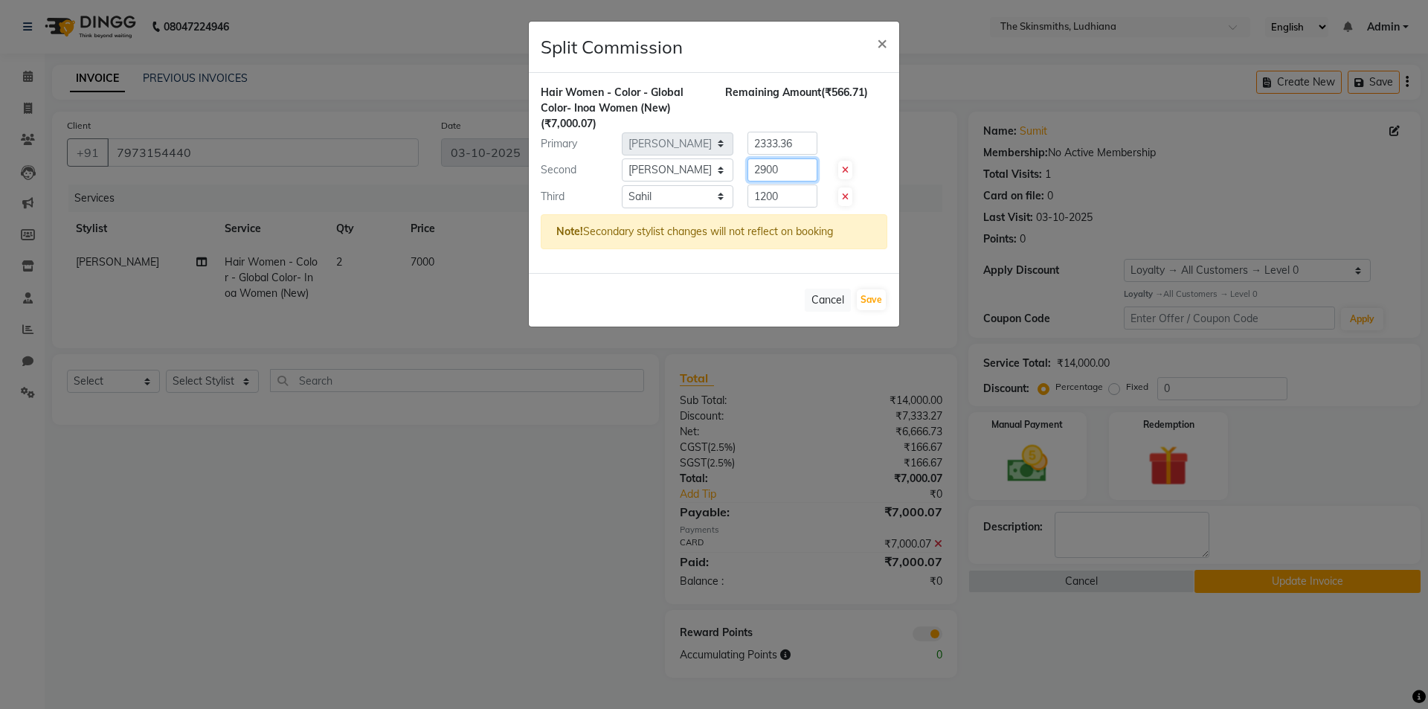
type input "2900"
click at [738, 293] on div "Cancel Save" at bounding box center [714, 300] width 370 height 54
click at [802, 142] on input "2333.36" at bounding box center [782, 143] width 70 height 23
type input "2900"
click at [738, 268] on div "Hair Women - Color - Global Color- Inoa Women (New) (₹7,000.07) Remaining Amoun…" at bounding box center [714, 173] width 370 height 200
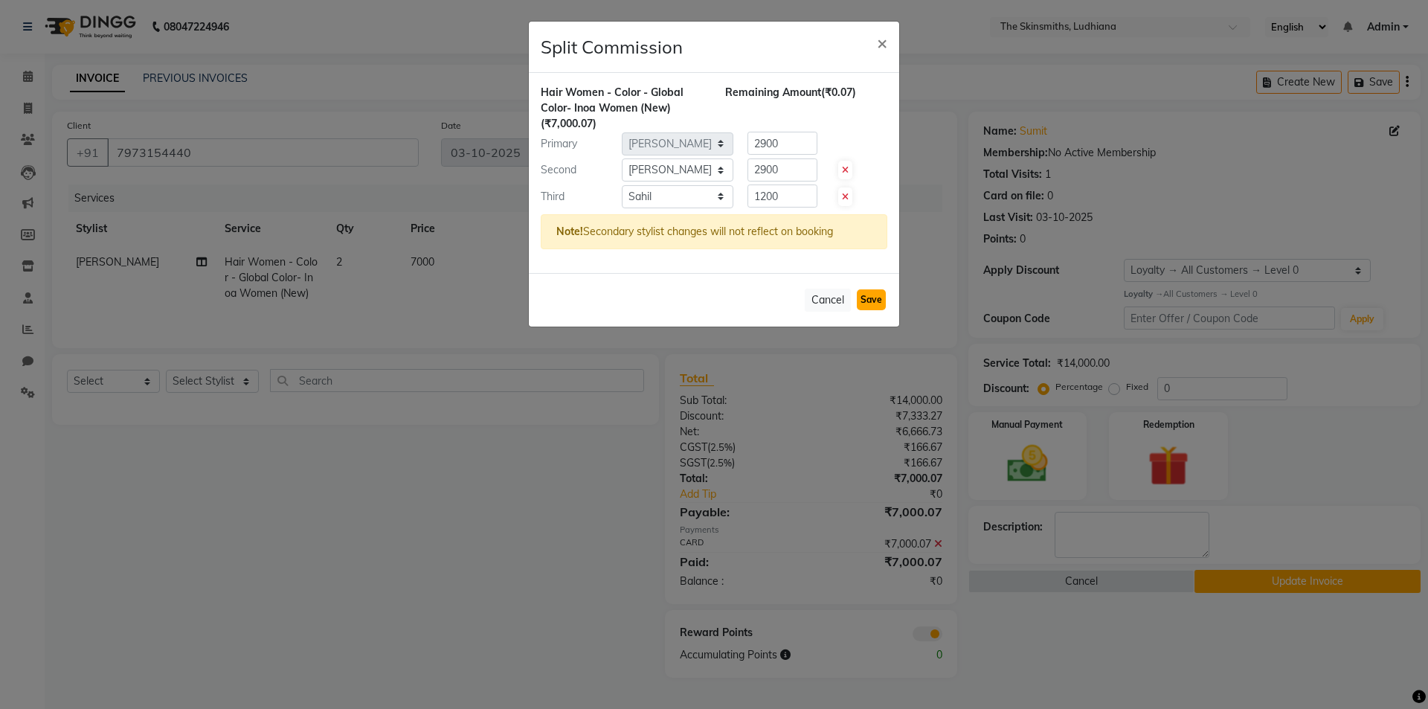
click at [876, 299] on button "Save" at bounding box center [871, 299] width 29 height 21
select select "Select"
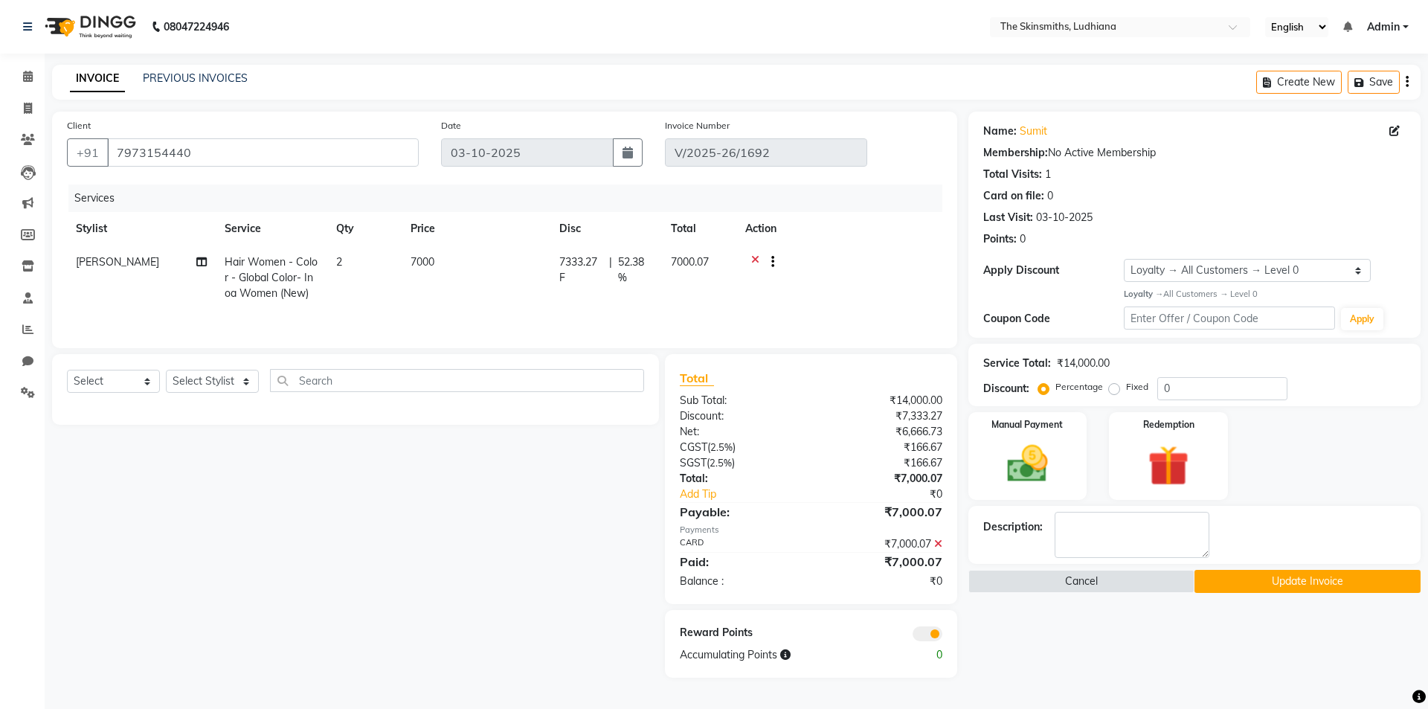
click at [1342, 574] on button "Update Invoice" at bounding box center [1307, 581] width 226 height 23
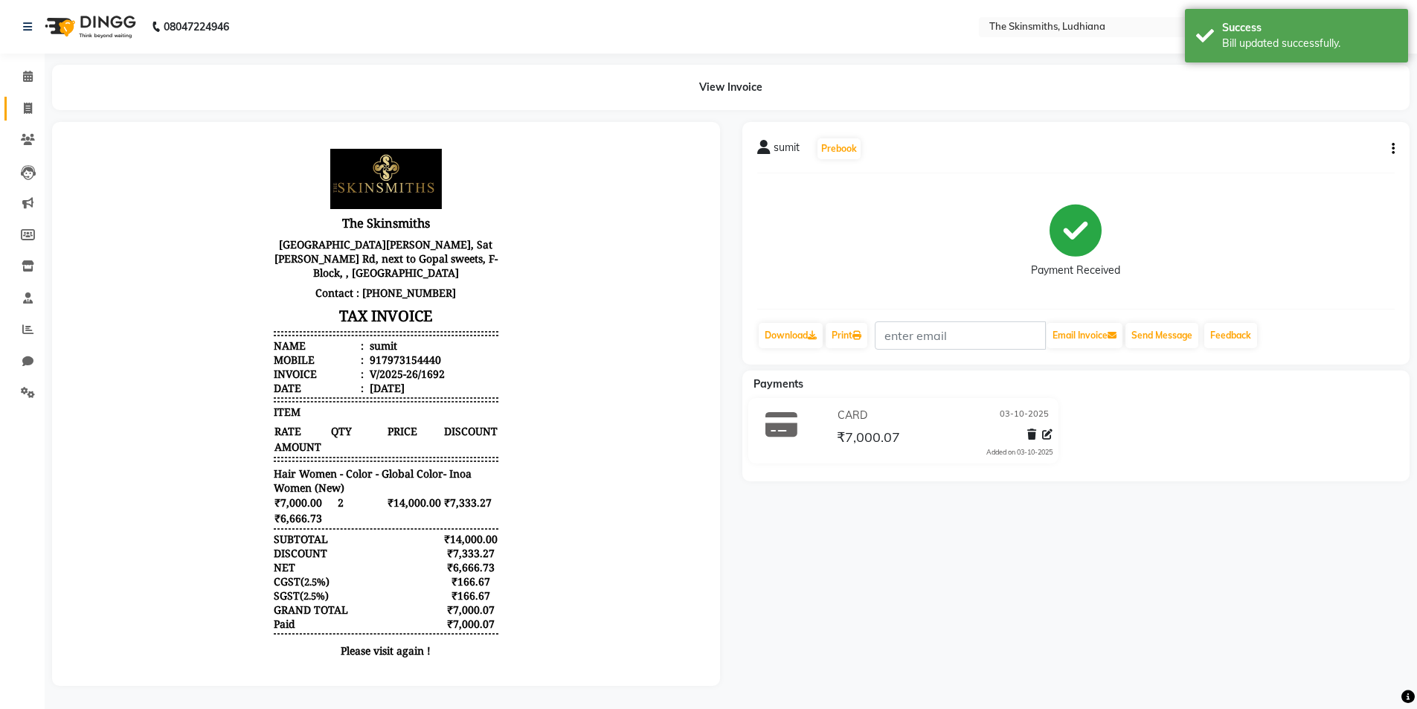
click at [39, 103] on span at bounding box center [28, 108] width 26 height 17
select select "service"
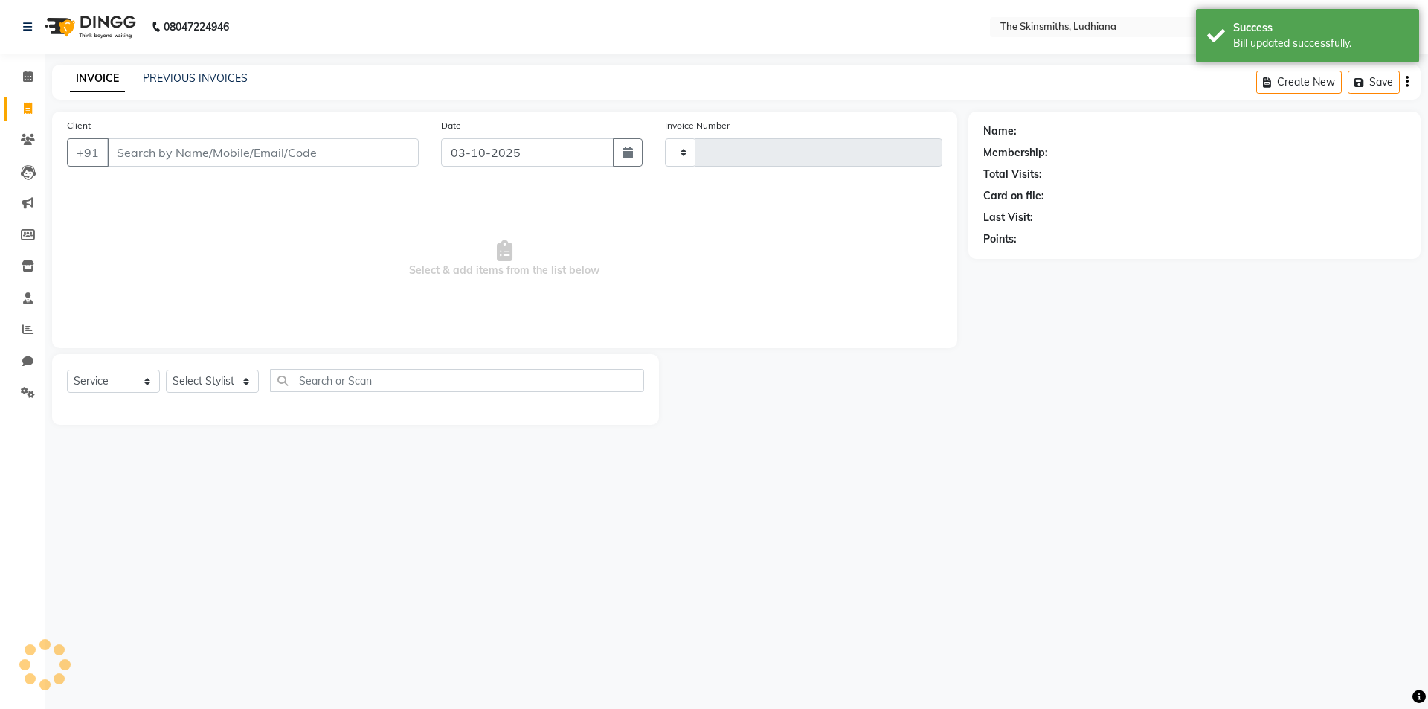
type input "1693"
select select "8115"
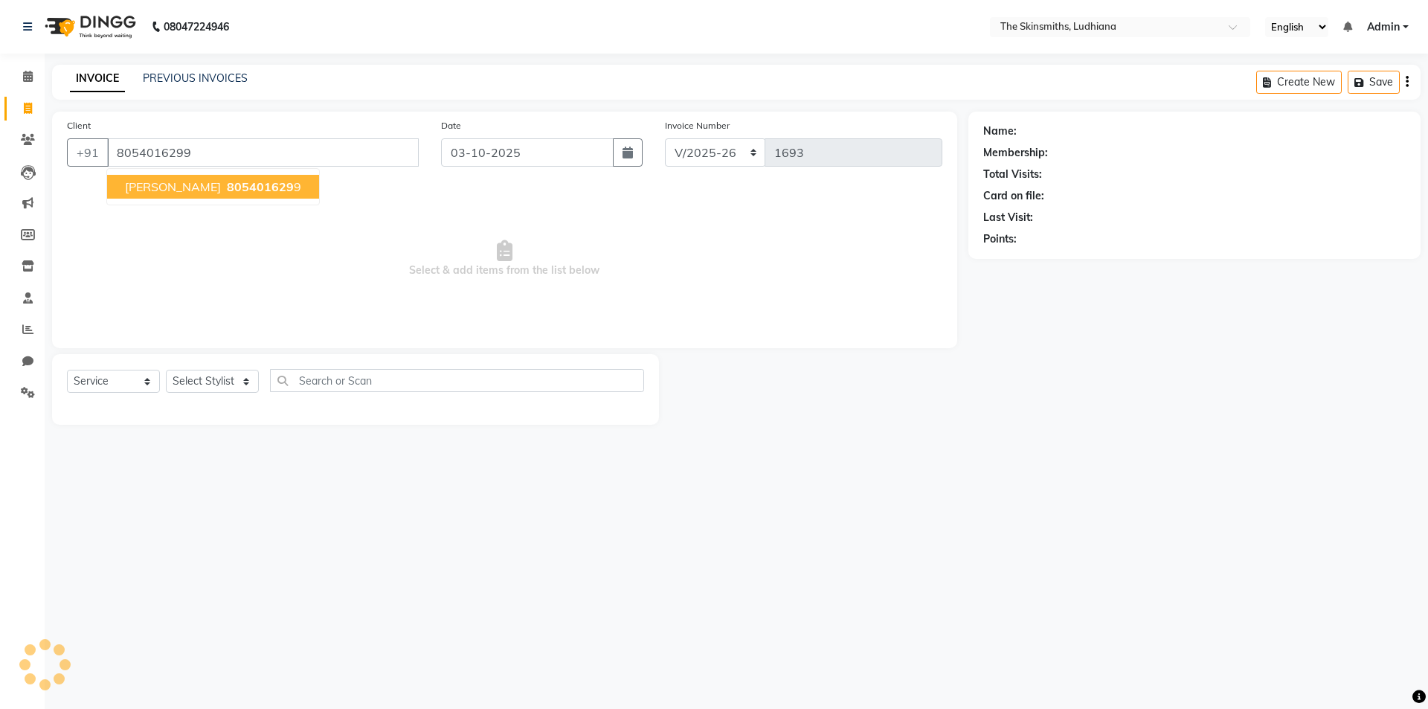
type input "8054016299"
click at [229, 377] on select "Select Stylist Admin [PERSON_NAME] [PERSON_NAME] [PERSON_NAME] [PERSON_NAME] [P…" at bounding box center [212, 381] width 93 height 23
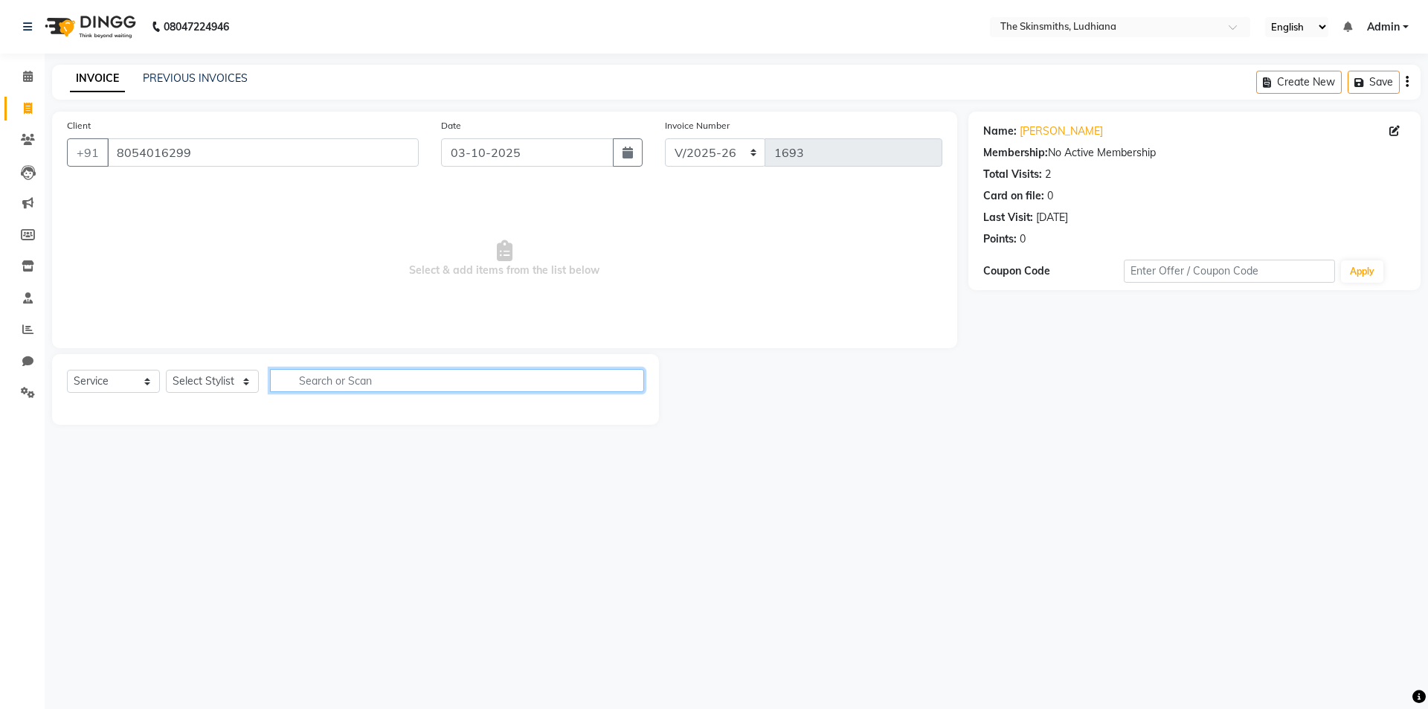
click at [463, 373] on input "text" at bounding box center [457, 380] width 374 height 23
type input "high"
click at [244, 382] on select "Select Stylist Admin [PERSON_NAME] [PERSON_NAME] [PERSON_NAME] [PERSON_NAME] [P…" at bounding box center [212, 381] width 93 height 23
select select "76547"
click at [166, 370] on select "Select Stylist Admin [PERSON_NAME] [PERSON_NAME] [PERSON_NAME] [PERSON_NAME] [P…" at bounding box center [212, 381] width 93 height 23
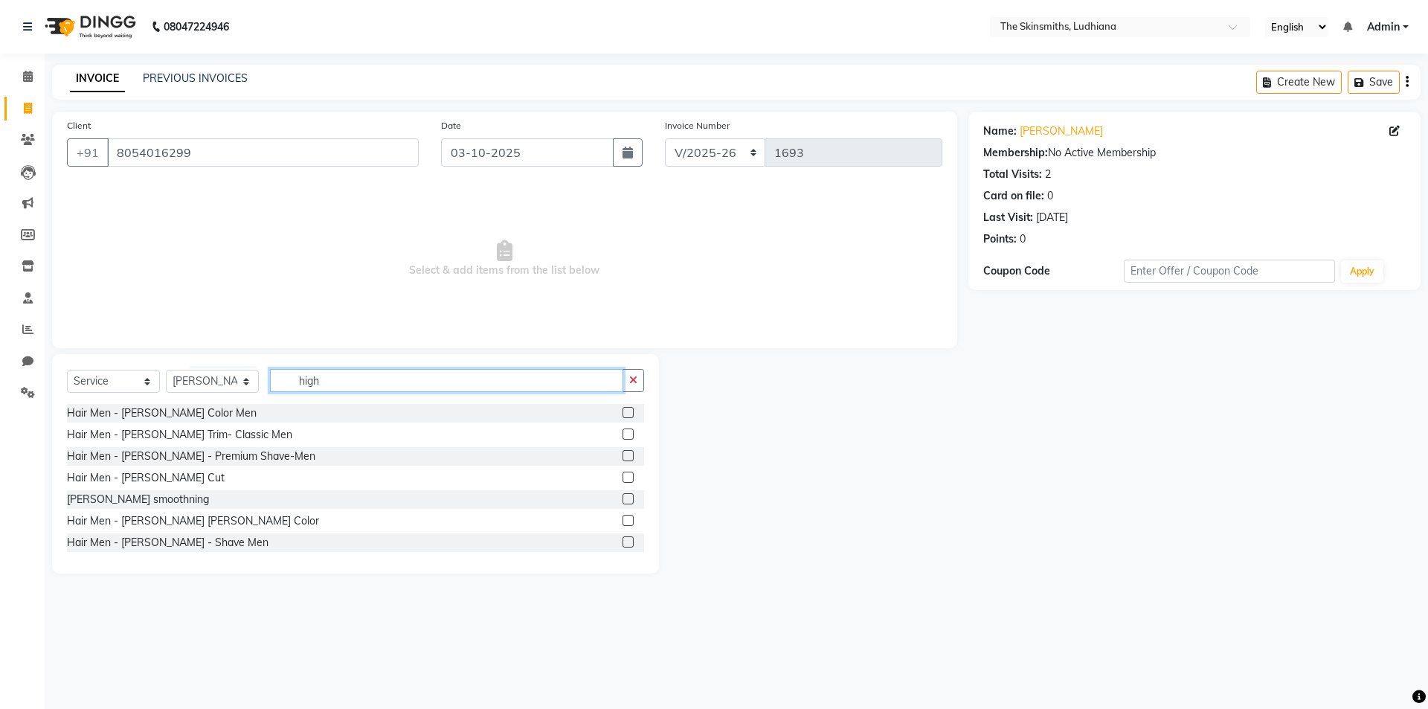
click at [399, 376] on input "high" at bounding box center [446, 380] width 353 height 23
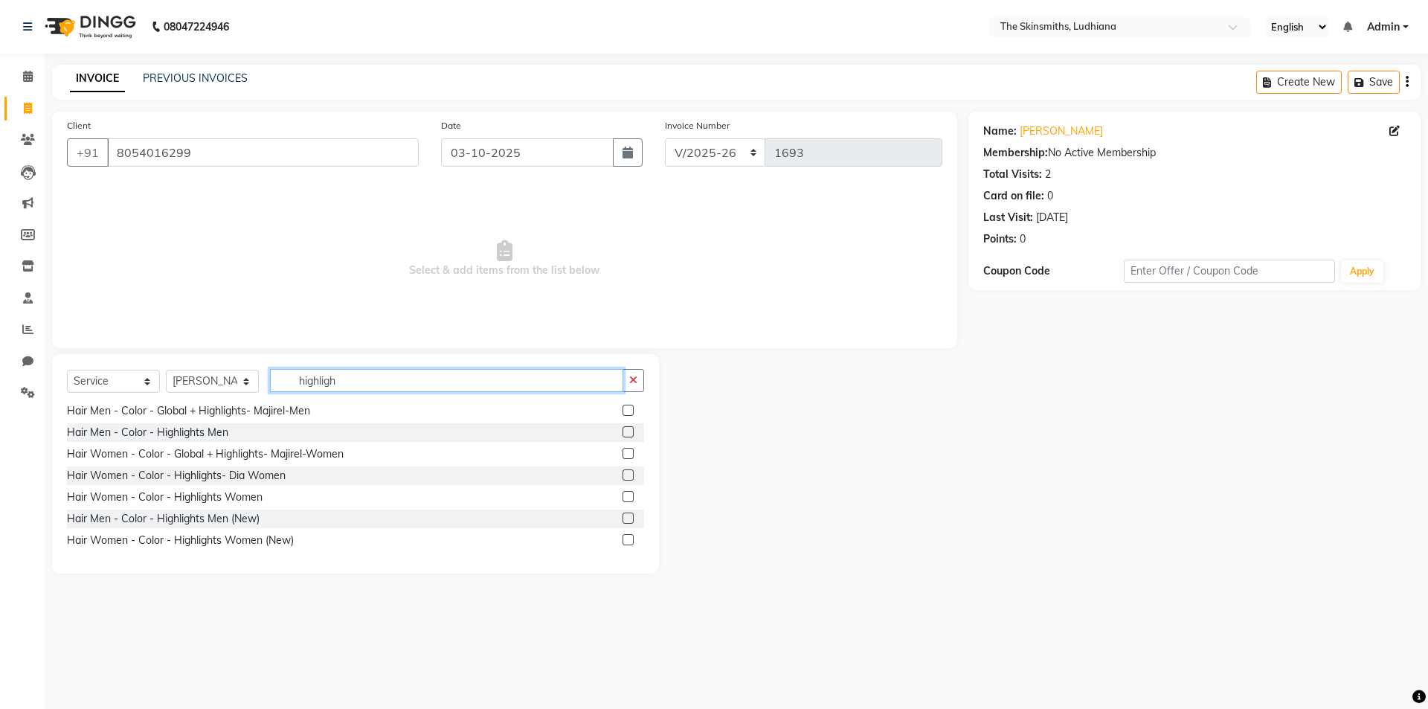
type input "highligh"
click at [622, 539] on label at bounding box center [627, 539] width 11 height 11
click at [622, 539] on input "checkbox" at bounding box center [627, 540] width 10 height 10
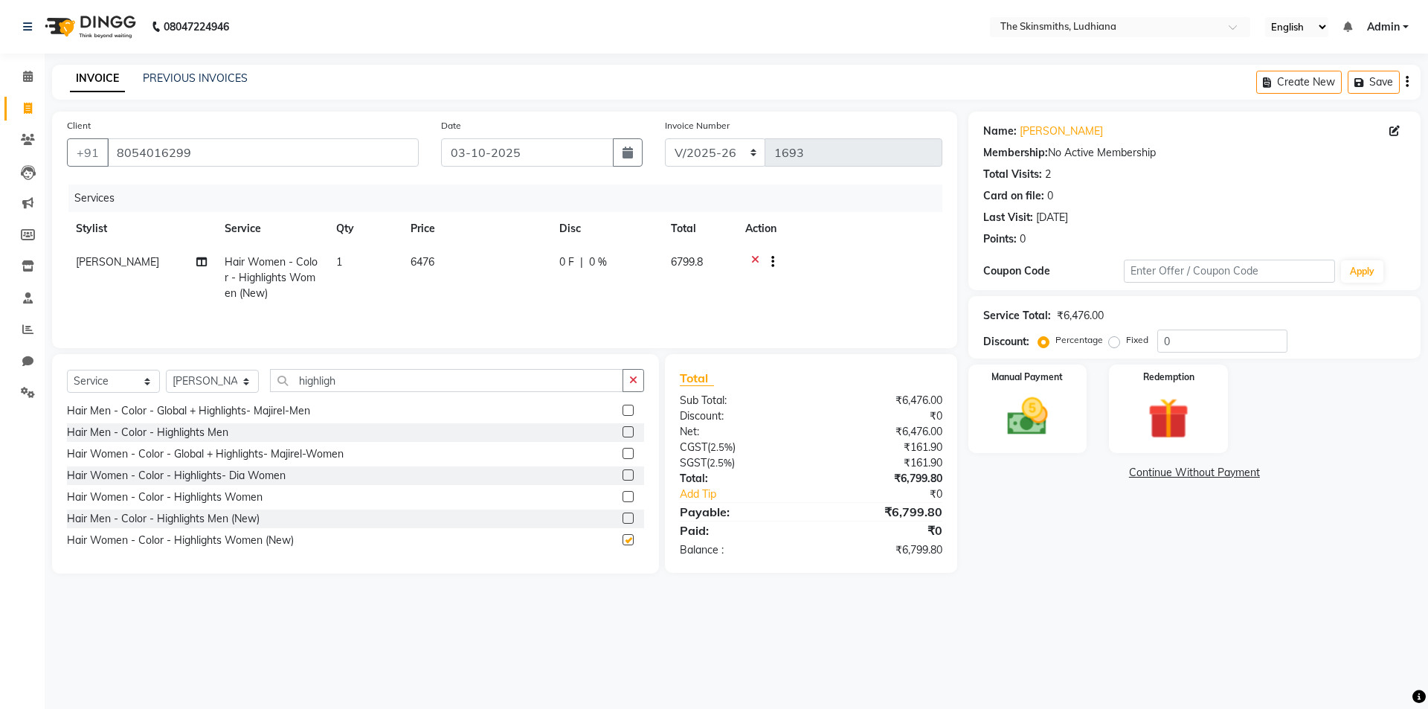
checkbox input "false"
click at [634, 381] on icon "button" at bounding box center [633, 380] width 8 height 10
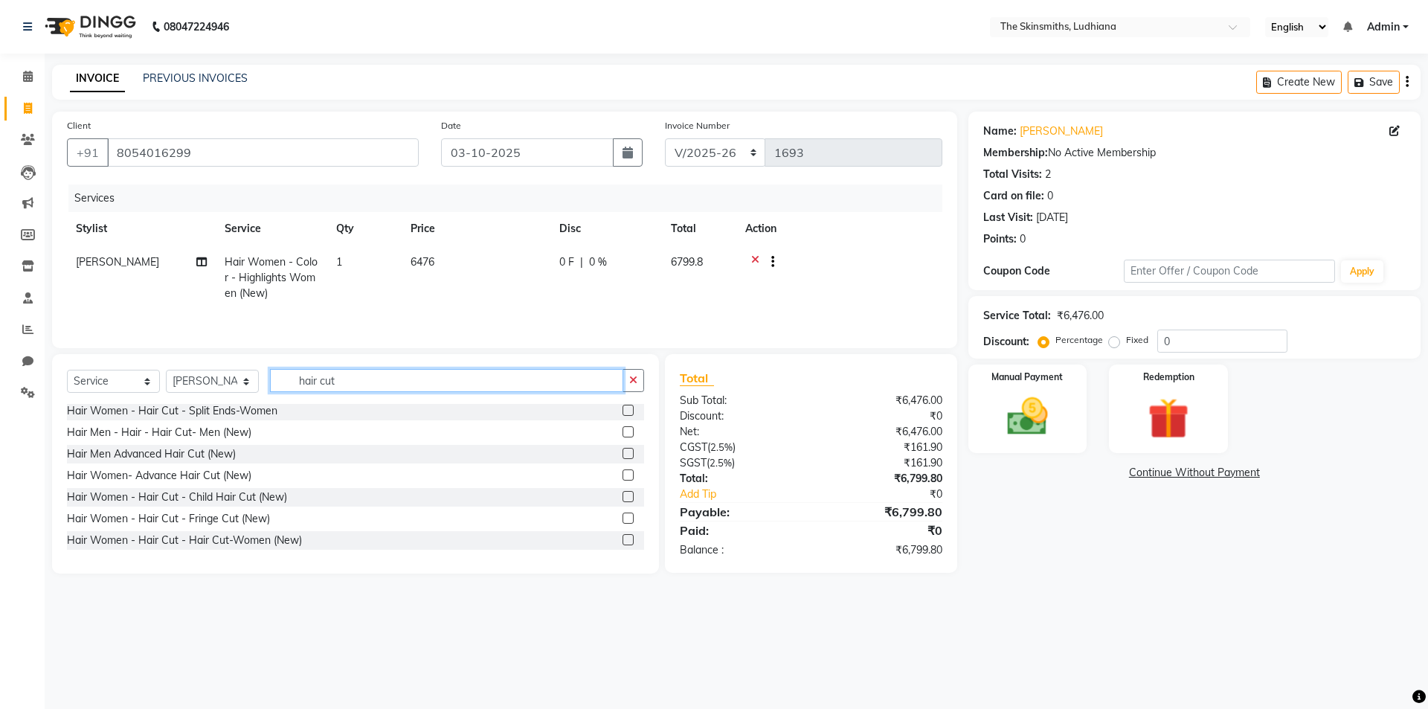
type input "hair cut"
click at [622, 535] on label at bounding box center [627, 539] width 11 height 11
click at [622, 535] on input "checkbox" at bounding box center [627, 540] width 10 height 10
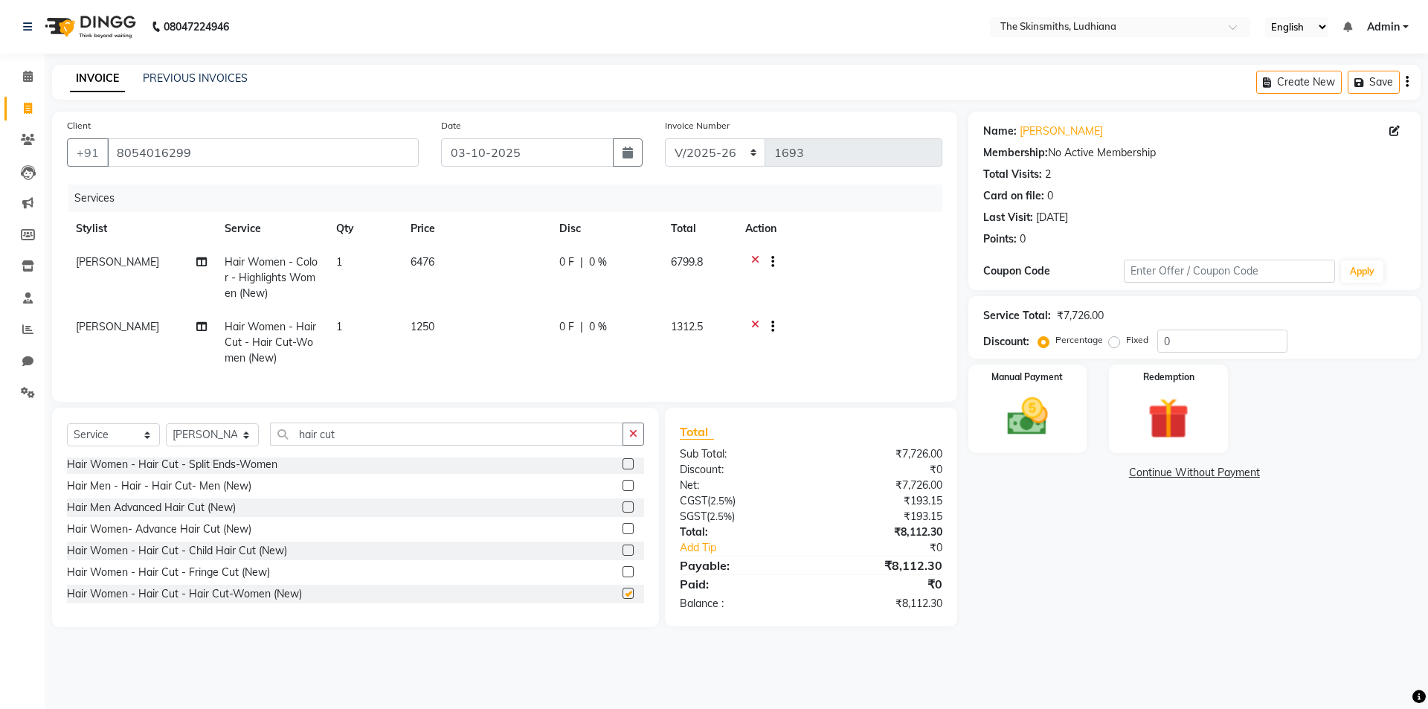
checkbox input "false"
click at [1194, 335] on input "0" at bounding box center [1222, 340] width 130 height 23
type input "5"
click at [1223, 344] on input "number" at bounding box center [1222, 340] width 130 height 23
type input "50"
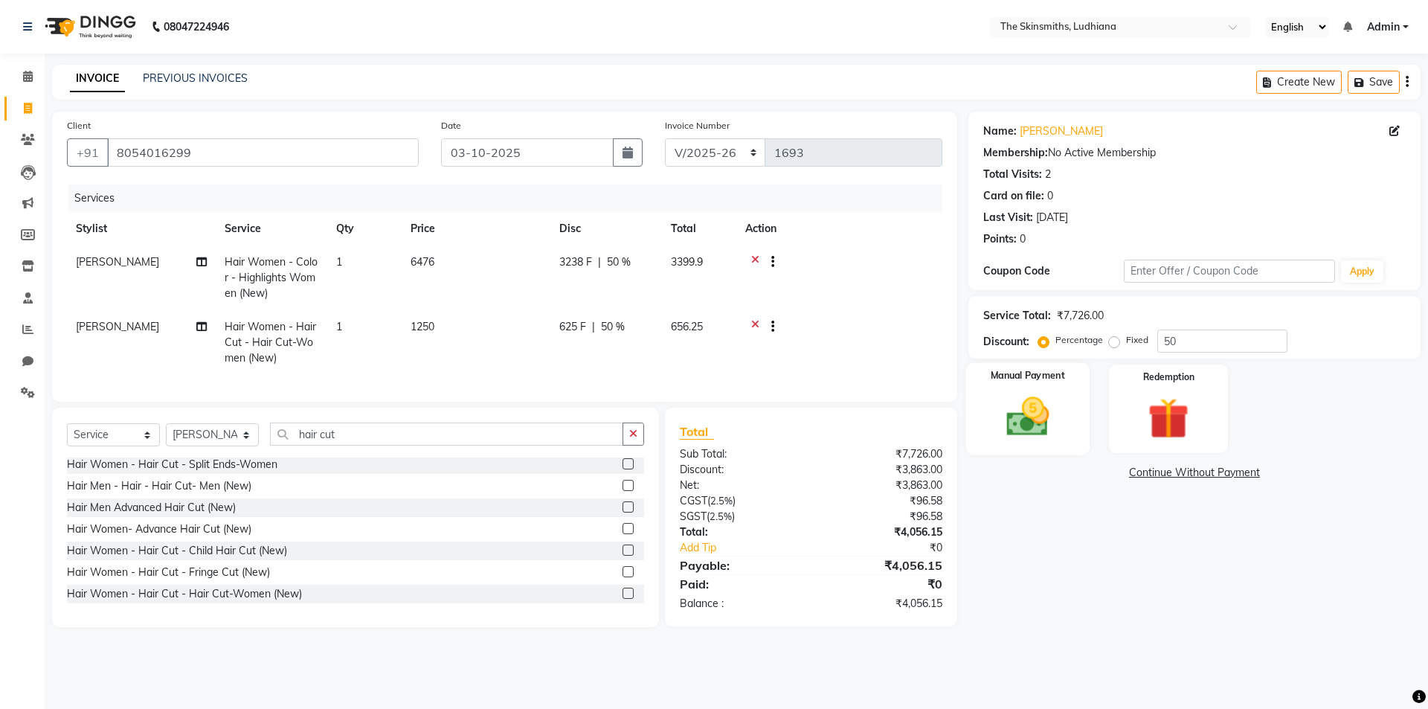
click at [1018, 411] on img at bounding box center [1027, 416] width 69 height 49
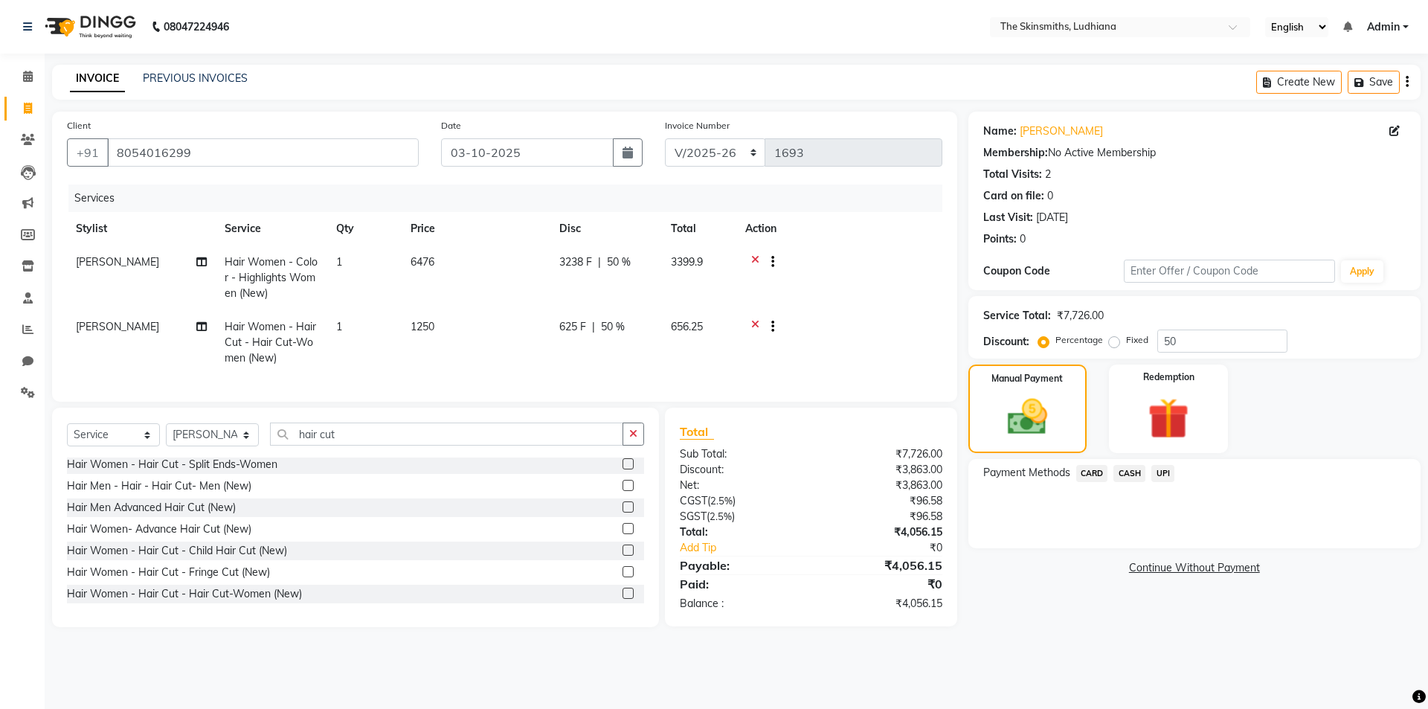
click at [1162, 471] on span "UPI" at bounding box center [1162, 473] width 23 height 17
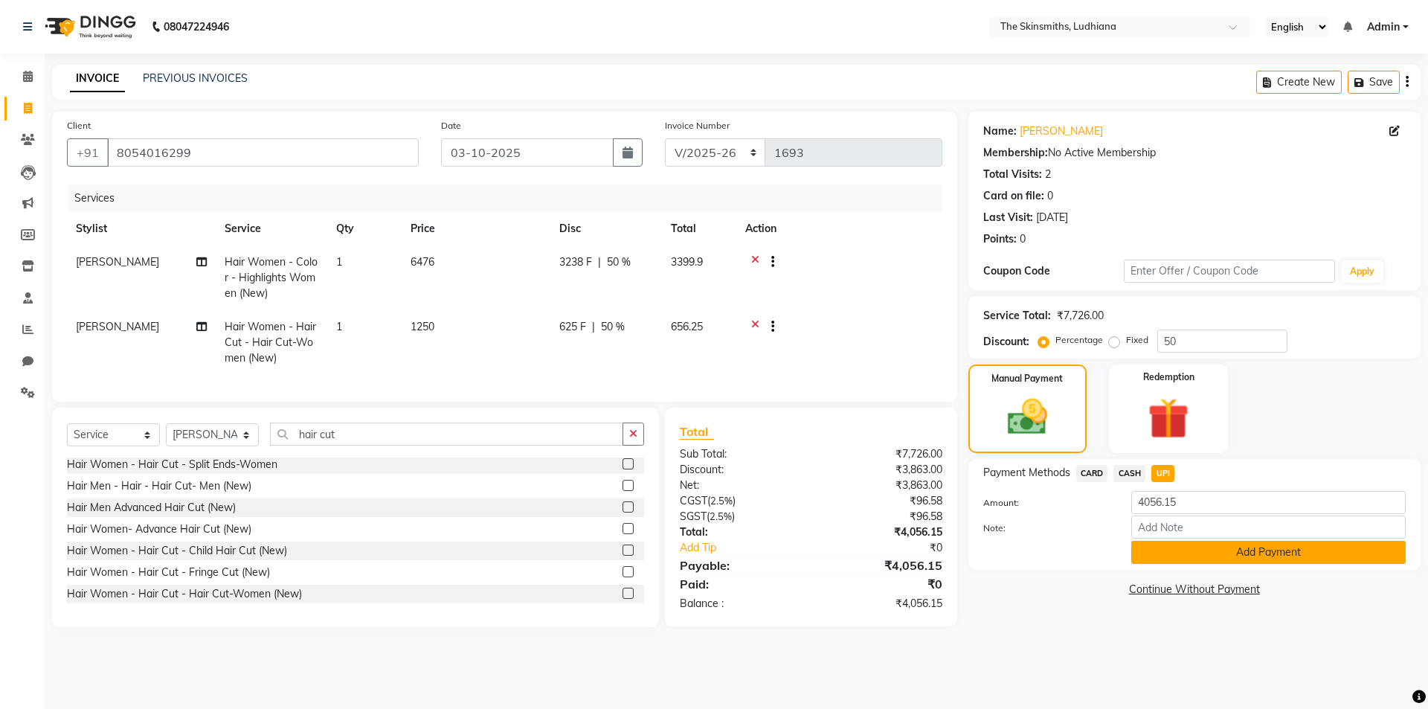
click at [1261, 553] on button "Add Payment" at bounding box center [1268, 552] width 274 height 23
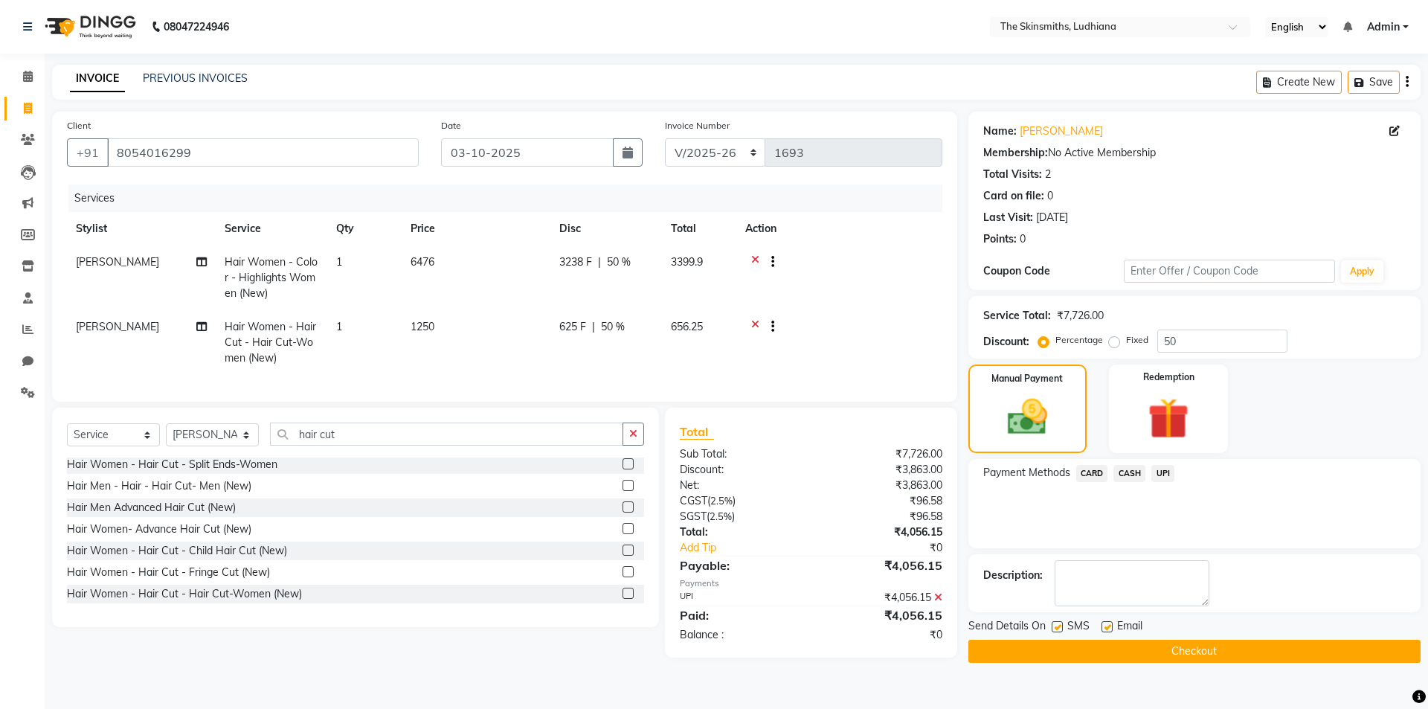
click at [1277, 652] on button "Checkout" at bounding box center [1194, 651] width 452 height 23
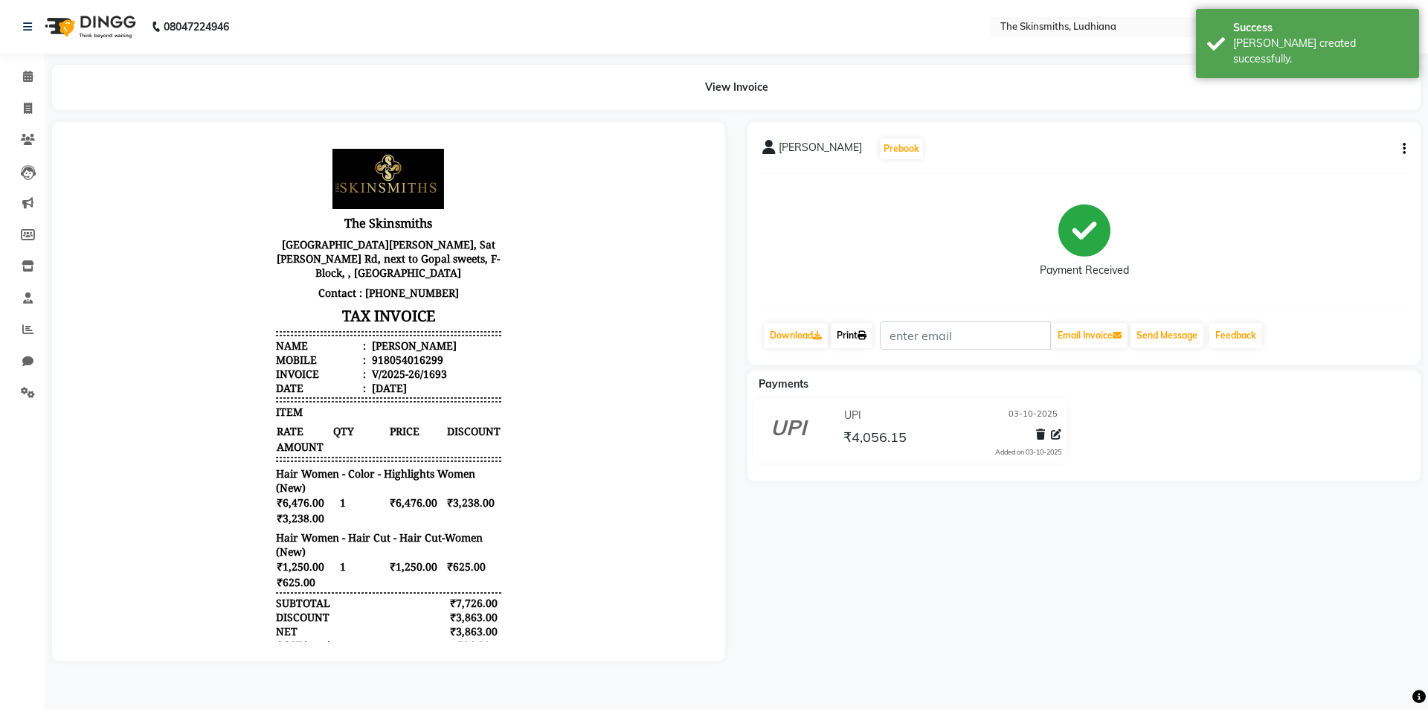
click at [844, 324] on link "Print" at bounding box center [852, 335] width 42 height 25
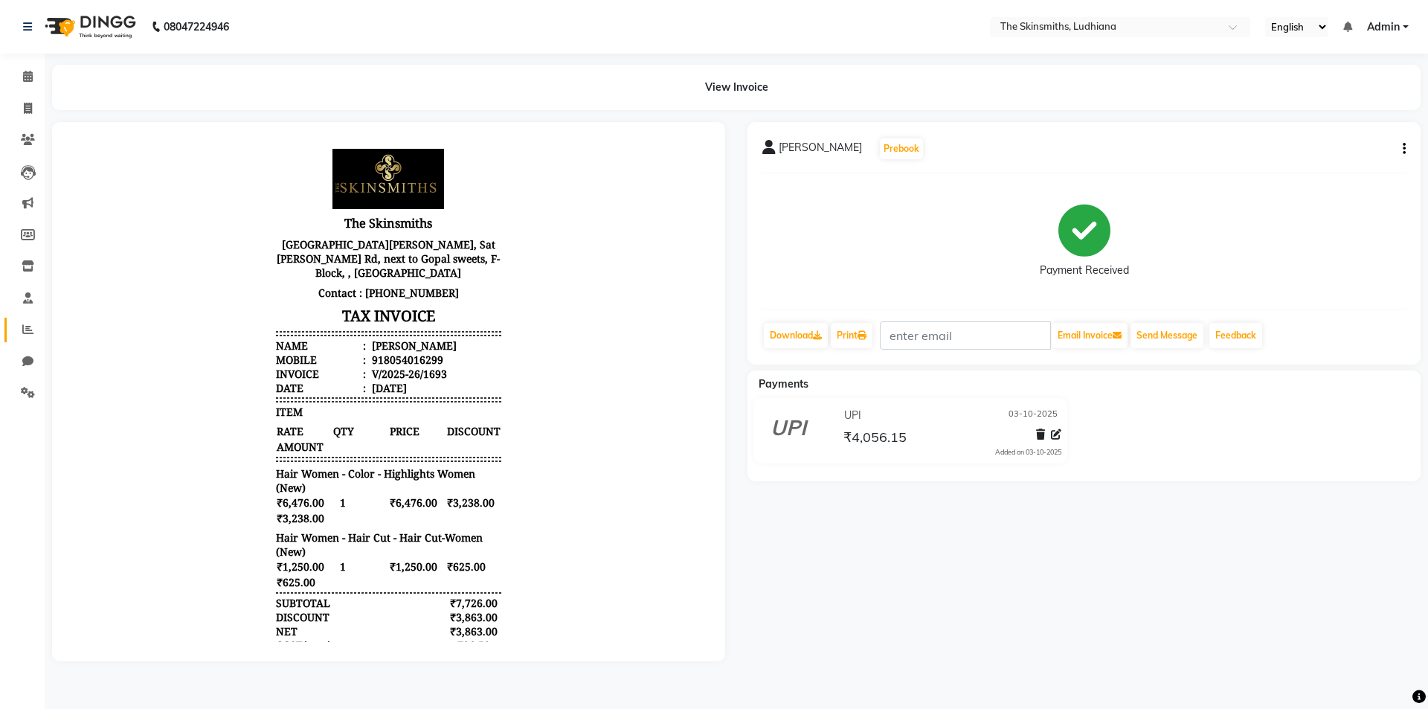
click at [25, 325] on icon at bounding box center [27, 329] width 11 height 11
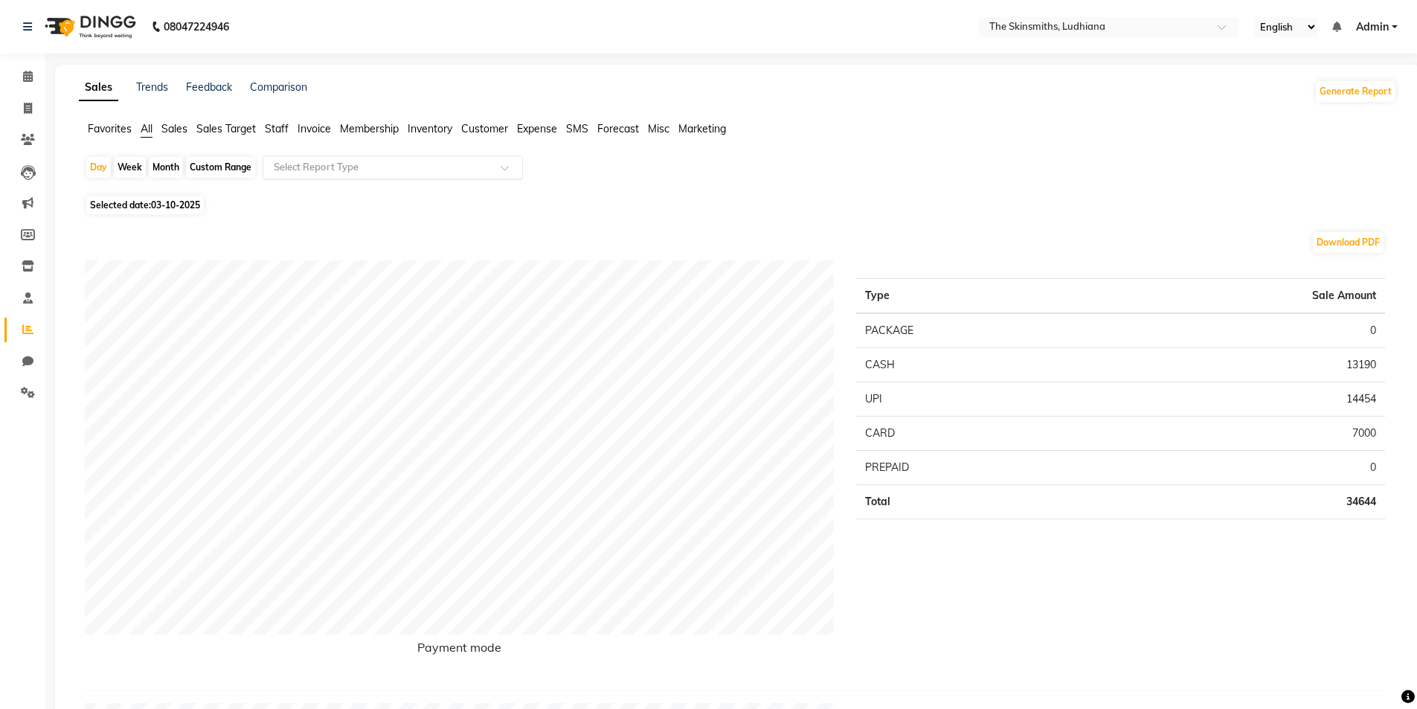
click at [351, 164] on input "text" at bounding box center [378, 167] width 214 height 15
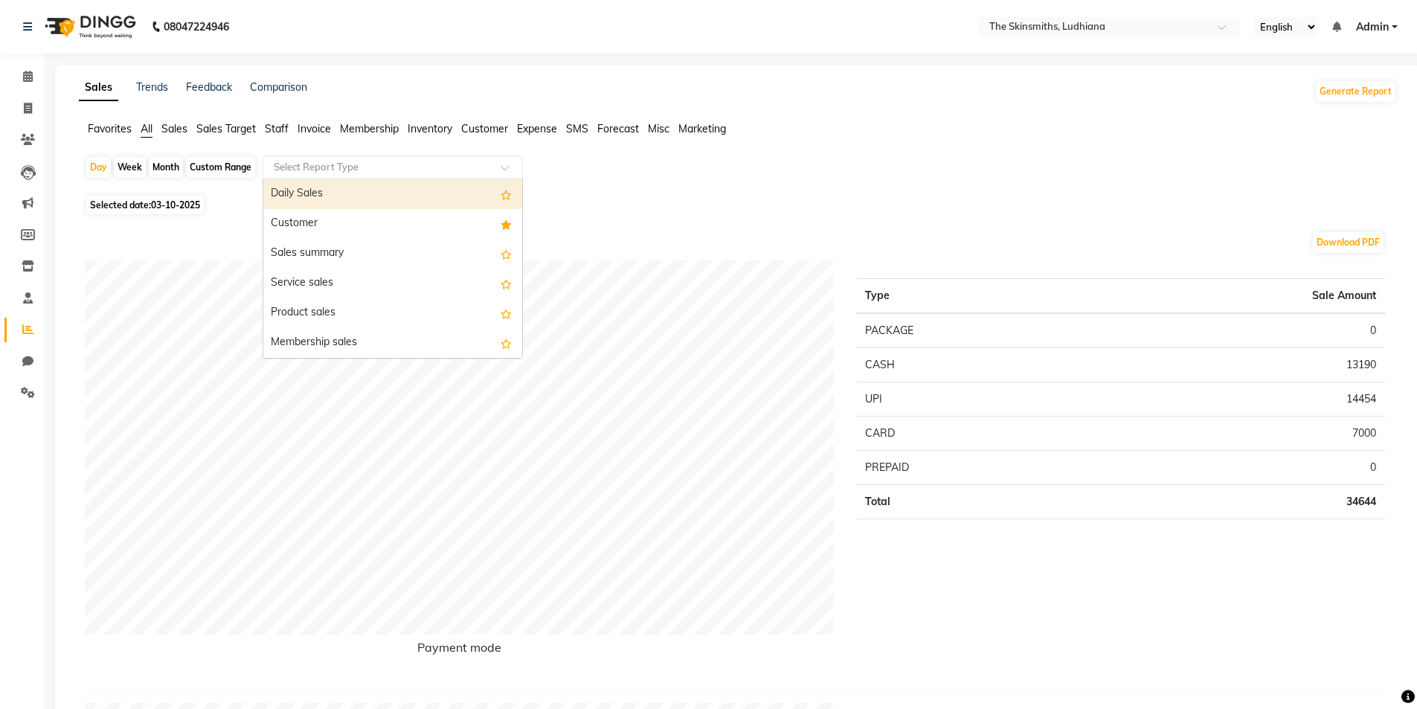
click at [335, 213] on div "Customer" at bounding box center [392, 224] width 259 height 30
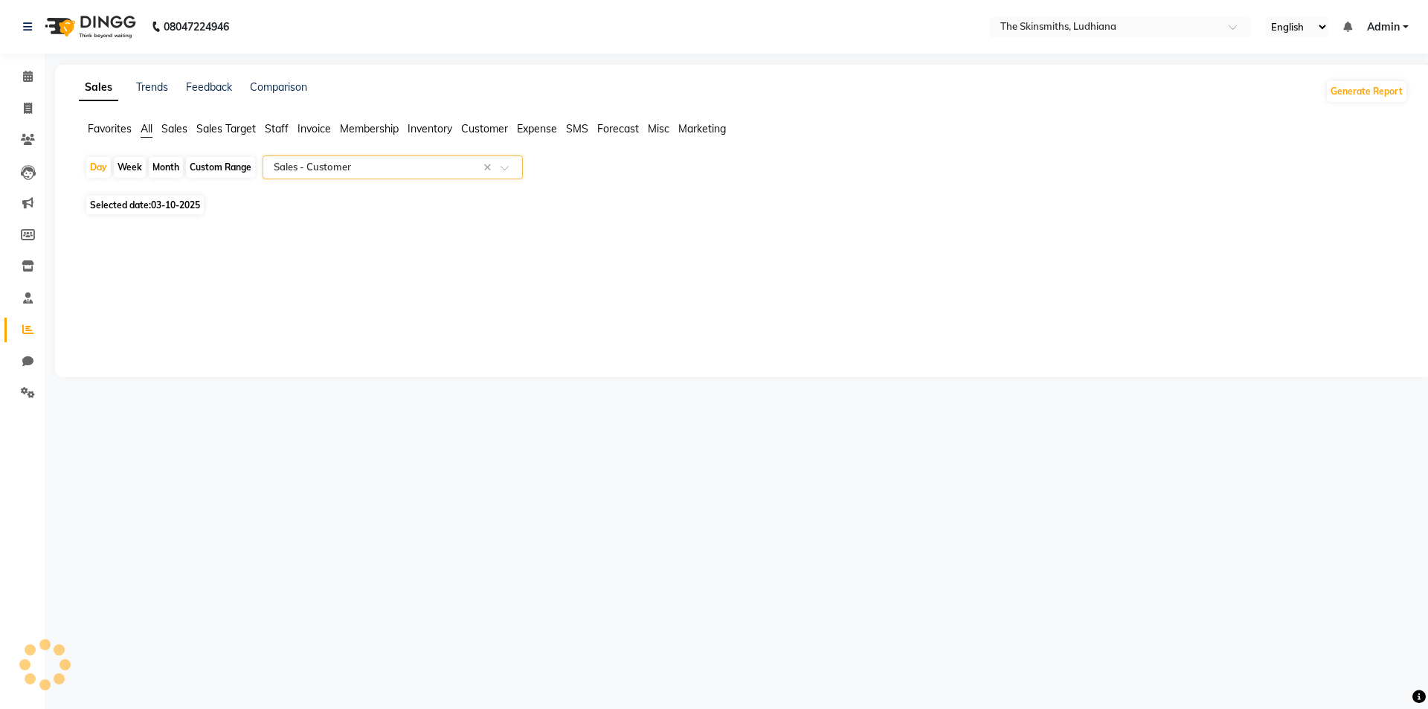
select select "full_report"
select select "csv"
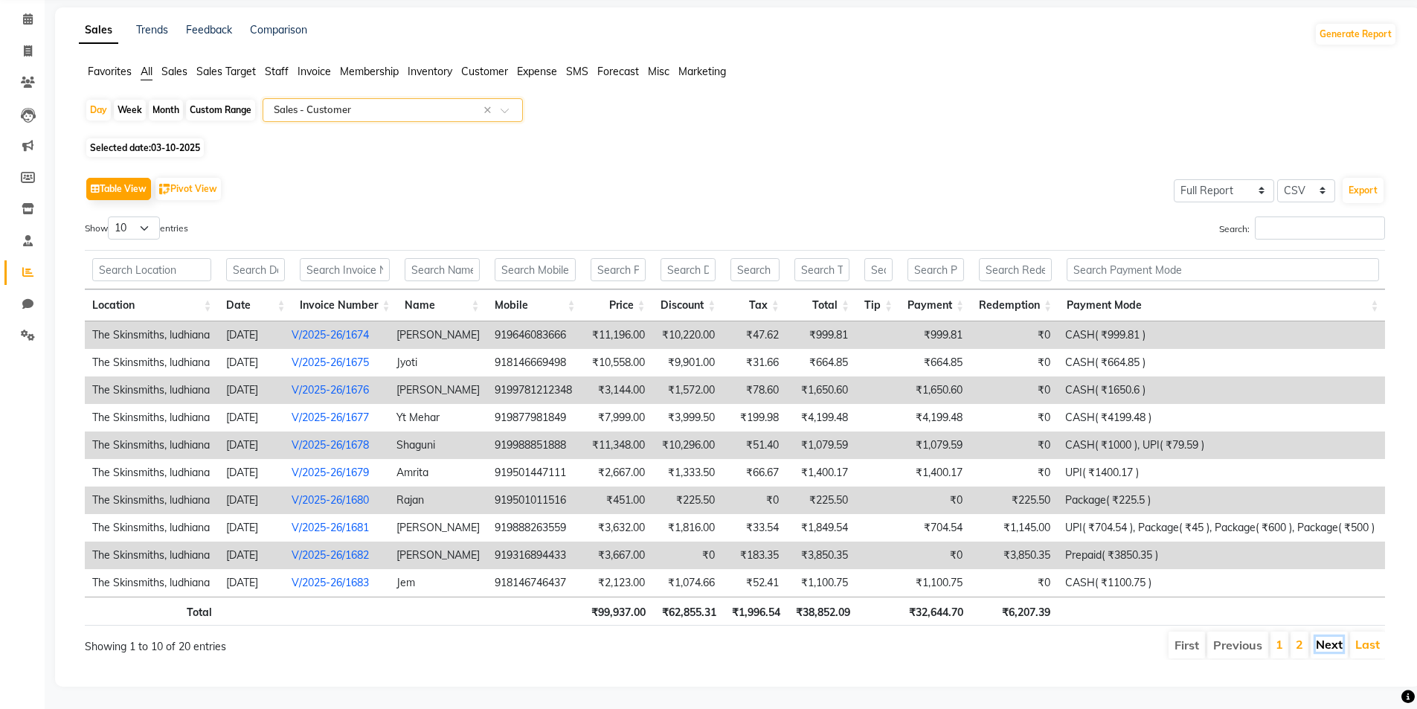
click at [1319, 637] on link "Next" at bounding box center [1329, 644] width 27 height 15
